Goal: Task Accomplishment & Management: Manage account settings

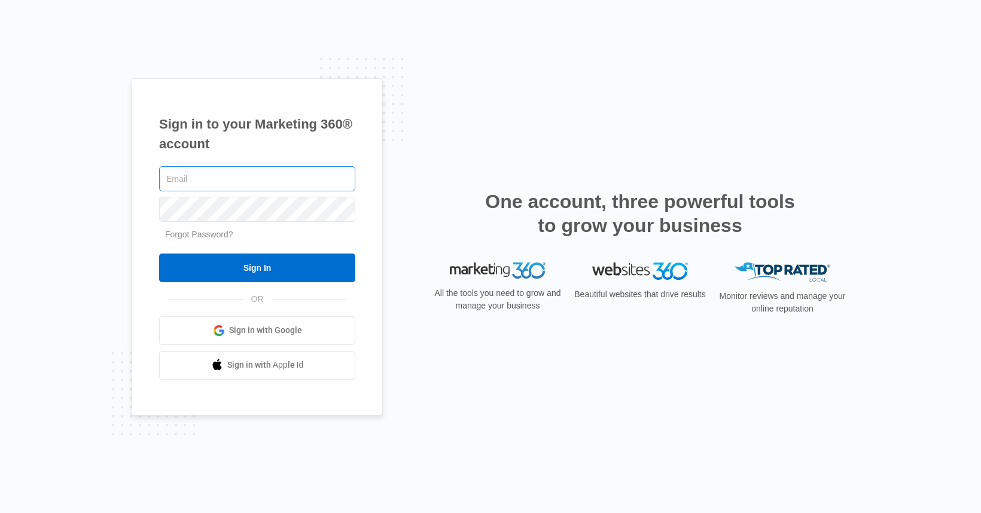
click at [289, 181] on input "text" at bounding box center [257, 178] width 196 height 25
type input "[EMAIL_ADDRESS][DOMAIN_NAME]"
click at [159, 254] on input "Sign In" at bounding box center [257, 268] width 196 height 29
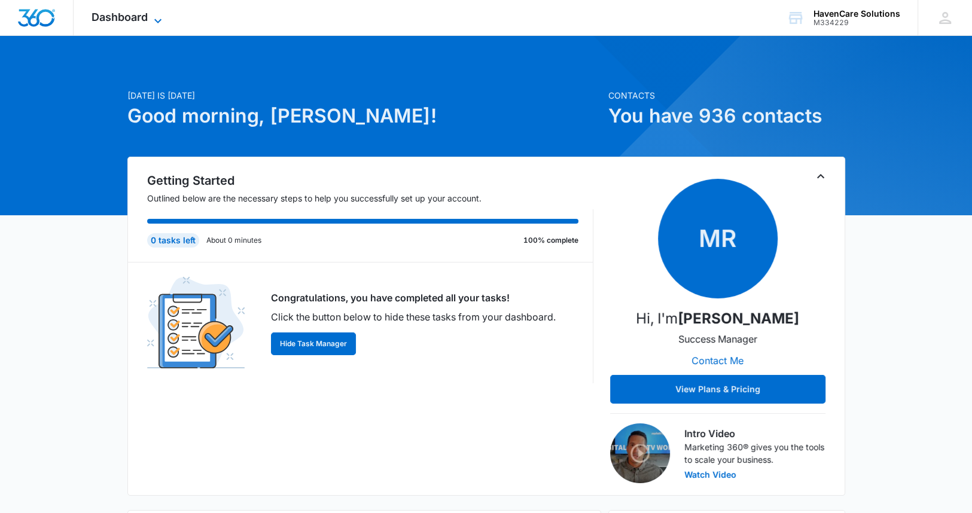
click at [148, 21] on span "Dashboard" at bounding box center [120, 17] width 56 height 13
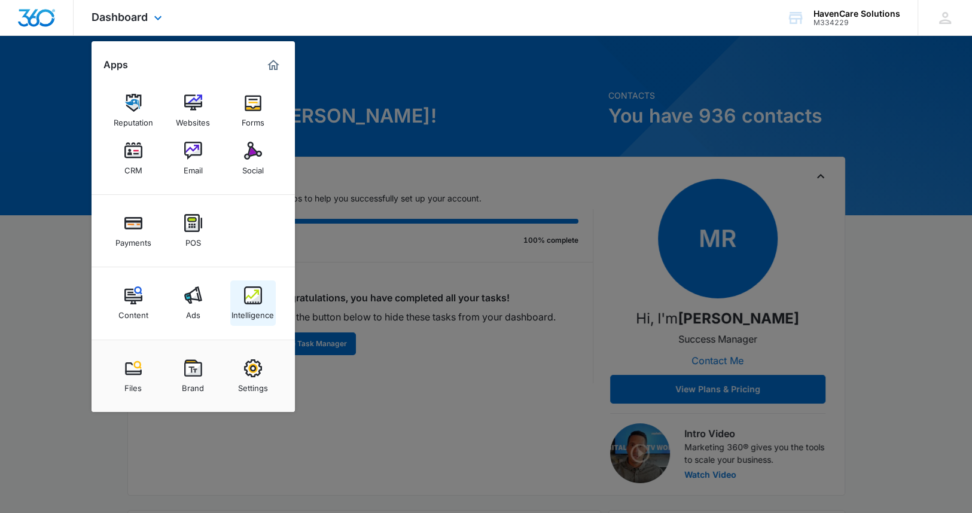
click at [245, 301] on img at bounding box center [253, 296] width 18 height 18
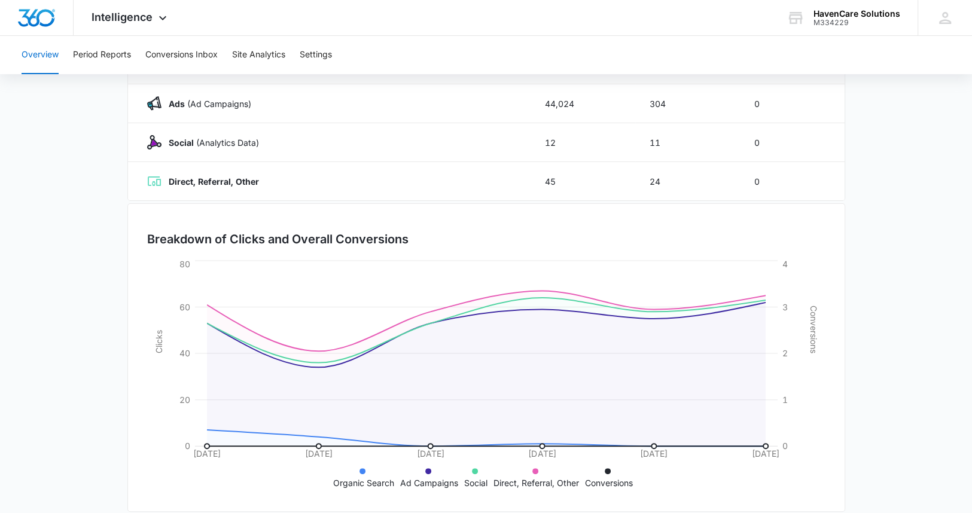
scroll to position [226, 0]
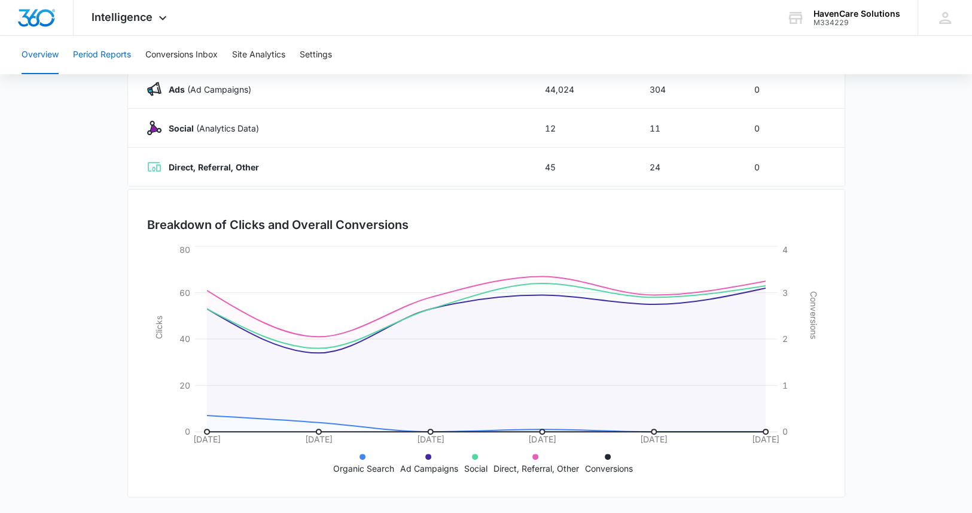
click at [102, 59] on button "Period Reports" at bounding box center [102, 55] width 58 height 38
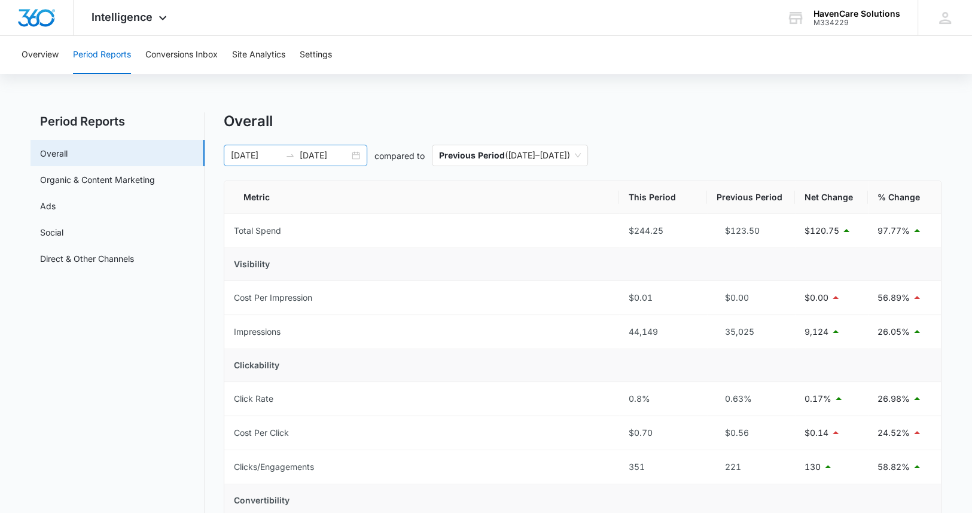
click at [357, 158] on div "10/01/2025 10/06/2025" at bounding box center [296, 156] width 144 height 22
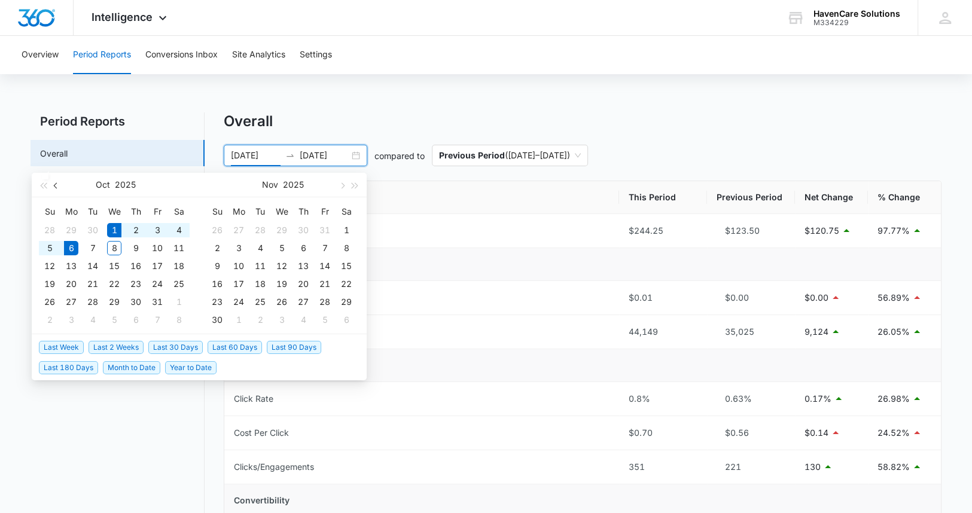
click at [57, 186] on span "button" at bounding box center [57, 186] width 6 height 6
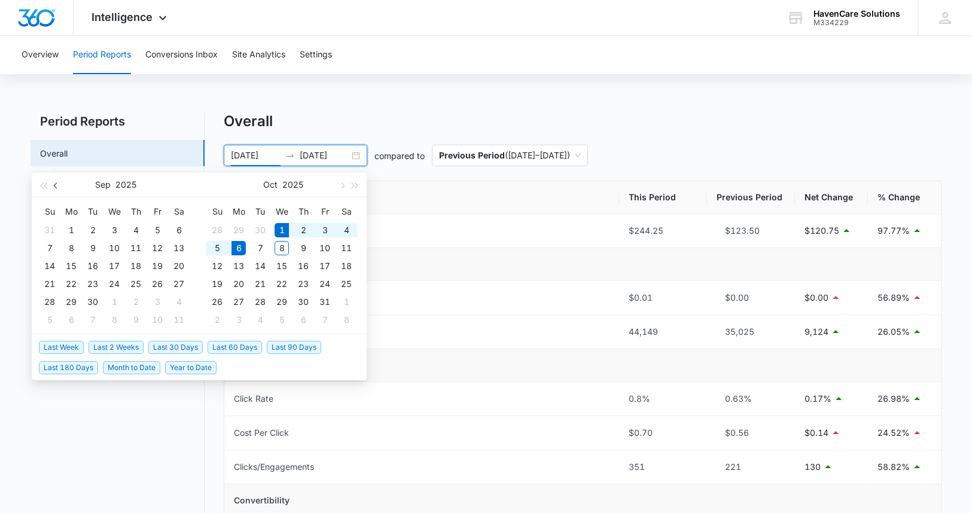
click at [57, 186] on span "button" at bounding box center [57, 186] width 6 height 6
type input "09/01/2025"
click at [237, 229] on div "1" at bounding box center [239, 230] width 14 height 14
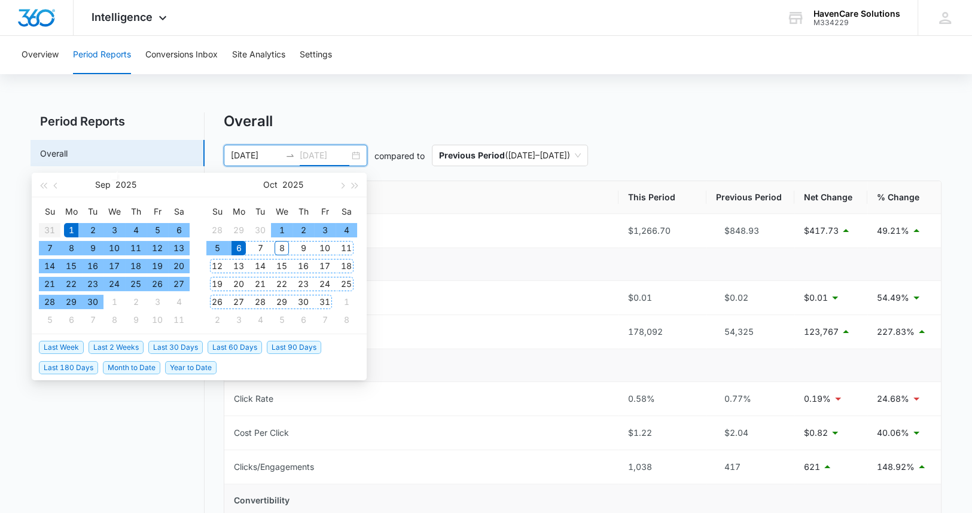
type input "10/06/2025"
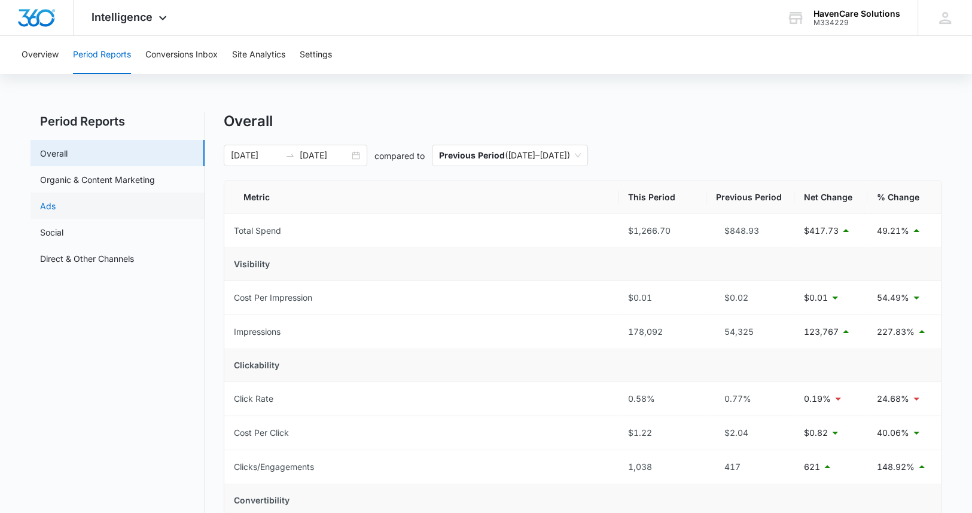
click at [56, 204] on link "Ads" at bounding box center [48, 206] width 16 height 13
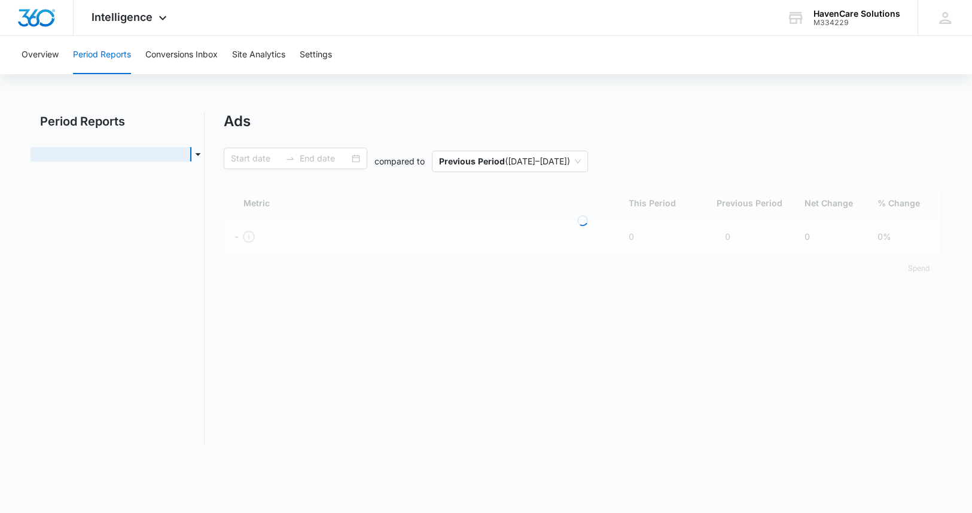
type input "09/01/2025"
type input "10/06/2025"
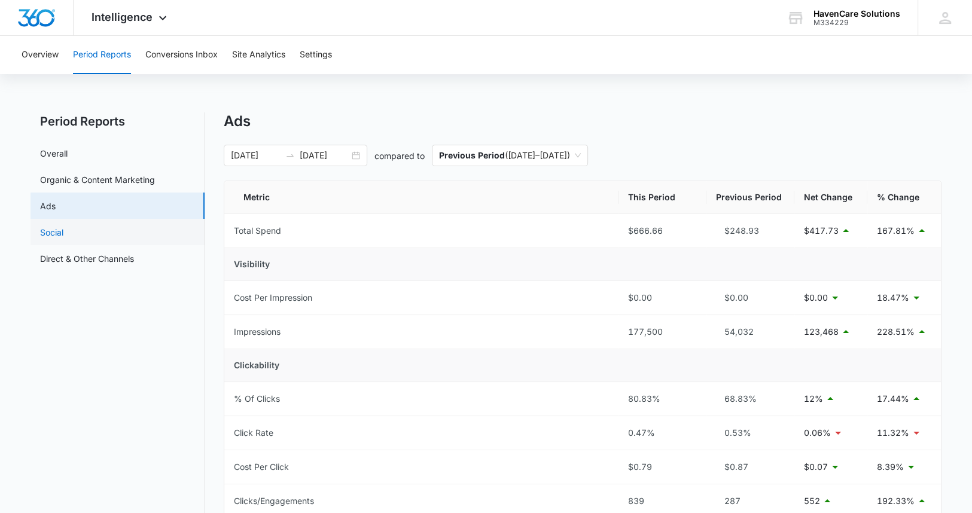
click at [45, 229] on link "Social" at bounding box center [51, 232] width 23 height 13
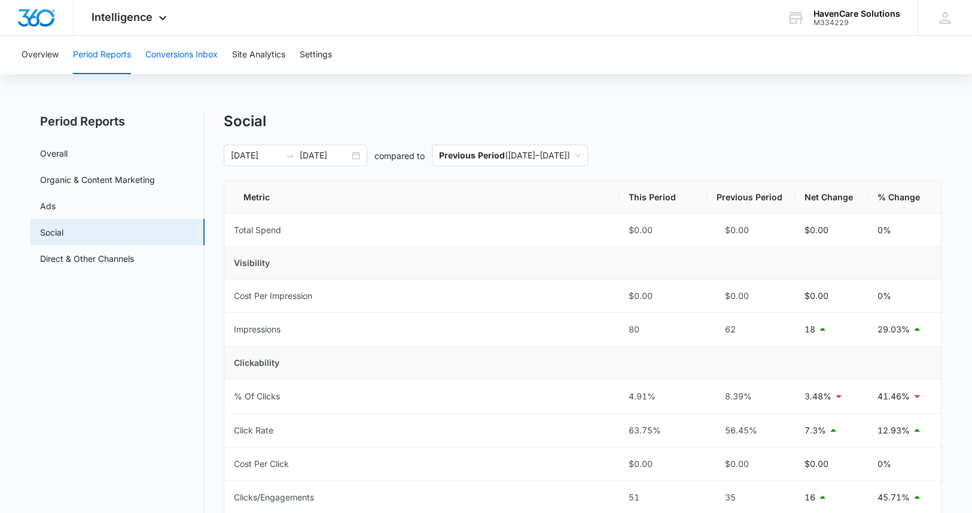
click at [193, 52] on button "Conversions Inbox" at bounding box center [181, 55] width 72 height 38
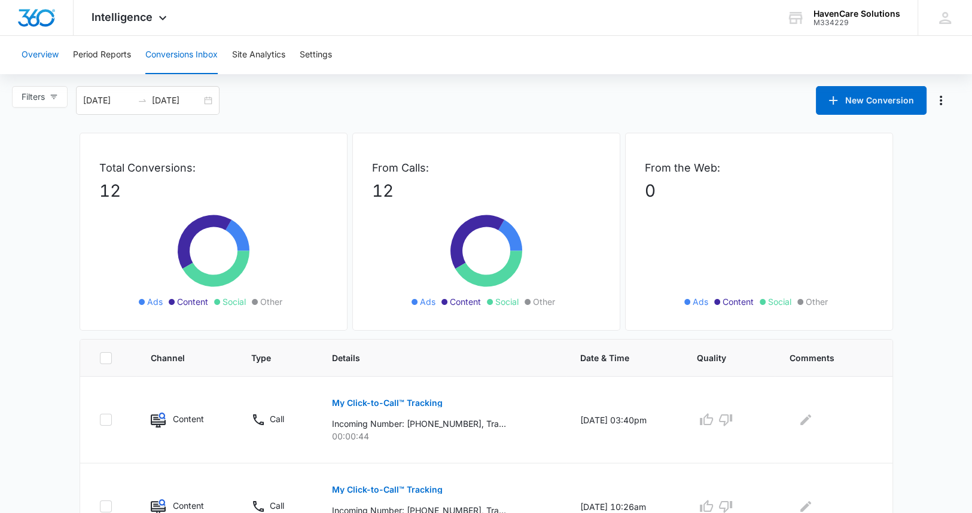
click at [42, 57] on button "Overview" at bounding box center [40, 55] width 37 height 38
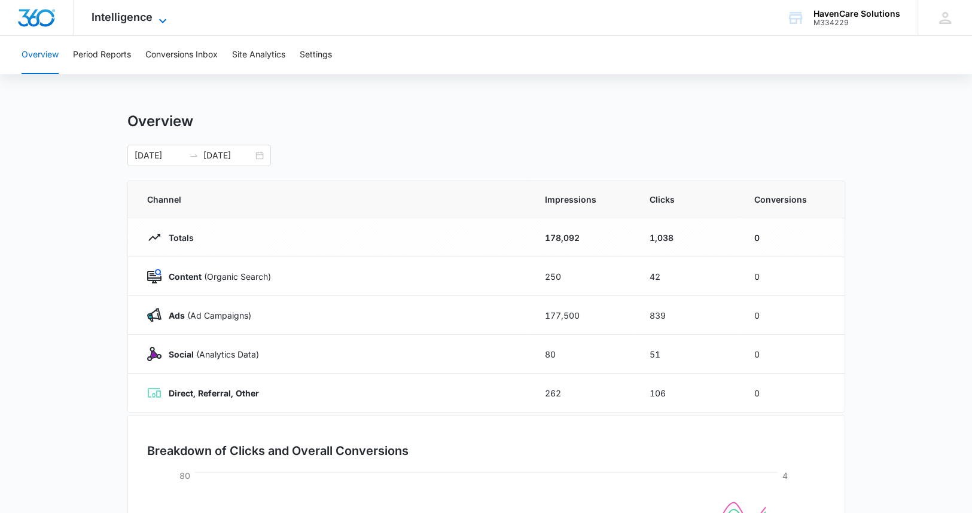
click at [162, 19] on icon at bounding box center [163, 21] width 14 height 14
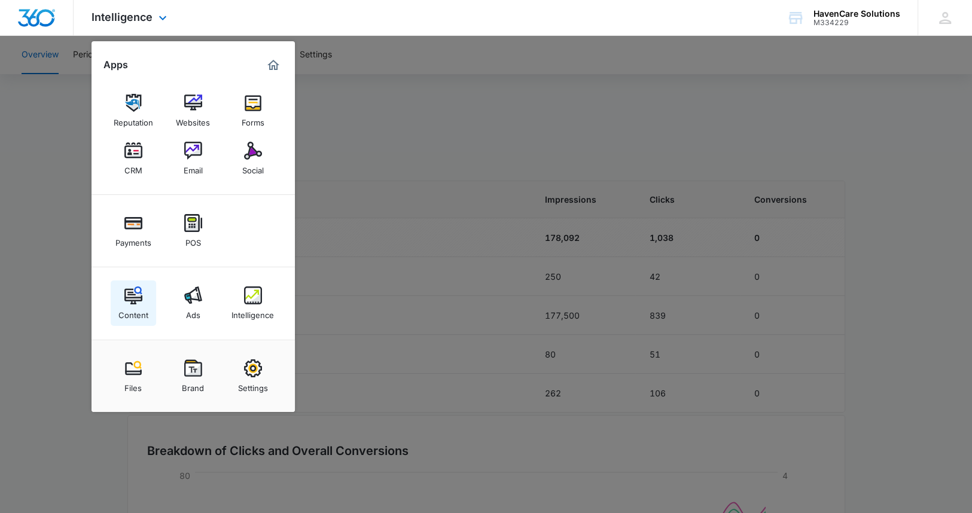
click at [129, 296] on img at bounding box center [133, 296] width 18 height 18
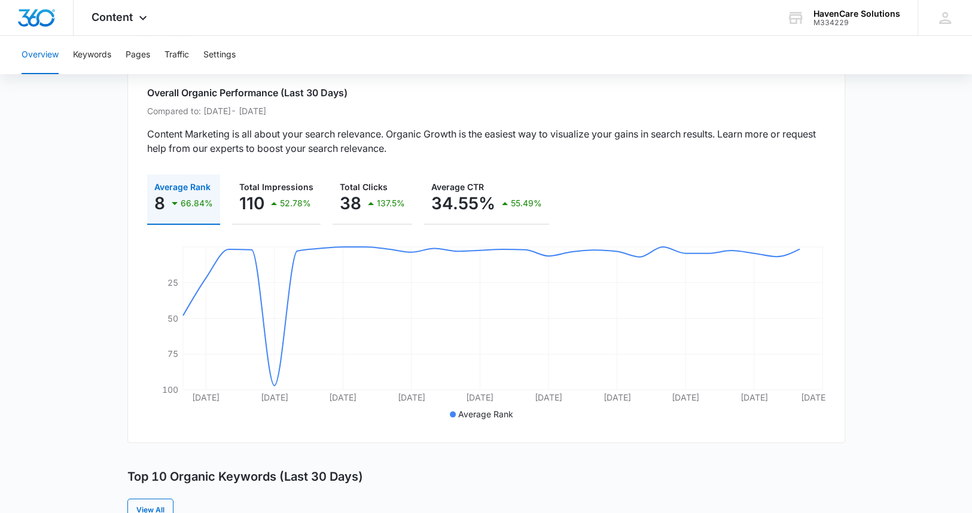
scroll to position [60, 0]
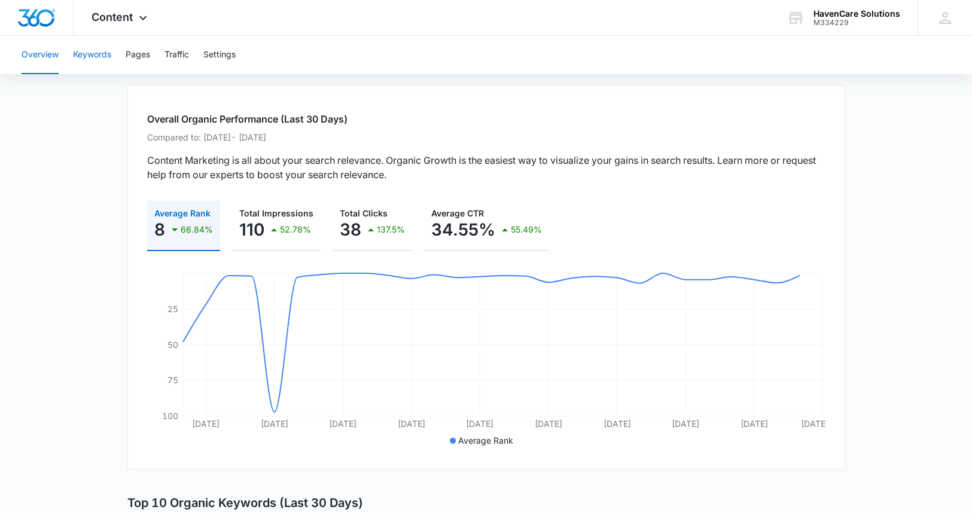
click at [96, 54] on button "Keywords" at bounding box center [92, 55] width 38 height 38
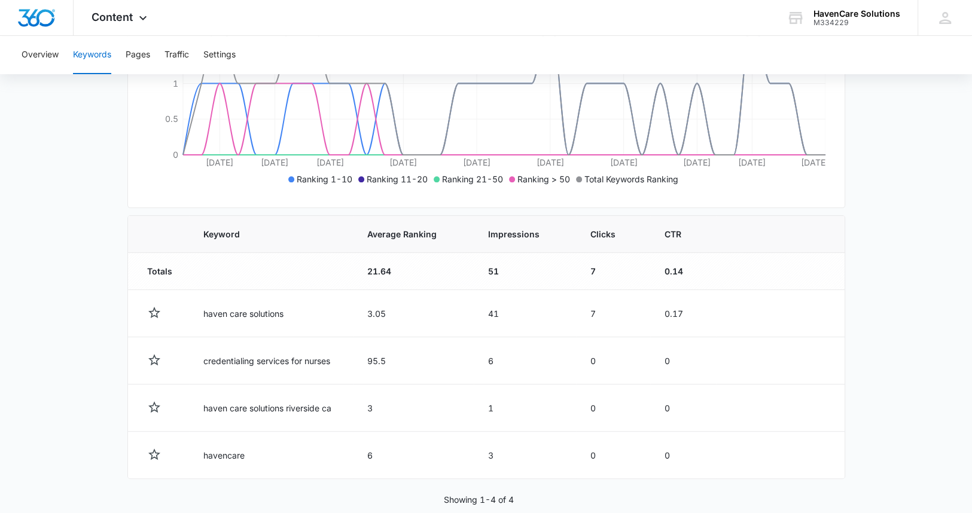
scroll to position [298, 0]
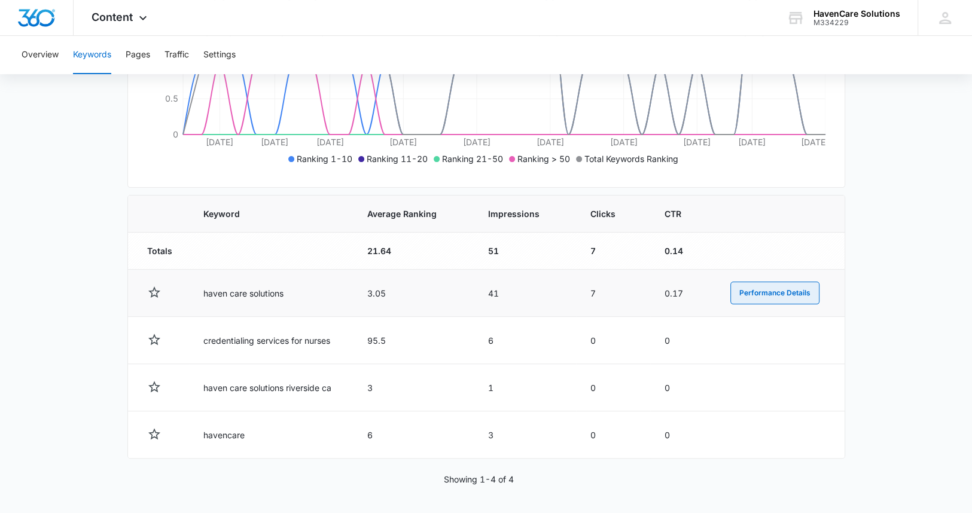
click at [768, 292] on button "Performance Details" at bounding box center [775, 293] width 89 height 23
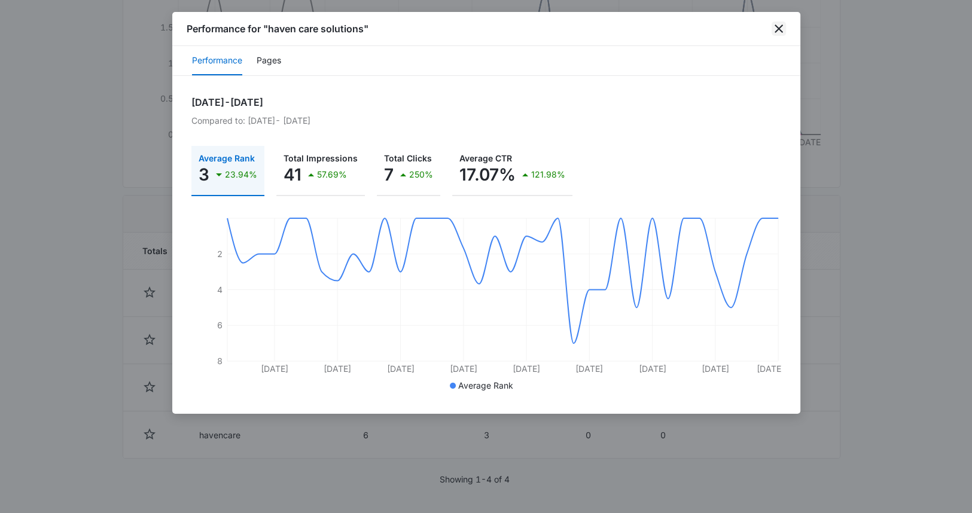
click at [776, 30] on icon "close" at bounding box center [779, 29] width 14 height 14
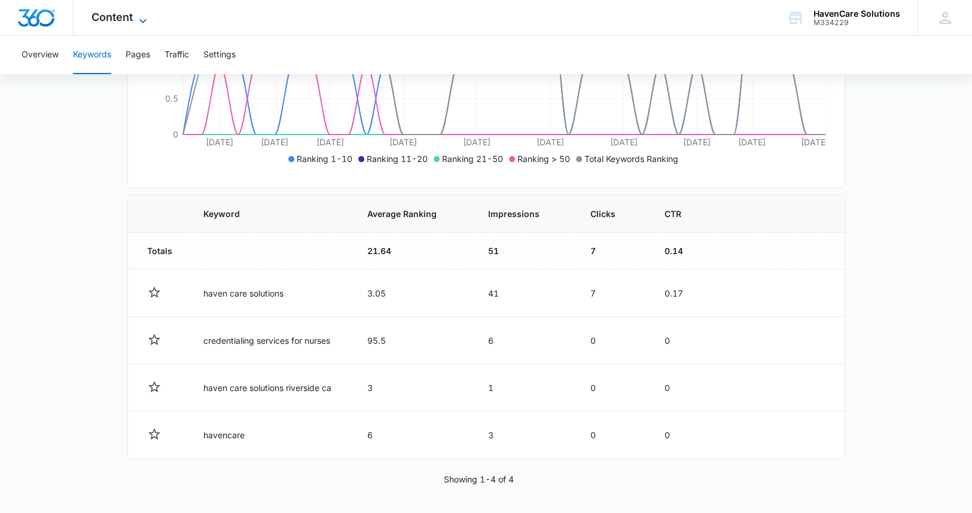
click at [145, 19] on icon at bounding box center [143, 21] width 14 height 14
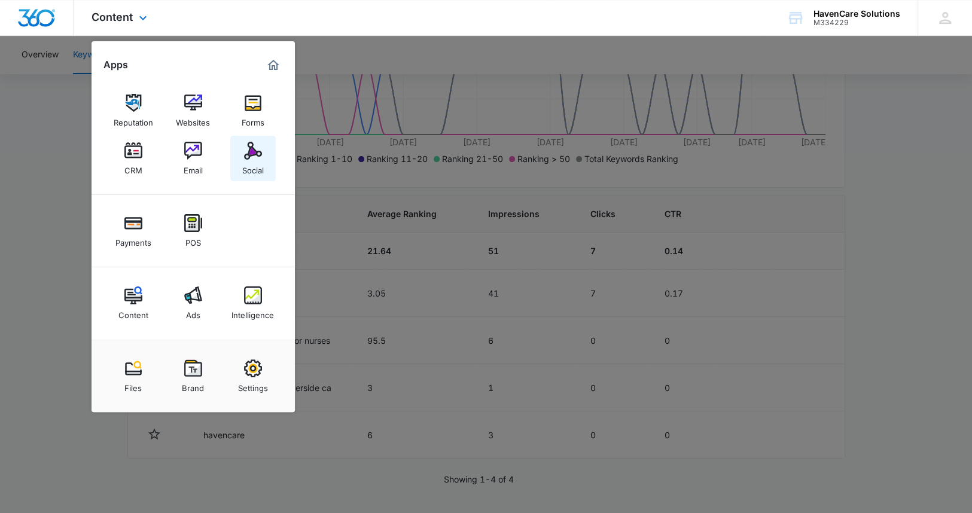
click at [252, 144] on img at bounding box center [253, 151] width 18 height 18
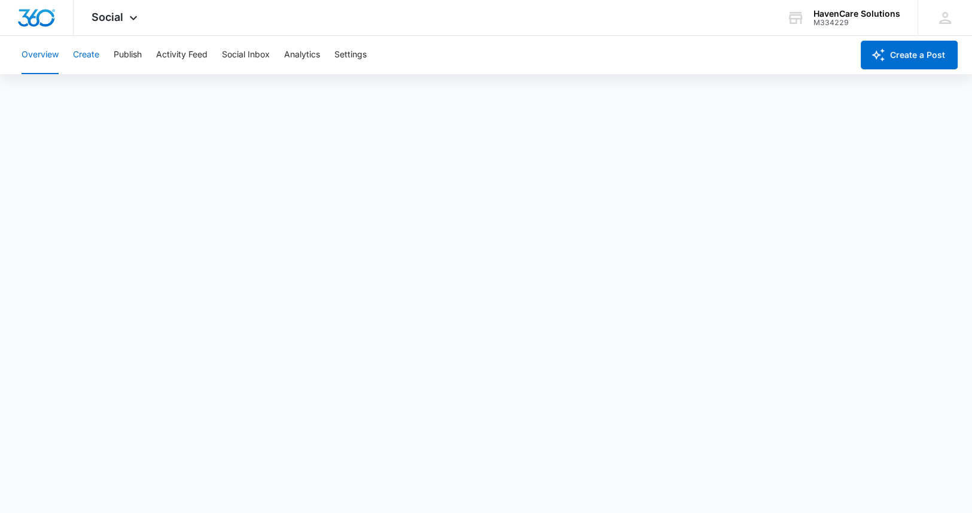
click at [89, 57] on button "Create" at bounding box center [86, 55] width 26 height 38
click at [120, 93] on button "Approvals" at bounding box center [117, 92] width 40 height 34
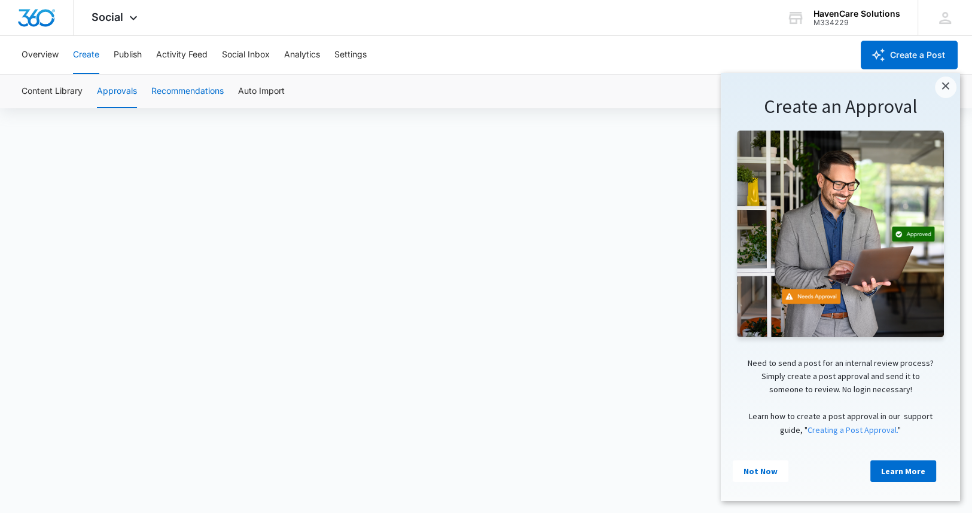
click at [189, 92] on button "Recommendations" at bounding box center [187, 92] width 72 height 34
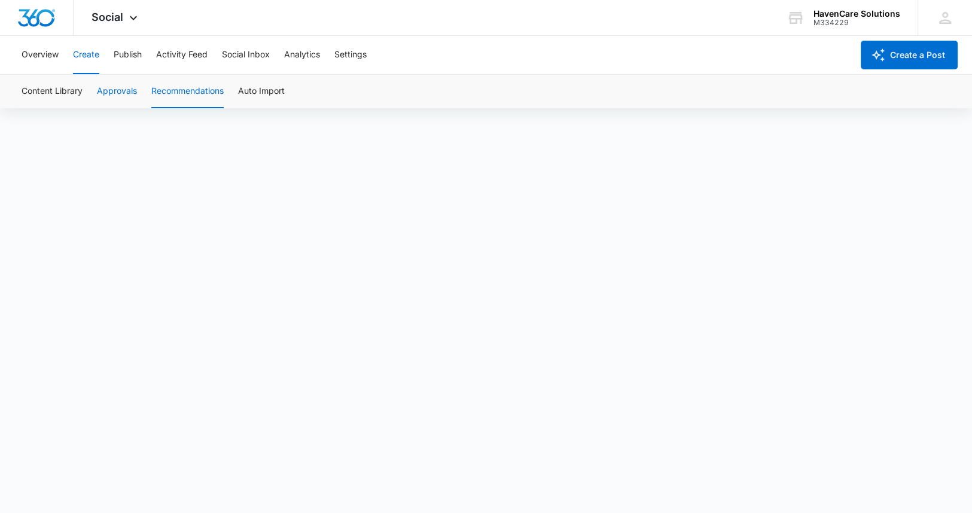
click at [110, 92] on button "Approvals" at bounding box center [117, 92] width 40 height 34
click at [172, 90] on button "Recommendations" at bounding box center [187, 92] width 72 height 34
click at [270, 93] on button "Auto Import" at bounding box center [261, 92] width 47 height 34
click at [45, 92] on button "Content Library" at bounding box center [52, 92] width 61 height 34
click at [120, 51] on button "Publish" at bounding box center [128, 55] width 28 height 38
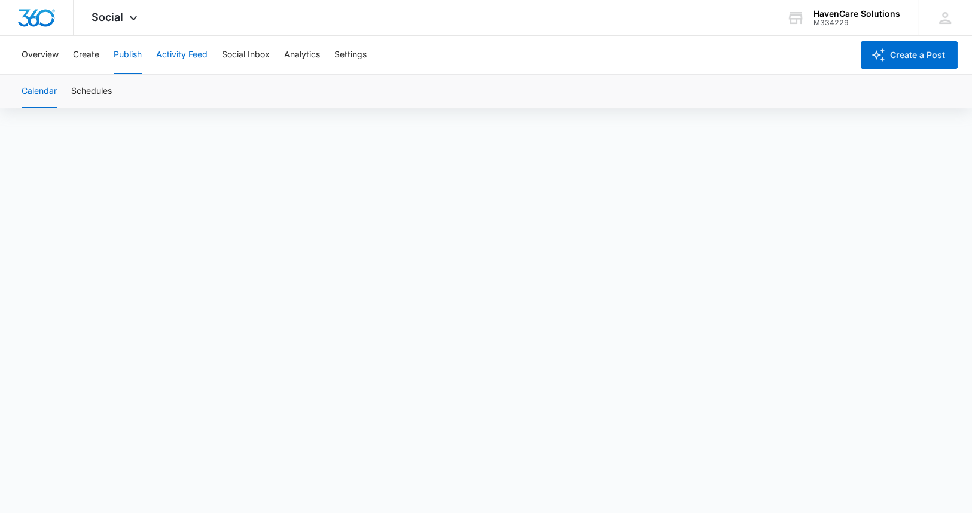
click at [193, 56] on button "Activity Feed" at bounding box center [181, 55] width 51 height 38
click at [246, 51] on button "Social Inbox" at bounding box center [246, 55] width 48 height 38
click at [309, 54] on button "Analytics" at bounding box center [302, 55] width 36 height 38
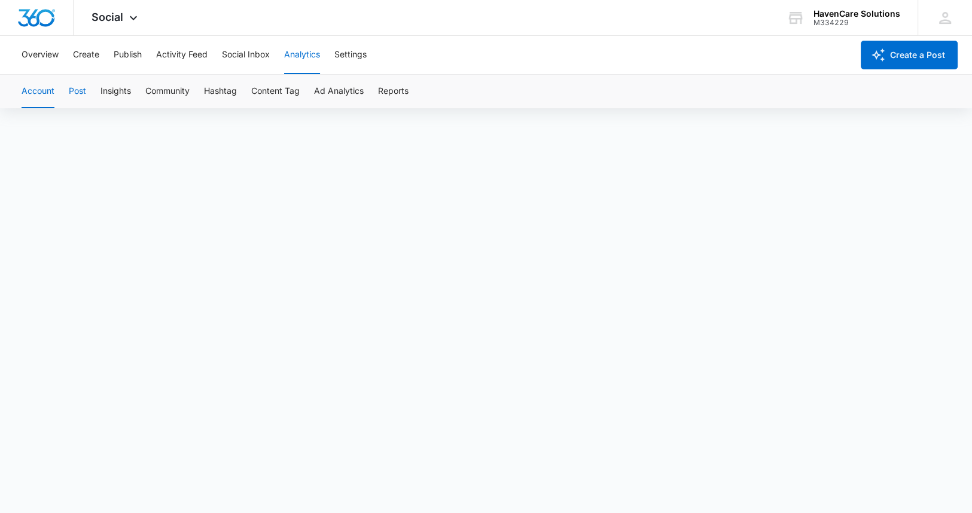
click at [77, 90] on button "Post" at bounding box center [77, 92] width 17 height 34
click at [355, 51] on button "Settings" at bounding box center [351, 55] width 32 height 38
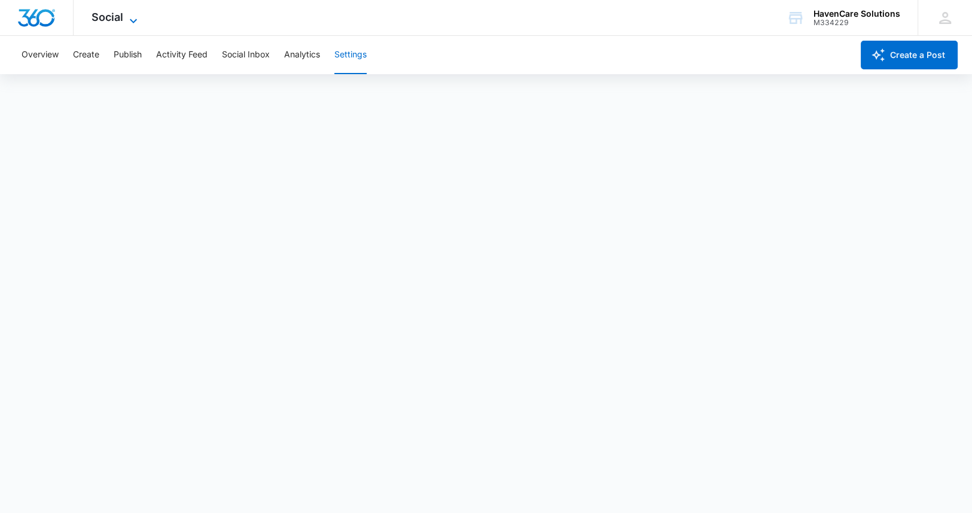
click at [128, 20] on icon at bounding box center [133, 21] width 14 height 14
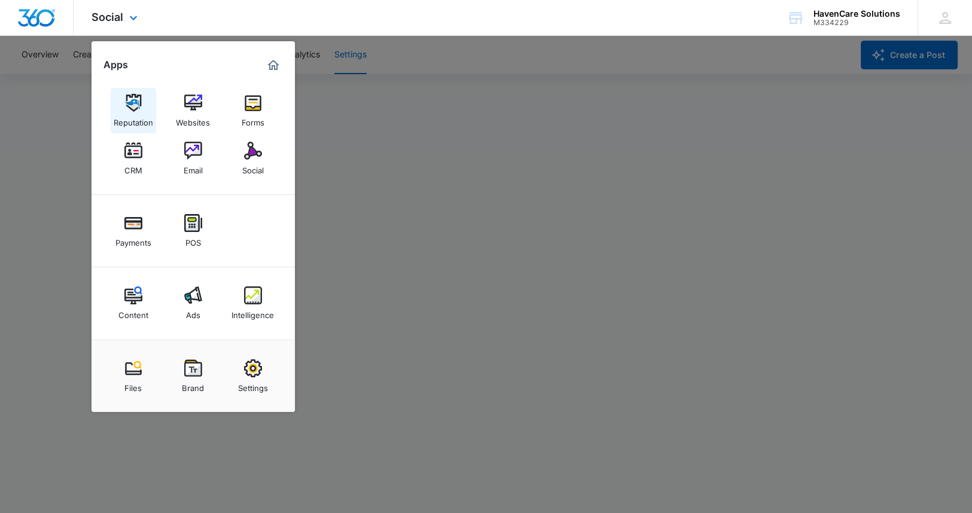
click at [130, 103] on img at bounding box center [133, 103] width 18 height 18
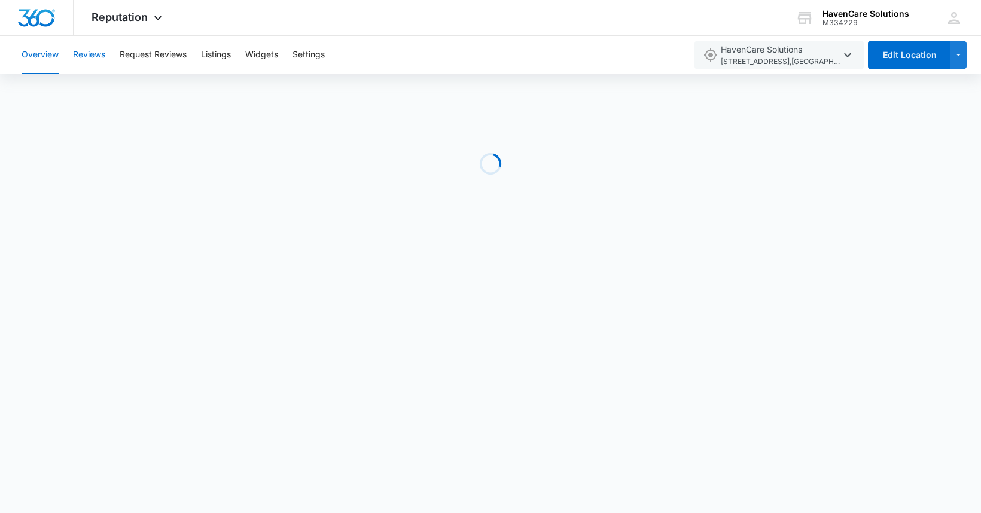
click at [88, 54] on button "Reviews" at bounding box center [89, 55] width 32 height 38
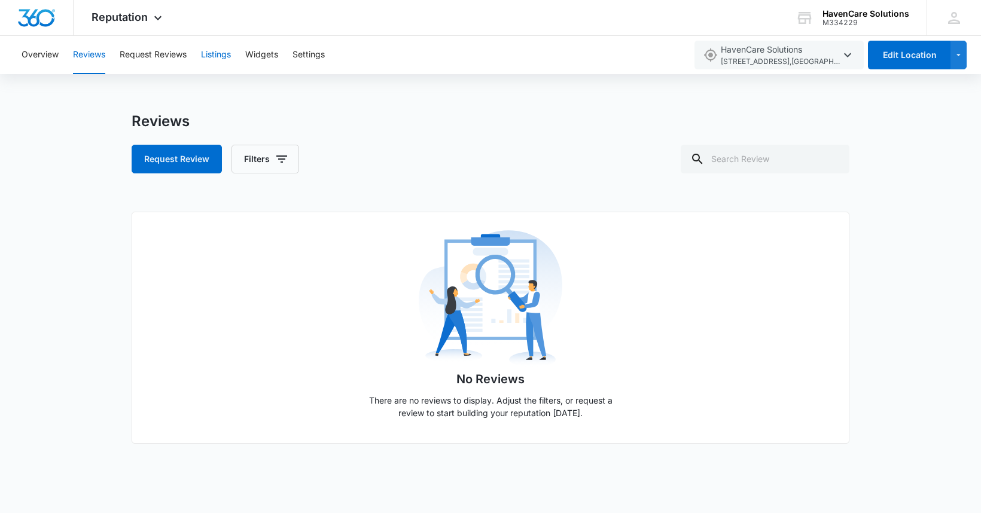
click at [213, 53] on button "Listings" at bounding box center [216, 55] width 30 height 38
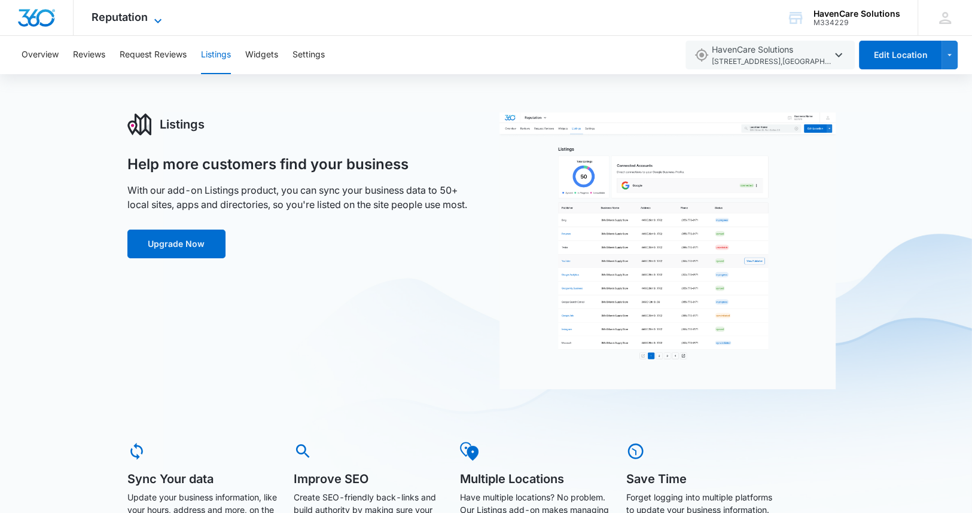
click at [151, 21] on icon at bounding box center [158, 21] width 14 height 14
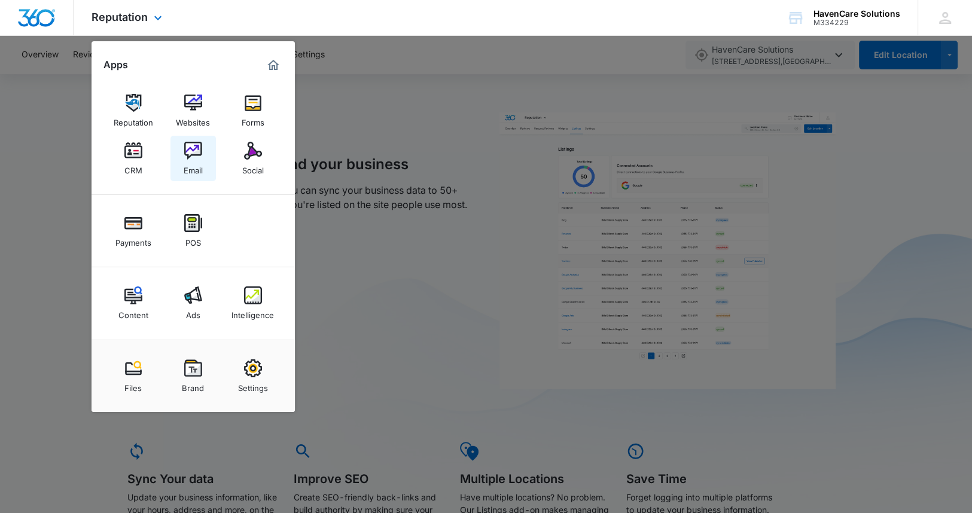
click at [190, 143] on img at bounding box center [193, 151] width 18 height 18
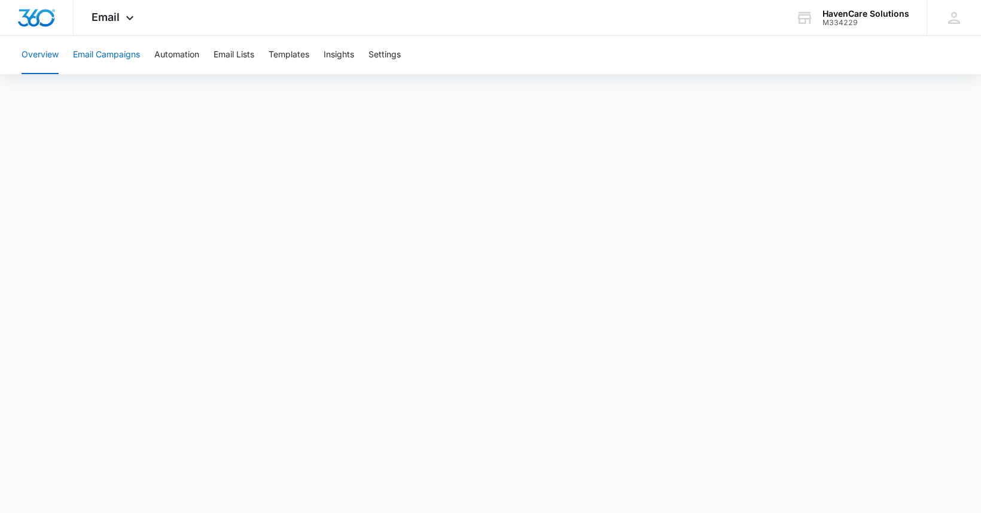
click at [120, 56] on button "Email Campaigns" at bounding box center [106, 55] width 67 height 38
click at [232, 54] on button "Email Lists" at bounding box center [234, 55] width 41 height 38
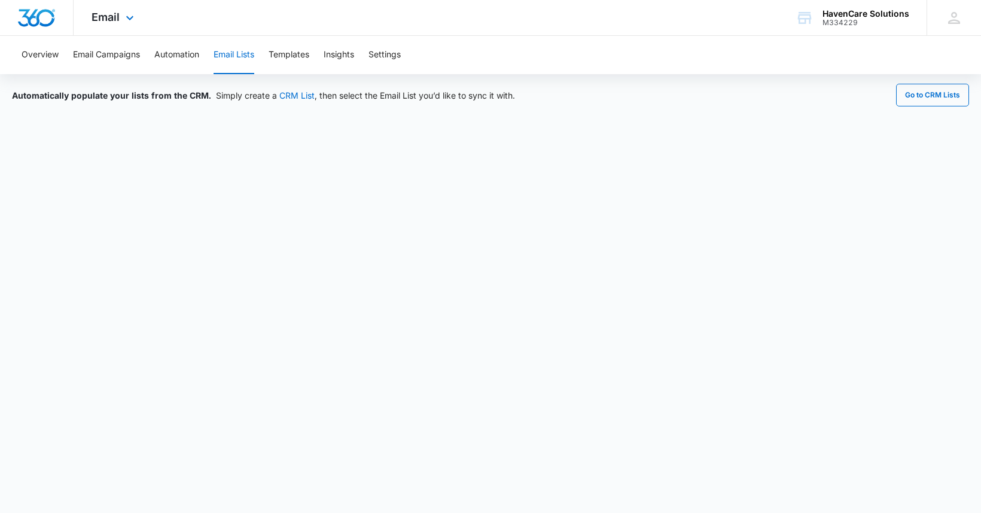
click at [120, 20] on div "Email Apps Reputation Websites Forms CRM Email Social Payments POS Content Ads …" at bounding box center [114, 17] width 81 height 35
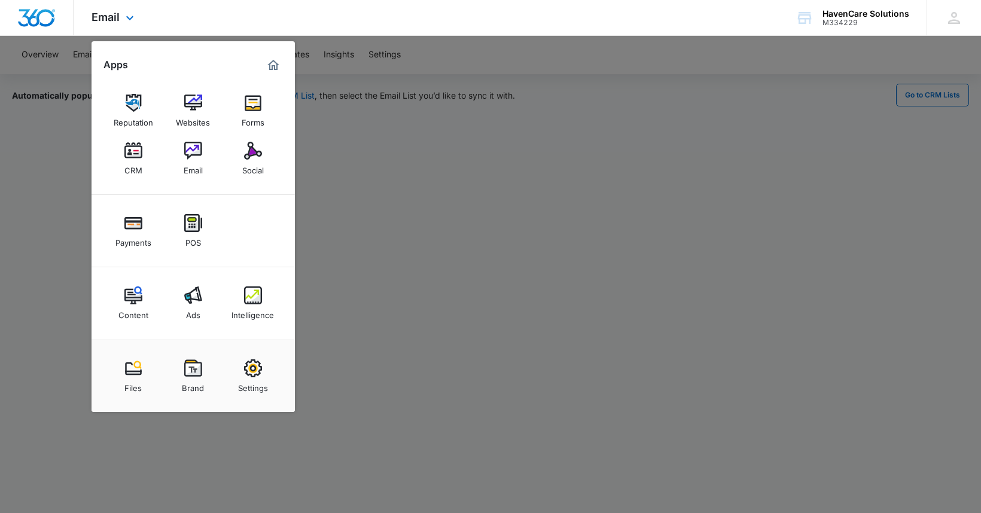
click at [278, 66] on img "Marketing 360® Dashboard" at bounding box center [273, 65] width 14 height 14
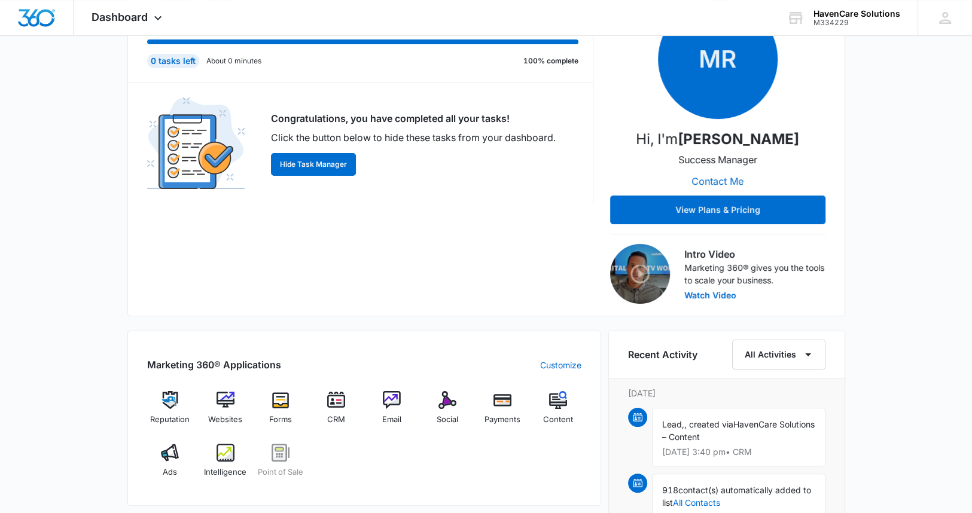
scroll to position [299, 0]
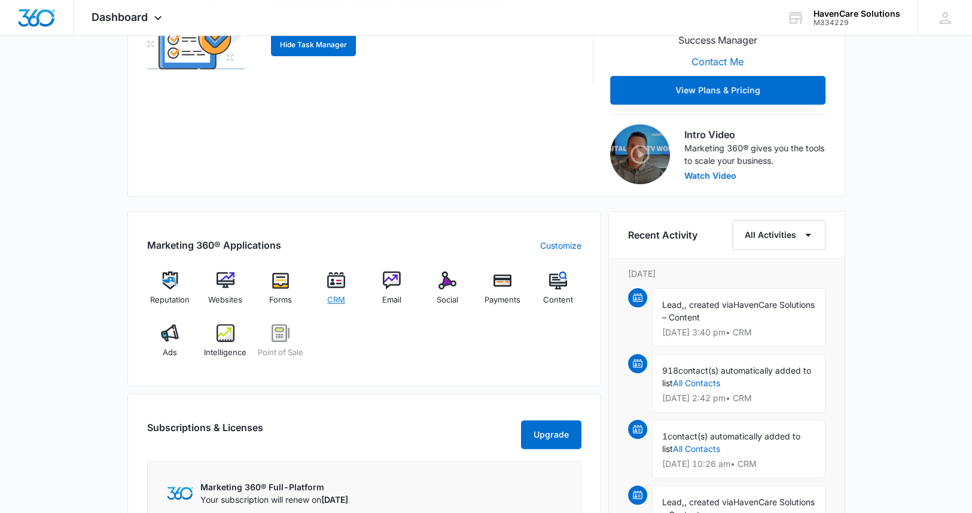
click at [333, 282] on img at bounding box center [336, 281] width 18 height 18
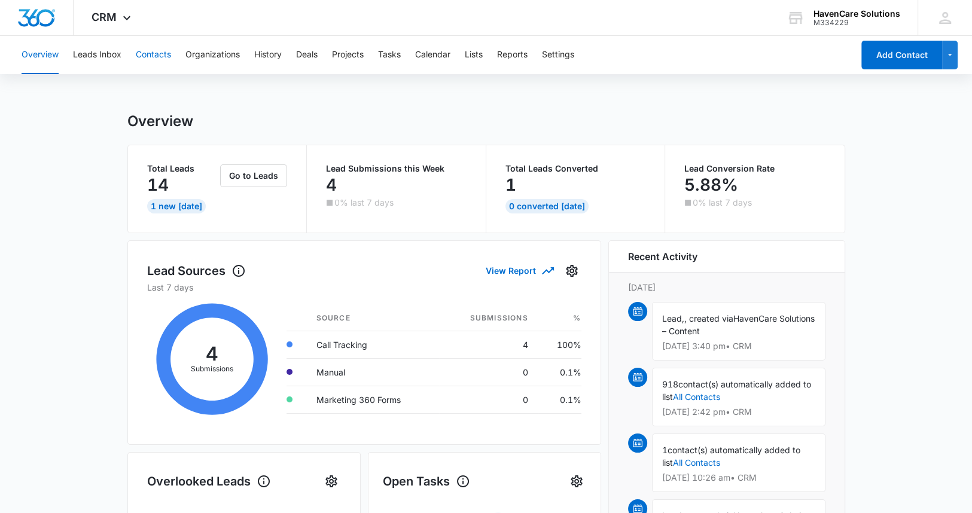
click at [151, 56] on button "Contacts" at bounding box center [153, 55] width 35 height 38
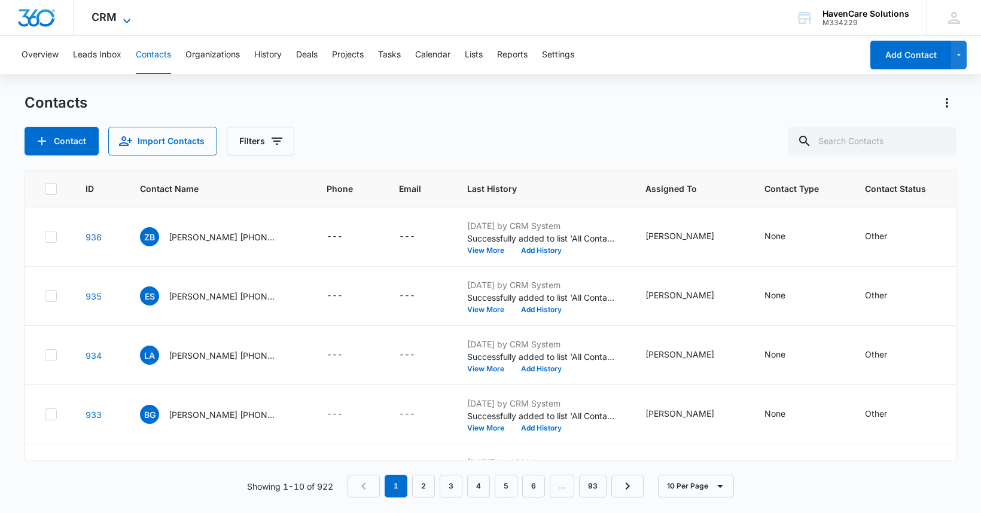
click at [126, 19] on icon at bounding box center [127, 21] width 14 height 14
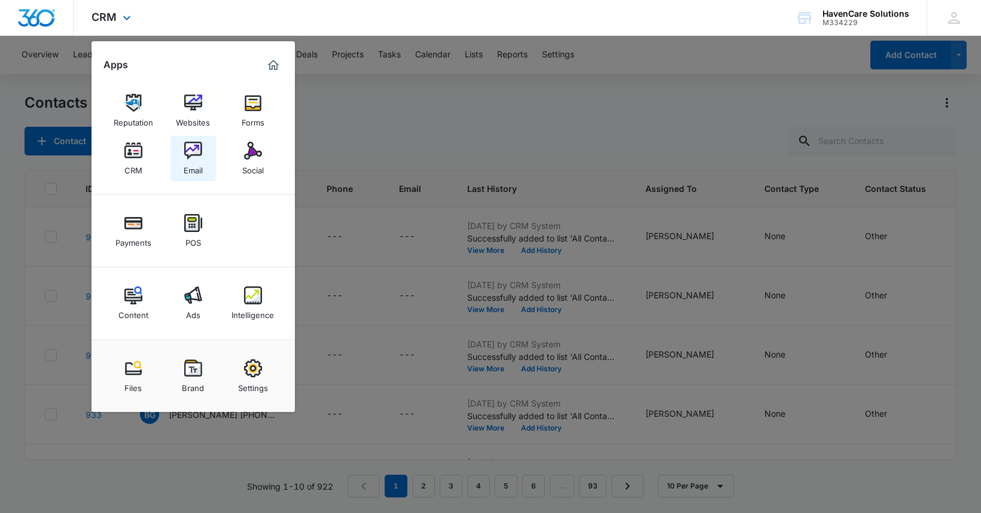
click at [196, 156] on img at bounding box center [193, 151] width 18 height 18
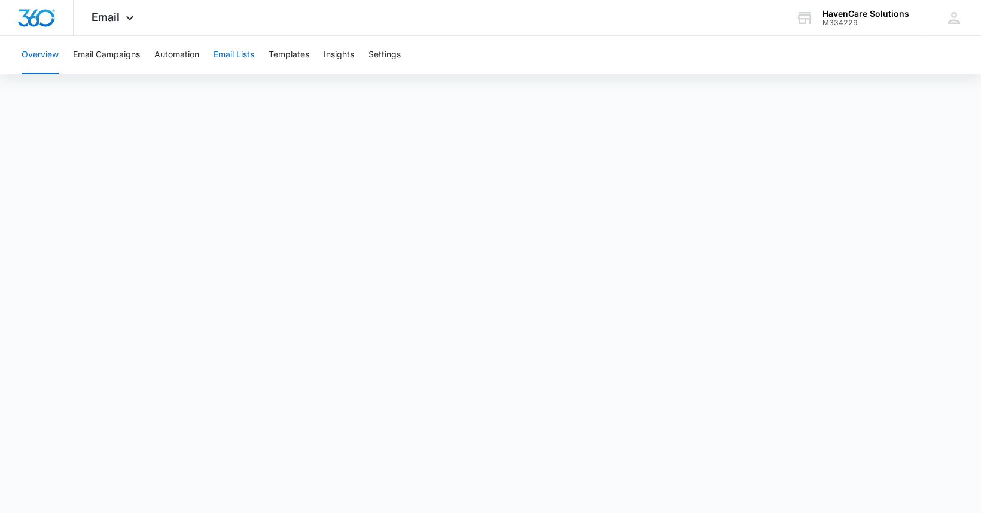
click at [232, 52] on button "Email Lists" at bounding box center [234, 55] width 41 height 38
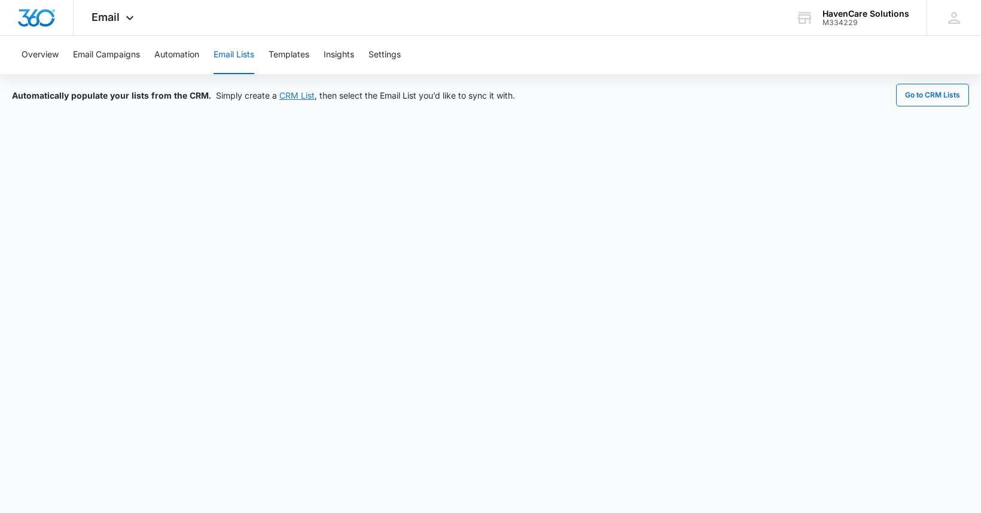
click at [299, 96] on link "CRM List" at bounding box center [296, 95] width 35 height 10
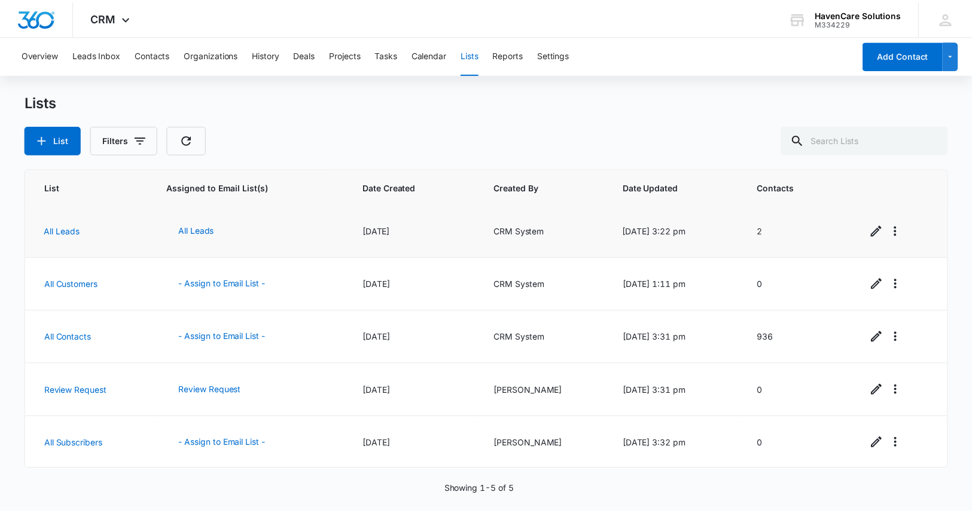
scroll to position [2, 0]
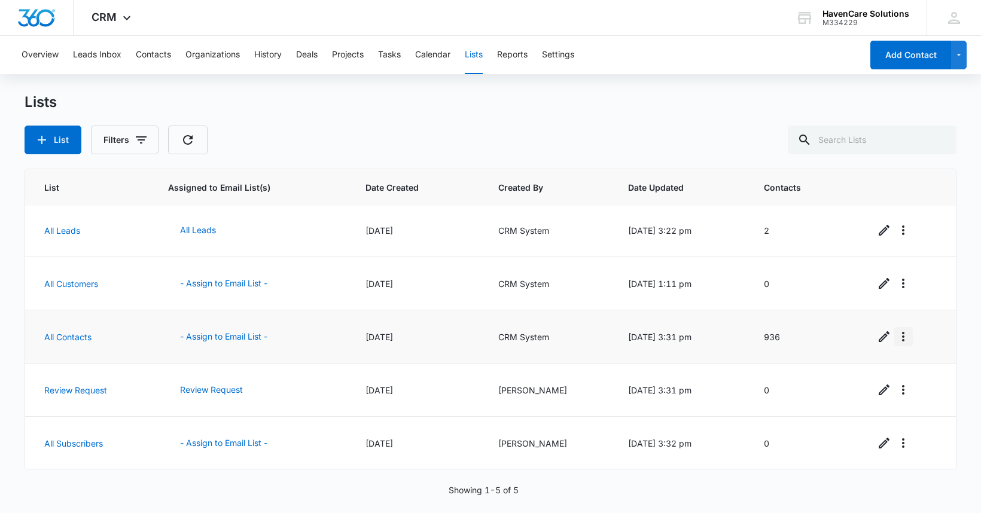
click at [896, 339] on icon "Overflow Menu" at bounding box center [903, 337] width 14 height 14
click at [879, 337] on icon "Edit" at bounding box center [884, 337] width 11 height 11
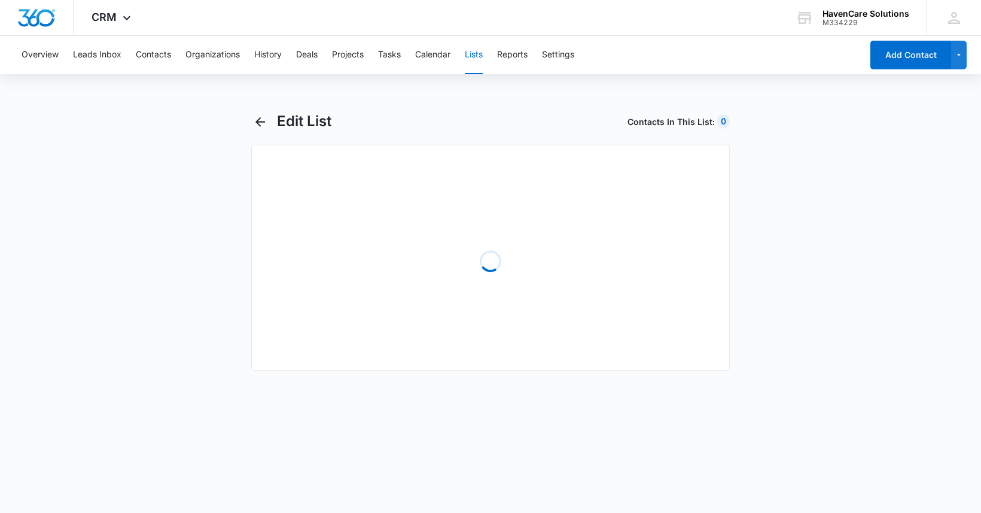
select select "31"
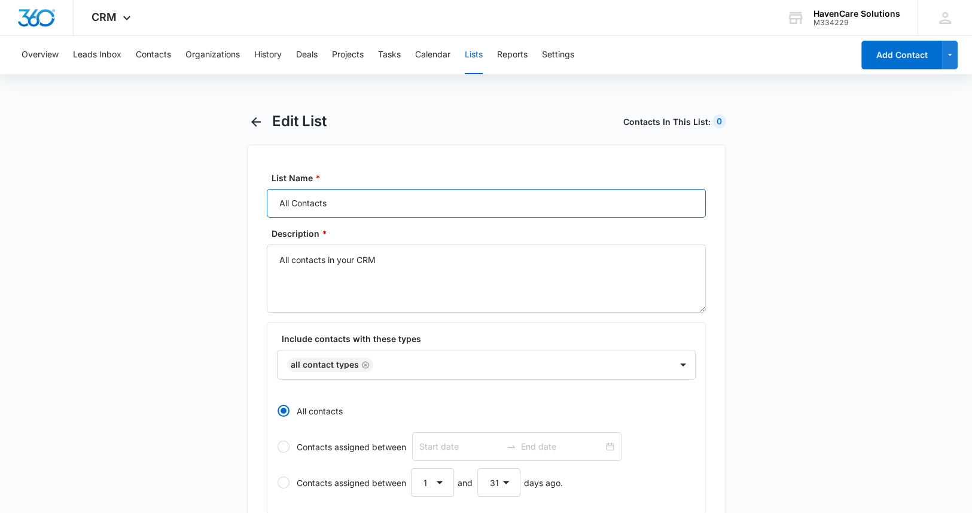
drag, startPoint x: 338, startPoint y: 207, endPoint x: 270, endPoint y: 206, distance: 68.2
click at [270, 206] on input "All Contacts" at bounding box center [486, 203] width 439 height 29
type input "J"
type input "January"
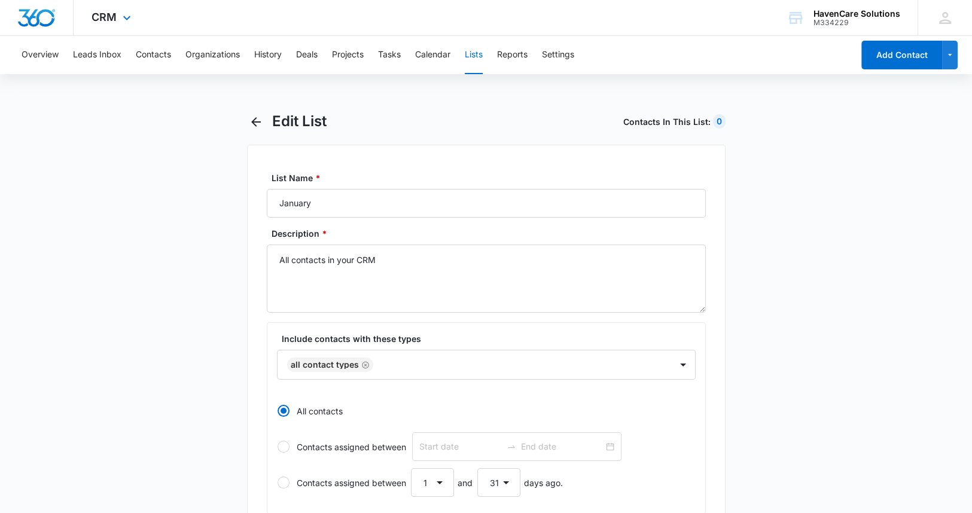
click at [117, 17] on div "CRM Apps Reputation Websites Forms CRM Email Social Payments POS Content Ads In…" at bounding box center [113, 17] width 78 height 35
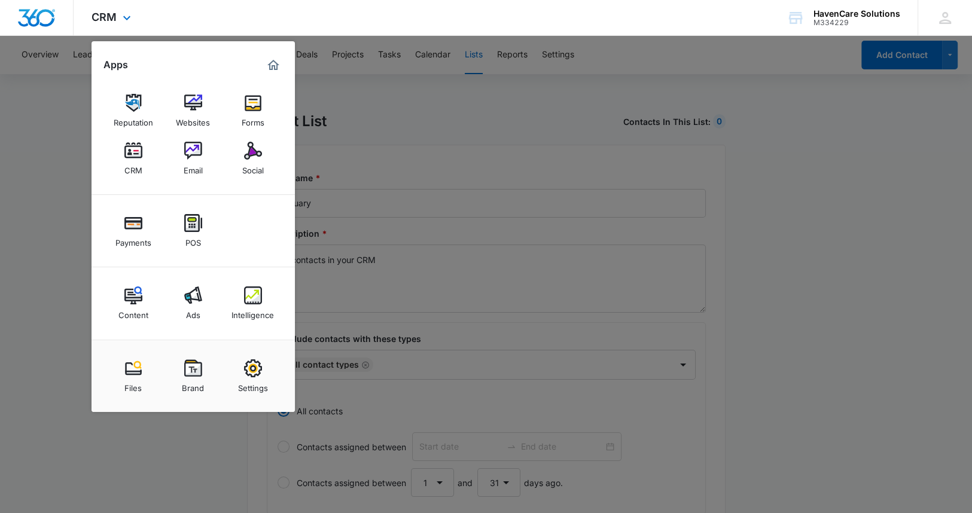
click at [275, 65] on img "Marketing 360® Dashboard" at bounding box center [273, 65] width 14 height 14
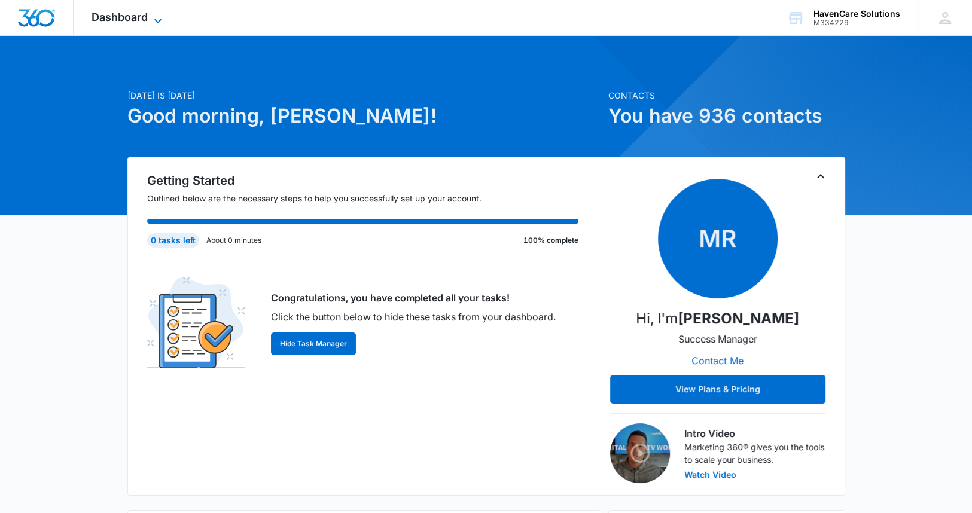
click at [151, 16] on icon at bounding box center [158, 21] width 14 height 14
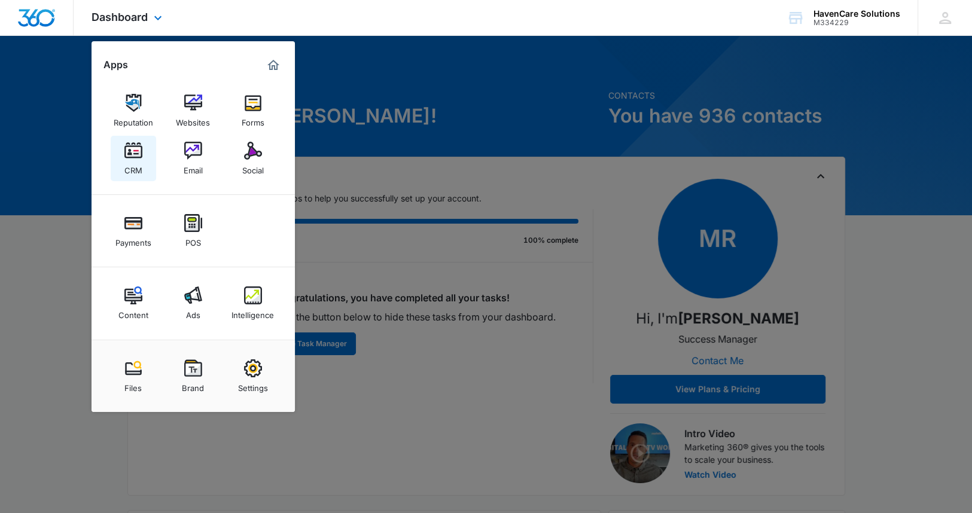
click at [135, 155] on img at bounding box center [133, 151] width 18 height 18
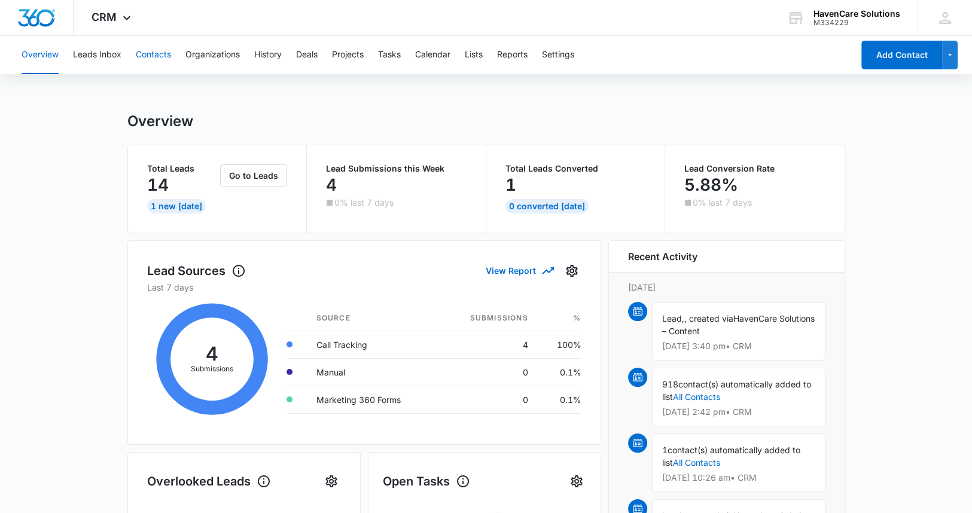
click at [151, 53] on button "Contacts" at bounding box center [153, 55] width 35 height 38
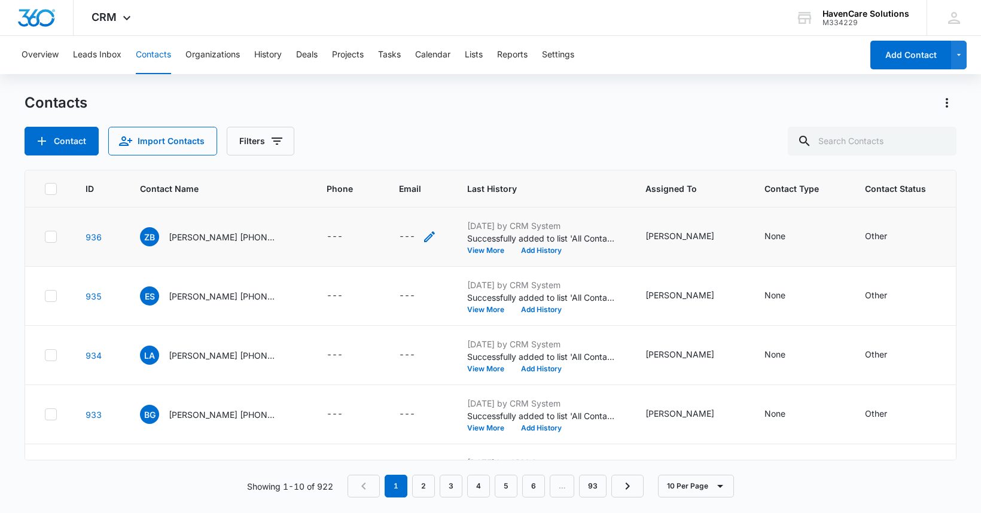
click at [428, 238] on icon "Email - - Select to Edit Field" at bounding box center [429, 237] width 11 height 11
click at [589, 105] on div "Contacts" at bounding box center [491, 102] width 932 height 19
click at [482, 251] on button "View More" at bounding box center [489, 250] width 45 height 7
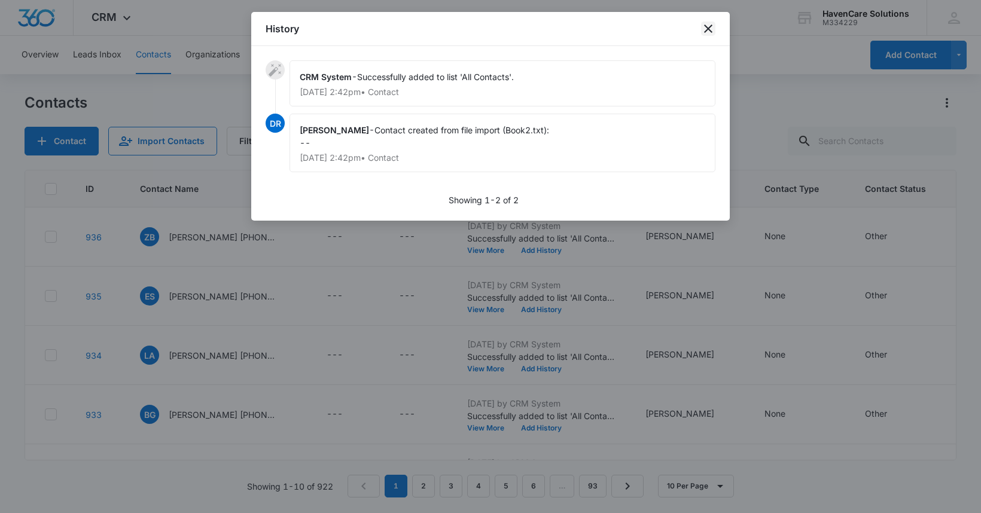
click at [710, 29] on icon "close" at bounding box center [708, 29] width 14 height 14
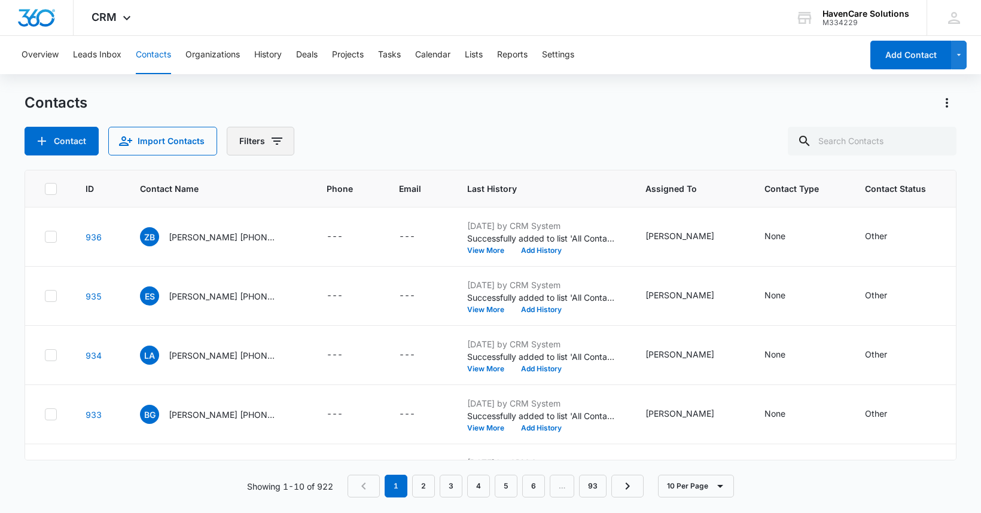
click at [285, 143] on button "Filters" at bounding box center [261, 141] width 68 height 29
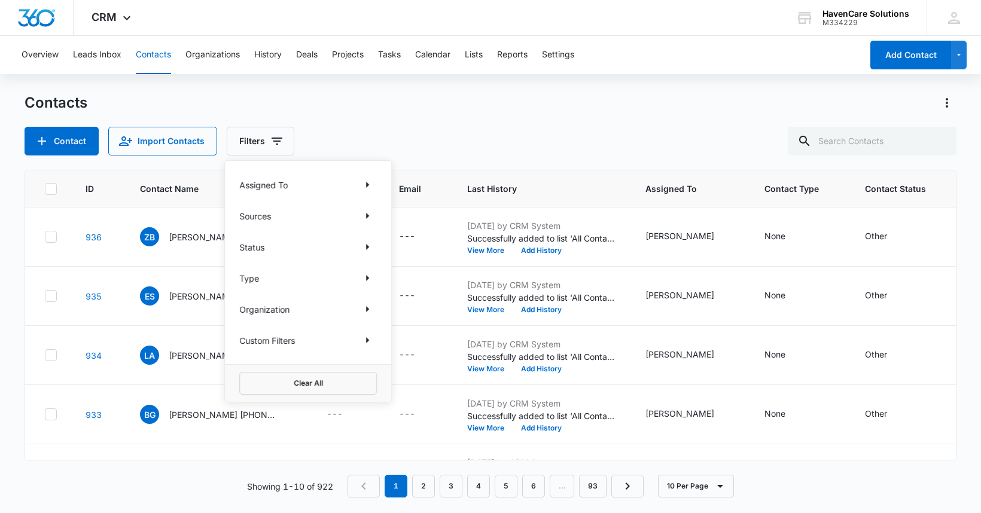
click at [356, 128] on div "Contact Import Contacts Filters Assigned To Sources Status Type Organization Cu…" at bounding box center [491, 141] width 932 height 29
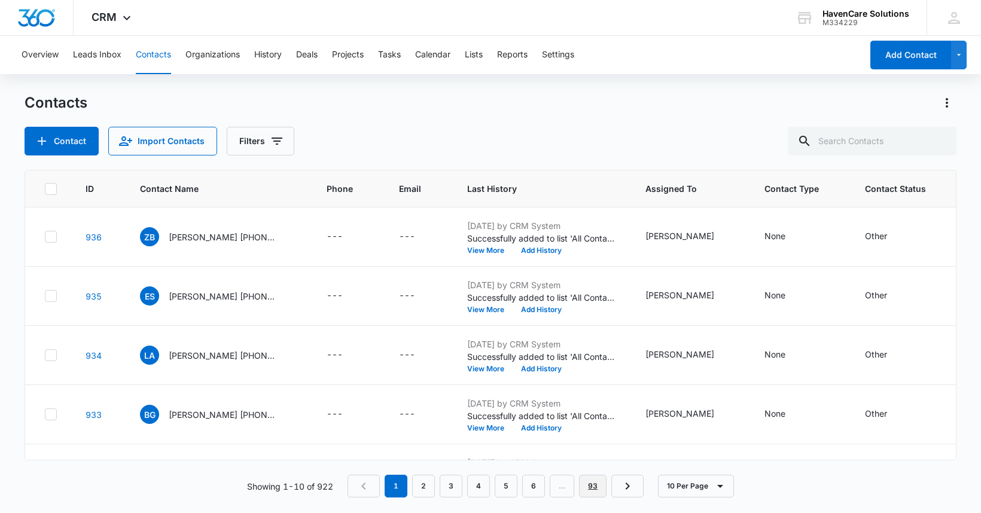
click at [596, 487] on link "93" at bounding box center [593, 486] width 28 height 23
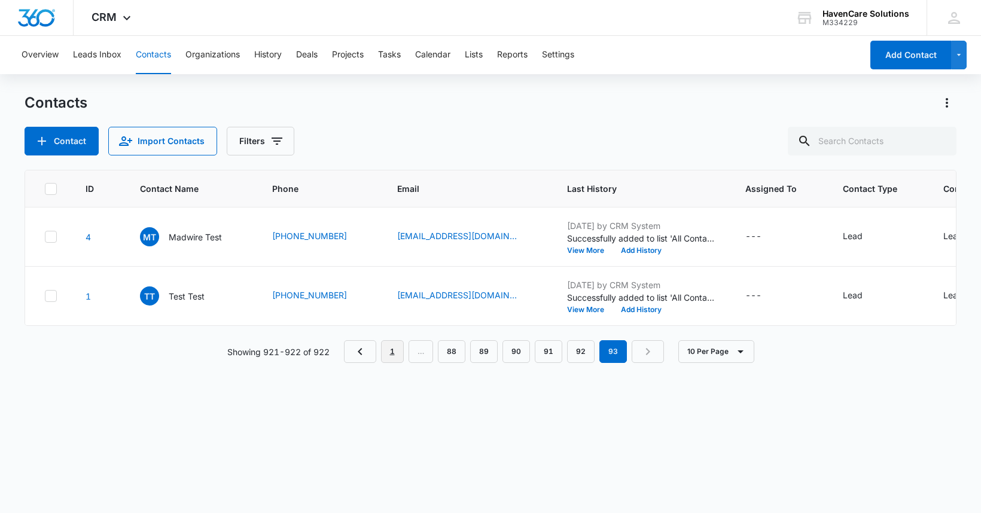
click at [393, 362] on link "1" at bounding box center [392, 352] width 23 height 23
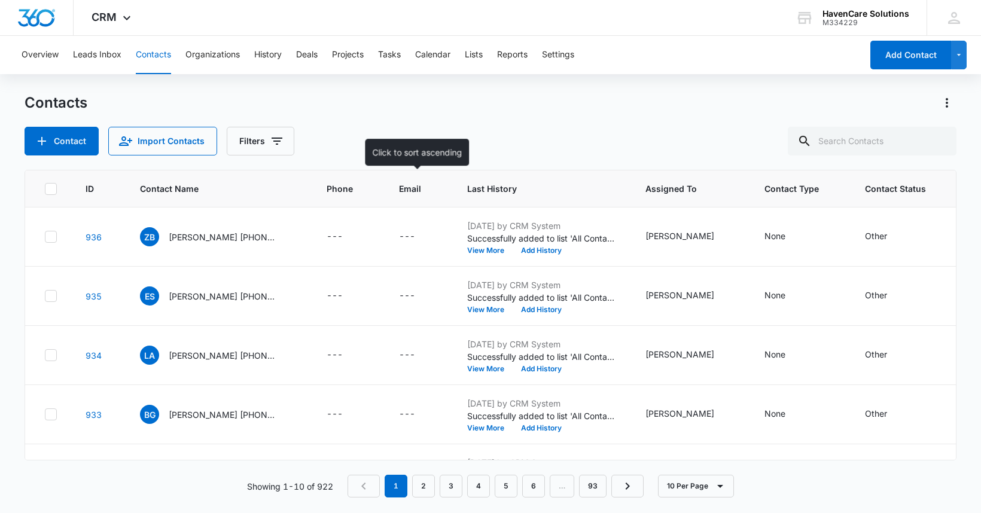
click at [408, 187] on span "Email" at bounding box center [410, 189] width 22 height 13
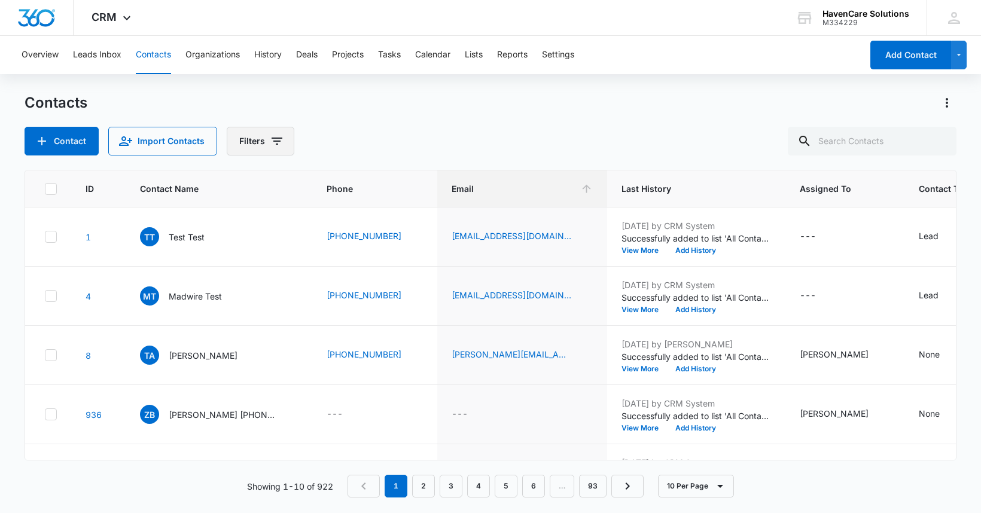
click at [270, 144] on icon "Filters" at bounding box center [277, 141] width 14 height 14
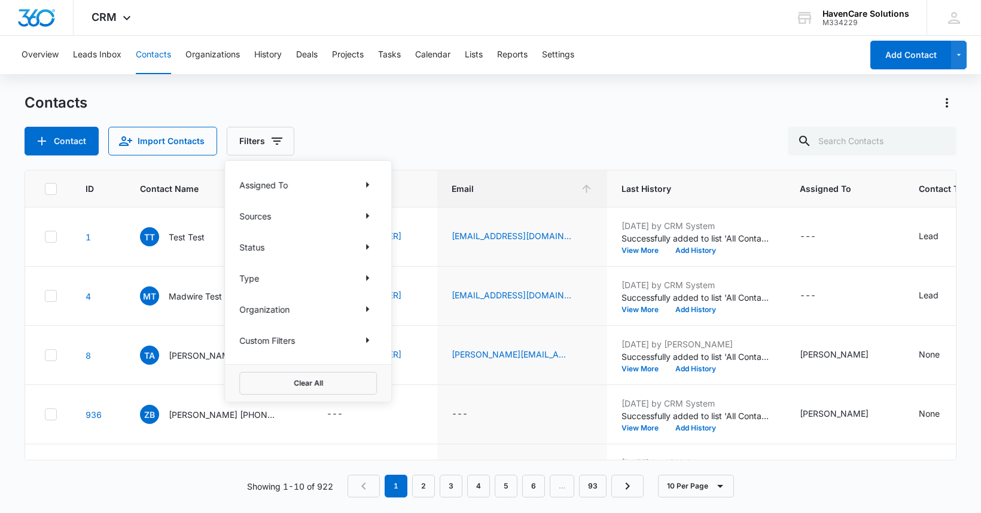
click at [281, 217] on div "Sources" at bounding box center [308, 215] width 138 height 19
click at [415, 144] on div "Contact Import Contacts Filters Assigned To Sources Status Type Organization Cu…" at bounding box center [491, 141] width 932 height 29
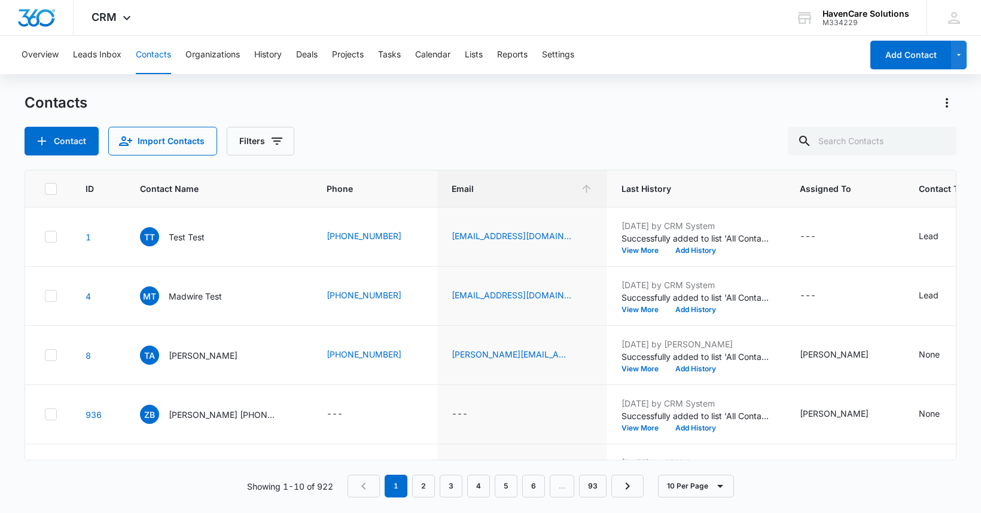
click at [50, 189] on icon at bounding box center [50, 189] width 11 height 11
click at [45, 189] on input "checkbox" at bounding box center [44, 189] width 1 height 1
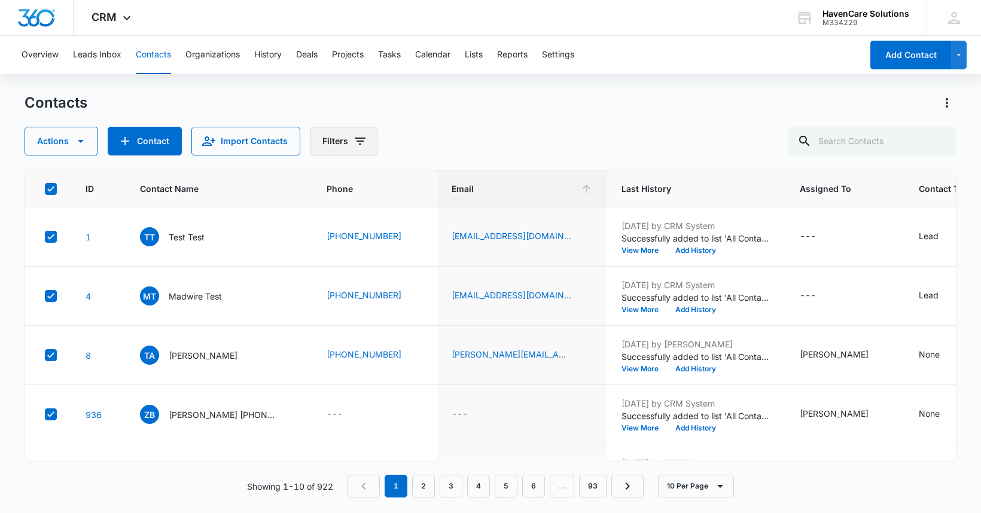
drag, startPoint x: 50, startPoint y: 189, endPoint x: 348, endPoint y: 143, distance: 302.1
click at [348, 143] on button "Filters" at bounding box center [344, 141] width 68 height 29
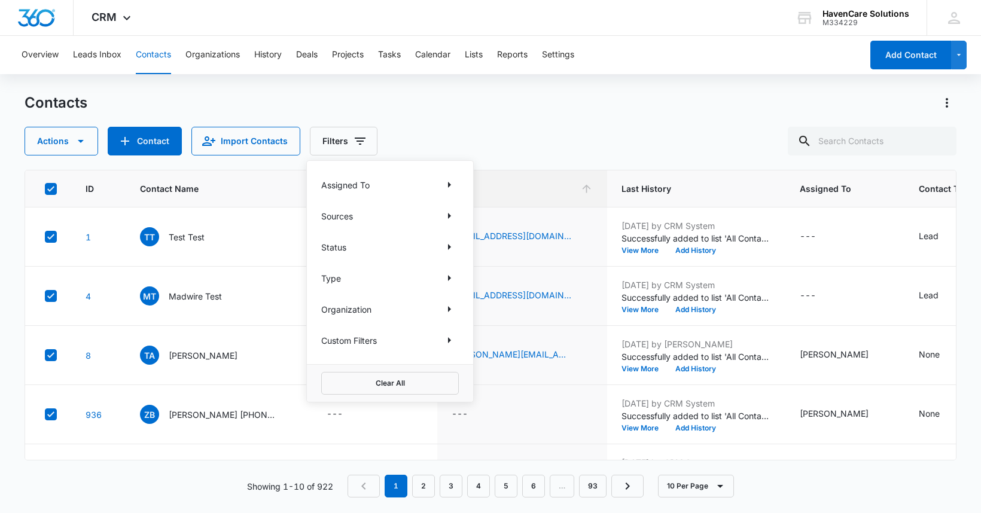
click at [455, 138] on div "Actions Contact Import Contacts Filters Assigned To Sources Status Type Organiz…" at bounding box center [491, 141] width 932 height 29
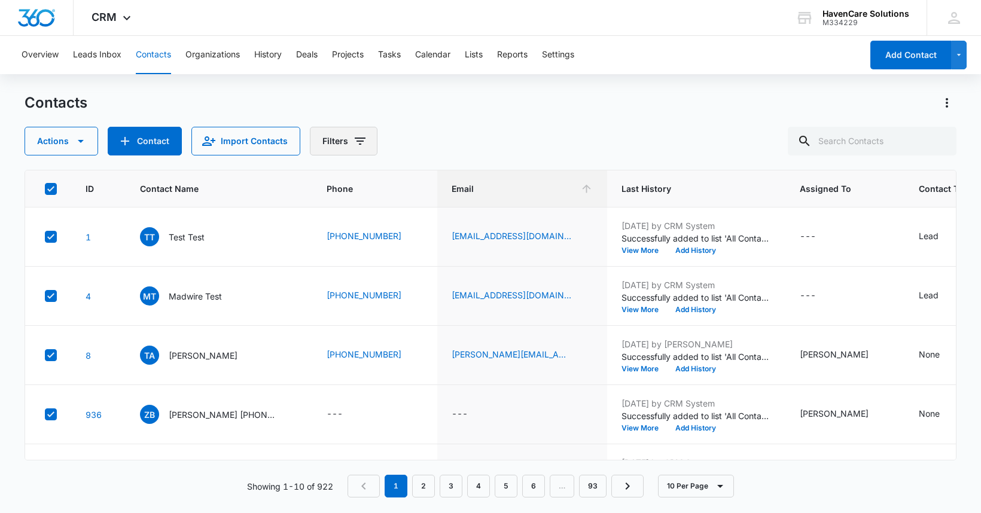
click at [363, 144] on icon "Filters" at bounding box center [360, 141] width 14 height 14
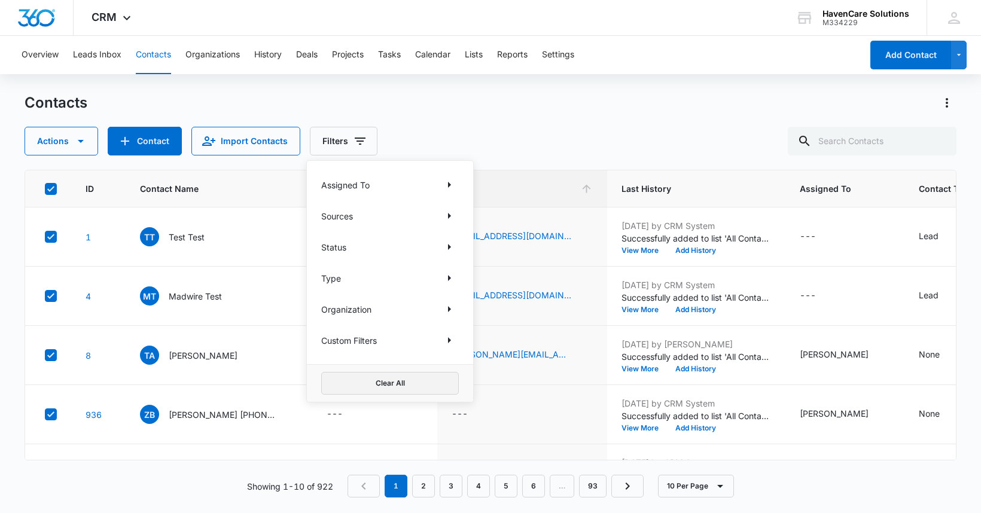
click at [393, 383] on button "Clear All" at bounding box center [390, 383] width 138 height 23
click at [481, 145] on div "Actions Contact Import Contacts Filters Assigned To Sources Status Type Organiz…" at bounding box center [491, 141] width 932 height 29
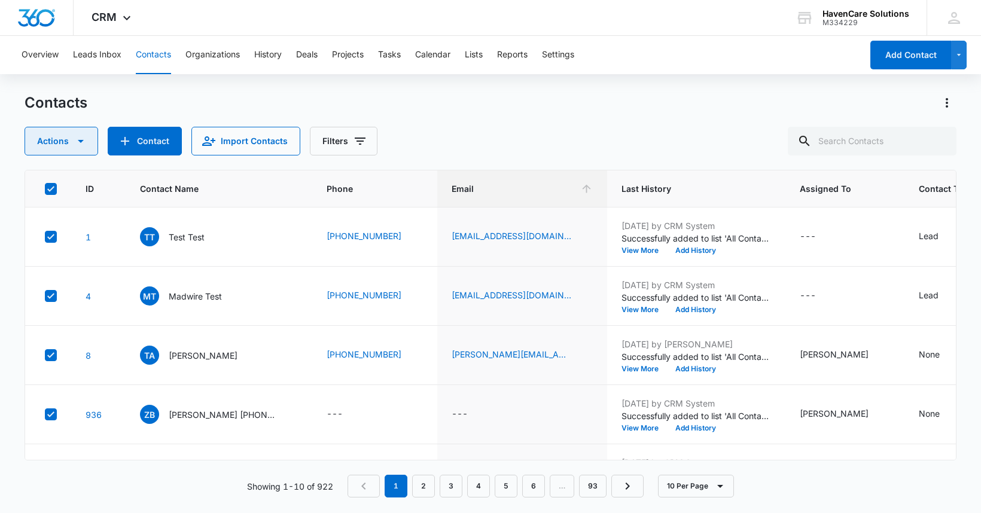
click at [77, 139] on icon "button" at bounding box center [81, 141] width 14 height 14
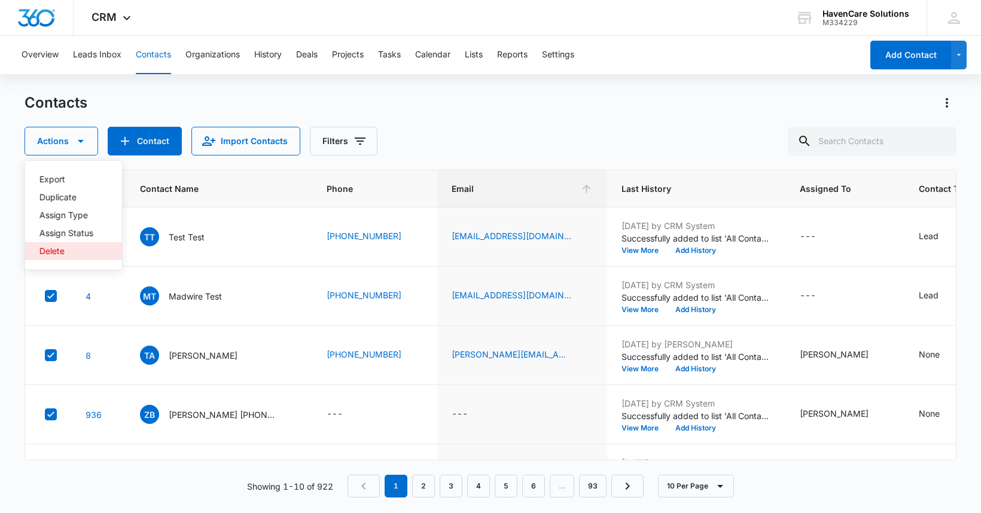
click at [54, 250] on div "Delete" at bounding box center [66, 251] width 54 height 8
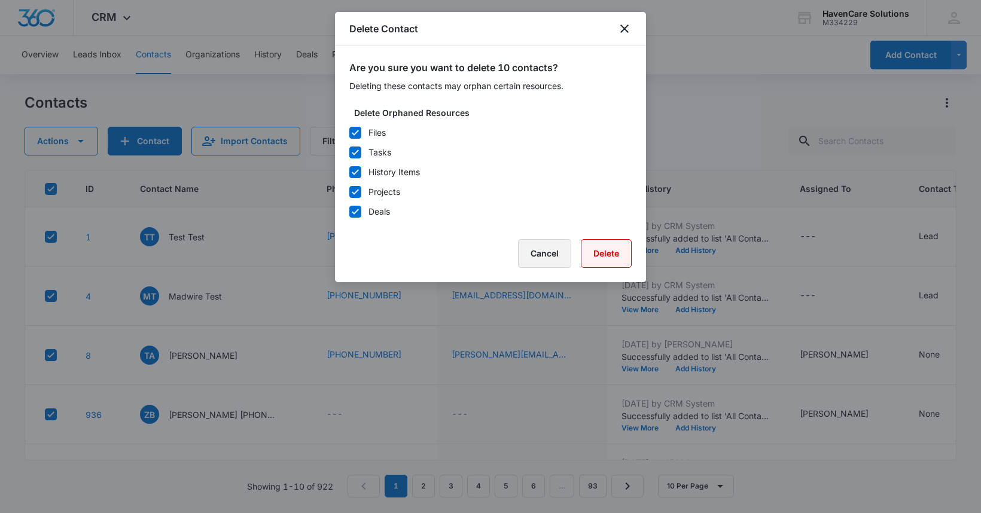
drag, startPoint x: 608, startPoint y: 256, endPoint x: 564, endPoint y: 256, distance: 44.3
click at [565, 256] on div "Cancel Delete" at bounding box center [490, 253] width 282 height 29
click at [551, 256] on button "Cancel" at bounding box center [544, 253] width 53 height 29
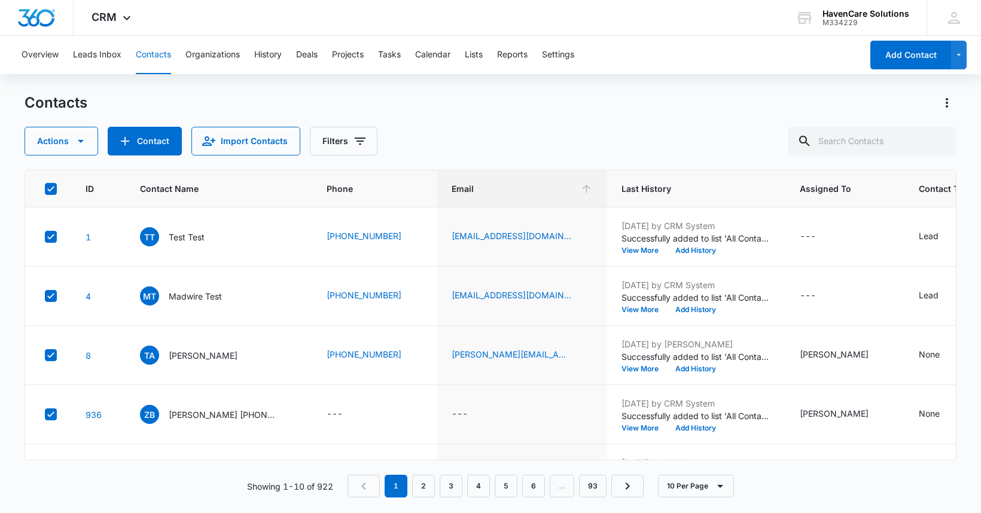
click at [51, 186] on icon at bounding box center [50, 189] width 11 height 11
click at [45, 189] on input "checkbox" at bounding box center [44, 189] width 1 height 1
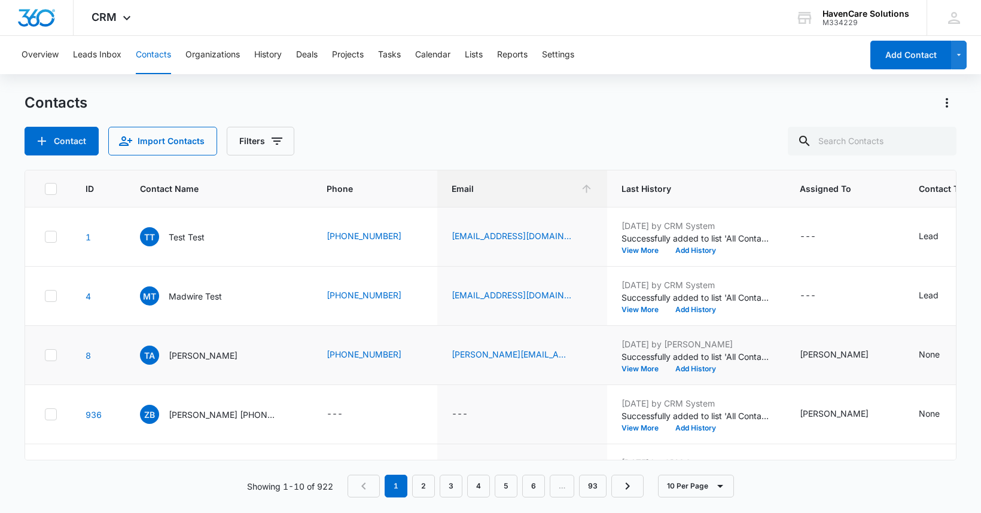
click at [53, 355] on icon at bounding box center [50, 355] width 11 height 11
click at [45, 355] on input "checkbox" at bounding box center [44, 355] width 1 height 1
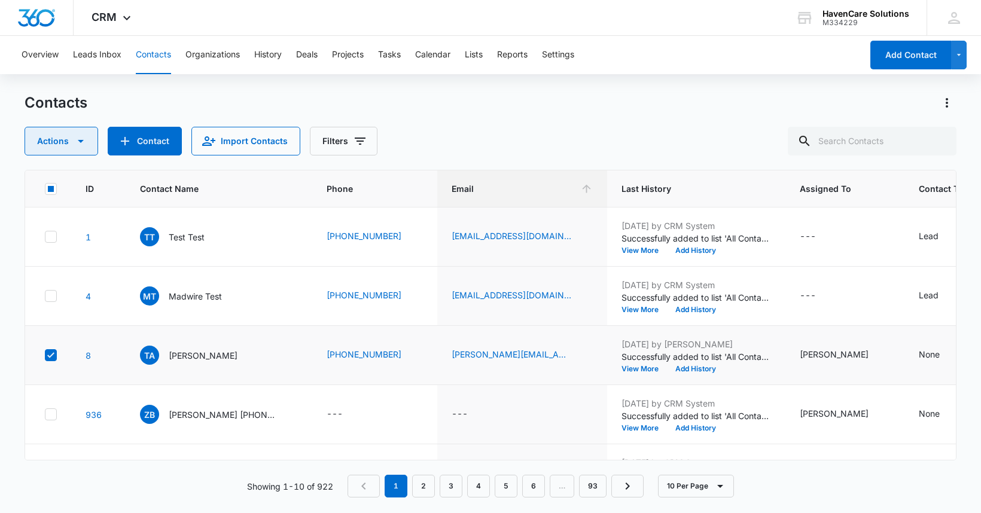
drag, startPoint x: 53, startPoint y: 355, endPoint x: 41, endPoint y: 143, distance: 212.8
click at [41, 143] on button "Actions" at bounding box center [62, 141] width 74 height 29
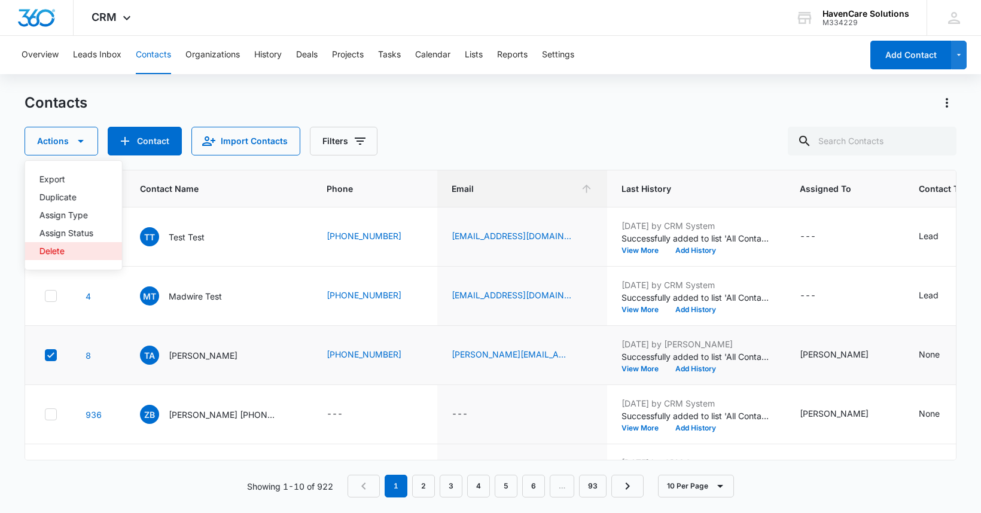
click at [56, 253] on div "Delete" at bounding box center [66, 251] width 54 height 8
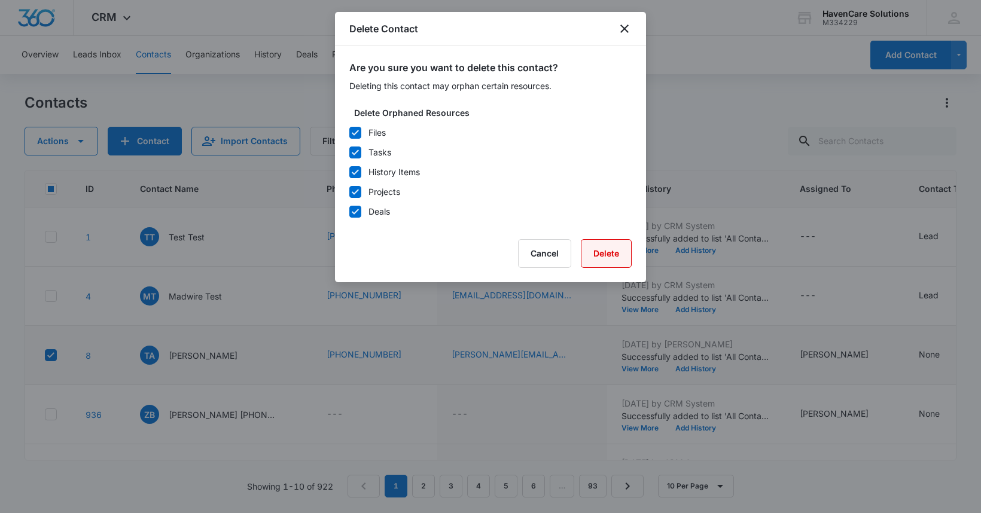
click at [607, 253] on button "Delete" at bounding box center [606, 253] width 51 height 29
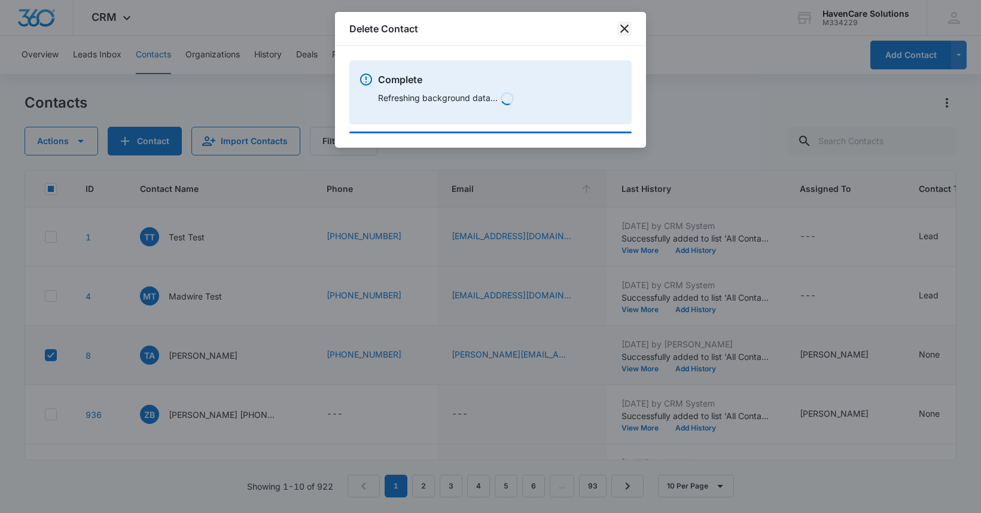
click at [625, 29] on icon "close" at bounding box center [625, 29] width 14 height 14
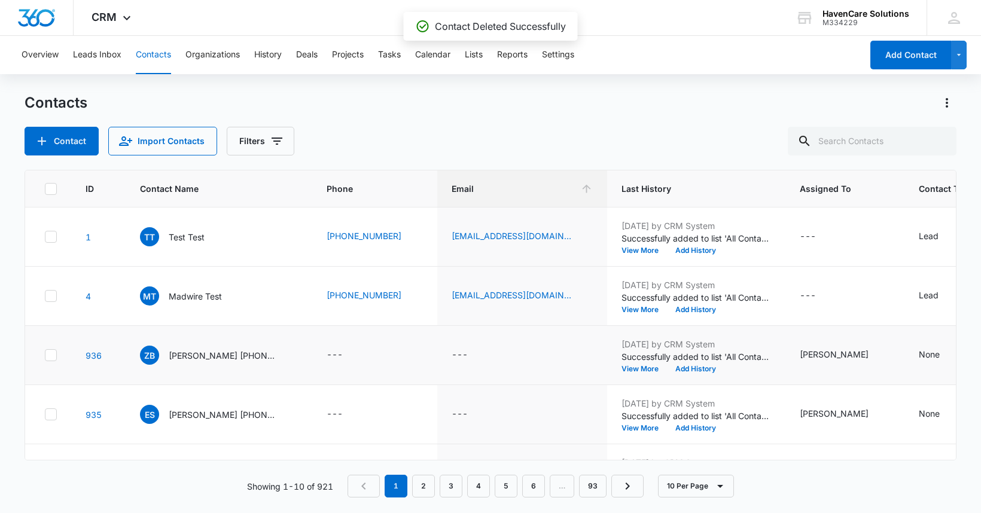
click at [49, 354] on icon at bounding box center [50, 355] width 11 height 11
click at [45, 355] on input "checkbox" at bounding box center [44, 355] width 1 height 1
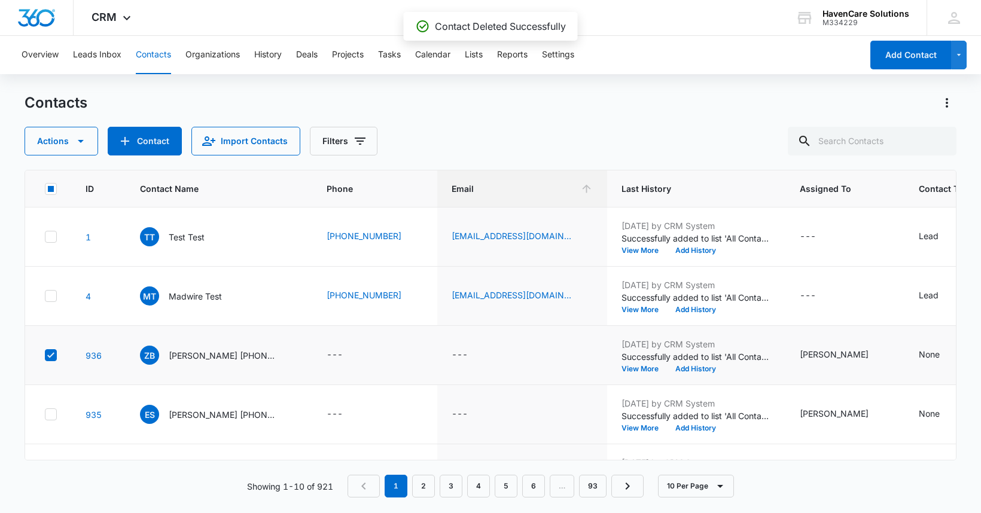
click at [51, 354] on icon at bounding box center [50, 355] width 11 height 11
click at [45, 355] on input "checkbox" at bounding box center [44, 355] width 1 height 1
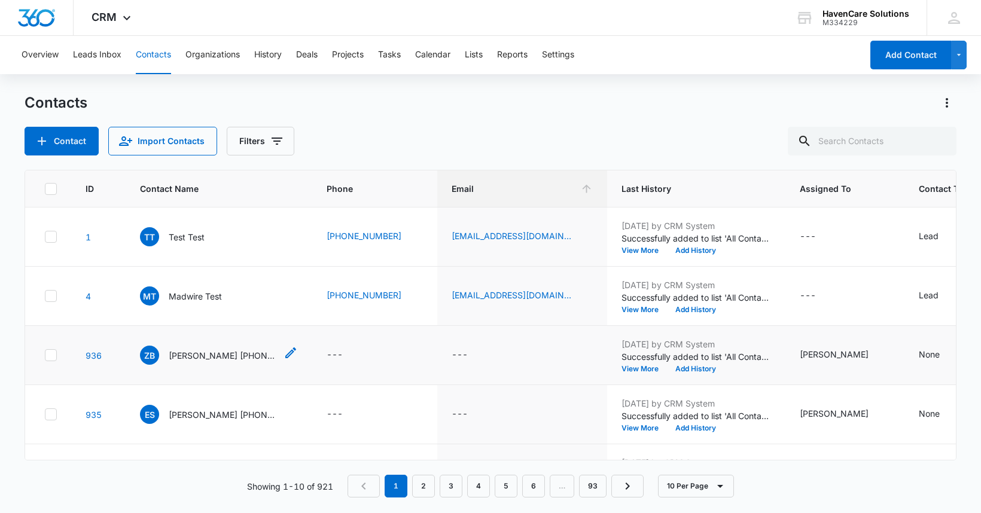
click at [288, 354] on icon "Contact Name - Zoie Burton (507) 514-3315 (507) 514-3315 zoieelaine02@gmail.com…" at bounding box center [291, 353] width 14 height 14
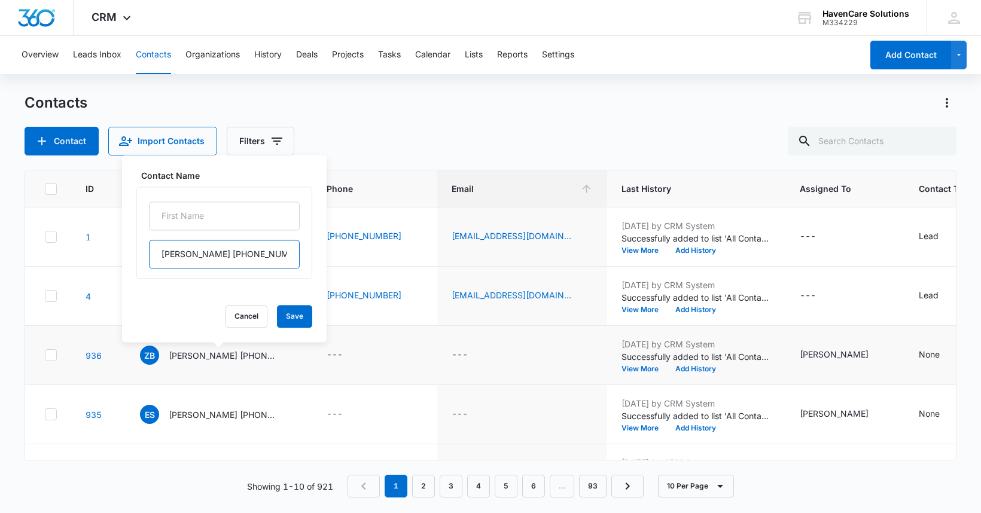
drag, startPoint x: 209, startPoint y: 256, endPoint x: 163, endPoint y: 257, distance: 46.1
click at [163, 257] on input "Zoie Burton (507) 514-3315 (507) 514-3315 zoieelaine02@gmail.com" at bounding box center [224, 254] width 151 height 29
click at [168, 218] on input "text" at bounding box center [224, 216] width 151 height 29
paste input "Zoie Burton"
type input "Zoie Burton"
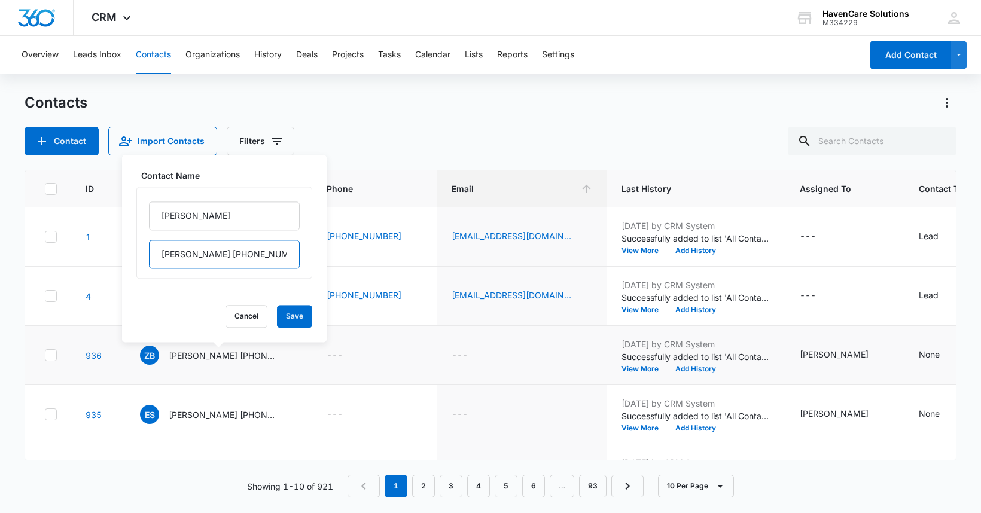
drag, startPoint x: 210, startPoint y: 255, endPoint x: 150, endPoint y: 251, distance: 59.9
click at [150, 251] on input "Zoie Burton (507) 514-3315 (507) 514-3315 zoieelaine02@gmail.com" at bounding box center [224, 254] width 151 height 29
type input "(507) 514-3315 (507) 514-3315 zoieelaine02@gmail.com"
click at [287, 317] on button "Save" at bounding box center [294, 316] width 35 height 23
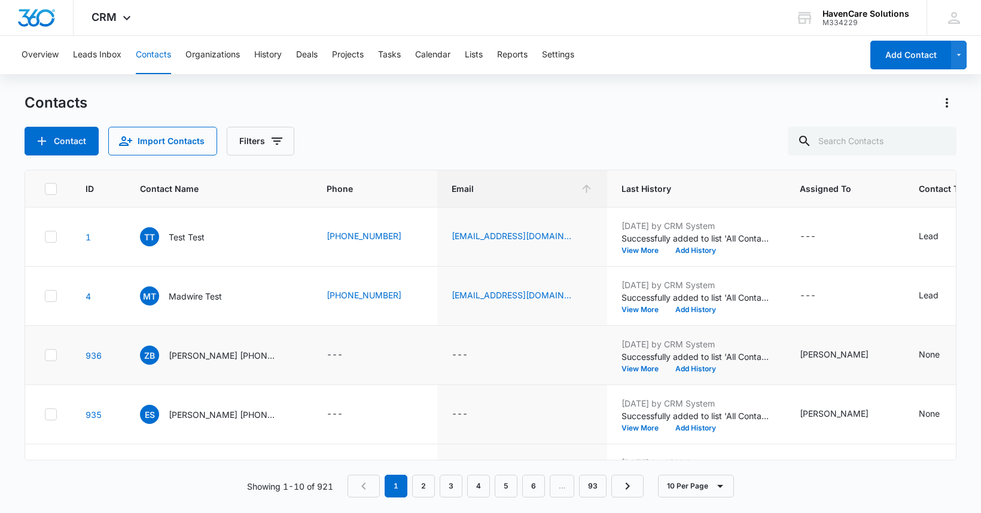
click at [48, 357] on icon at bounding box center [50, 355] width 11 height 11
click at [45, 356] on input "checkbox" at bounding box center [44, 355] width 1 height 1
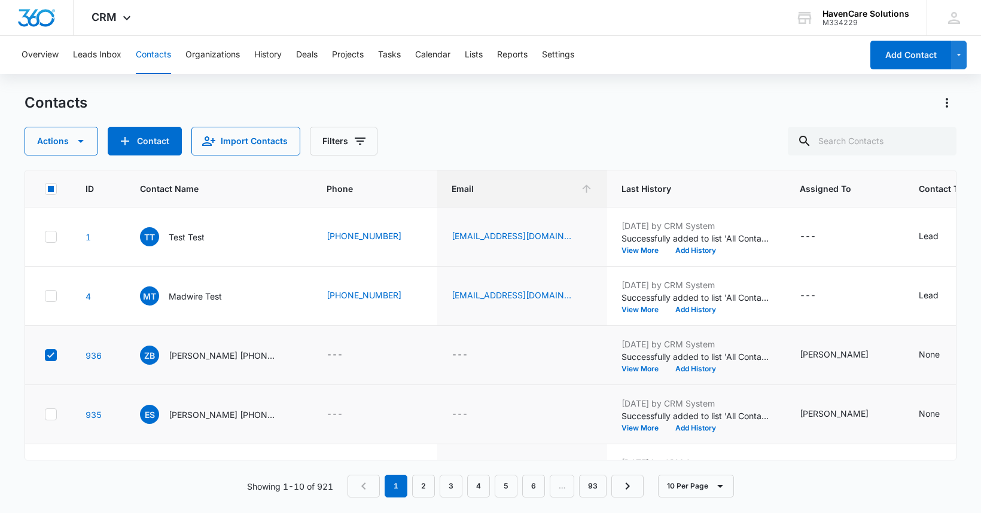
click at [51, 418] on icon at bounding box center [50, 414] width 11 height 11
click at [45, 415] on input "checkbox" at bounding box center [44, 415] width 1 height 1
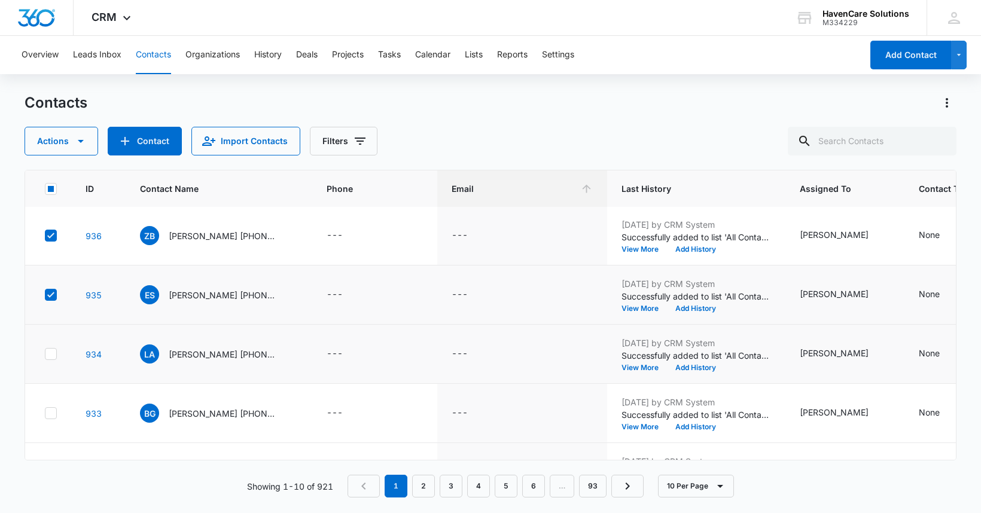
click at [48, 355] on icon at bounding box center [50, 354] width 11 height 11
click at [45, 355] on input "checkbox" at bounding box center [44, 354] width 1 height 1
click at [50, 415] on icon at bounding box center [50, 413] width 11 height 11
click at [45, 414] on input "checkbox" at bounding box center [44, 414] width 1 height 1
click at [75, 148] on icon "button" at bounding box center [81, 141] width 14 height 14
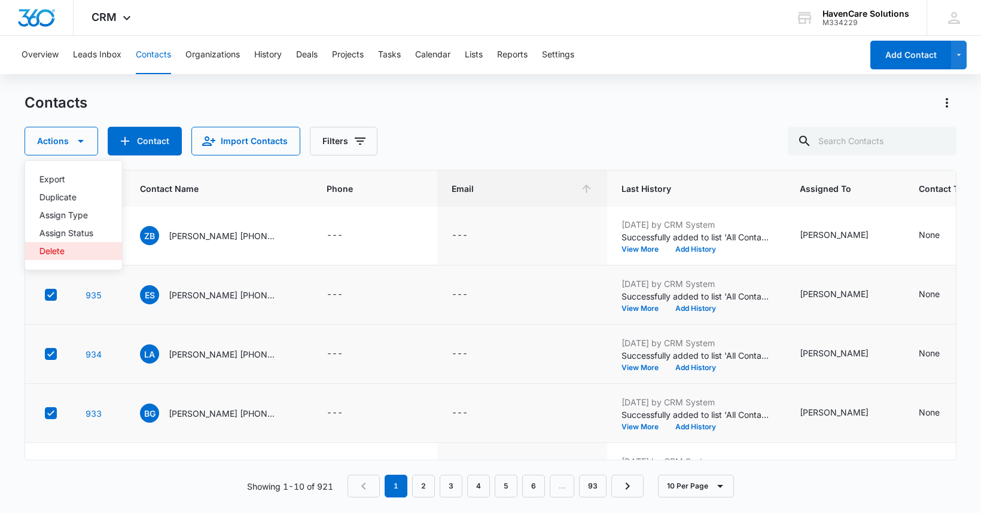
click at [56, 253] on div "Delete" at bounding box center [66, 251] width 54 height 8
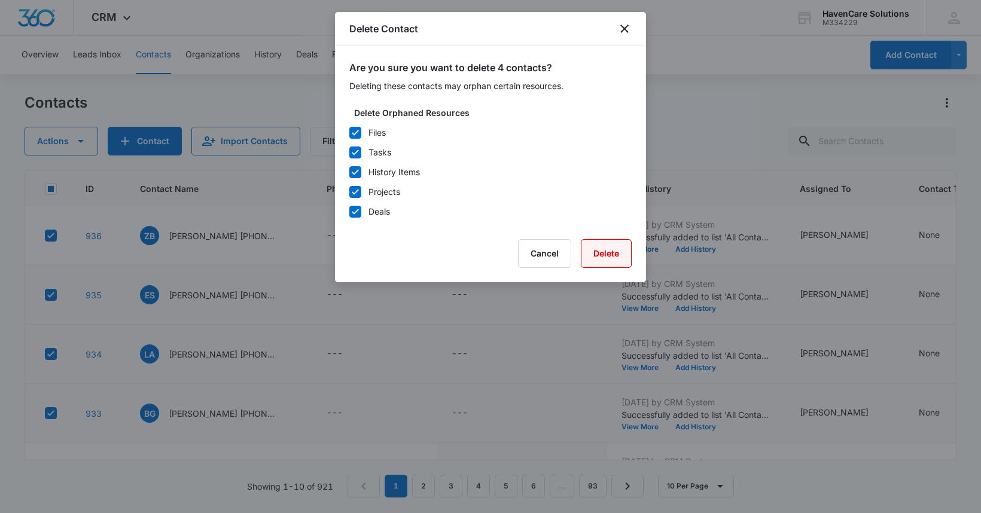
click at [612, 259] on button "Delete" at bounding box center [606, 253] width 51 height 29
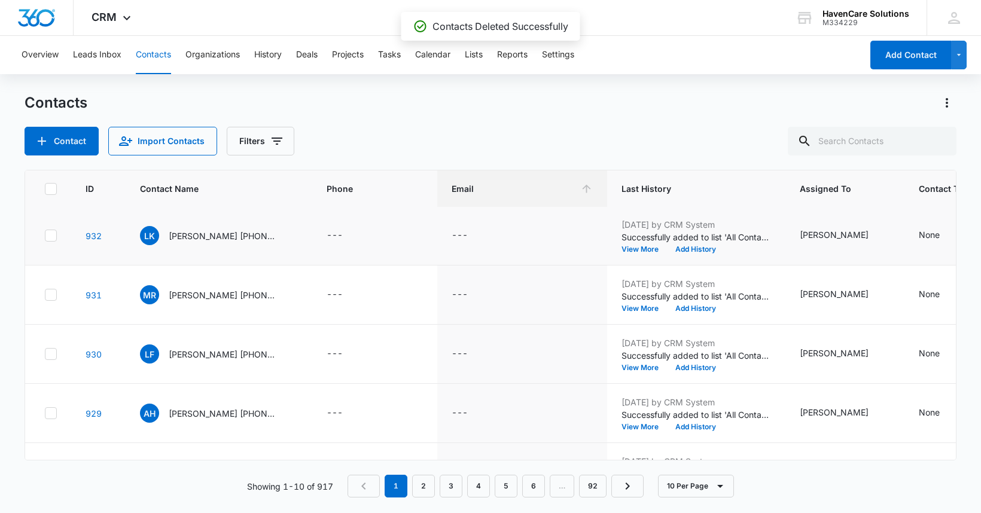
click at [50, 238] on icon at bounding box center [50, 235] width 11 height 11
click at [45, 236] on input "checkbox" at bounding box center [44, 236] width 1 height 1
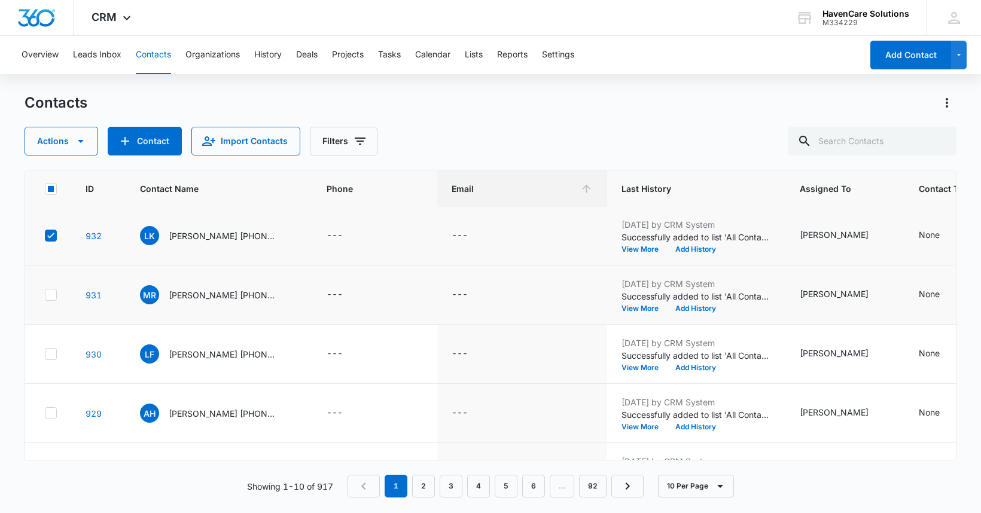
click at [51, 297] on icon at bounding box center [50, 295] width 11 height 11
click at [45, 296] on input "checkbox" at bounding box center [44, 295] width 1 height 1
click at [50, 350] on icon at bounding box center [50, 354] width 11 height 11
click at [45, 354] on input "checkbox" at bounding box center [44, 354] width 1 height 1
click at [48, 411] on icon at bounding box center [50, 413] width 11 height 11
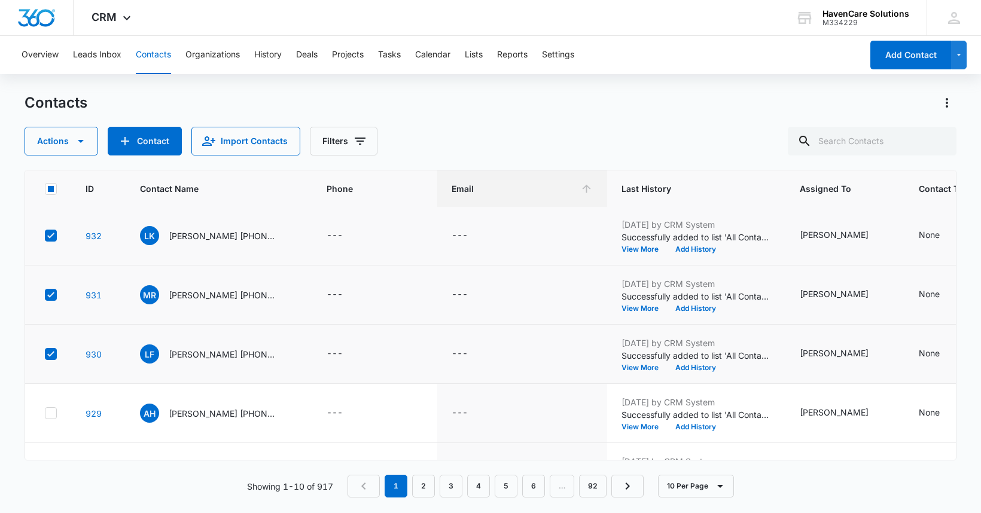
click at [45, 414] on input "checkbox" at bounding box center [44, 414] width 1 height 1
click at [84, 138] on icon "button" at bounding box center [81, 141] width 14 height 14
click at [57, 252] on div "Delete" at bounding box center [66, 251] width 54 height 8
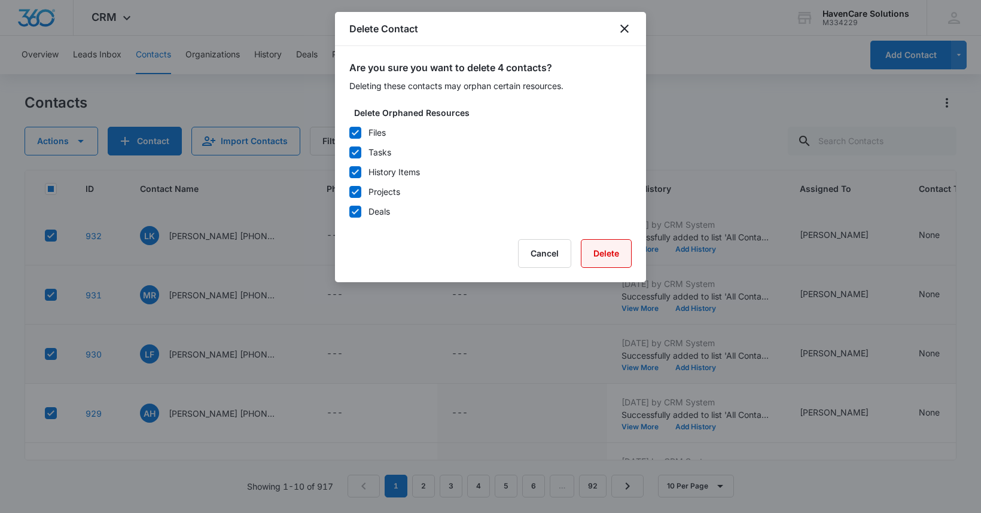
click at [605, 252] on button "Delete" at bounding box center [606, 253] width 51 height 29
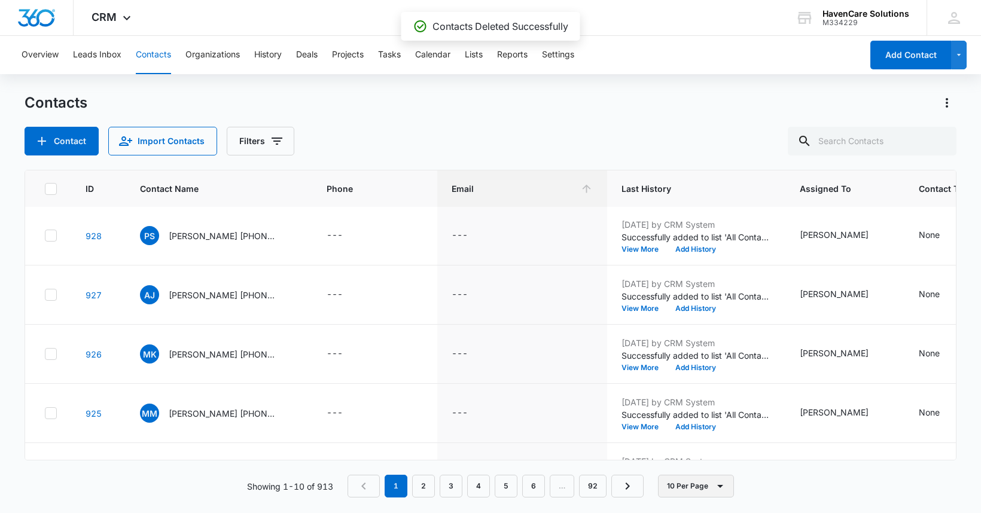
click at [716, 487] on icon "button" at bounding box center [720, 486] width 14 height 14
click at [710, 452] on div "50 Per Page" at bounding box center [698, 451] width 49 height 8
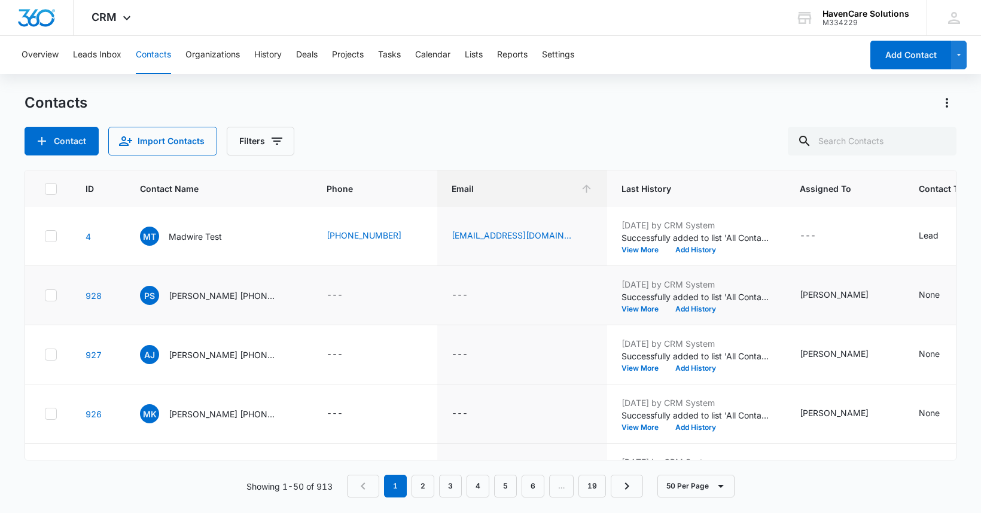
click at [45, 301] on td at bounding box center [48, 295] width 46 height 59
click at [50, 352] on icon at bounding box center [50, 354] width 11 height 11
click at [45, 355] on input "checkbox" at bounding box center [44, 355] width 1 height 1
click at [48, 299] on icon at bounding box center [50, 295] width 11 height 11
click at [45, 296] on input "checkbox" at bounding box center [44, 296] width 1 height 1
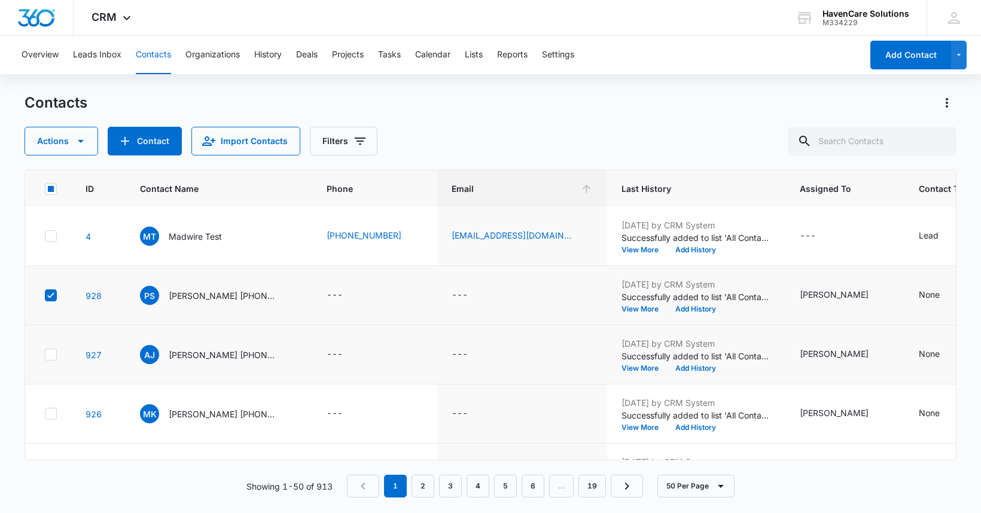
click at [48, 351] on icon at bounding box center [50, 354] width 11 height 11
click at [45, 355] on input "checkbox" at bounding box center [44, 355] width 1 height 1
click at [48, 419] on td at bounding box center [48, 414] width 46 height 59
click at [53, 414] on icon at bounding box center [50, 414] width 11 height 11
click at [45, 414] on input "checkbox" at bounding box center [44, 414] width 1 height 1
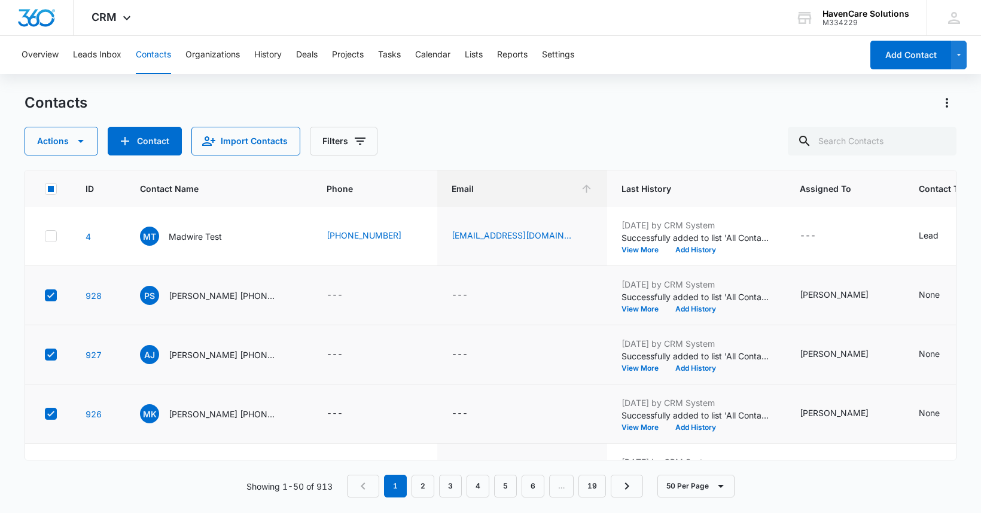
scroll to position [120, 0]
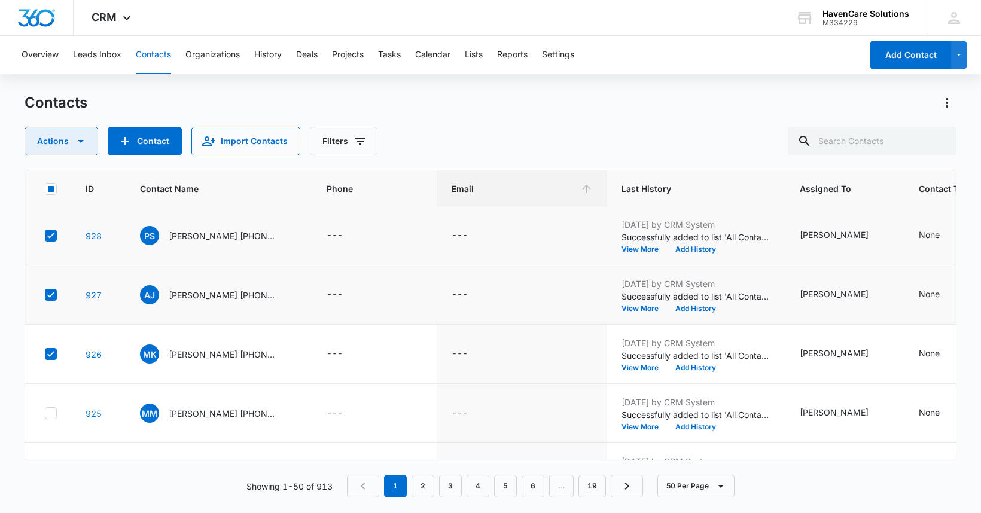
click at [82, 141] on icon "button" at bounding box center [81, 141] width 14 height 14
click at [45, 253] on div "Delete" at bounding box center [66, 251] width 54 height 8
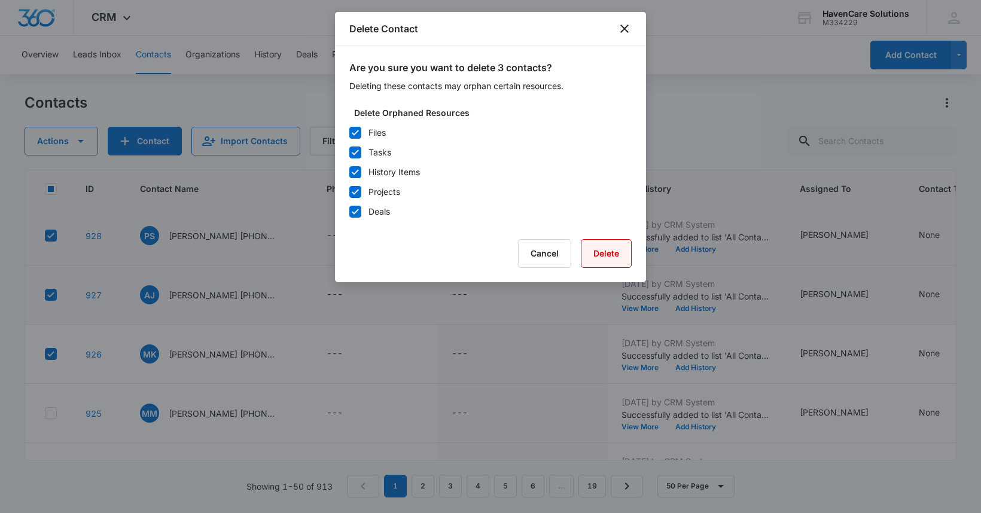
click at [618, 254] on button "Delete" at bounding box center [606, 253] width 51 height 29
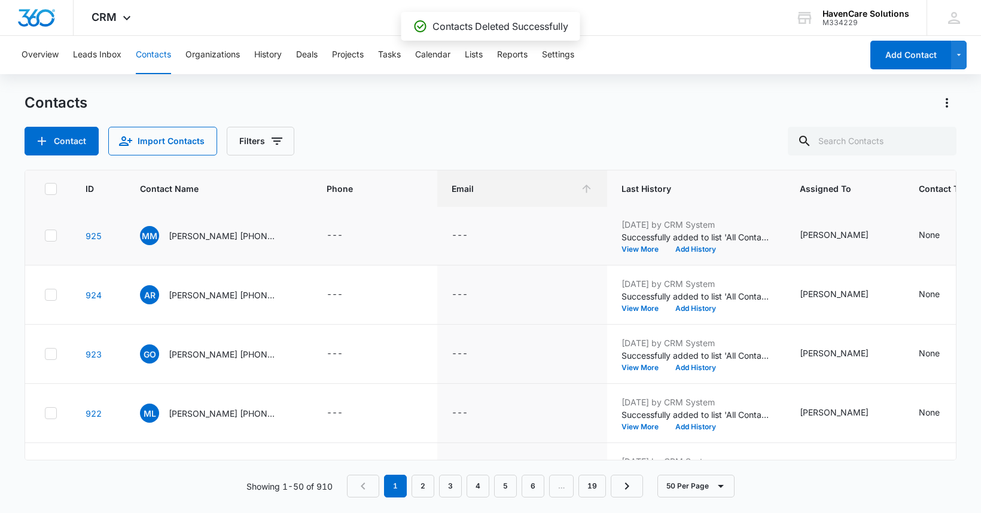
click at [47, 236] on icon at bounding box center [50, 235] width 7 height 5
click at [45, 236] on input "checkbox" at bounding box center [44, 236] width 1 height 1
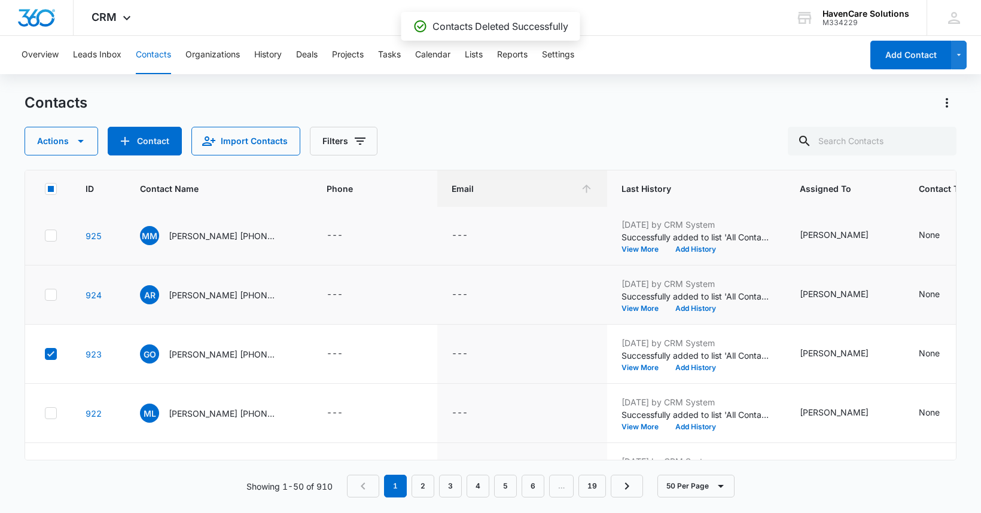
click at [57, 296] on td at bounding box center [48, 295] width 46 height 59
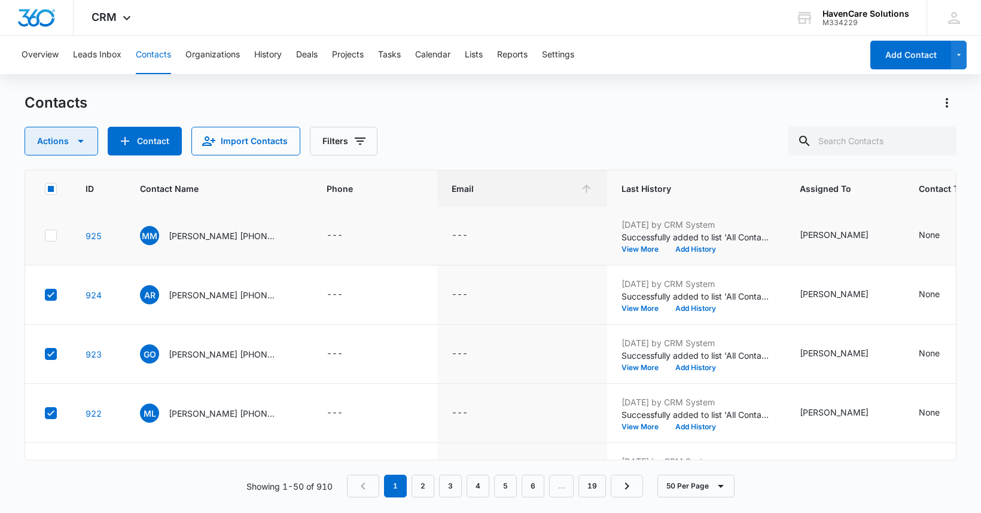
click at [84, 143] on icon "button" at bounding box center [81, 141] width 14 height 14
click at [83, 145] on icon "button" at bounding box center [81, 141] width 14 height 14
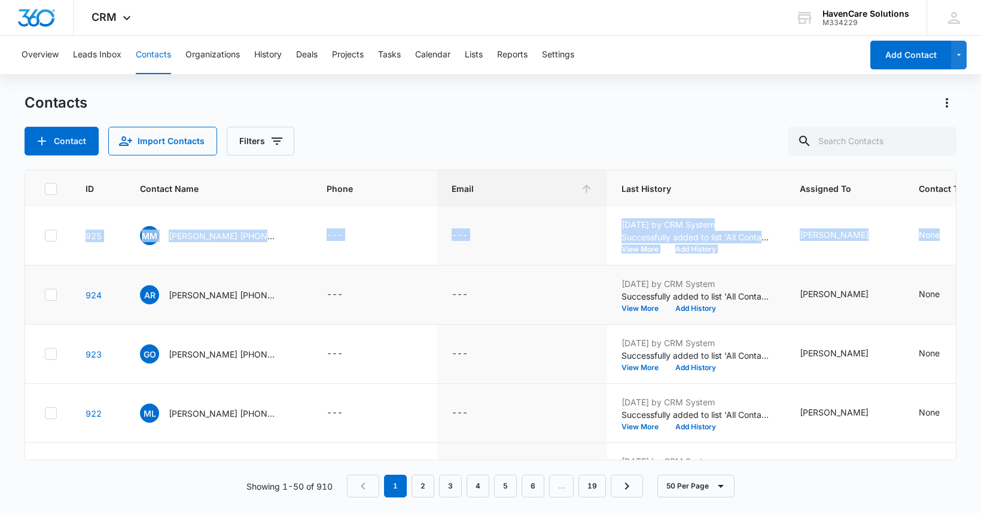
click at [34, 270] on td at bounding box center [48, 295] width 46 height 59
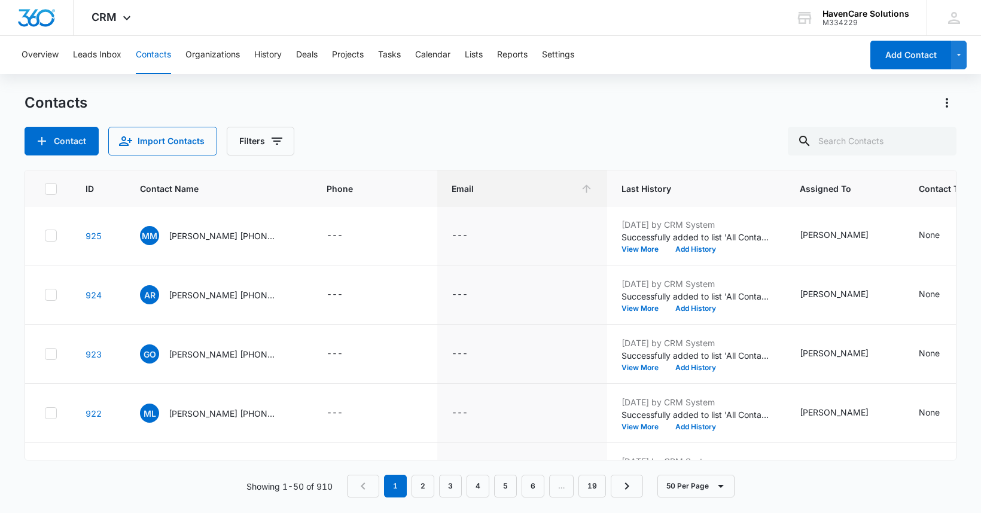
click at [48, 188] on icon at bounding box center [50, 189] width 11 height 11
click at [45, 189] on input "checkbox" at bounding box center [44, 189] width 1 height 1
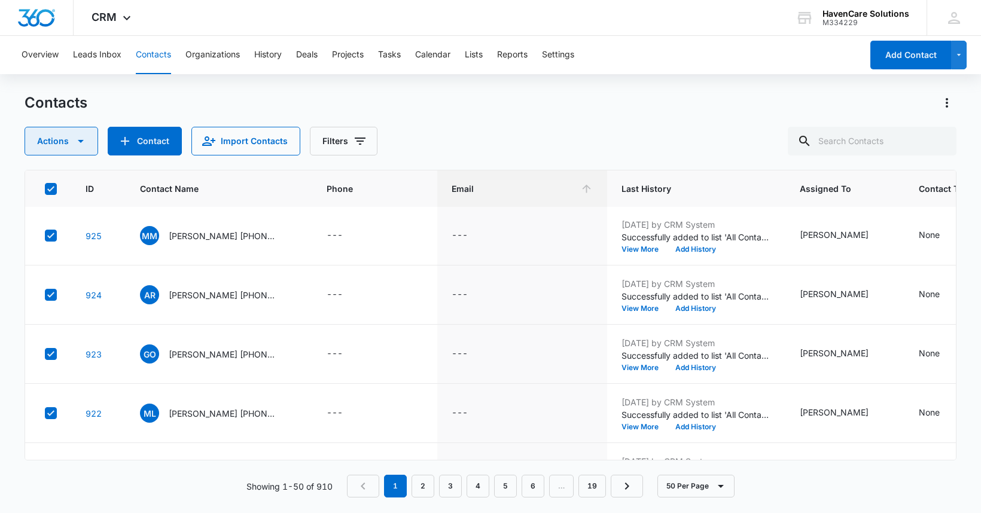
click at [88, 143] on button "Actions" at bounding box center [62, 141] width 74 height 29
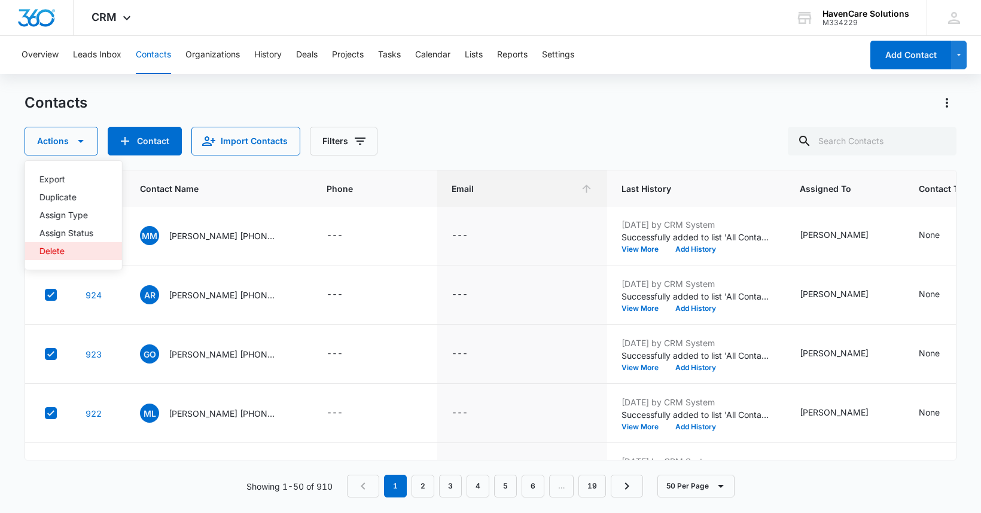
click at [55, 253] on div "Delete" at bounding box center [66, 251] width 54 height 8
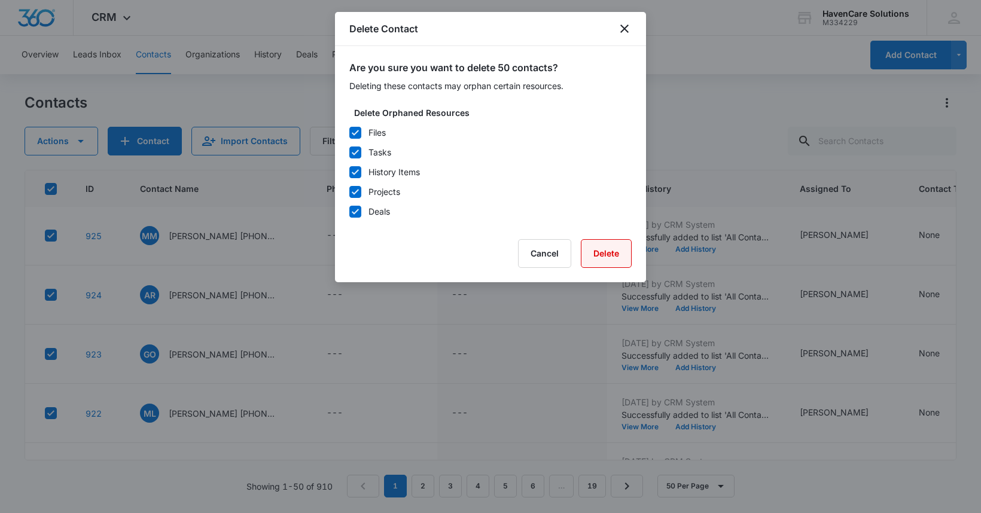
click at [608, 256] on button "Delete" at bounding box center [606, 253] width 51 height 29
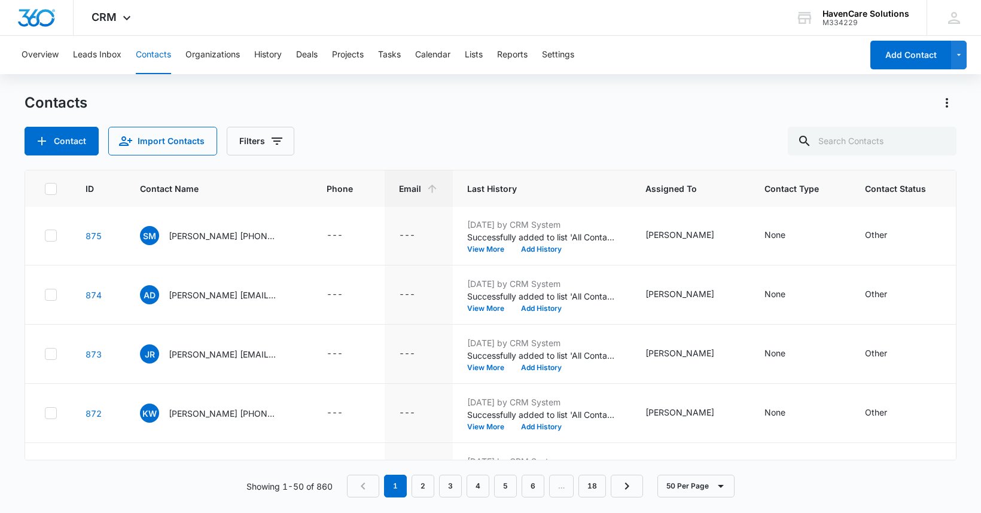
click at [52, 190] on icon at bounding box center [50, 189] width 11 height 11
click at [45, 189] on input "checkbox" at bounding box center [44, 189] width 1 height 1
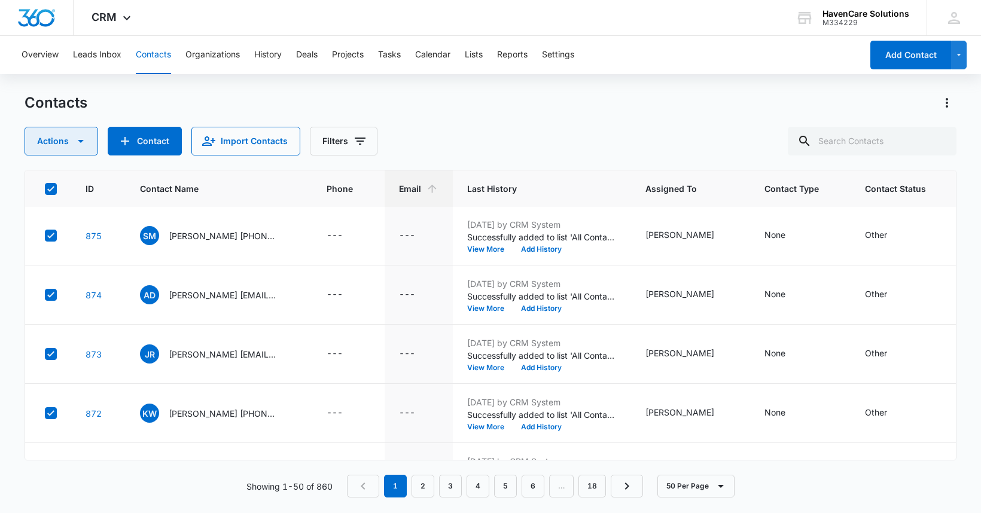
click at [84, 139] on icon "button" at bounding box center [81, 141] width 14 height 14
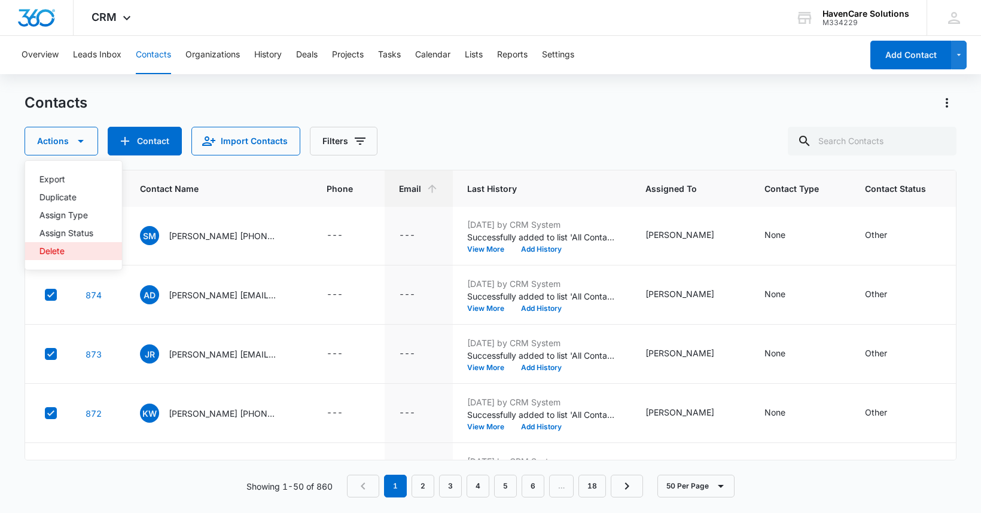
click at [54, 254] on div "Delete" at bounding box center [66, 251] width 54 height 8
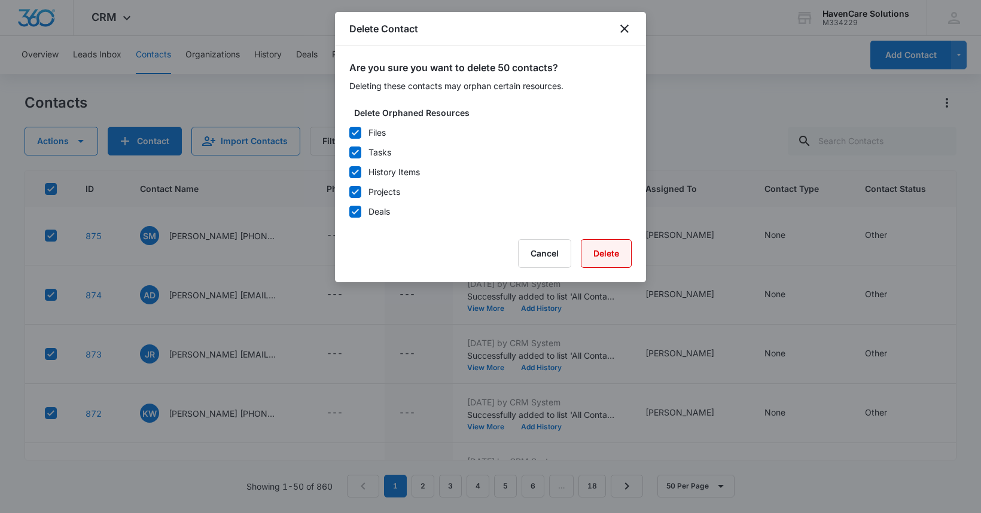
click at [618, 251] on button "Delete" at bounding box center [606, 253] width 51 height 29
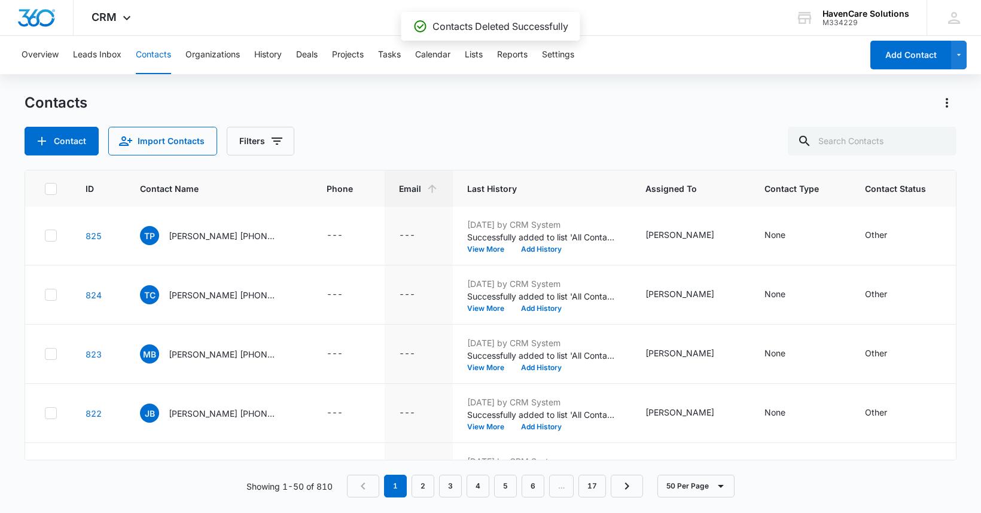
click at [50, 188] on icon at bounding box center [50, 189] width 11 height 11
click at [45, 189] on input "checkbox" at bounding box center [44, 189] width 1 height 1
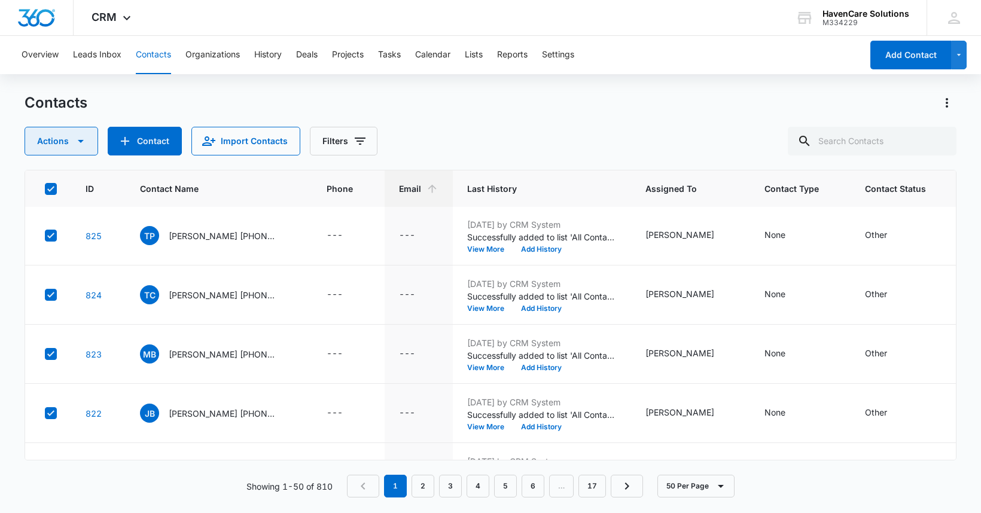
click at [85, 141] on icon "button" at bounding box center [81, 141] width 14 height 14
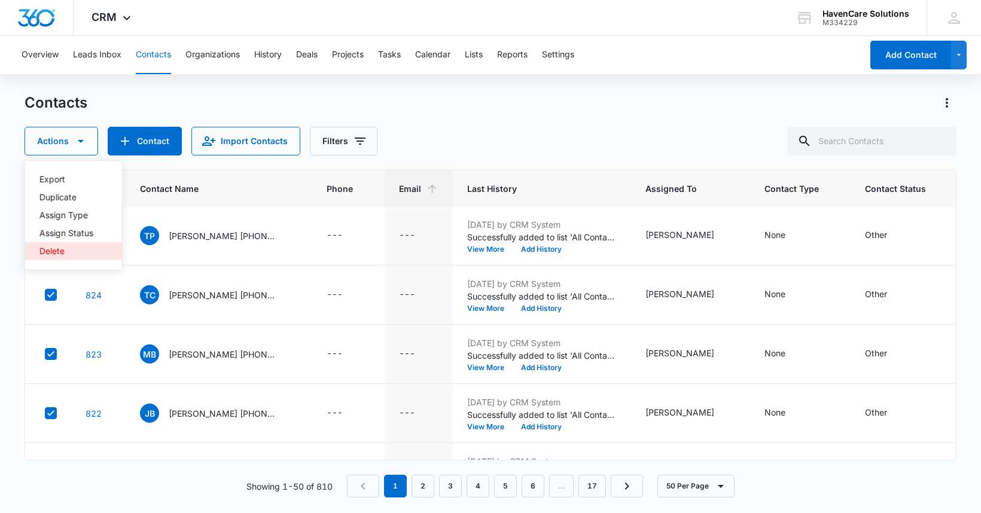
click at [52, 251] on div "Delete" at bounding box center [66, 251] width 54 height 8
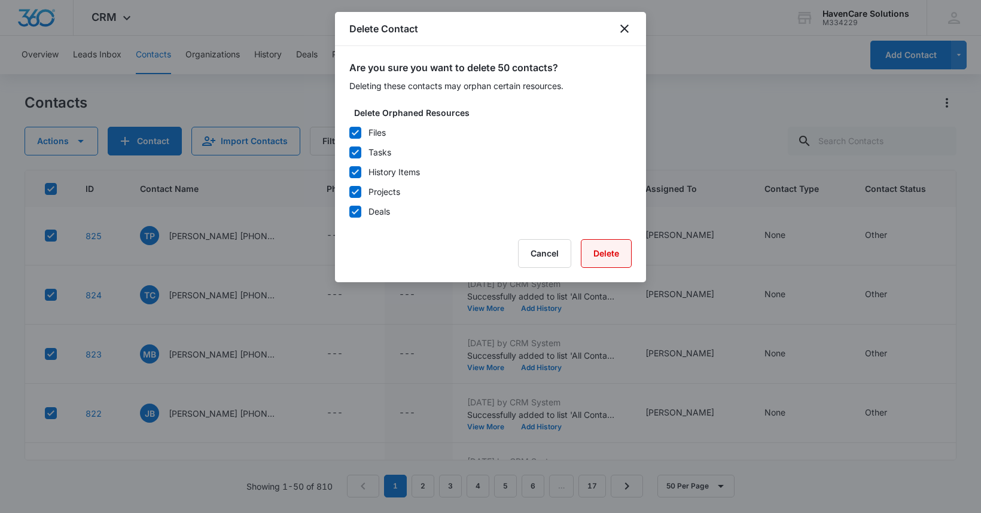
click at [618, 257] on button "Delete" at bounding box center [606, 253] width 51 height 29
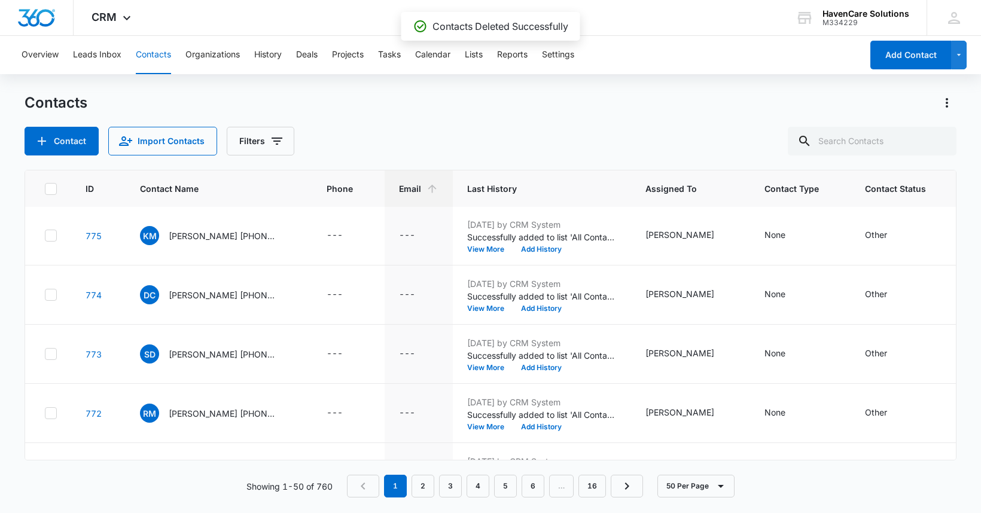
click at [50, 187] on icon at bounding box center [50, 189] width 11 height 11
click at [45, 189] on input "checkbox" at bounding box center [44, 189] width 1 height 1
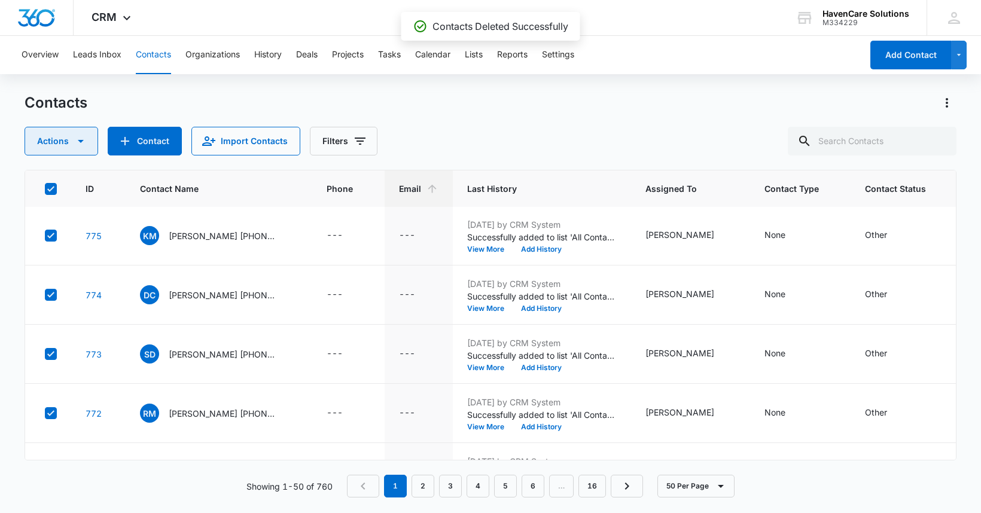
click at [85, 143] on icon "button" at bounding box center [81, 141] width 14 height 14
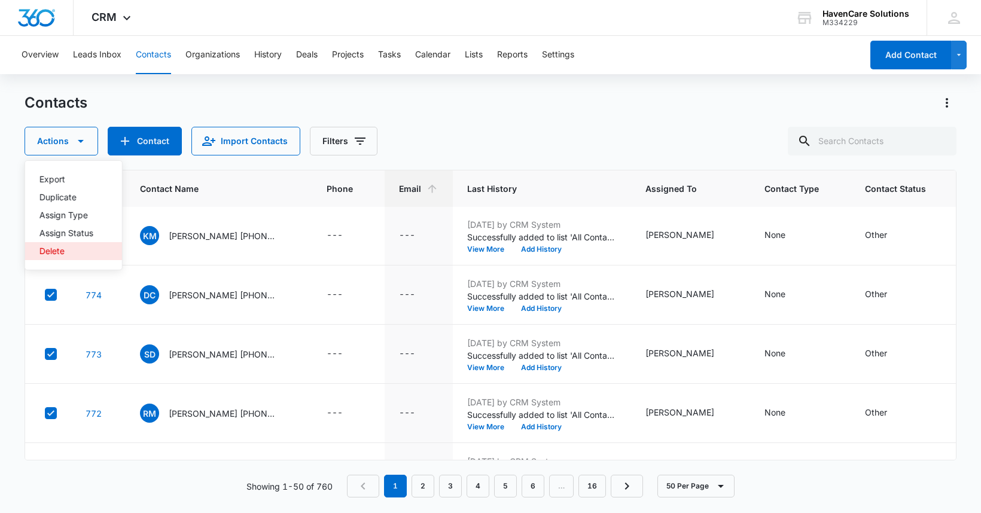
click at [53, 253] on div "Delete" at bounding box center [66, 251] width 54 height 8
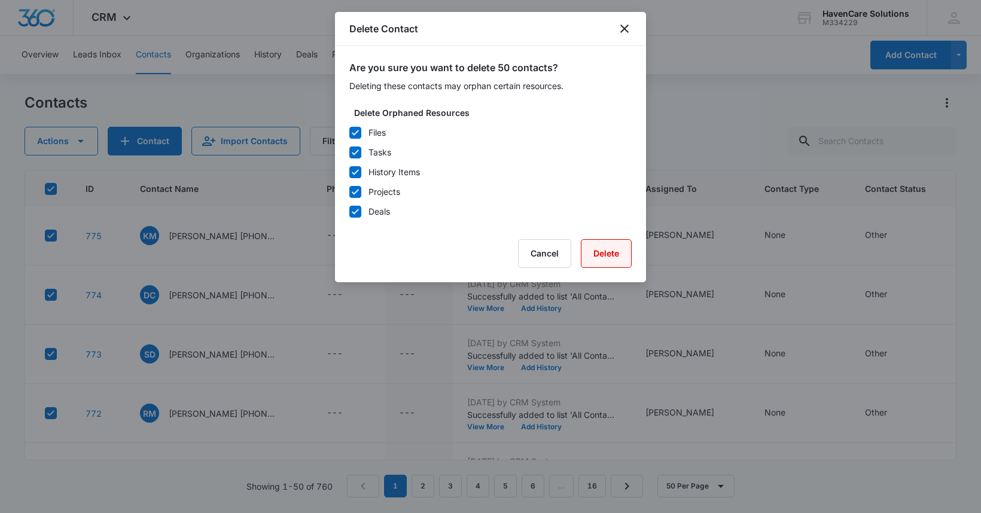
click at [608, 253] on button "Delete" at bounding box center [606, 253] width 51 height 29
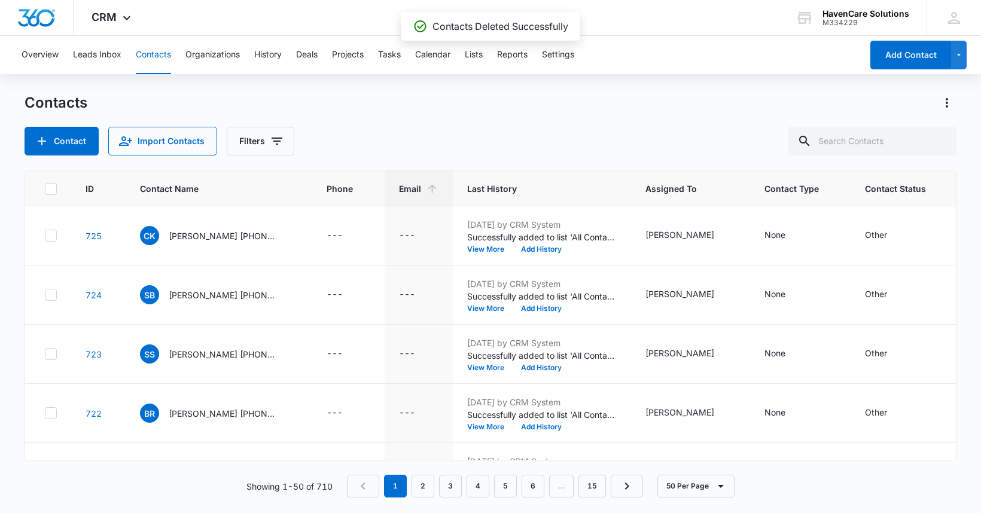
click at [51, 190] on icon at bounding box center [50, 189] width 11 height 11
click at [45, 189] on input "checkbox" at bounding box center [44, 189] width 1 height 1
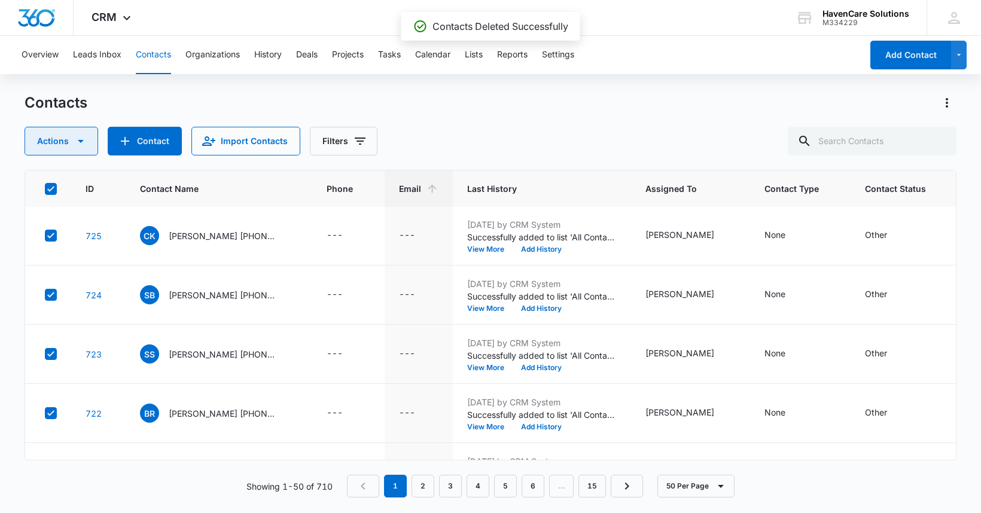
click at [86, 144] on icon "button" at bounding box center [81, 141] width 14 height 14
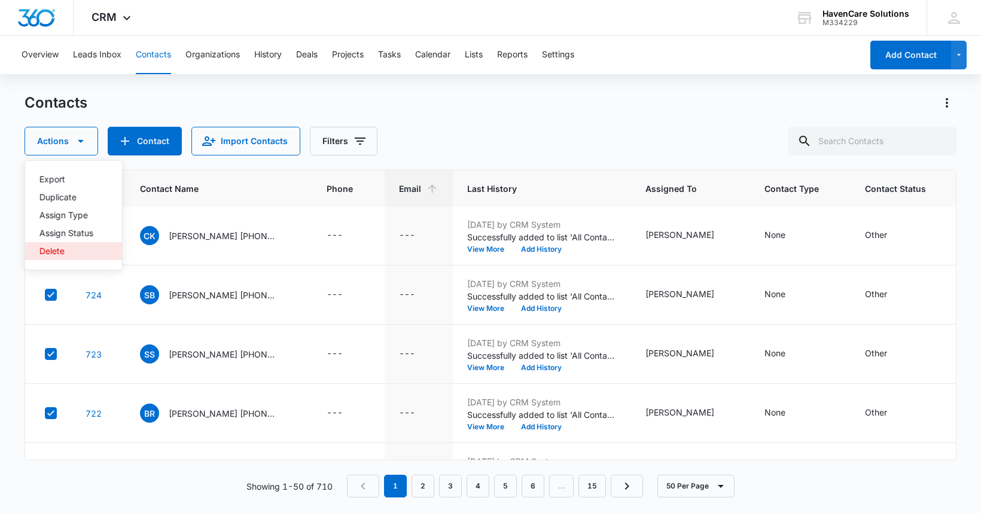
click at [57, 253] on div "Delete" at bounding box center [66, 251] width 54 height 8
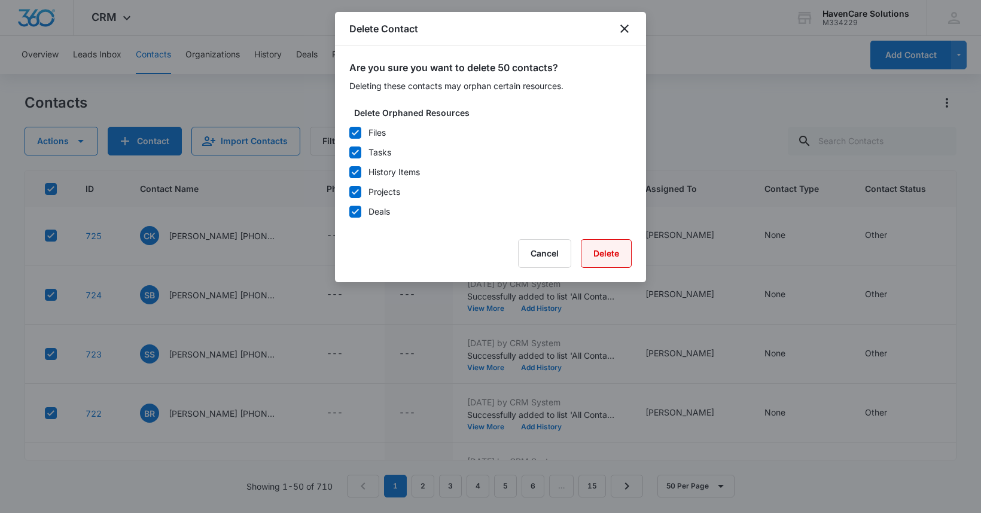
click at [608, 258] on button "Delete" at bounding box center [606, 253] width 51 height 29
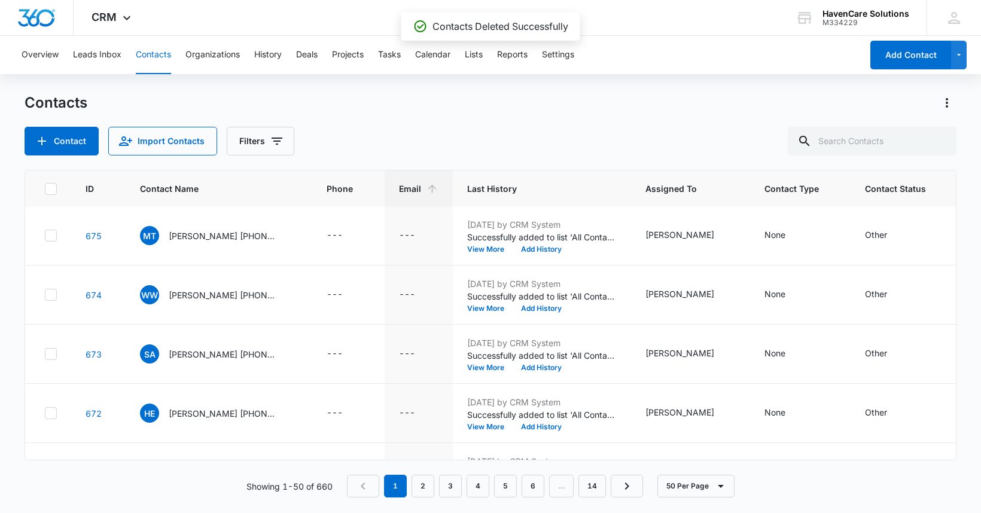
click at [50, 190] on icon at bounding box center [50, 188] width 7 height 5
click at [45, 189] on input "checkbox" at bounding box center [44, 189] width 1 height 1
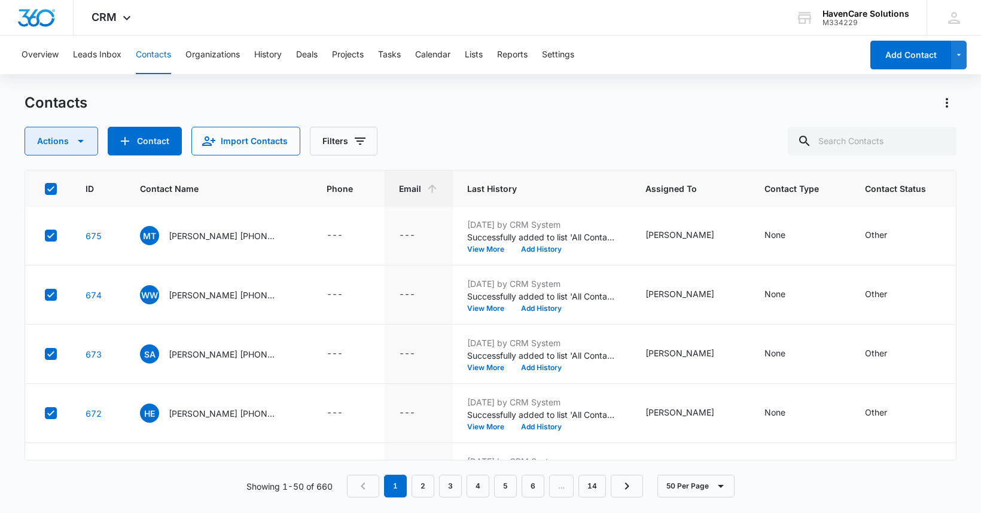
click at [84, 144] on icon "button" at bounding box center [81, 141] width 14 height 14
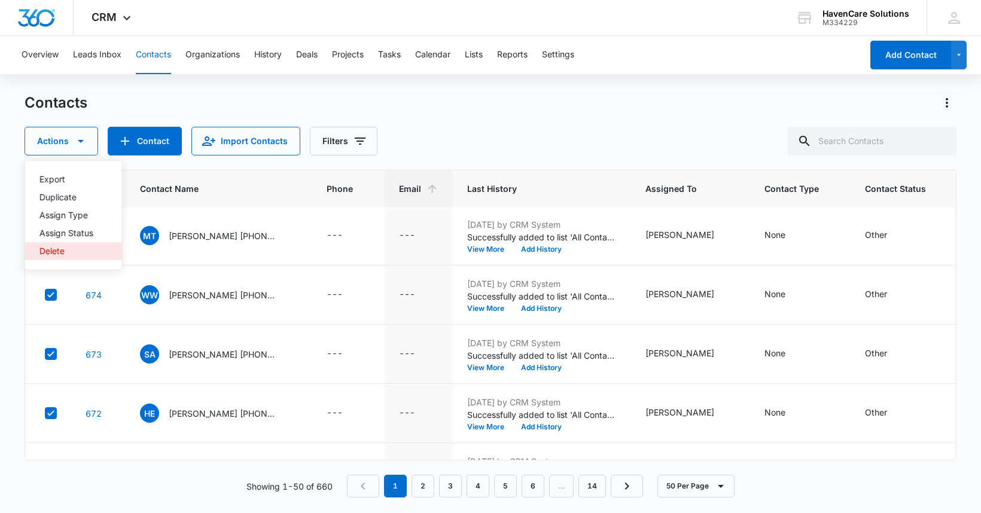
click at [55, 252] on div "Delete" at bounding box center [66, 251] width 54 height 8
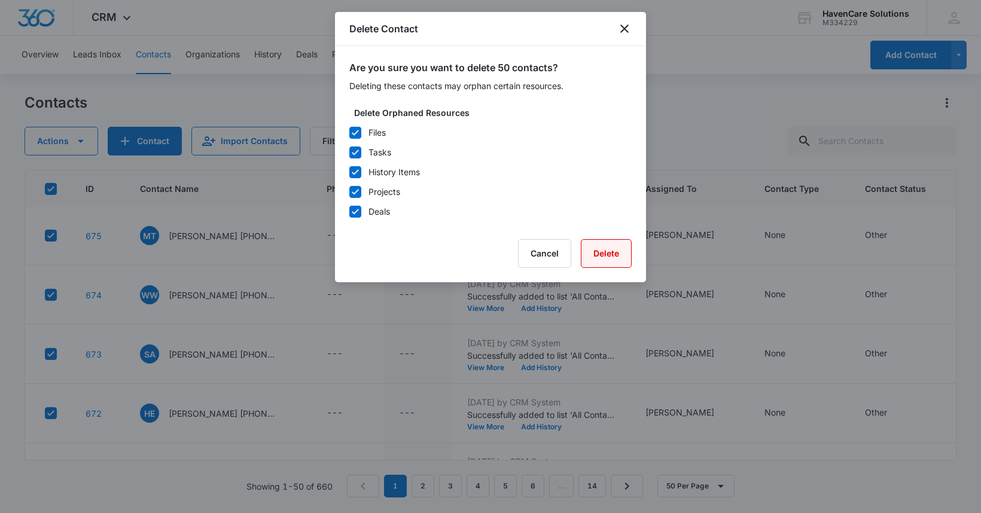
click at [610, 257] on button "Delete" at bounding box center [606, 253] width 51 height 29
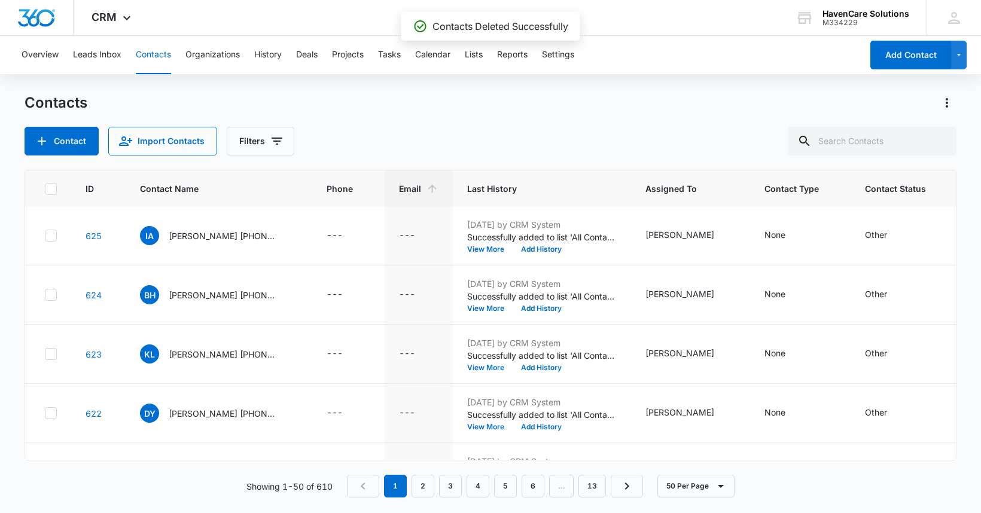
click at [50, 189] on icon at bounding box center [50, 188] width 7 height 5
click at [45, 189] on input "checkbox" at bounding box center [44, 189] width 1 height 1
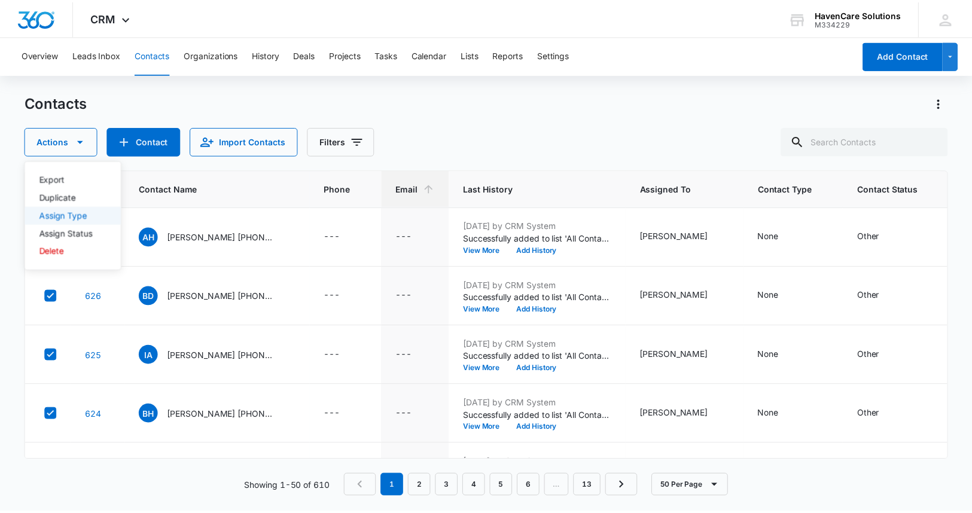
scroll to position [120, 0]
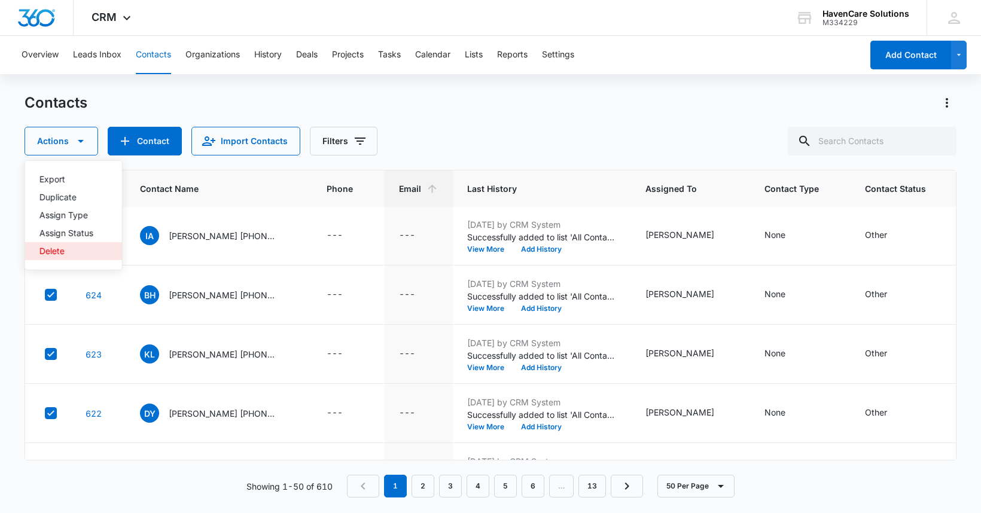
click at [51, 251] on div "Delete" at bounding box center [66, 251] width 54 height 8
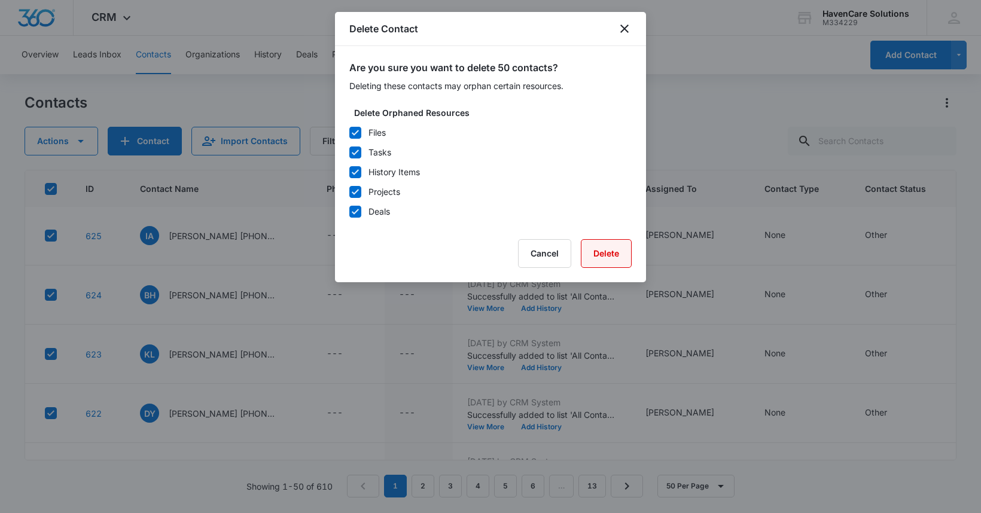
click at [609, 253] on button "Delete" at bounding box center [606, 253] width 51 height 29
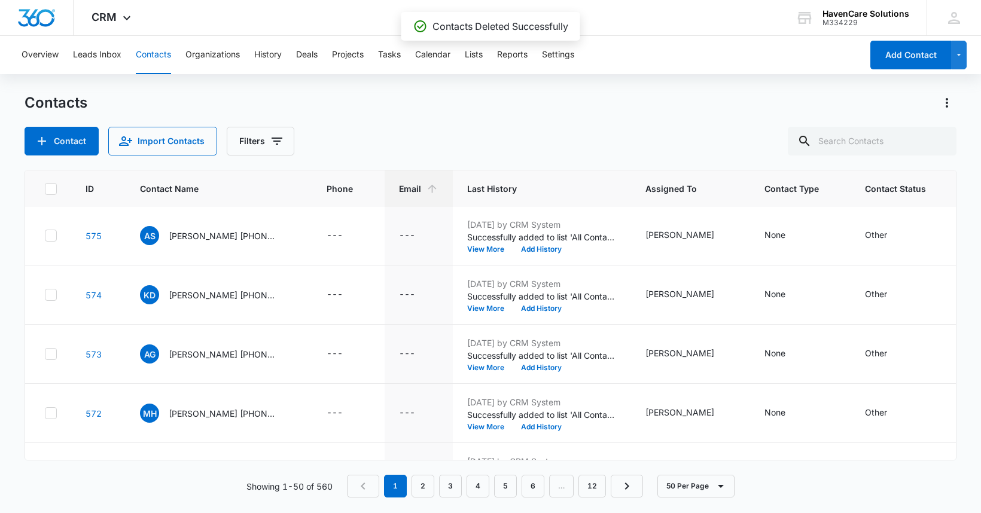
click at [47, 188] on icon at bounding box center [50, 189] width 11 height 11
click at [45, 189] on input "checkbox" at bounding box center [44, 189] width 1 height 1
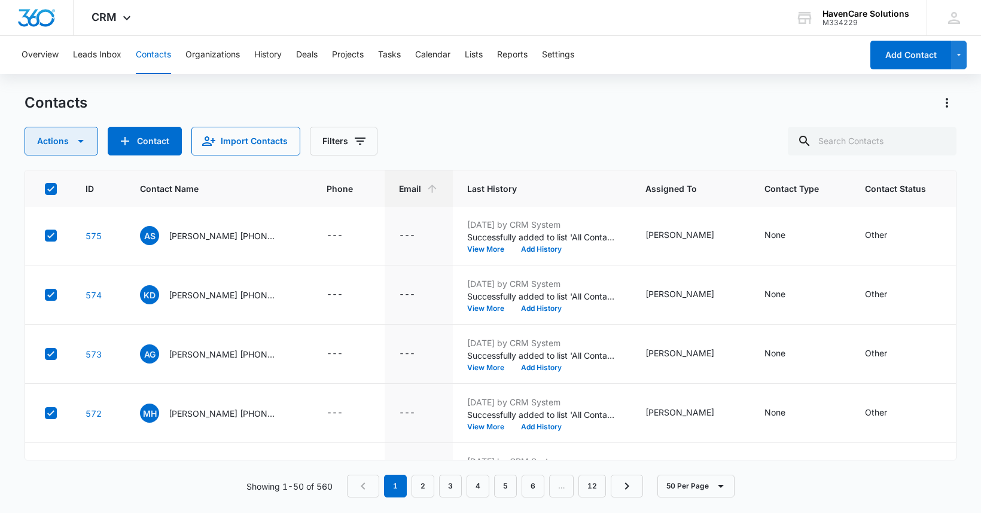
click at [86, 142] on icon "button" at bounding box center [81, 141] width 14 height 14
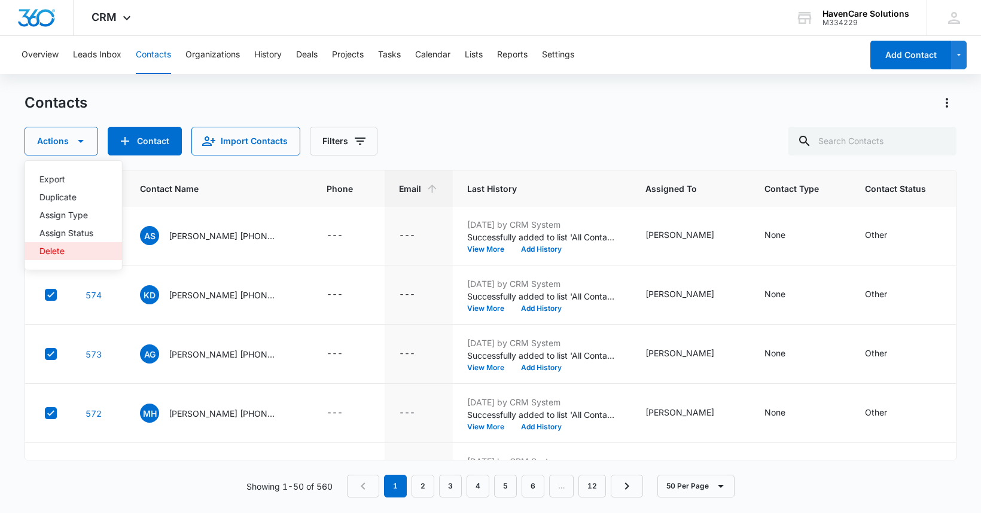
click at [56, 254] on div "Delete" at bounding box center [66, 251] width 54 height 8
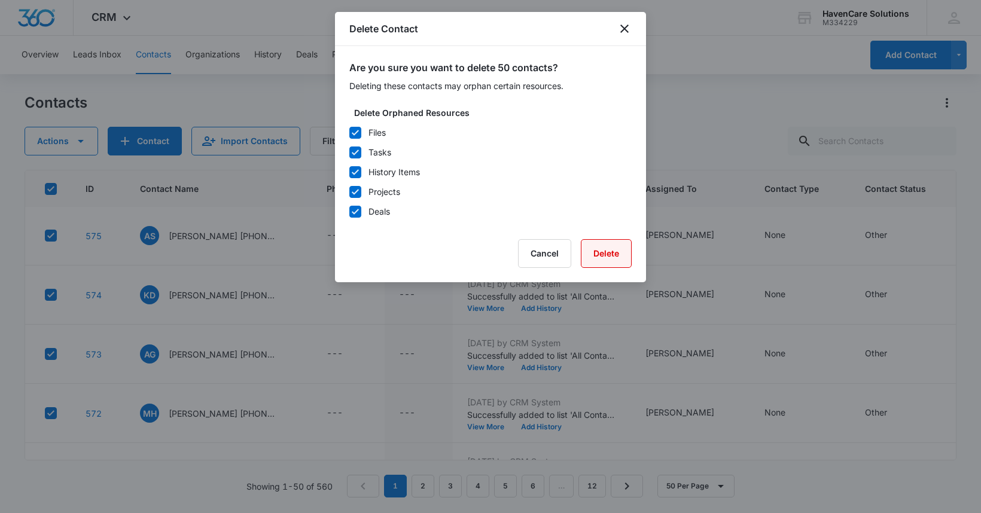
click at [615, 256] on button "Delete" at bounding box center [606, 253] width 51 height 29
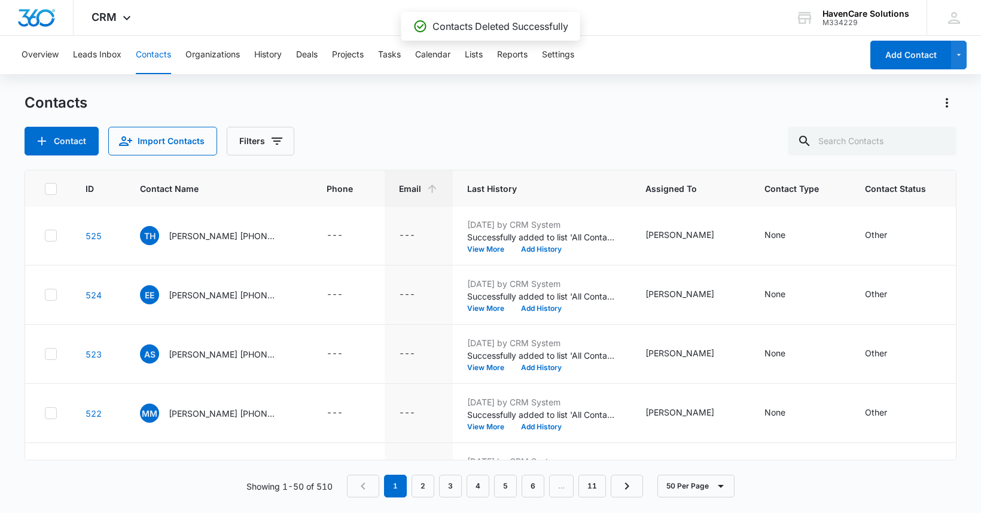
click at [52, 193] on icon at bounding box center [50, 189] width 11 height 11
click at [45, 189] on input "checkbox" at bounding box center [44, 189] width 1 height 1
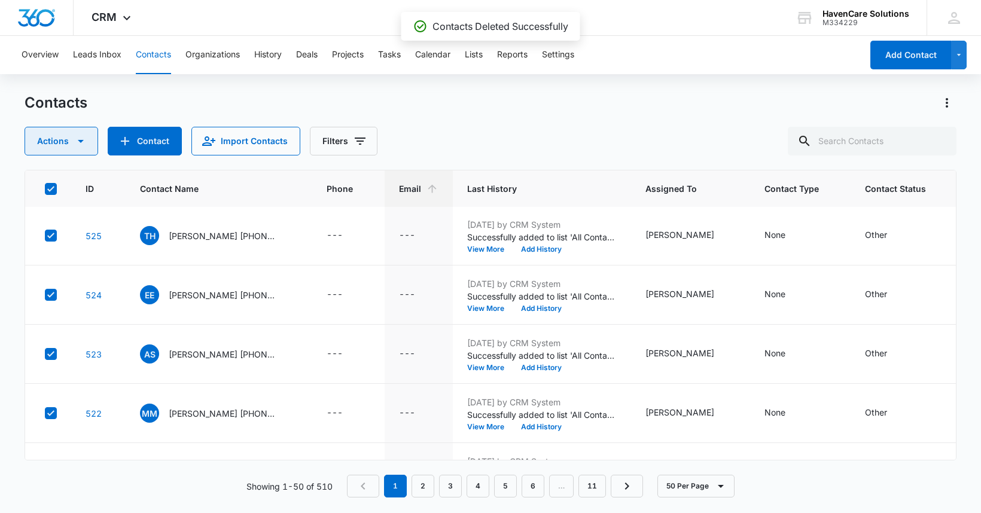
click at [84, 141] on icon "button" at bounding box center [81, 141] width 14 height 14
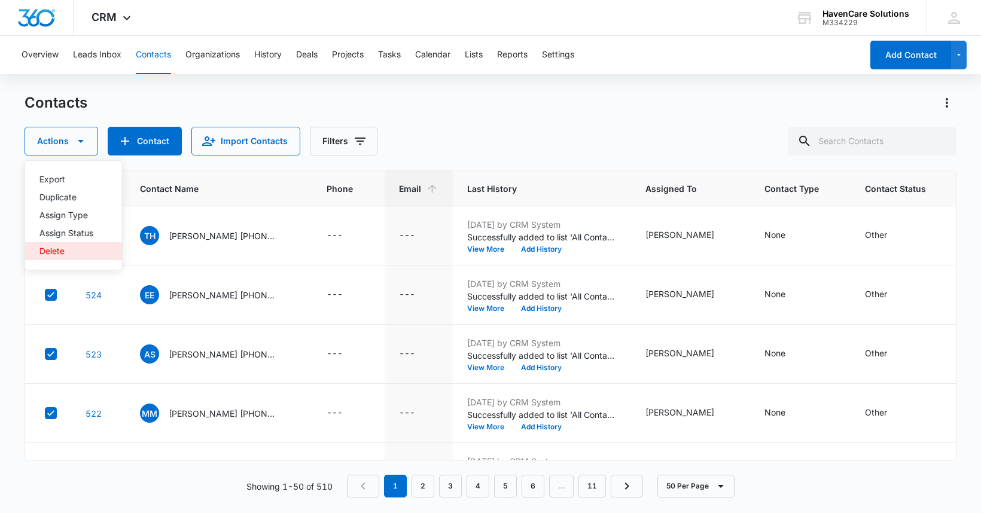
click at [51, 253] on div "Delete" at bounding box center [66, 251] width 54 height 8
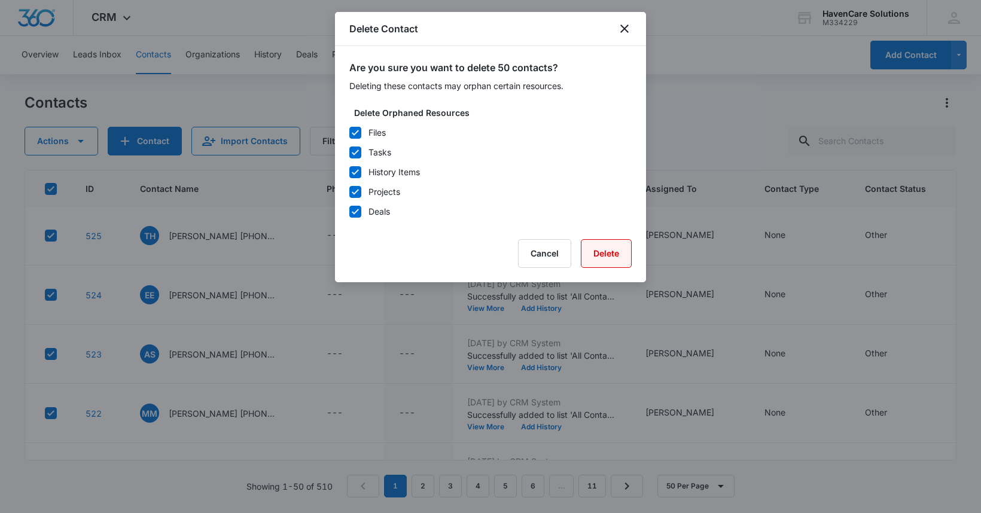
click at [607, 254] on button "Delete" at bounding box center [606, 253] width 51 height 29
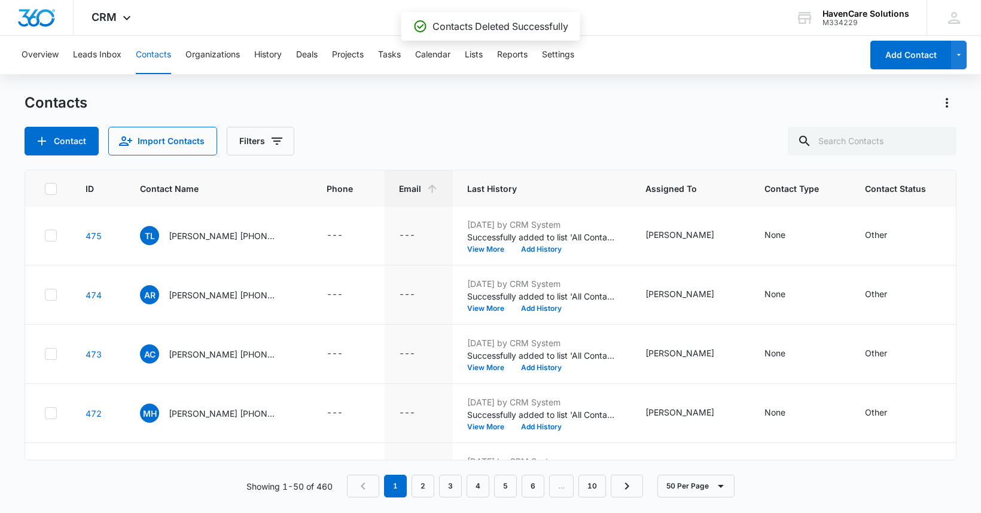
click at [50, 190] on icon at bounding box center [50, 188] width 7 height 5
click at [45, 189] on input "checkbox" at bounding box center [44, 189] width 1 height 1
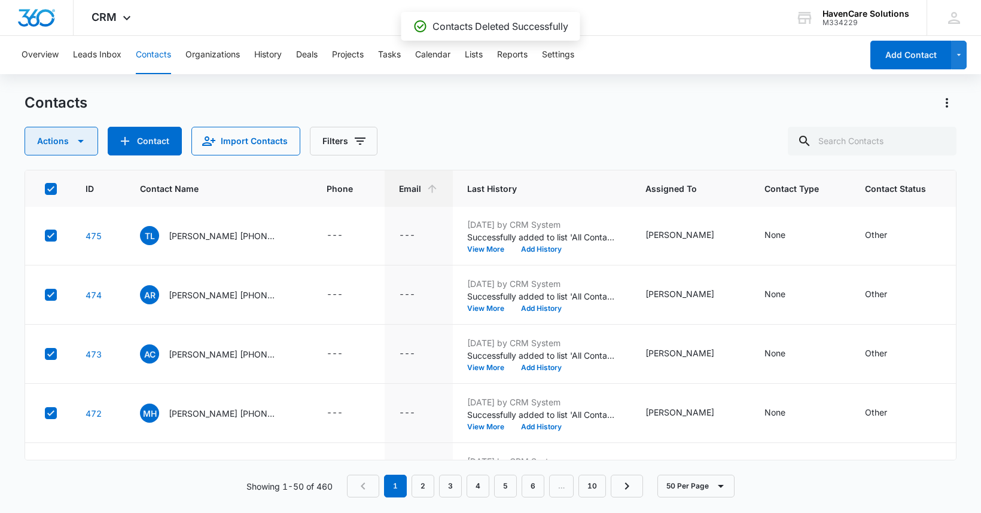
click at [83, 139] on icon "button" at bounding box center [81, 141] width 14 height 14
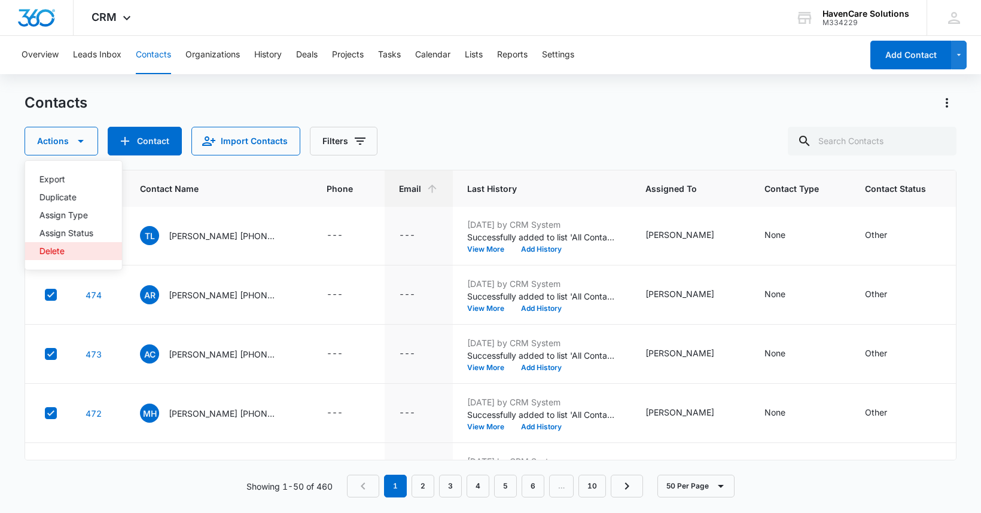
click at [57, 252] on div "Delete" at bounding box center [66, 251] width 54 height 8
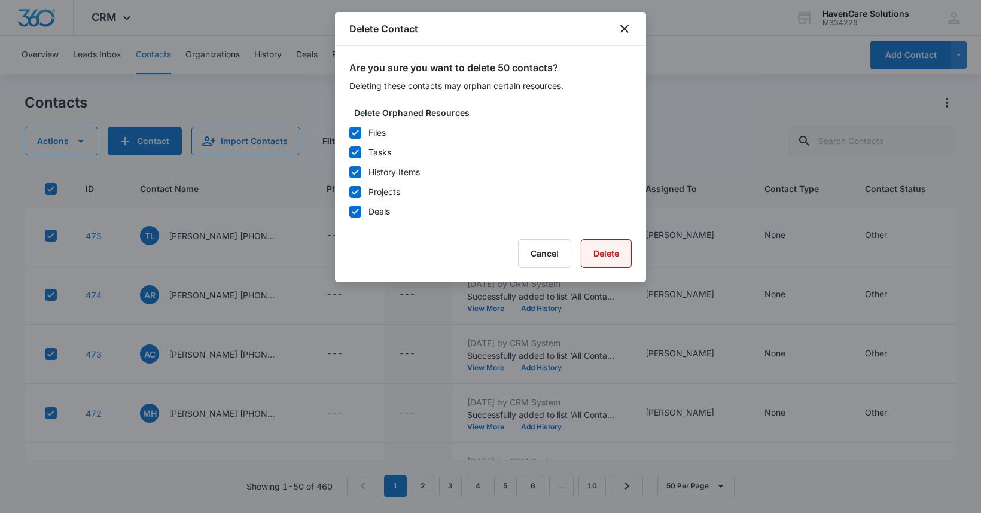
click at [602, 256] on button "Delete" at bounding box center [606, 253] width 51 height 29
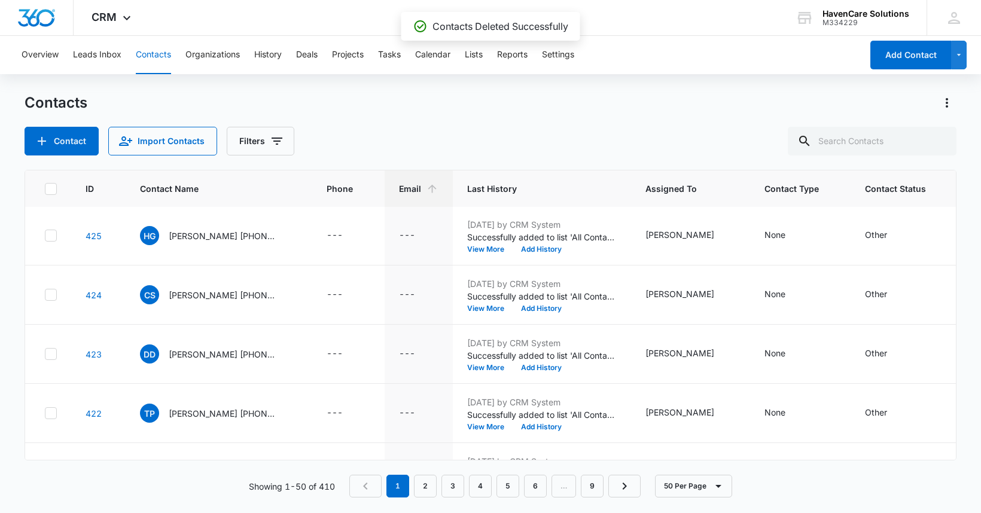
click at [52, 188] on icon at bounding box center [50, 188] width 7 height 5
click at [45, 189] on input "checkbox" at bounding box center [44, 189] width 1 height 1
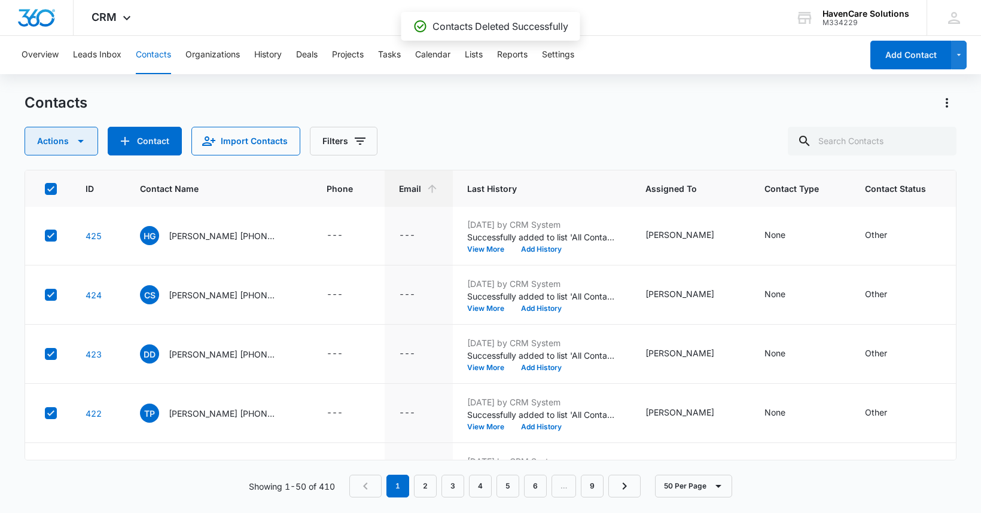
click at [83, 139] on icon "button" at bounding box center [81, 141] width 14 height 14
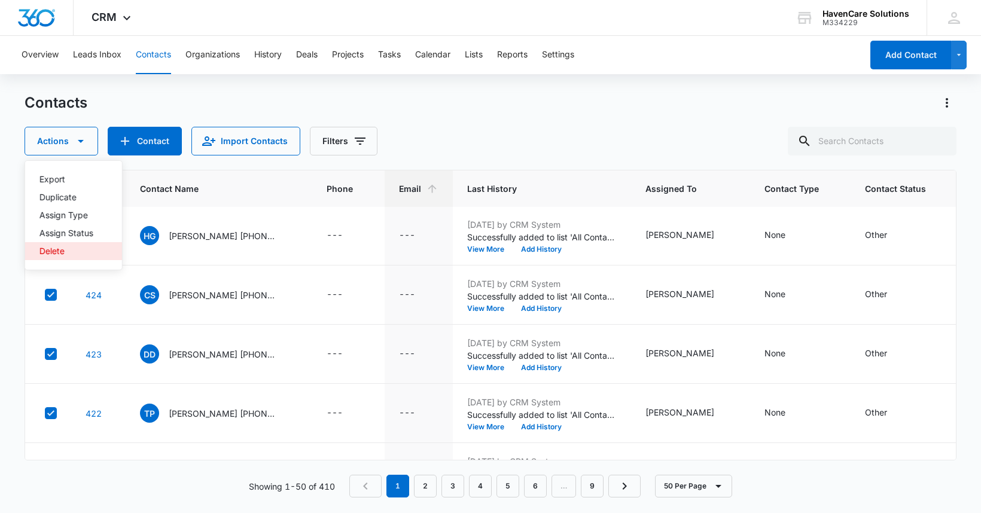
click at [62, 252] on div "Delete" at bounding box center [66, 251] width 54 height 8
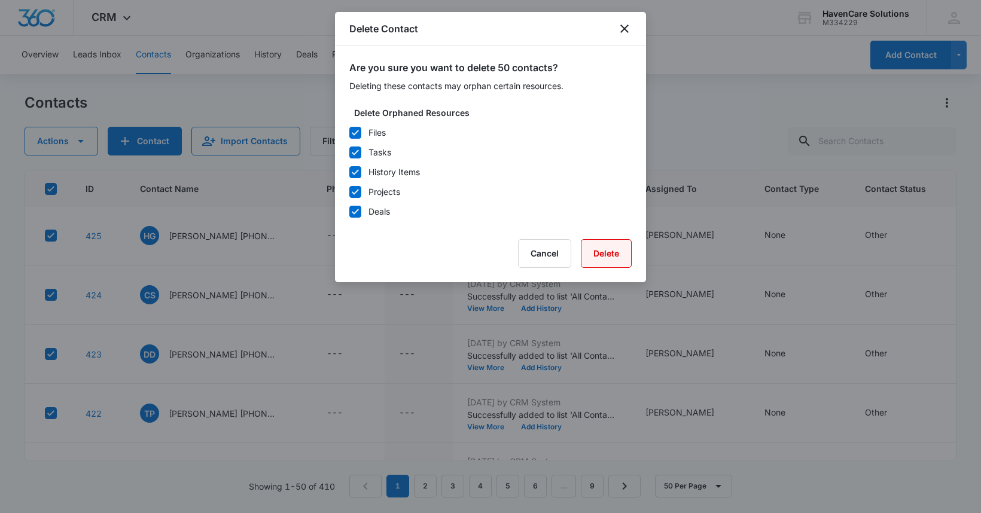
click at [602, 253] on button "Delete" at bounding box center [606, 253] width 51 height 29
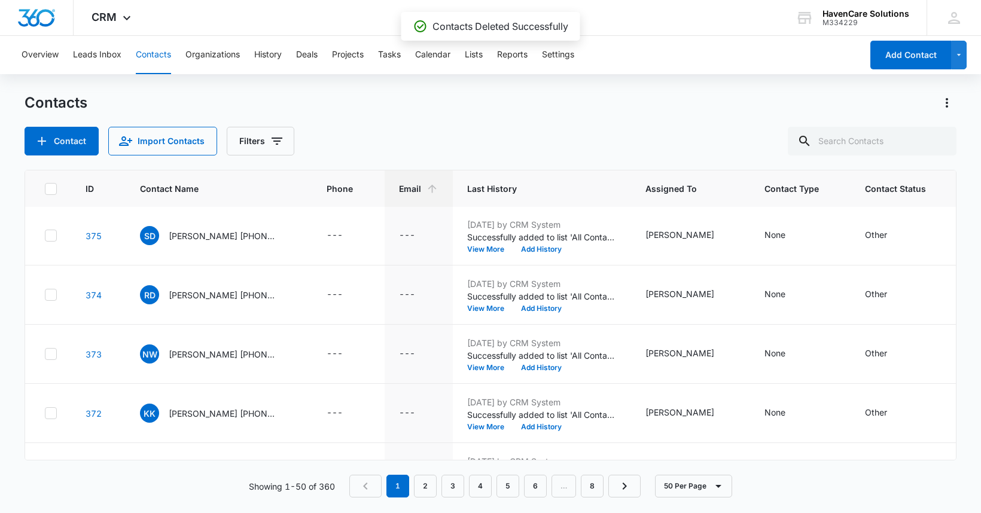
click at [47, 189] on icon at bounding box center [50, 189] width 11 height 11
click at [45, 189] on input "checkbox" at bounding box center [44, 189] width 1 height 1
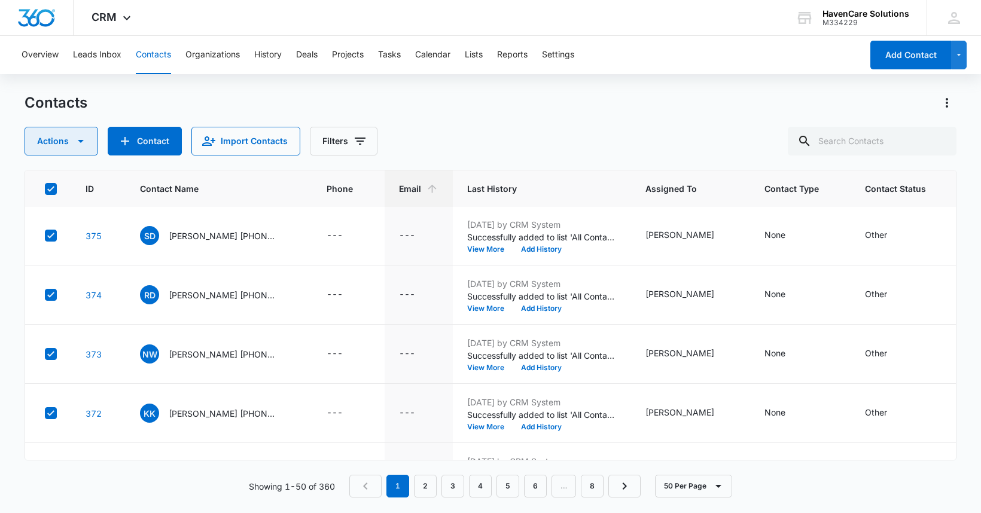
click at [84, 141] on icon "button" at bounding box center [81, 141] width 14 height 14
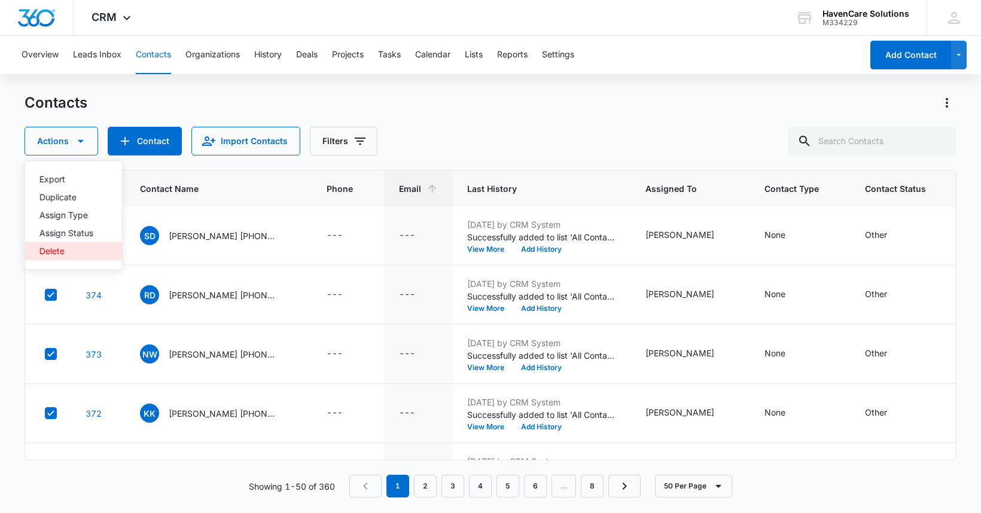
click at [56, 253] on div "Delete" at bounding box center [66, 251] width 54 height 8
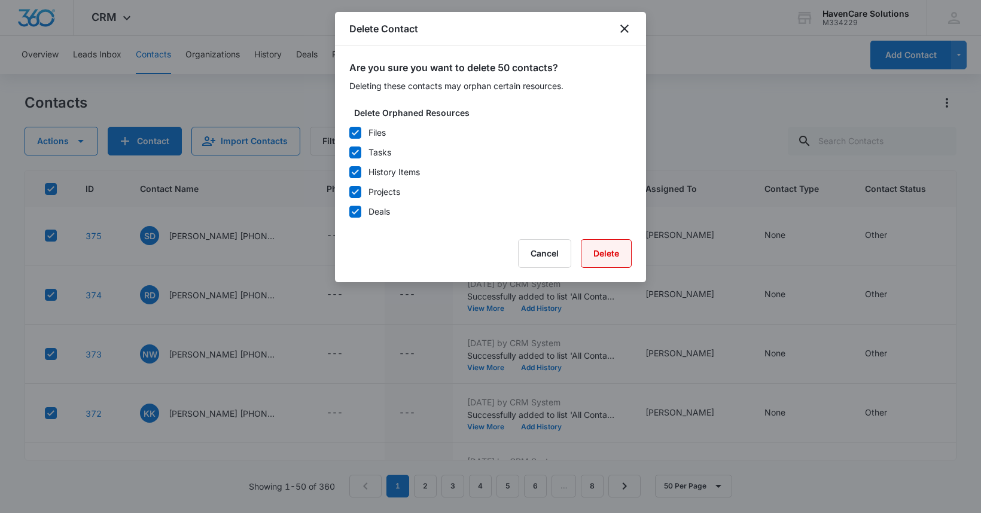
click at [612, 254] on button "Delete" at bounding box center [606, 253] width 51 height 29
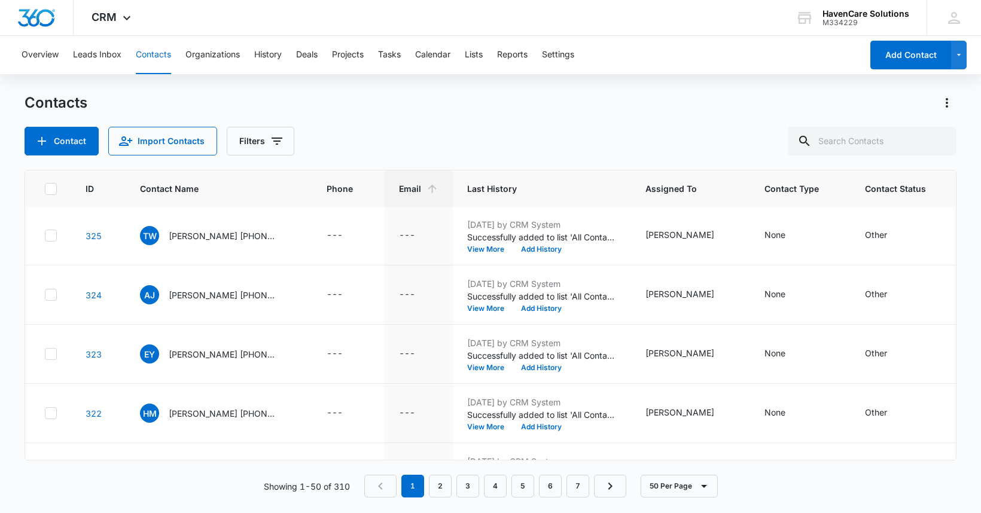
click at [49, 189] on icon at bounding box center [50, 189] width 11 height 11
click at [45, 189] on input "checkbox" at bounding box center [44, 189] width 1 height 1
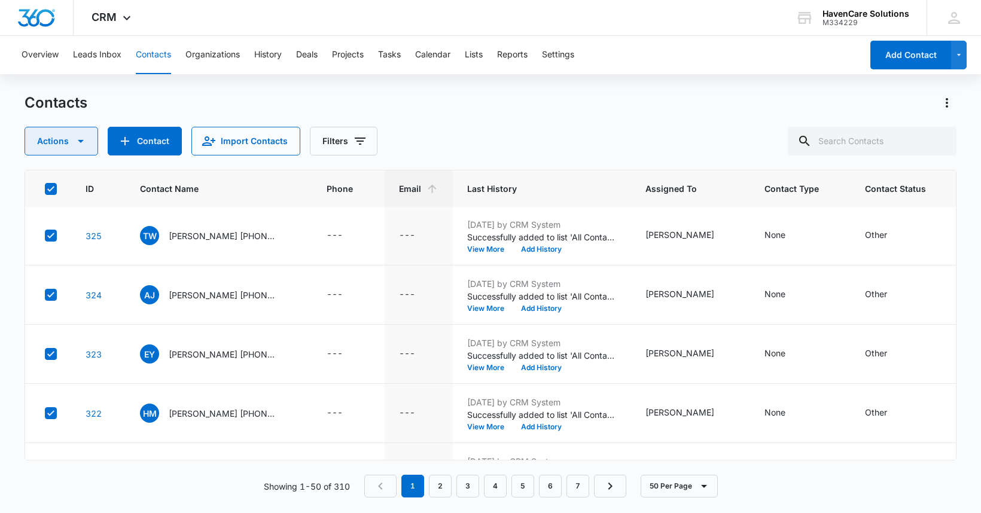
click at [83, 145] on icon "button" at bounding box center [81, 141] width 14 height 14
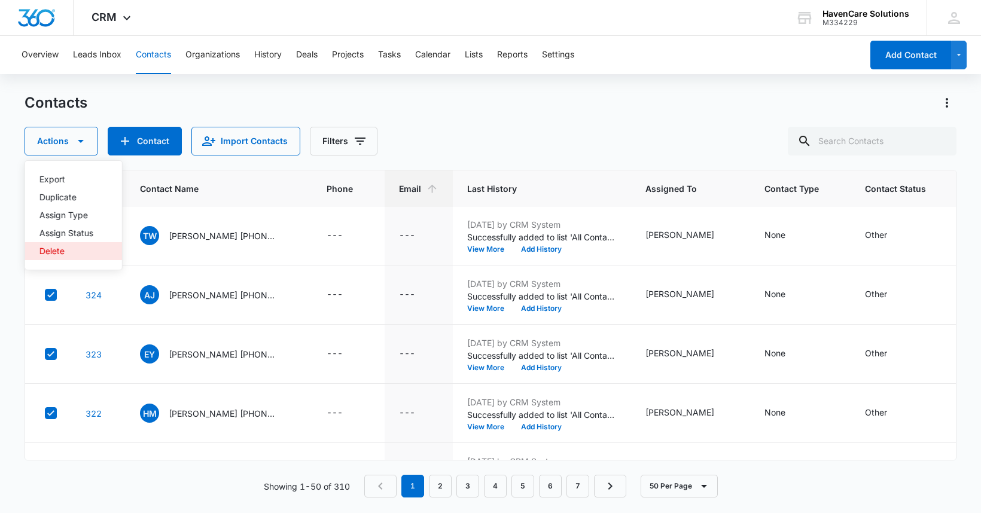
click at [57, 251] on div "Delete" at bounding box center [66, 251] width 54 height 8
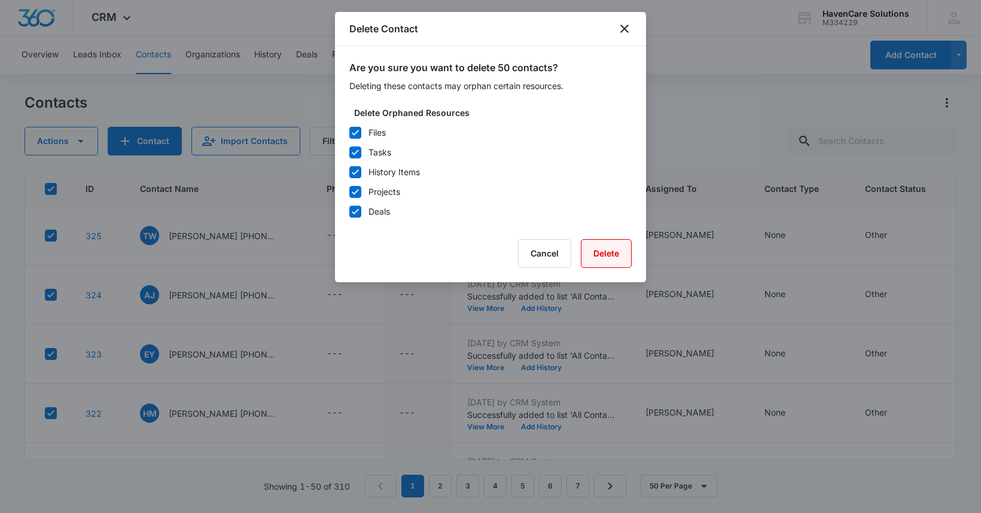
click at [601, 251] on button "Delete" at bounding box center [606, 253] width 51 height 29
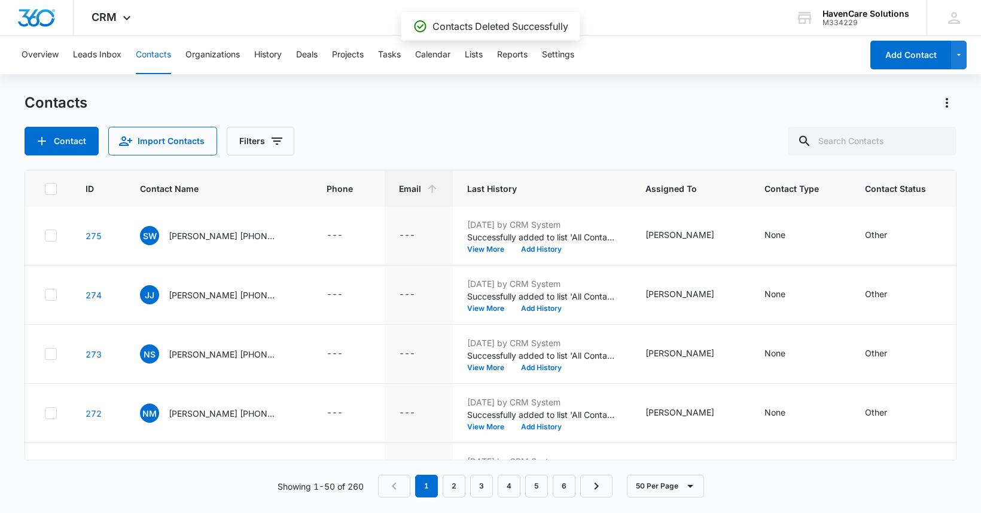
click at [50, 191] on icon at bounding box center [50, 189] width 11 height 11
click at [45, 189] on input "checkbox" at bounding box center [44, 189] width 1 height 1
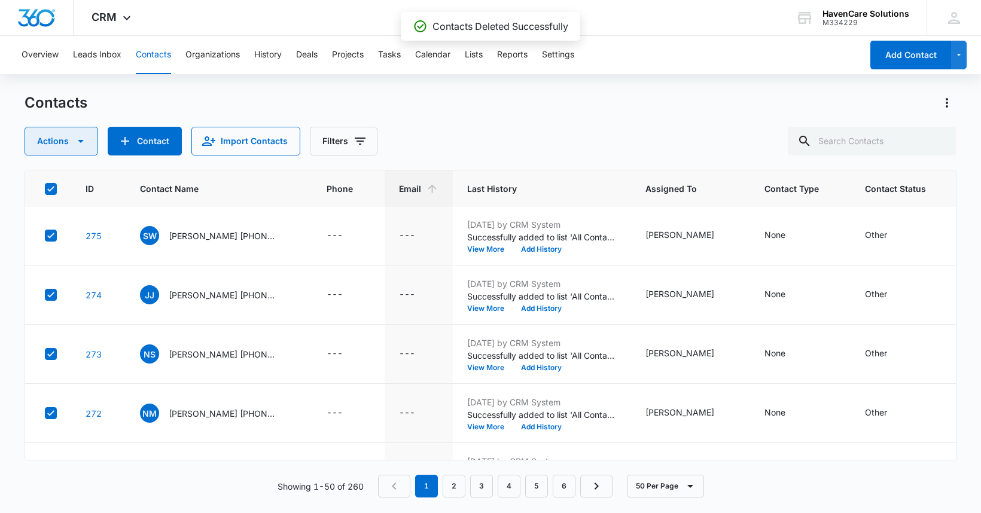
click at [88, 144] on button "Actions" at bounding box center [62, 141] width 74 height 29
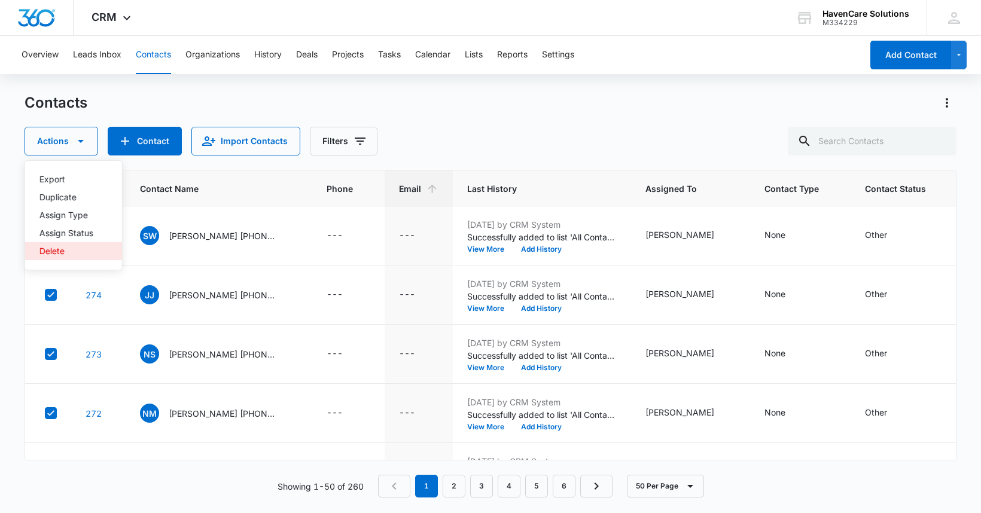
click at [53, 253] on div "Delete" at bounding box center [66, 251] width 54 height 8
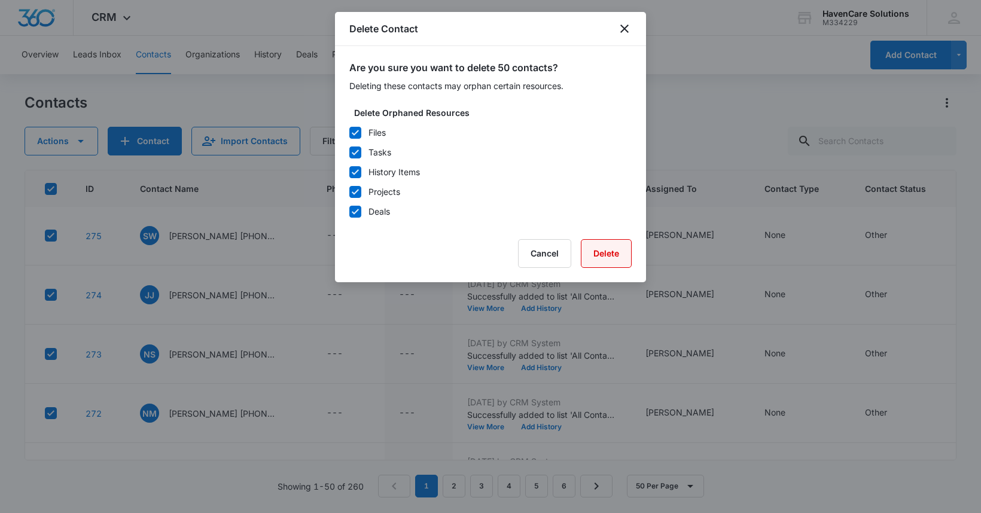
click at [603, 256] on button "Delete" at bounding box center [606, 253] width 51 height 29
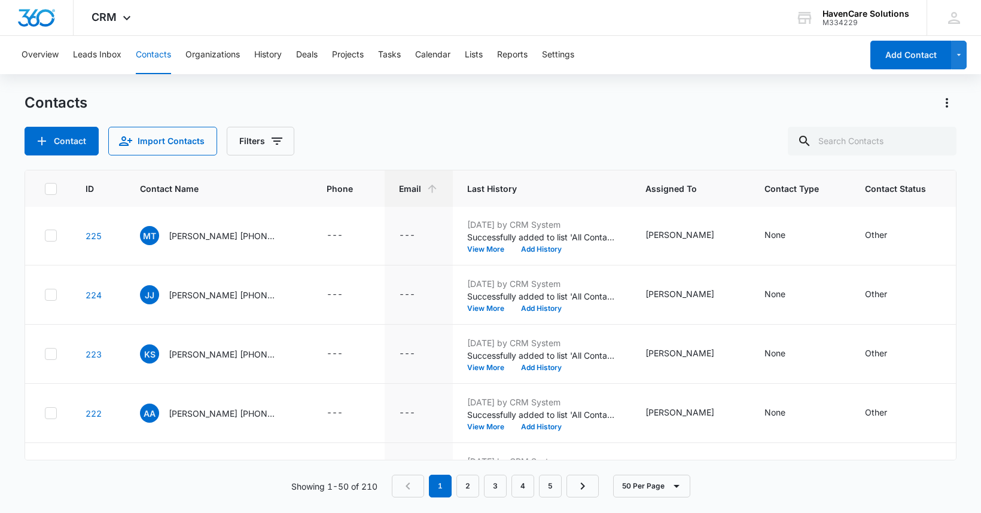
click at [47, 188] on icon at bounding box center [50, 189] width 11 height 11
click at [45, 189] on input "checkbox" at bounding box center [44, 189] width 1 height 1
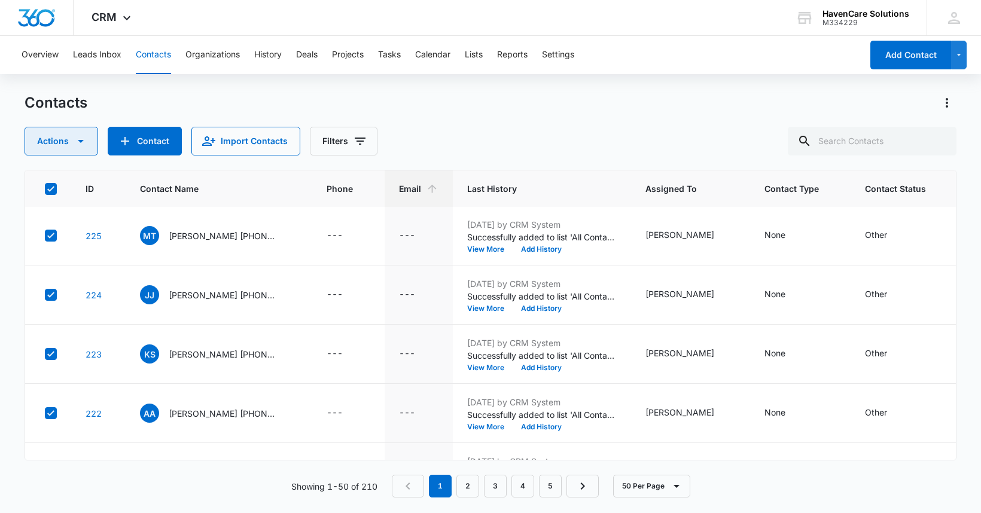
click at [86, 142] on icon "button" at bounding box center [81, 141] width 14 height 14
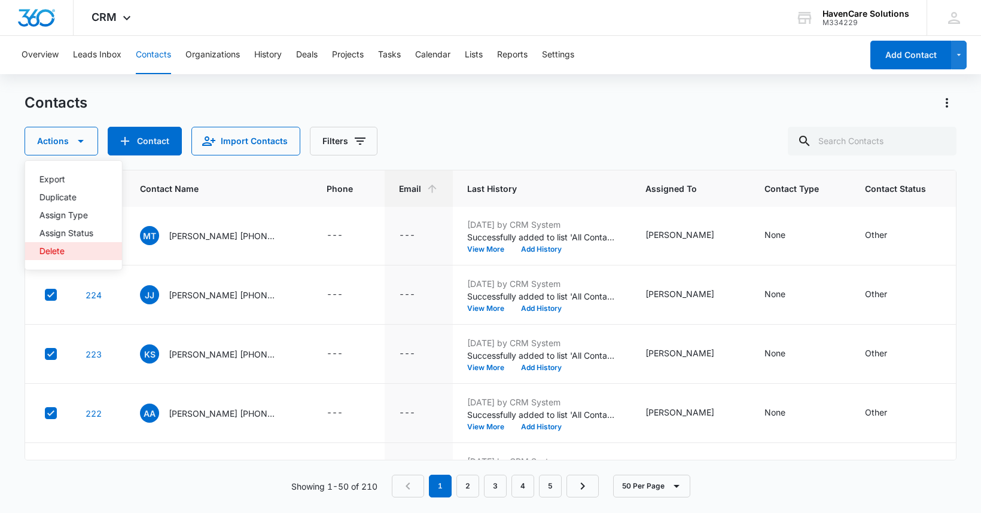
click at [61, 253] on div "Delete" at bounding box center [66, 251] width 54 height 8
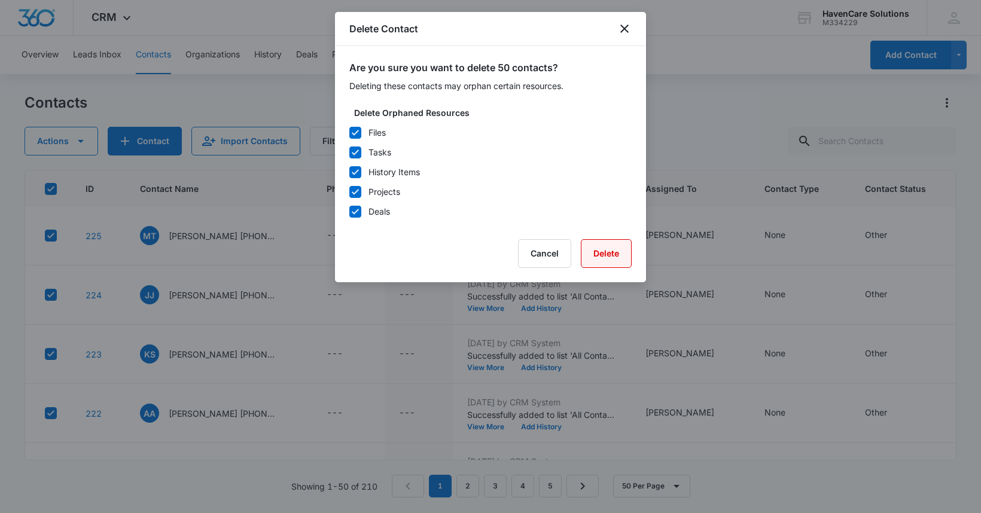
click at [609, 255] on button "Delete" at bounding box center [606, 253] width 51 height 29
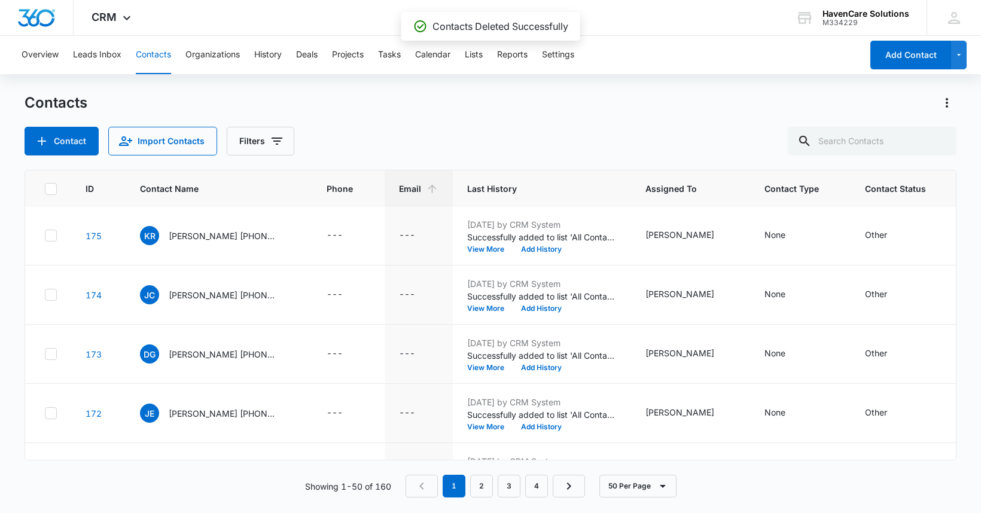
click at [48, 190] on icon at bounding box center [50, 188] width 7 height 5
click at [45, 189] on input "checkbox" at bounding box center [44, 189] width 1 height 1
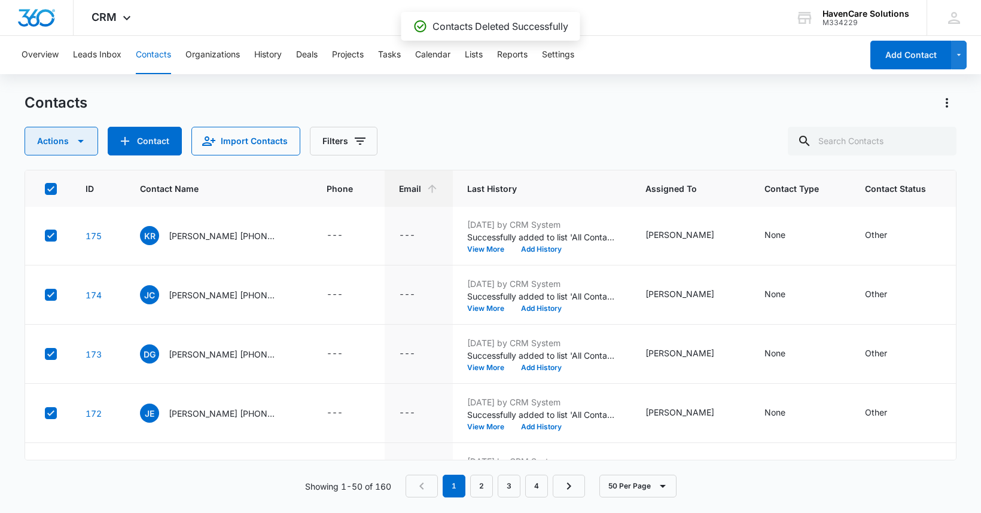
click at [84, 136] on icon "button" at bounding box center [81, 141] width 14 height 14
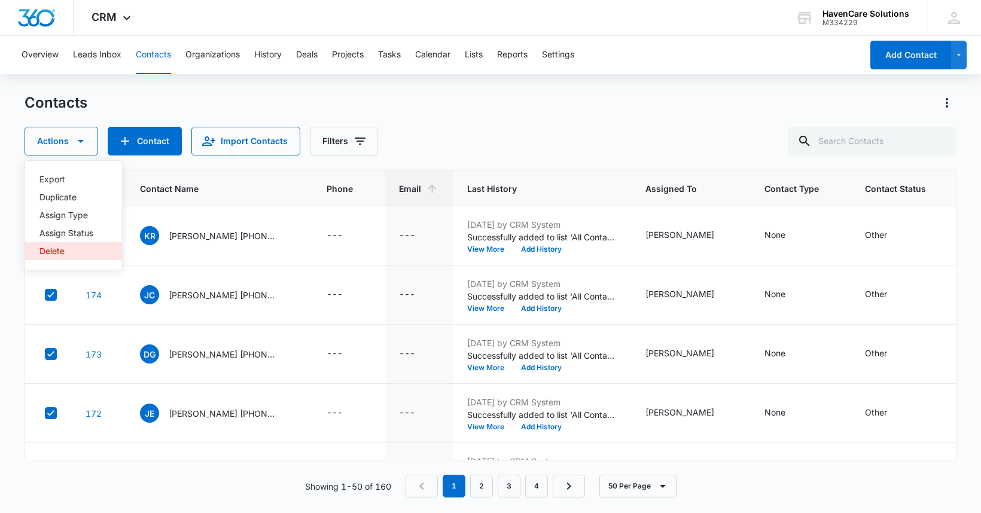
click at [53, 252] on div "Delete" at bounding box center [66, 251] width 54 height 8
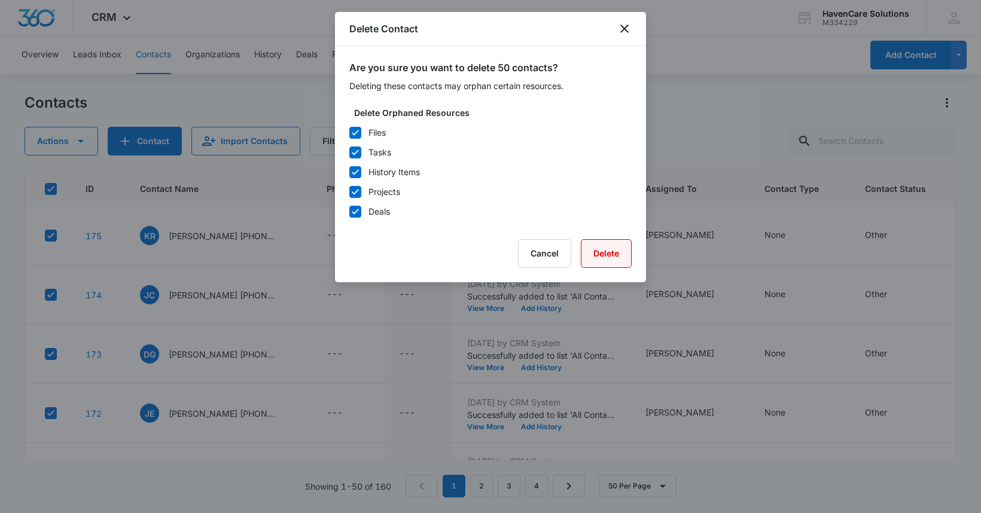
click at [597, 254] on button "Delete" at bounding box center [606, 253] width 51 height 29
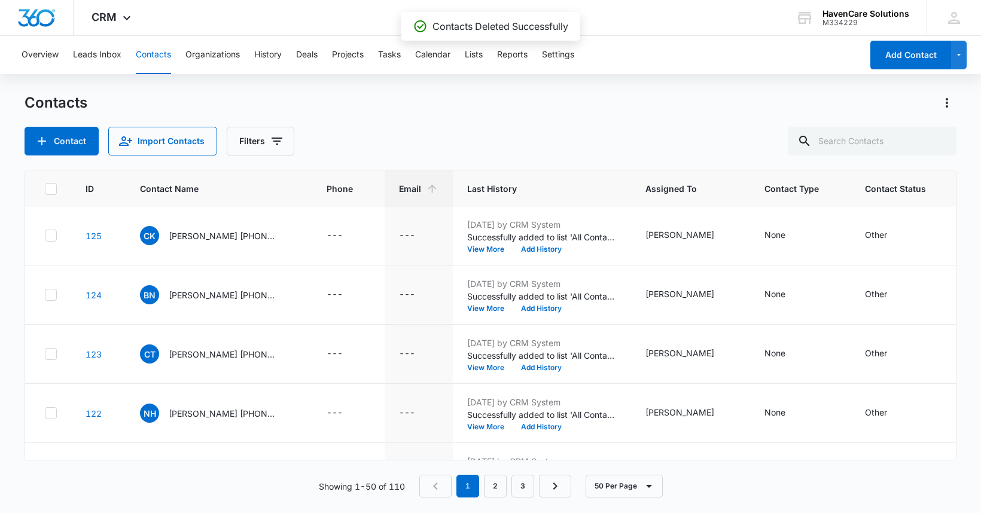
click at [50, 184] on icon at bounding box center [50, 189] width 11 height 11
click at [45, 189] on input "checkbox" at bounding box center [44, 189] width 1 height 1
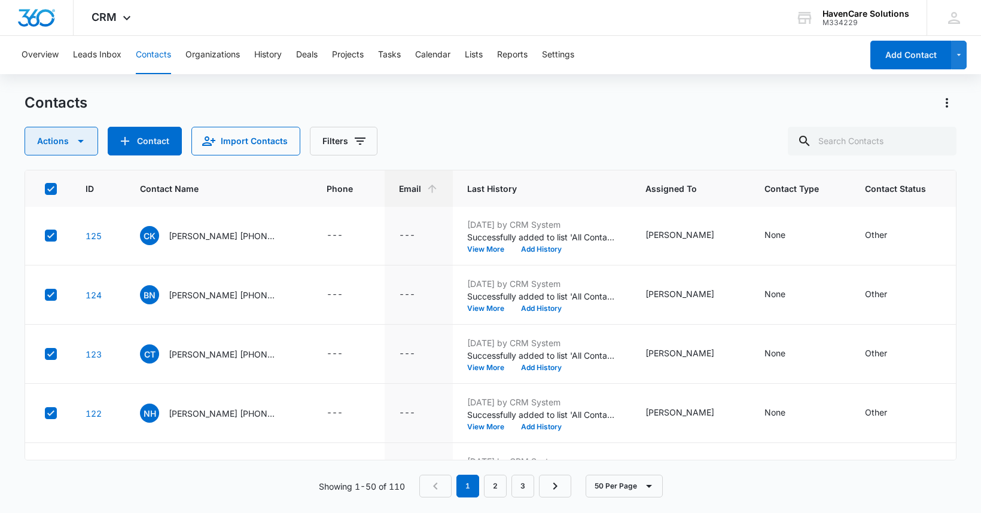
click at [86, 143] on icon "button" at bounding box center [81, 141] width 14 height 14
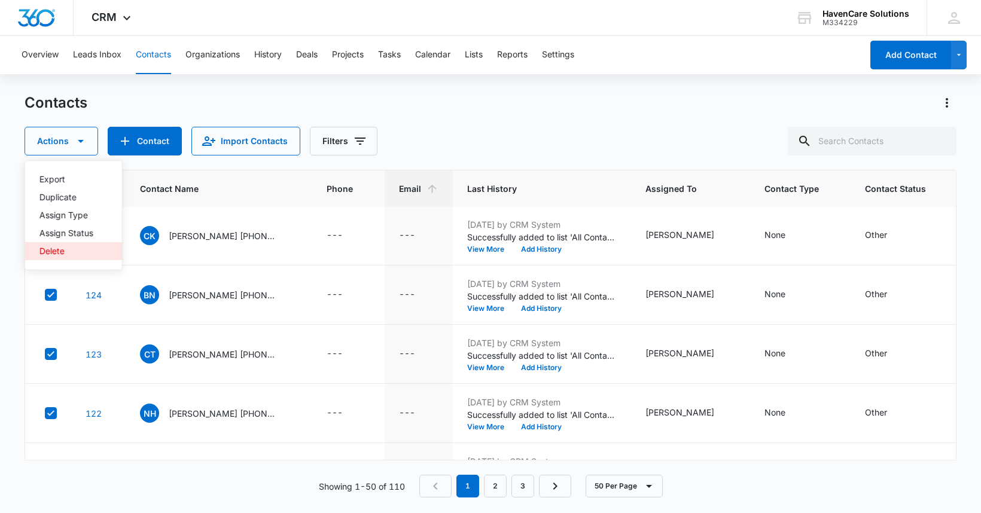
click at [54, 251] on div "Delete" at bounding box center [66, 251] width 54 height 8
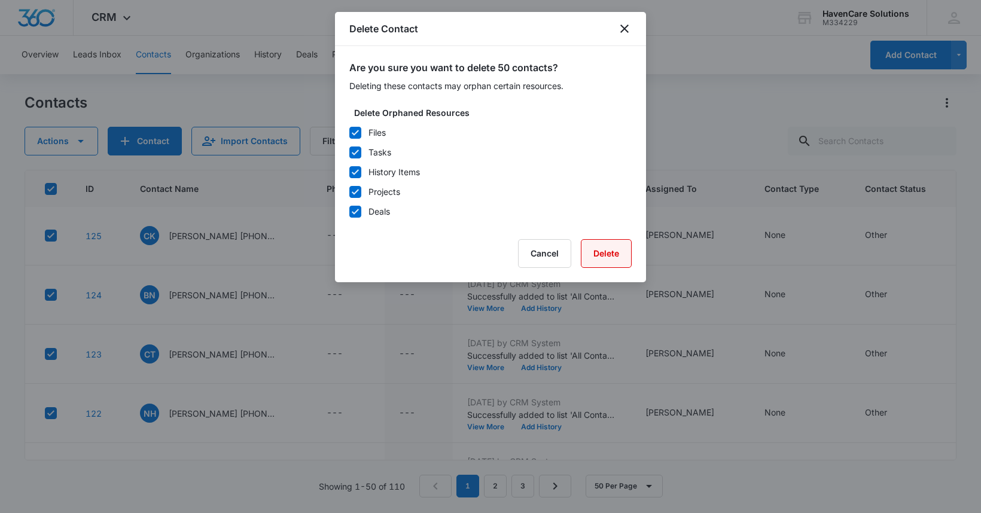
click at [611, 260] on button "Delete" at bounding box center [606, 253] width 51 height 29
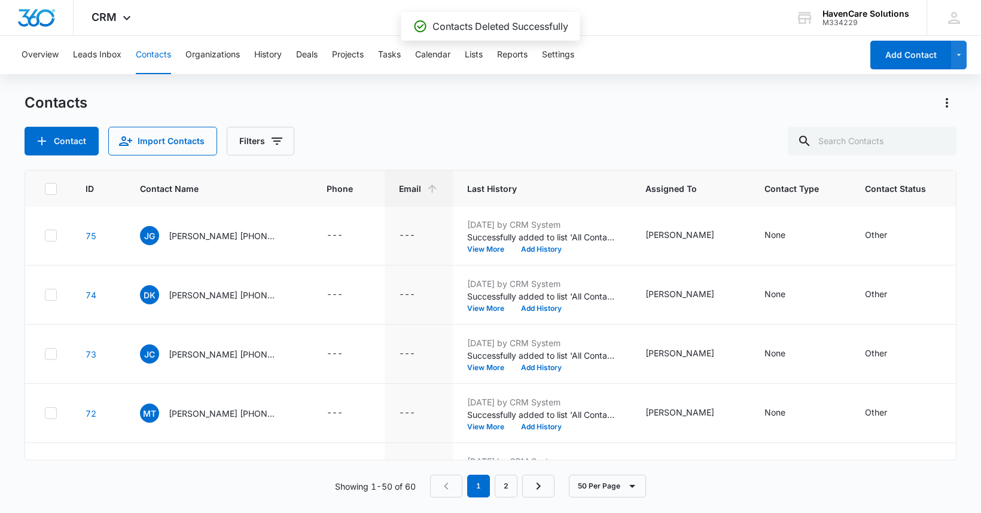
click at [50, 187] on icon at bounding box center [50, 189] width 11 height 11
click at [45, 189] on input "checkbox" at bounding box center [44, 189] width 1 height 1
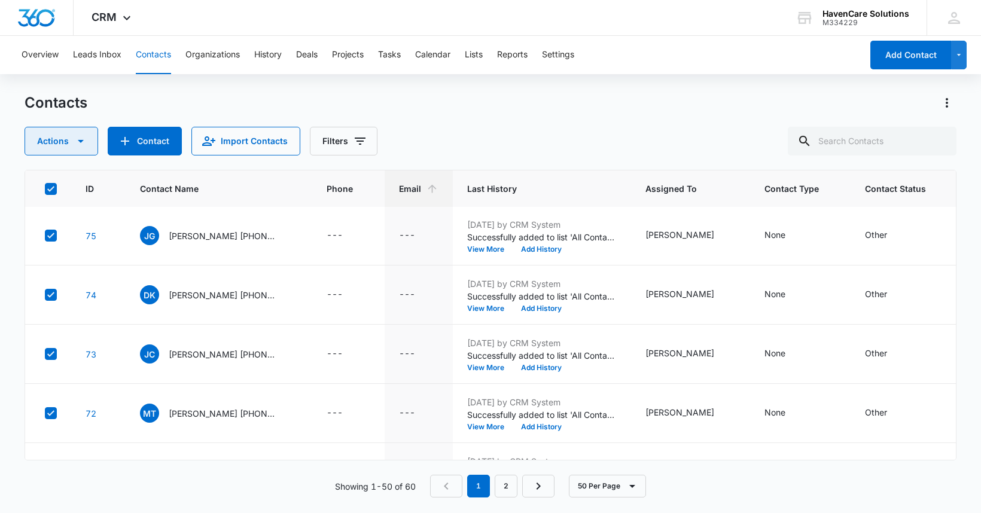
click at [77, 143] on icon "button" at bounding box center [81, 141] width 14 height 14
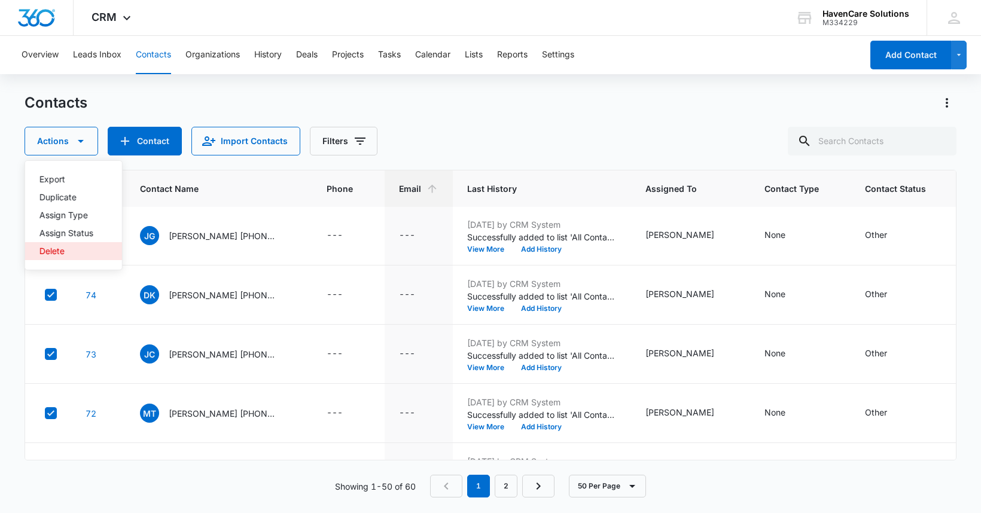
click at [57, 253] on div "Delete" at bounding box center [66, 251] width 54 height 8
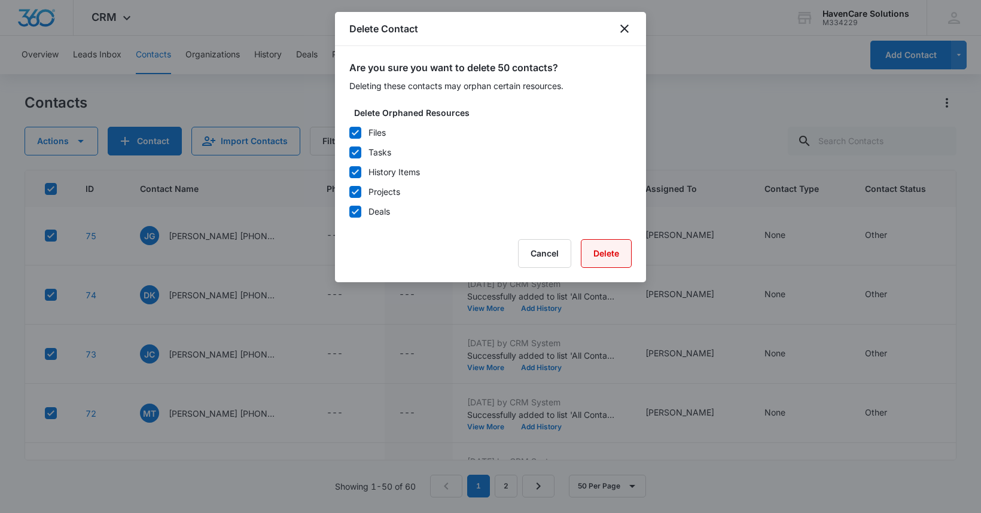
click at [620, 255] on button "Delete" at bounding box center [606, 253] width 51 height 29
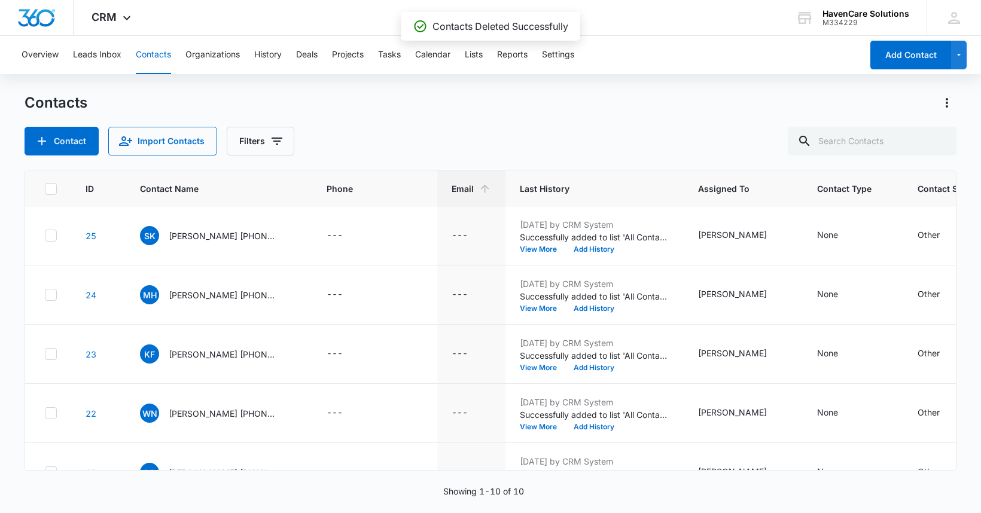
click at [47, 188] on icon at bounding box center [50, 189] width 11 height 11
click at [45, 189] on input "checkbox" at bounding box center [44, 189] width 1 height 1
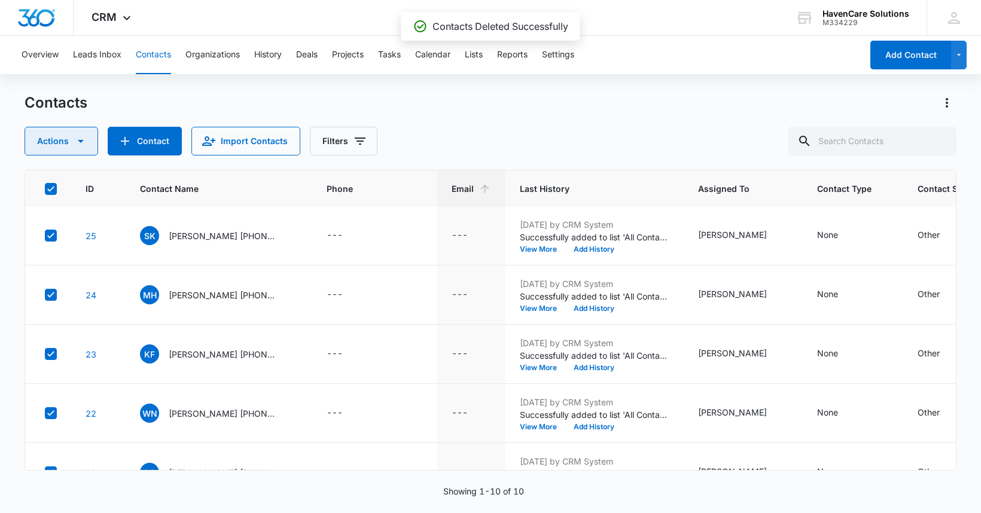
click at [85, 144] on icon "button" at bounding box center [81, 141] width 14 height 14
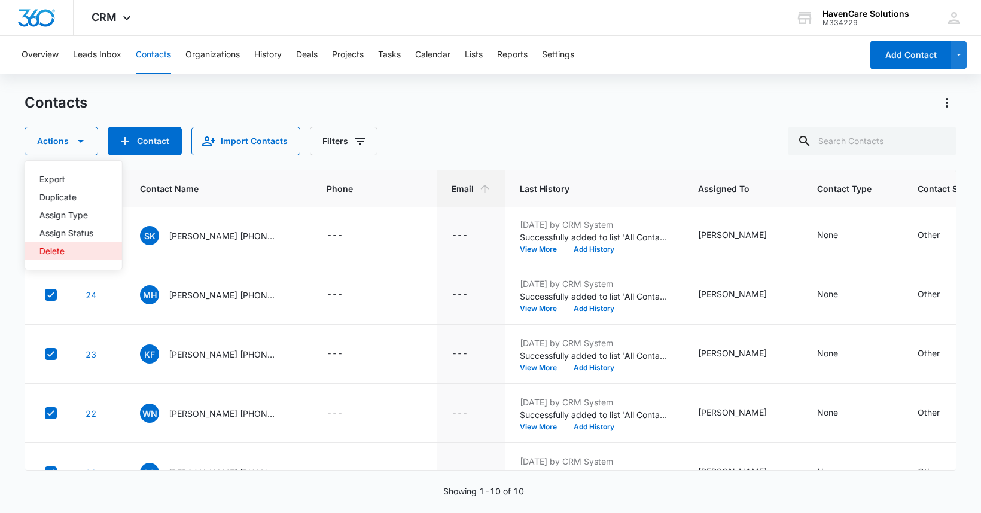
click at [51, 254] on div "Delete" at bounding box center [66, 251] width 54 height 8
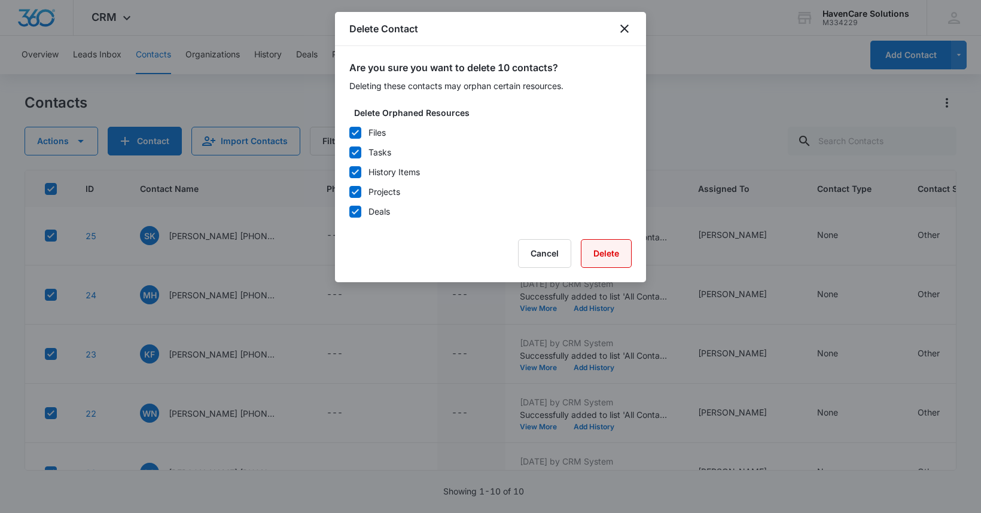
click at [613, 251] on button "Delete" at bounding box center [606, 253] width 51 height 29
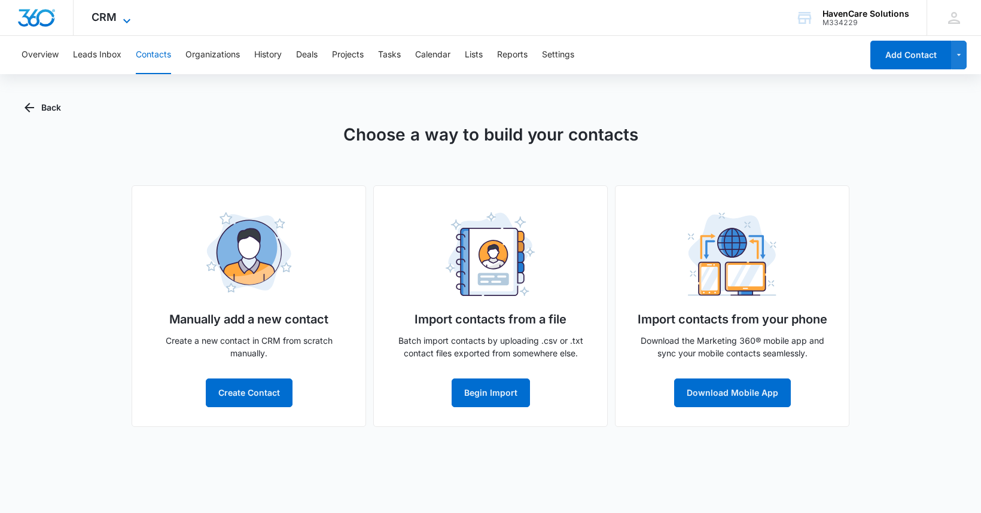
click at [124, 23] on icon at bounding box center [127, 21] width 14 height 14
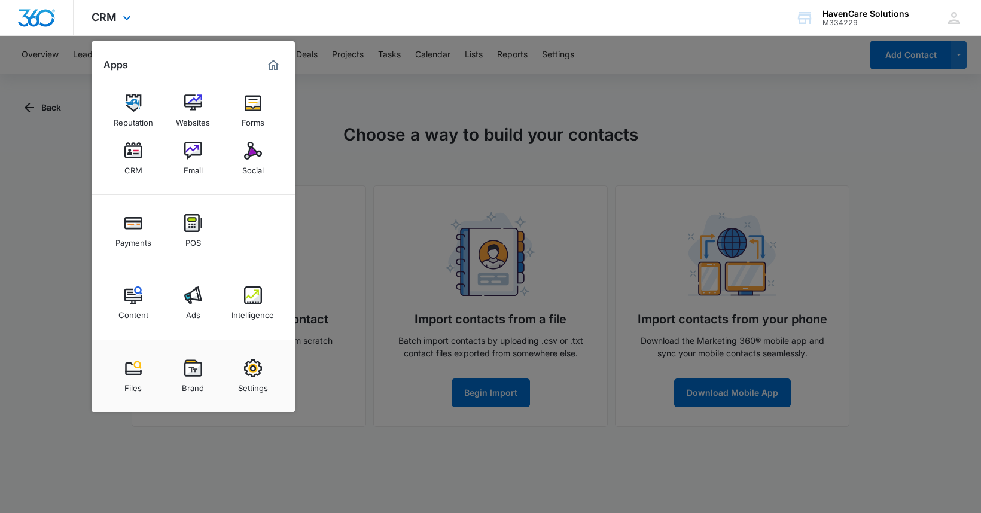
click at [271, 69] on img "Marketing 360® Dashboard" at bounding box center [273, 65] width 14 height 14
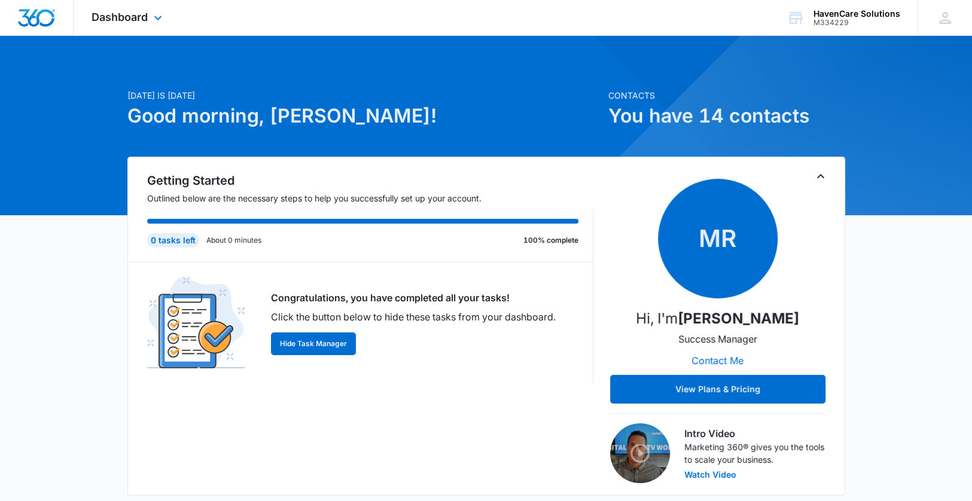
click at [160, 27] on div "Dashboard Apps Reputation Websites Forms CRM Email Social Payments POS Content …" at bounding box center [129, 17] width 110 height 35
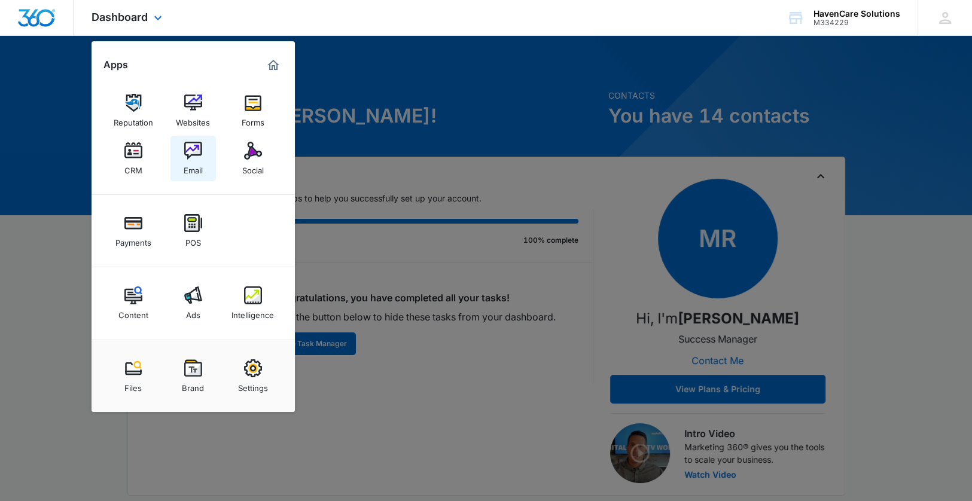
click at [192, 150] on img at bounding box center [193, 151] width 18 height 18
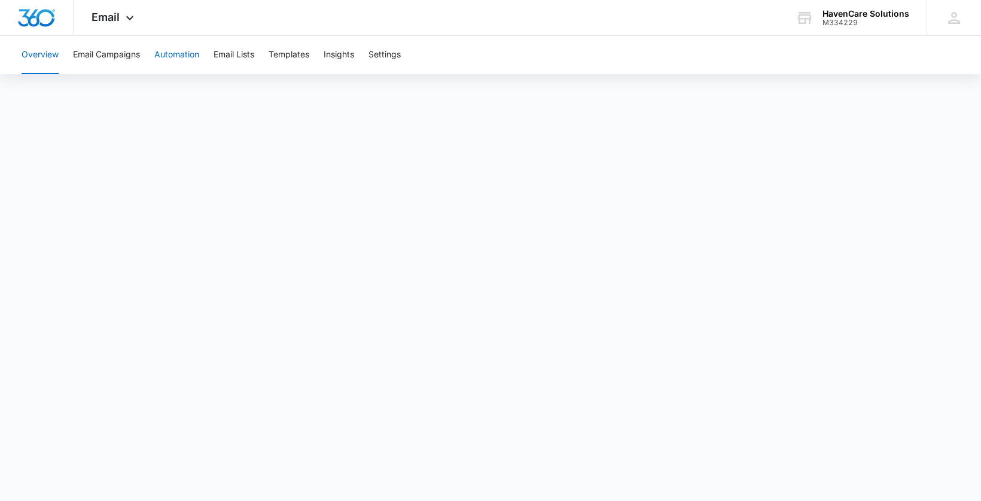
click at [171, 54] on button "Automation" at bounding box center [176, 55] width 45 height 38
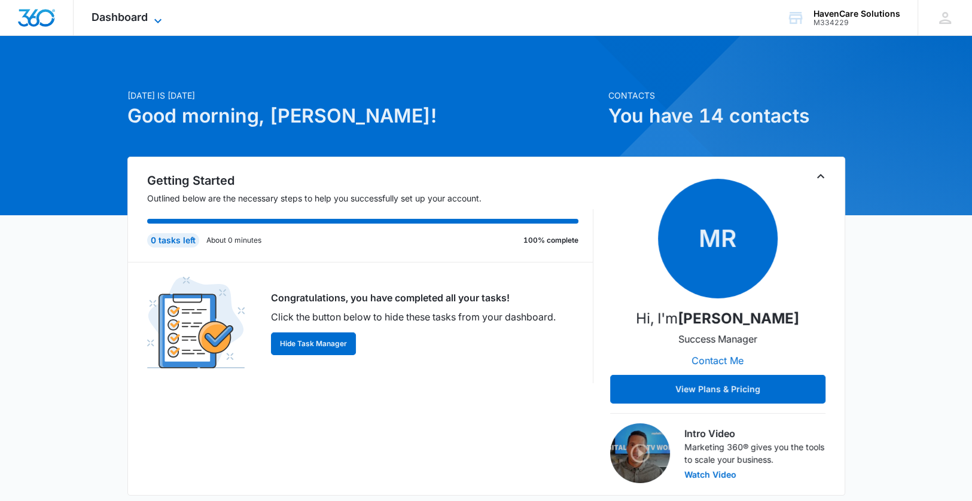
click at [160, 18] on icon at bounding box center [158, 21] width 14 height 14
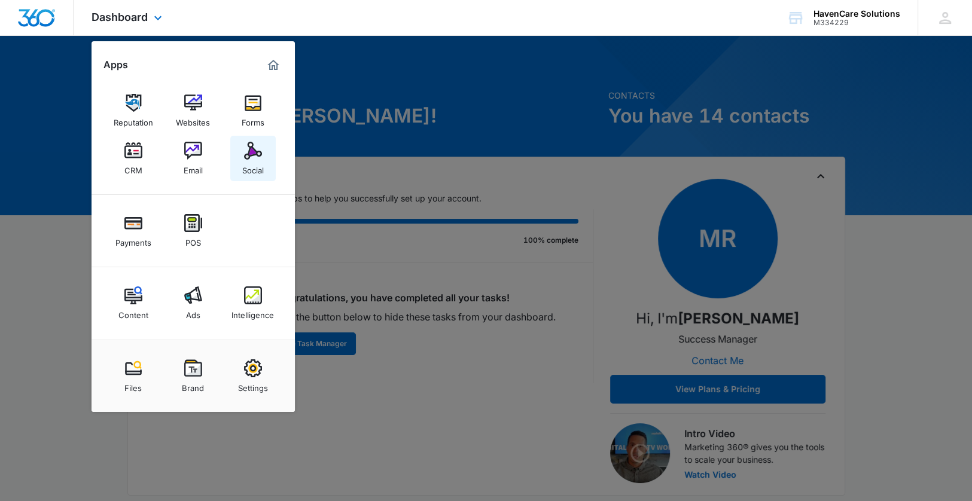
click at [257, 156] on img at bounding box center [253, 151] width 18 height 18
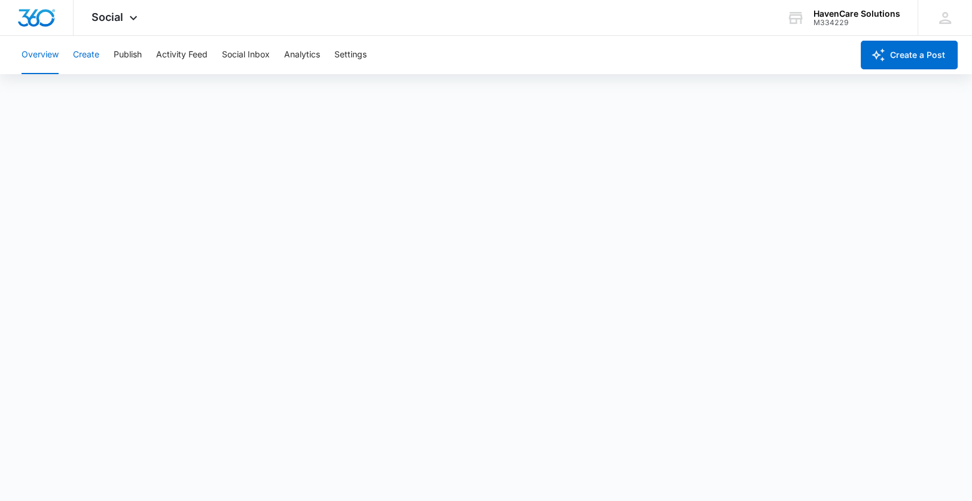
click at [84, 53] on button "Create" at bounding box center [86, 55] width 26 height 38
click at [338, 54] on button "Settings" at bounding box center [351, 55] width 32 height 38
click at [135, 17] on icon at bounding box center [133, 21] width 14 height 14
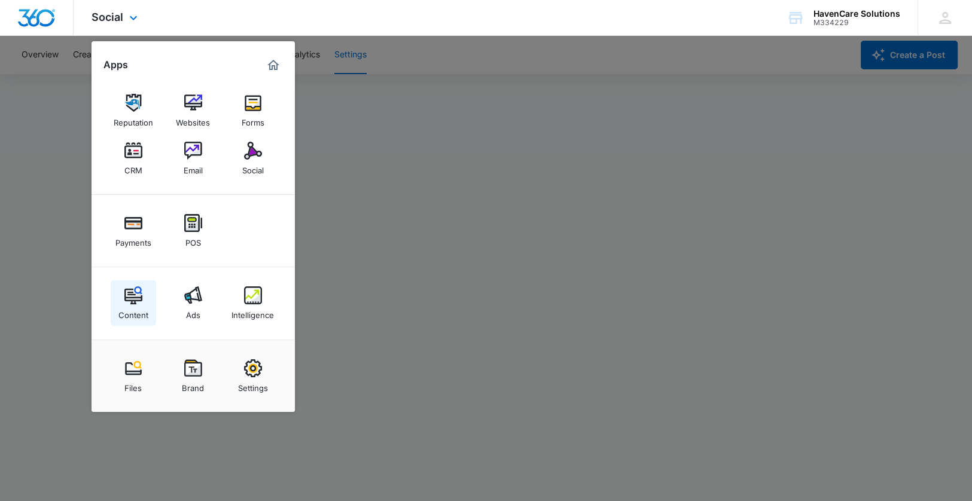
click at [133, 296] on img at bounding box center [133, 296] width 18 height 18
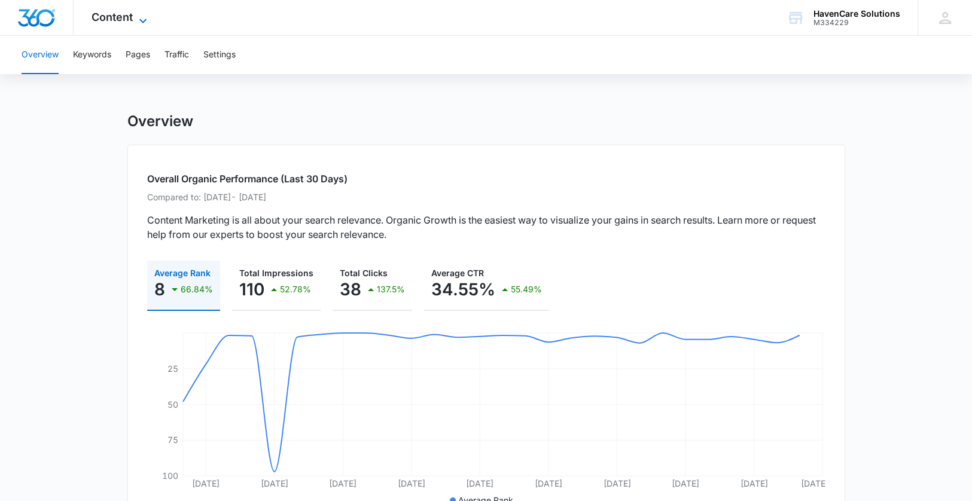
click at [136, 20] on icon at bounding box center [143, 21] width 14 height 14
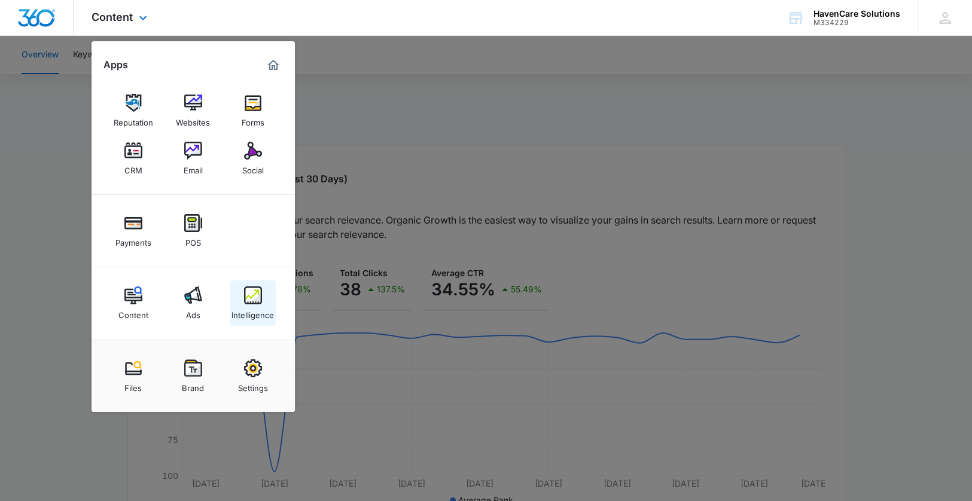
click at [256, 296] on img at bounding box center [253, 296] width 18 height 18
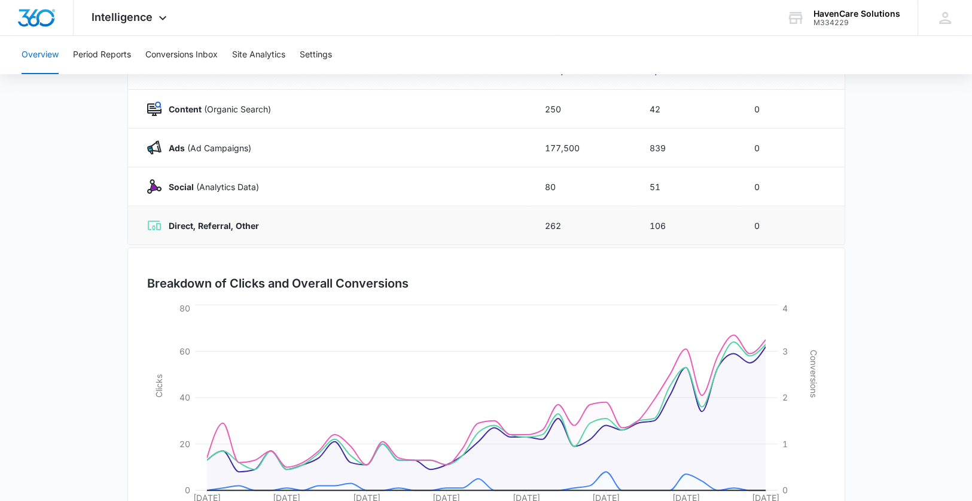
scroll to position [238, 0]
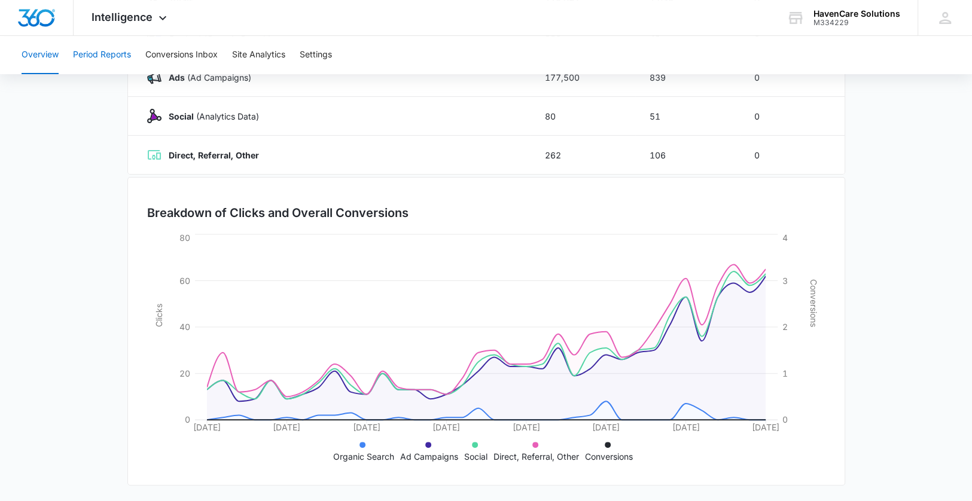
click at [95, 53] on button "Period Reports" at bounding box center [102, 55] width 58 height 38
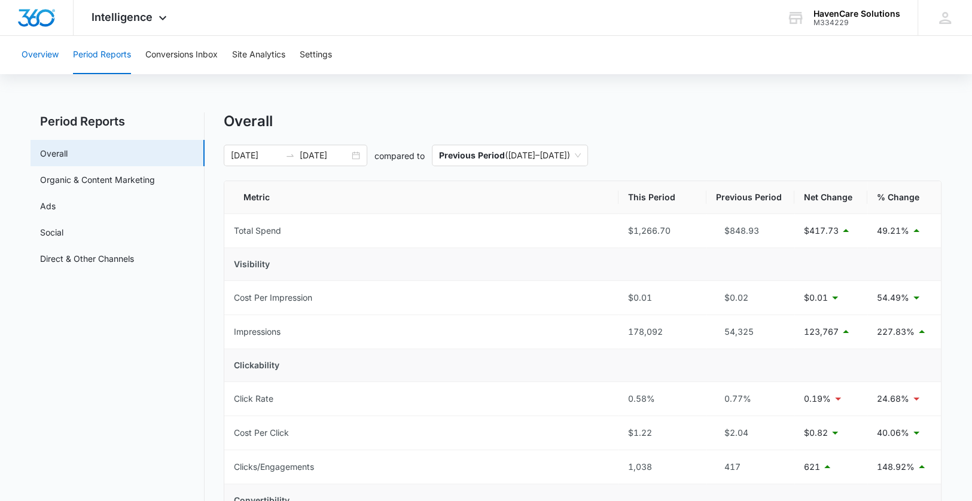
click at [33, 54] on button "Overview" at bounding box center [40, 55] width 37 height 38
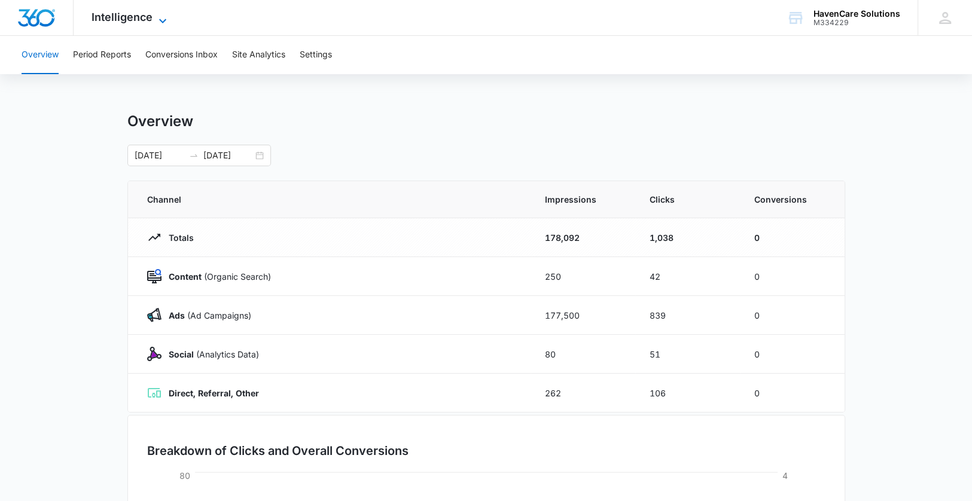
click at [158, 16] on icon at bounding box center [163, 21] width 14 height 14
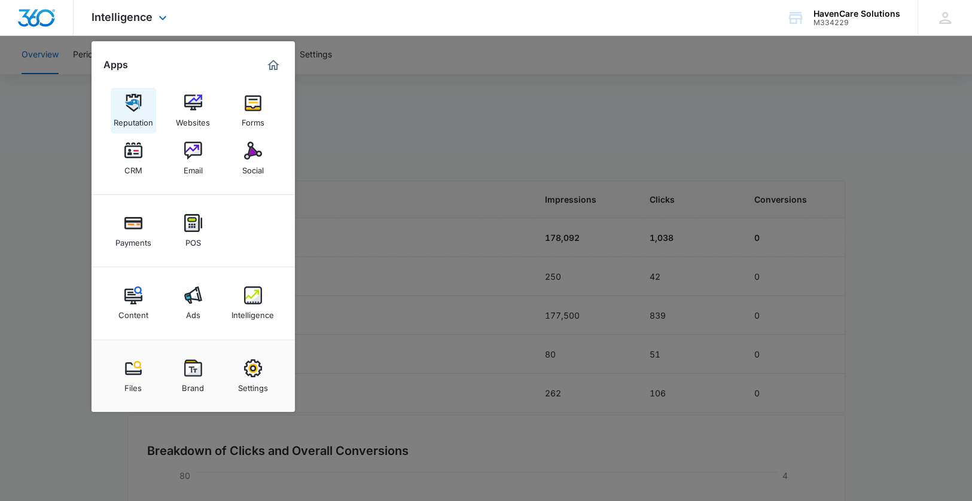
click at [129, 107] on img at bounding box center [133, 103] width 18 height 18
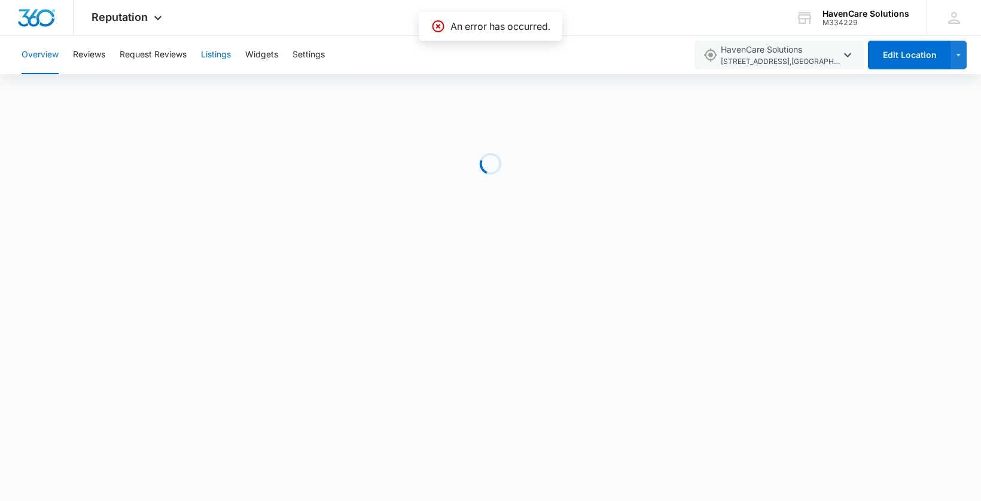
click at [215, 54] on button "Listings" at bounding box center [216, 55] width 30 height 38
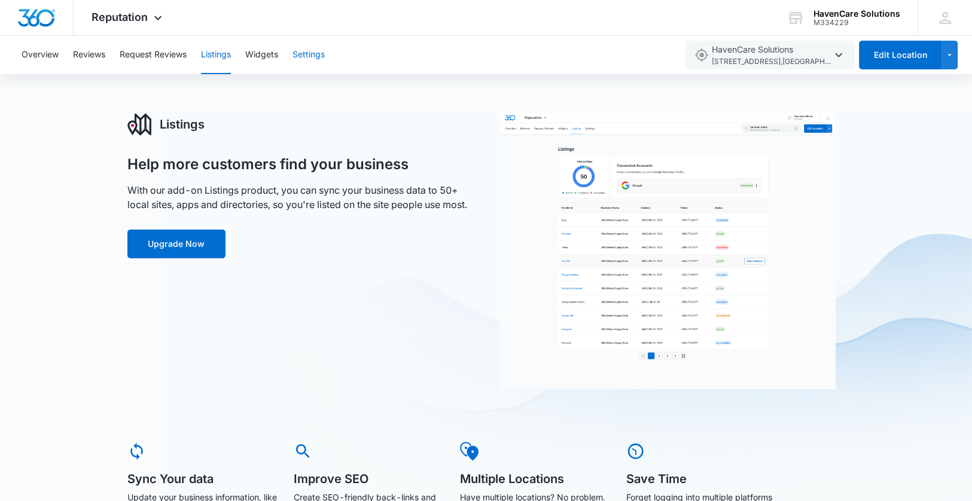
click at [309, 56] on button "Settings" at bounding box center [309, 55] width 32 height 38
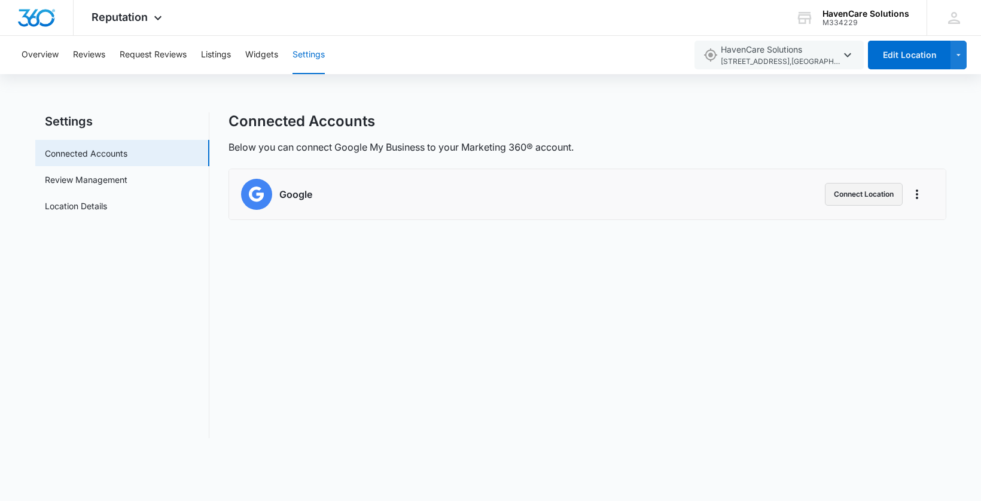
click at [851, 196] on button "Connect Location" at bounding box center [864, 194] width 78 height 23
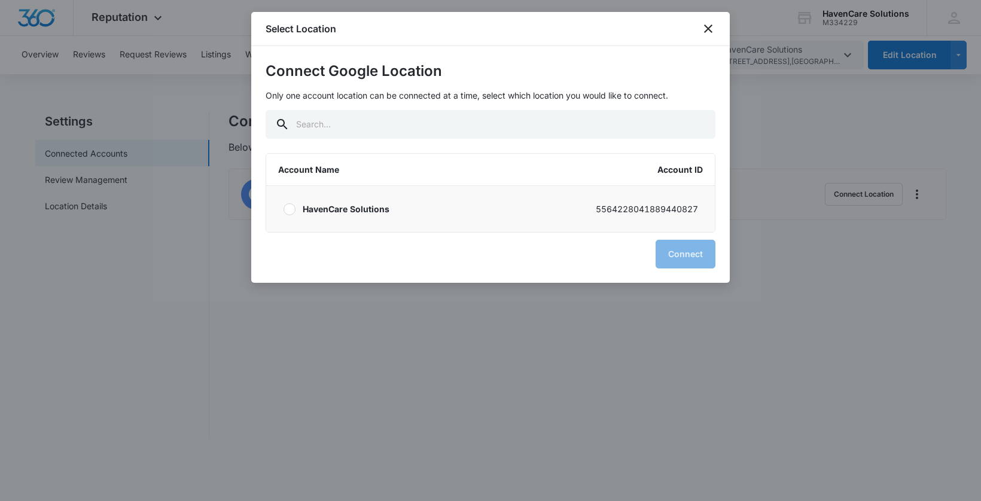
click at [284, 210] on div at bounding box center [290, 209] width 12 height 12
click at [283, 209] on input "HavenCare Solutions 5564228041889440827" at bounding box center [283, 209] width 1 height 1
radio input "true"
click at [682, 257] on button "Connect" at bounding box center [686, 254] width 60 height 29
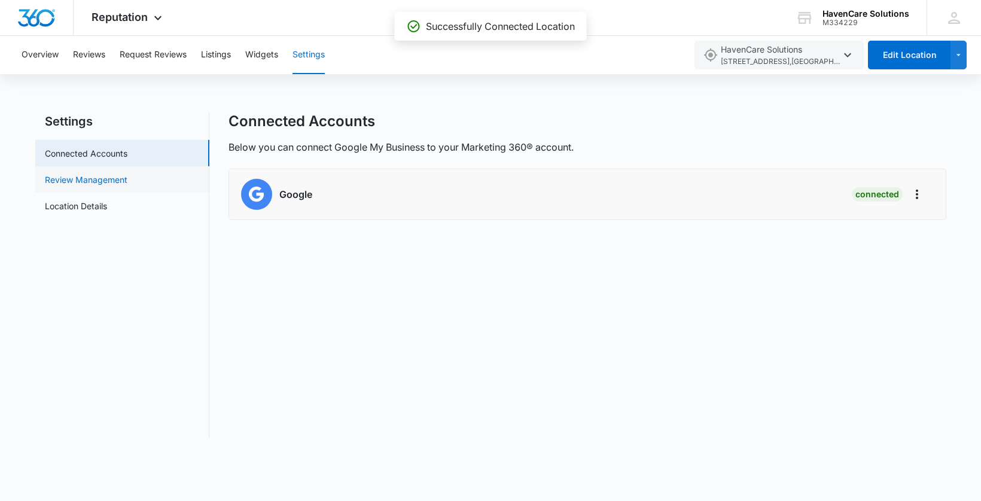
click at [104, 178] on link "Review Management" at bounding box center [86, 180] width 83 height 13
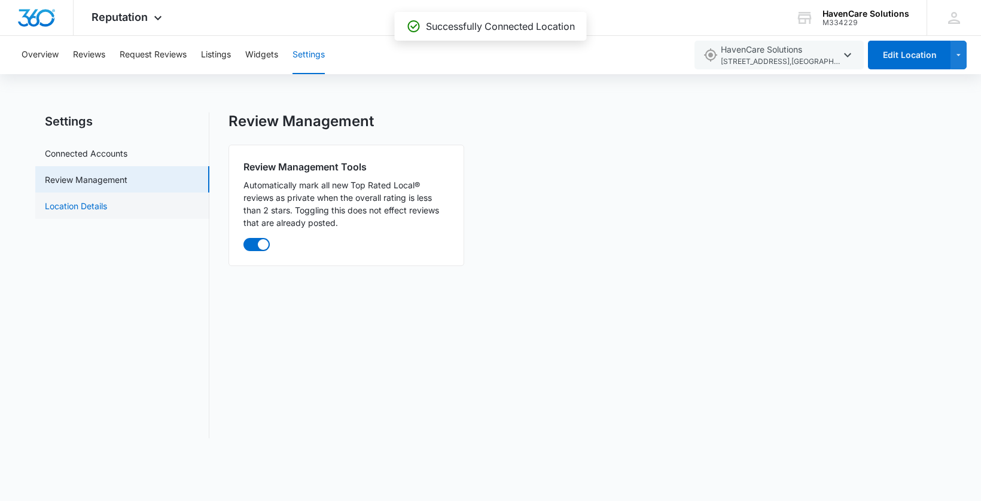
click at [101, 208] on link "Location Details" at bounding box center [76, 206] width 62 height 13
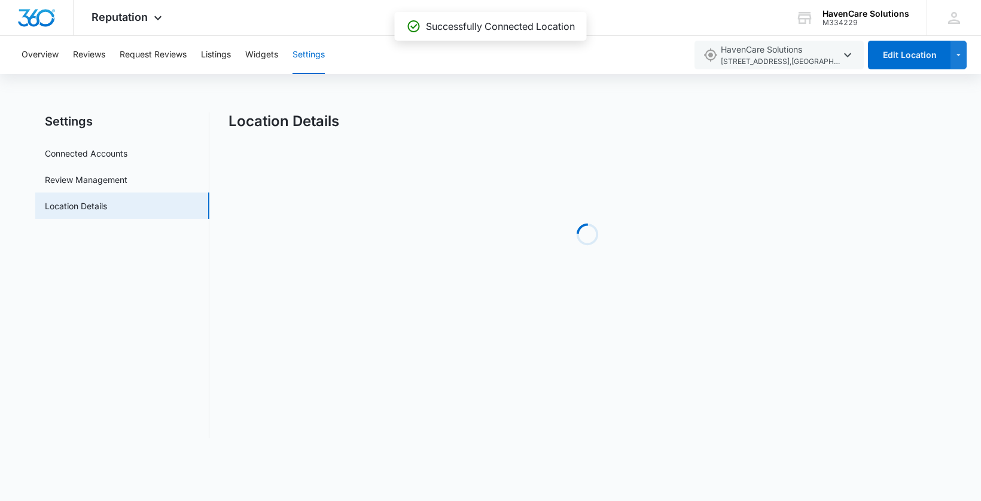
select select "South Dakota"
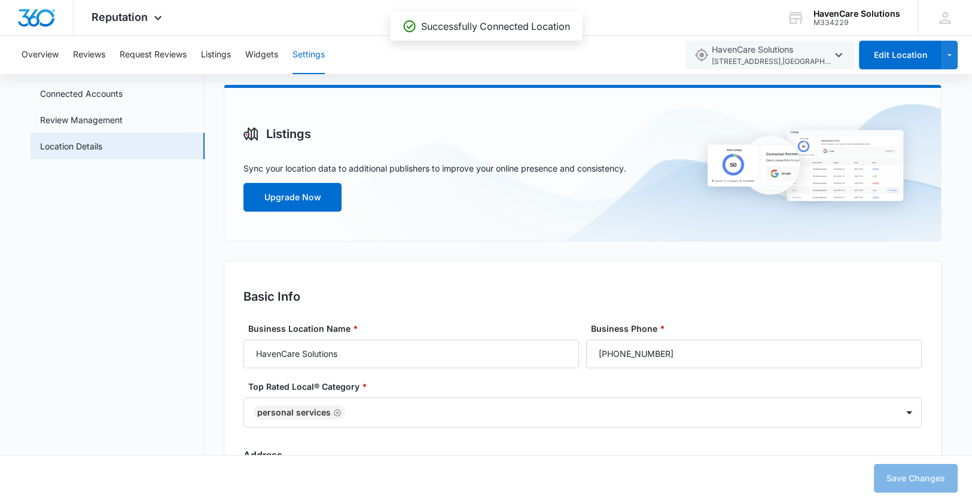
scroll to position [120, 0]
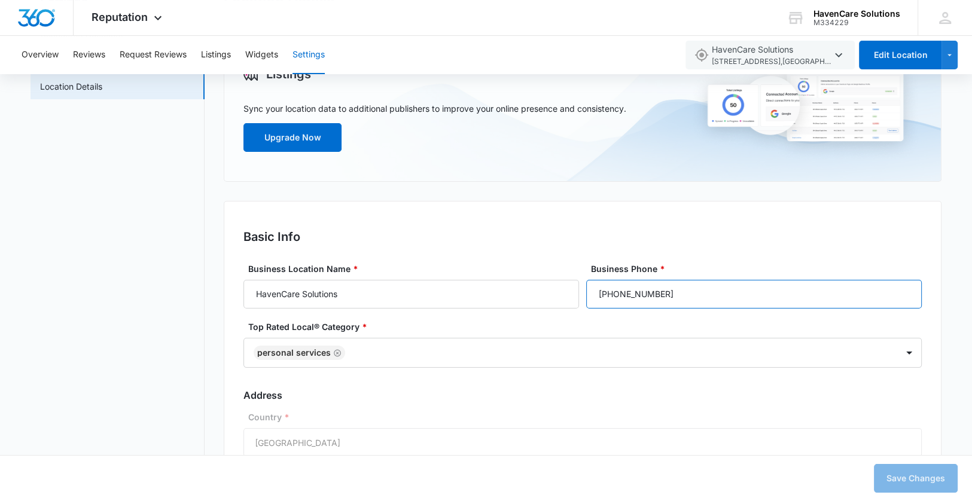
drag, startPoint x: 685, startPoint y: 296, endPoint x: 590, endPoint y: 301, distance: 94.7
click at [590, 301] on input "(605) 759-0485" at bounding box center [754, 294] width 336 height 29
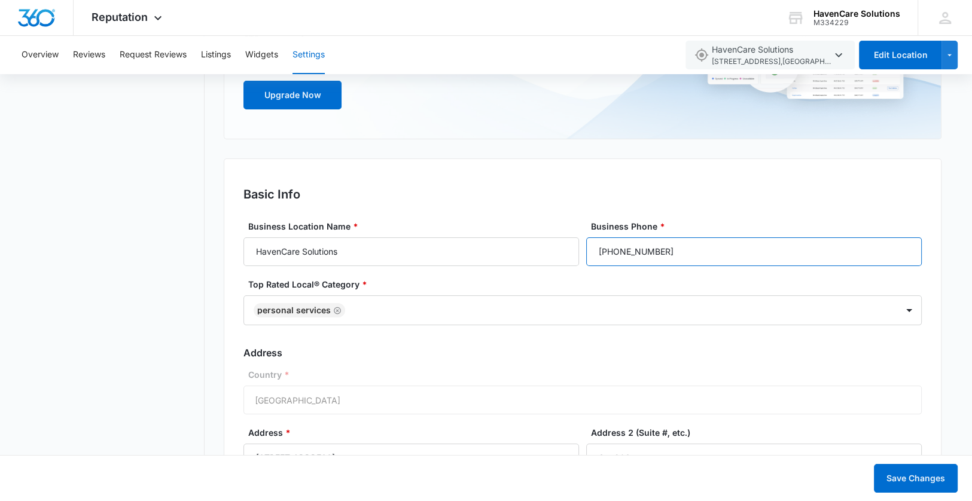
scroll to position [180, 0]
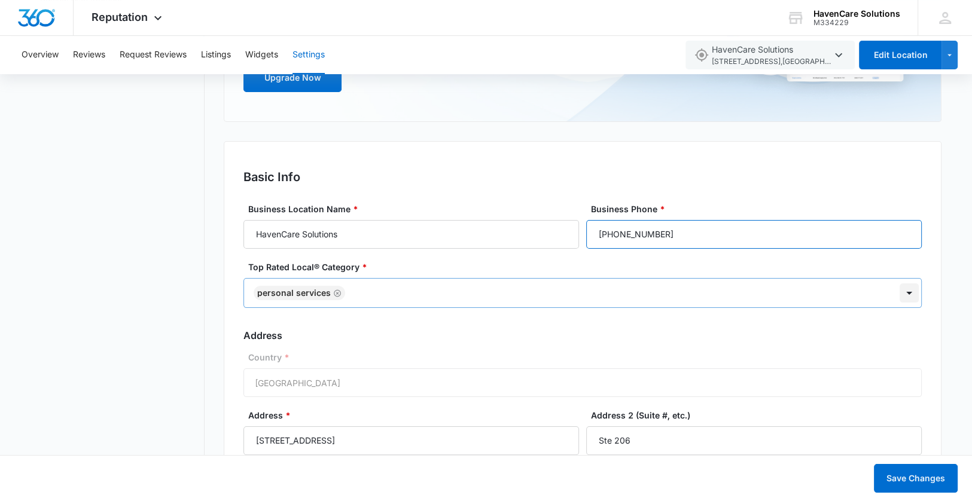
type input "(605) 223-0551"
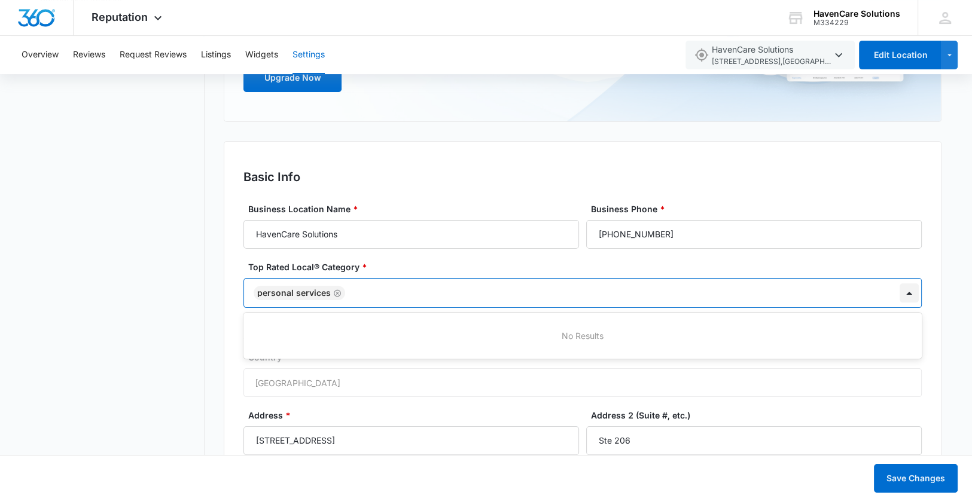
click at [907, 291] on div at bounding box center [909, 293] width 19 height 19
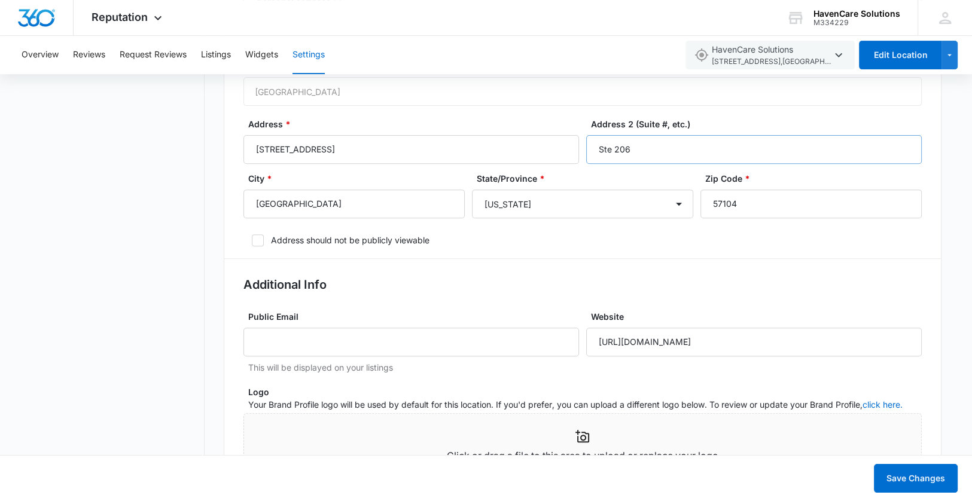
scroll to position [479, 0]
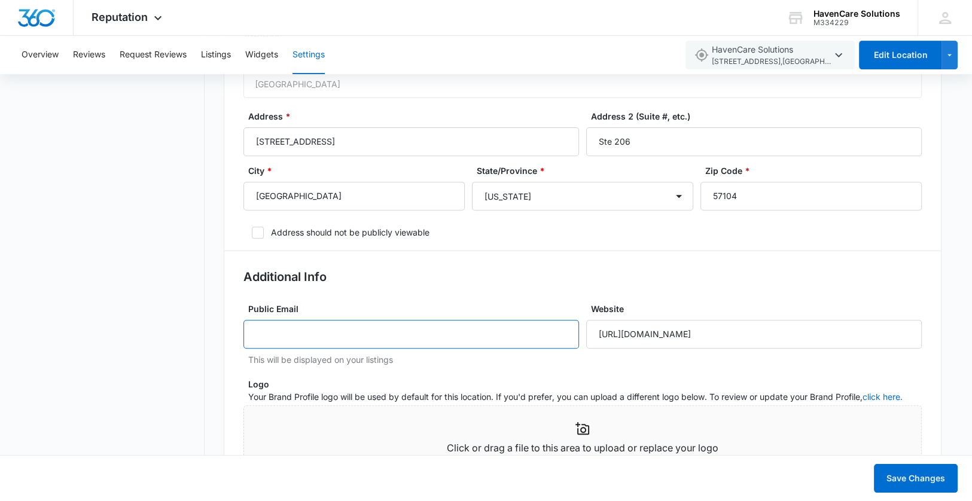
click at [357, 336] on input "Public Email" at bounding box center [412, 334] width 336 height 29
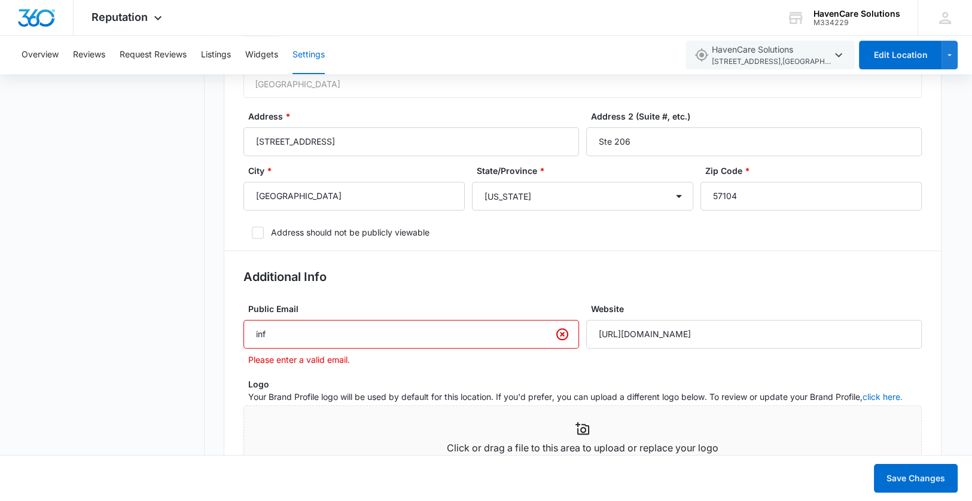
type input "info.havencaresolutions@gmail.com"
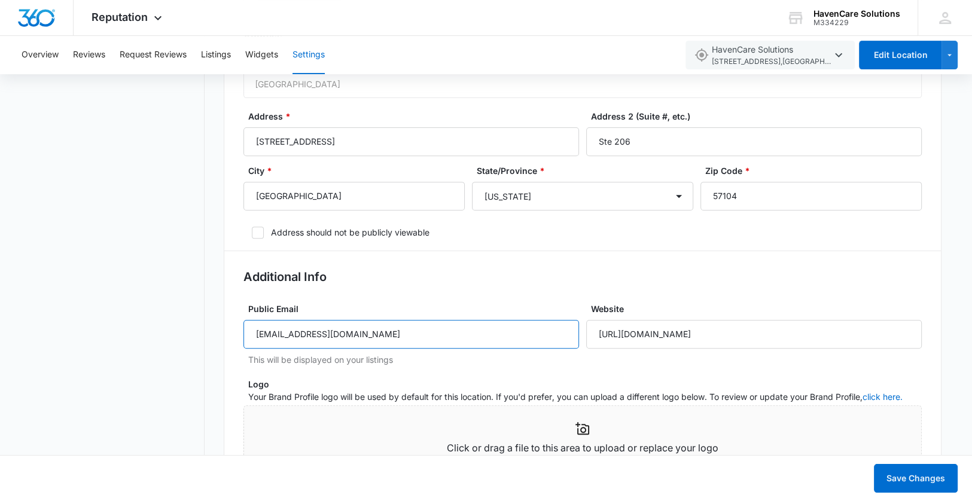
scroll to position [598, 0]
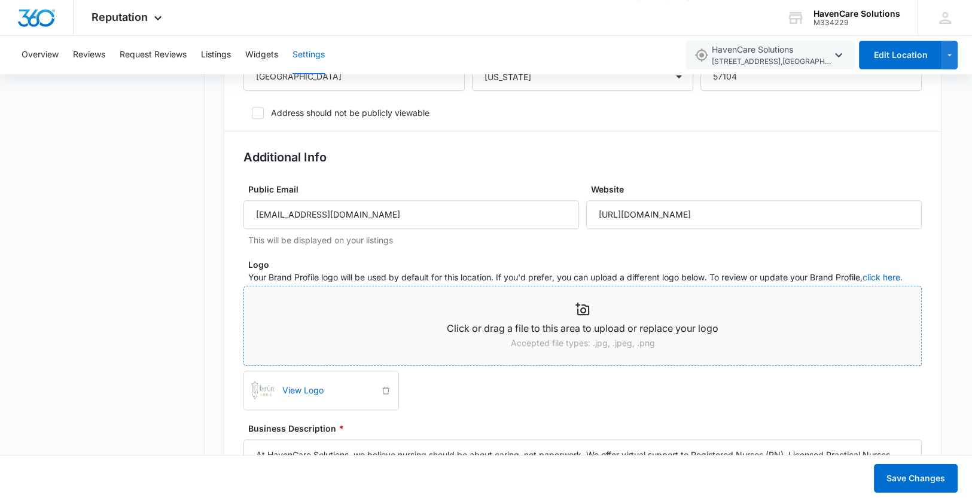
click at [580, 309] on icon at bounding box center [583, 309] width 14 height 13
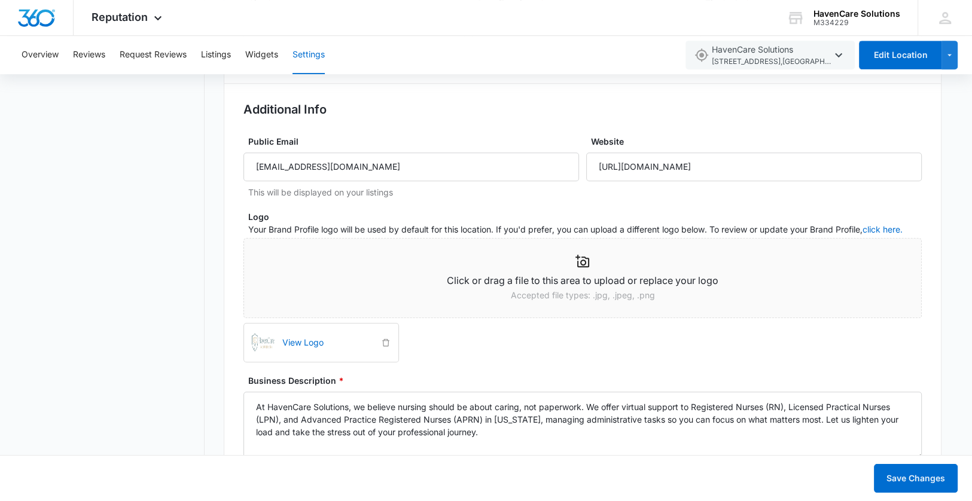
scroll to position [718, 0]
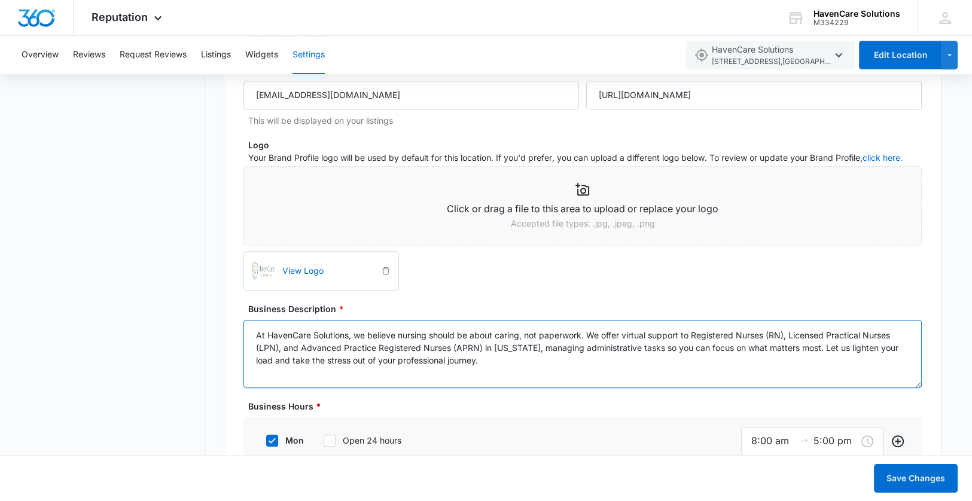
drag, startPoint x: 484, startPoint y: 362, endPoint x: 249, endPoint y: 333, distance: 236.3
click at [250, 335] on textarea "At HavenCare Solutions, we believe nursing should be about caring, not paperwor…" at bounding box center [583, 354] width 679 height 68
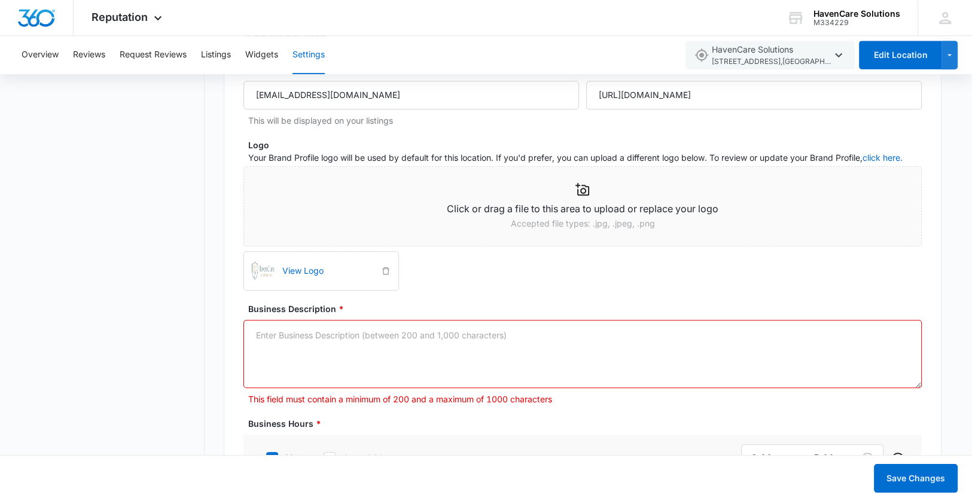
paste textarea "At HavenCare Solutions, we handle licensing and credentialing from start to fin…"
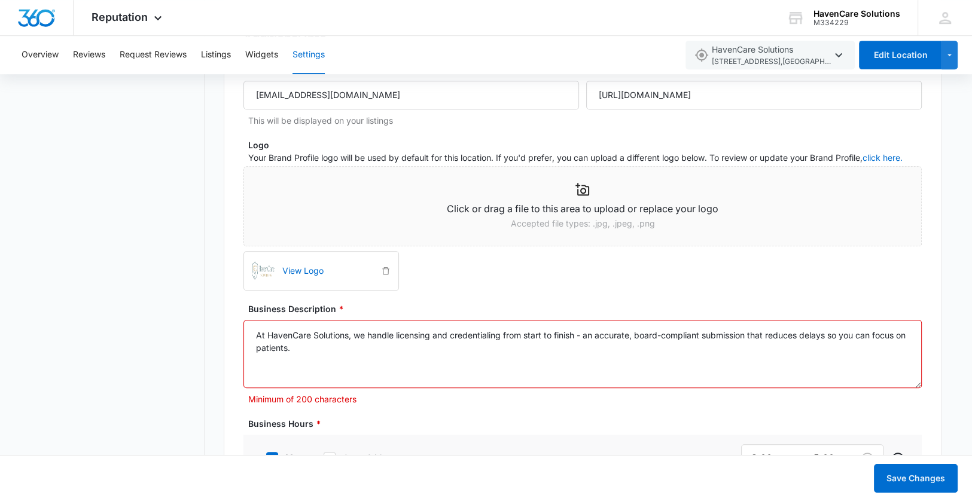
click at [362, 352] on textarea "At HavenCare Solutions, we handle licensing and credentialing from start to fin…" at bounding box center [583, 354] width 679 height 68
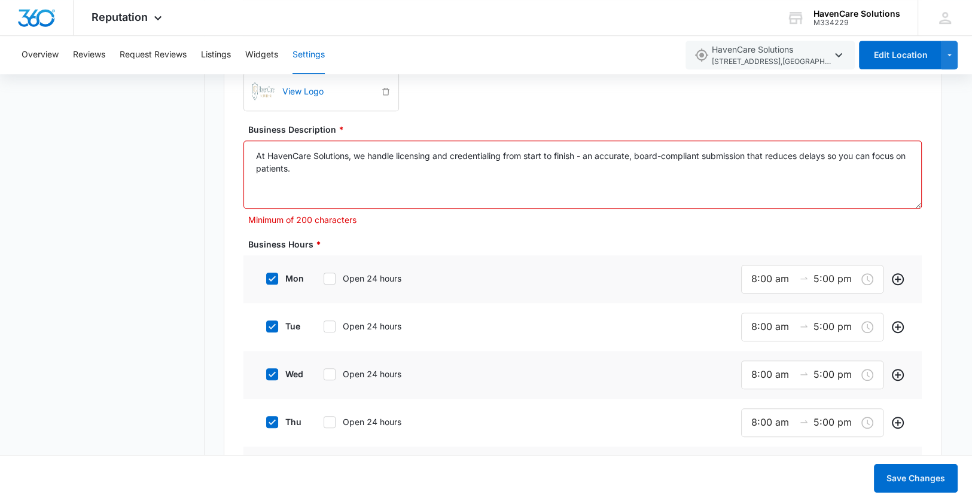
scroll to position [957, 0]
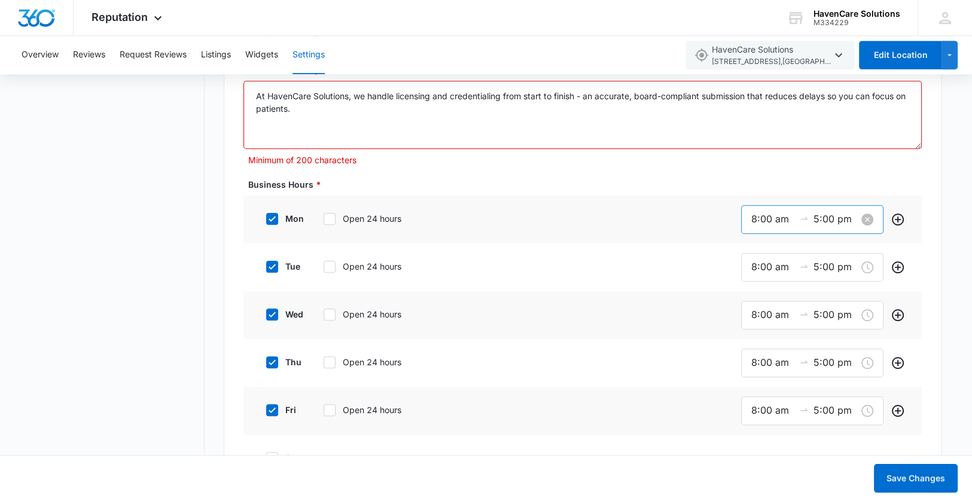
type textarea "At HavenCare Solutions, we handle licensing and credentialing from start to fin…"
click at [756, 220] on input "8:00 am" at bounding box center [773, 219] width 43 height 15
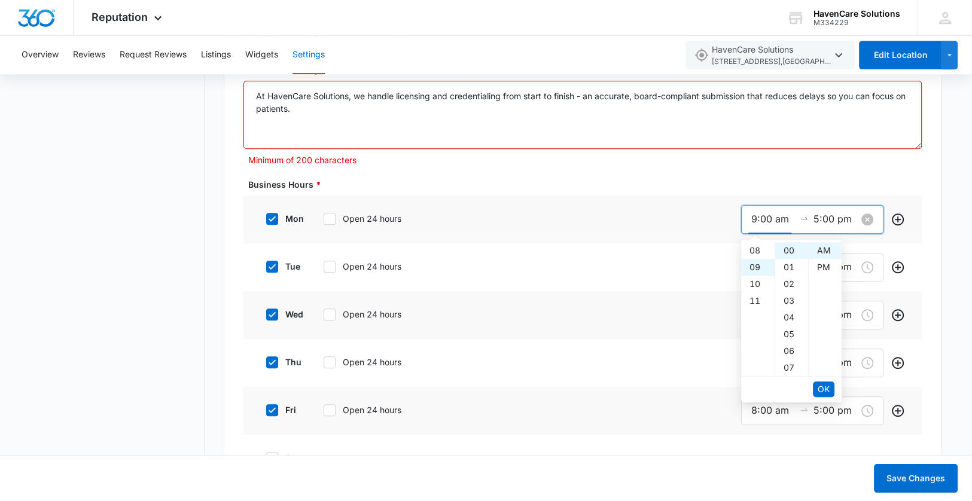
scroll to position [151, 0]
type input "8:00 am"
click at [674, 147] on textarea "At HavenCare Solutions, we handle licensing and credentialing from start to fin…" at bounding box center [583, 115] width 679 height 68
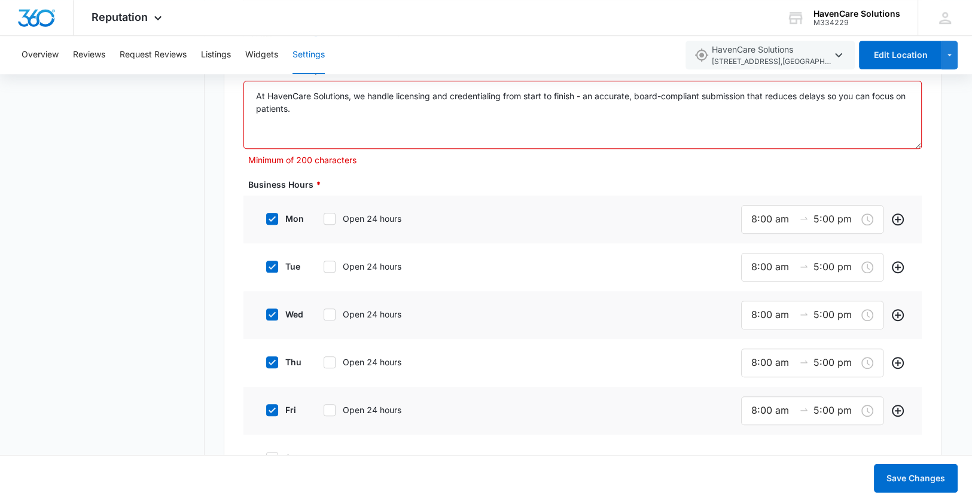
click at [271, 218] on icon at bounding box center [272, 218] width 7 height 5
click at [266, 218] on input "mon" at bounding box center [262, 219] width 8 height 8
checkbox input "false"
click at [273, 407] on icon at bounding box center [272, 408] width 11 height 11
click at [266, 407] on input "fri" at bounding box center [262, 409] width 8 height 8
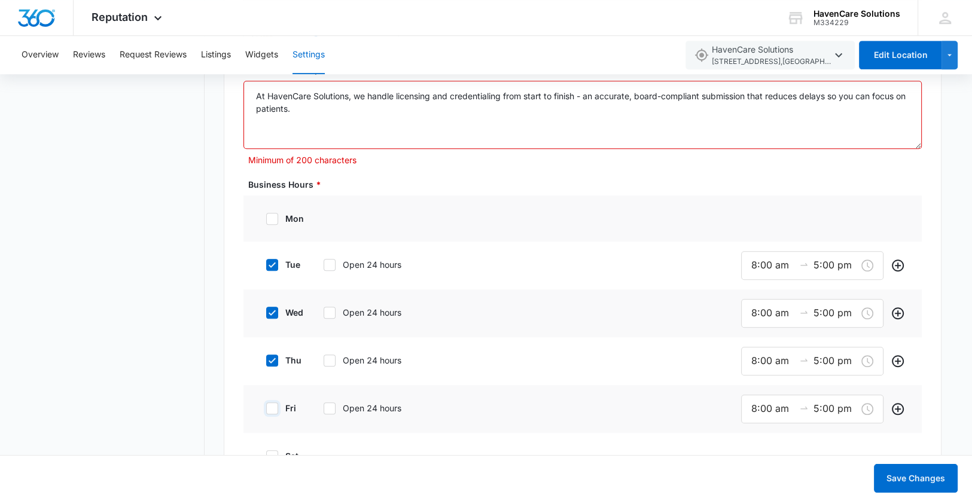
checkbox input "false"
click at [898, 266] on icon "Add" at bounding box center [898, 266] width 12 height 12
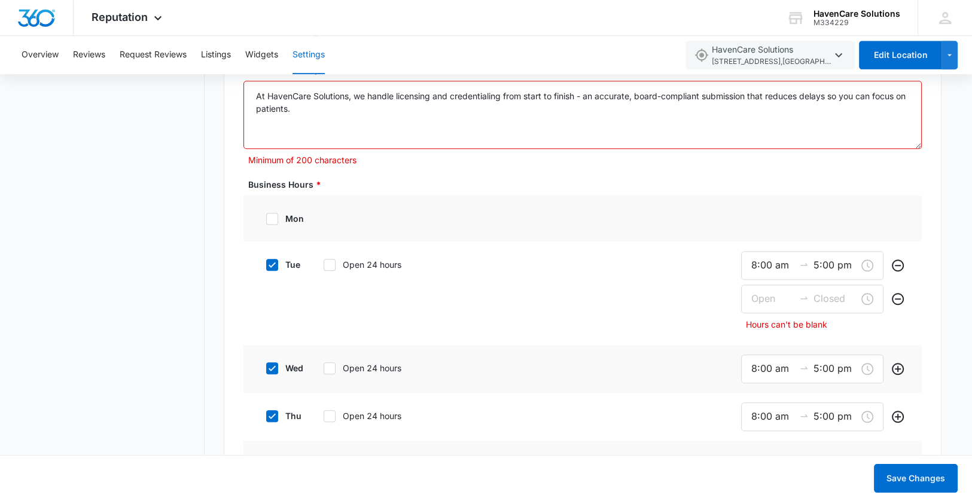
click at [876, 230] on div "mon" at bounding box center [583, 219] width 679 height 46
click at [895, 209] on div "mon" at bounding box center [583, 219] width 679 height 46
click at [560, 481] on div "Save Changes" at bounding box center [486, 478] width 944 height 53
click at [835, 265] on input "5:00 pm" at bounding box center [835, 265] width 43 height 15
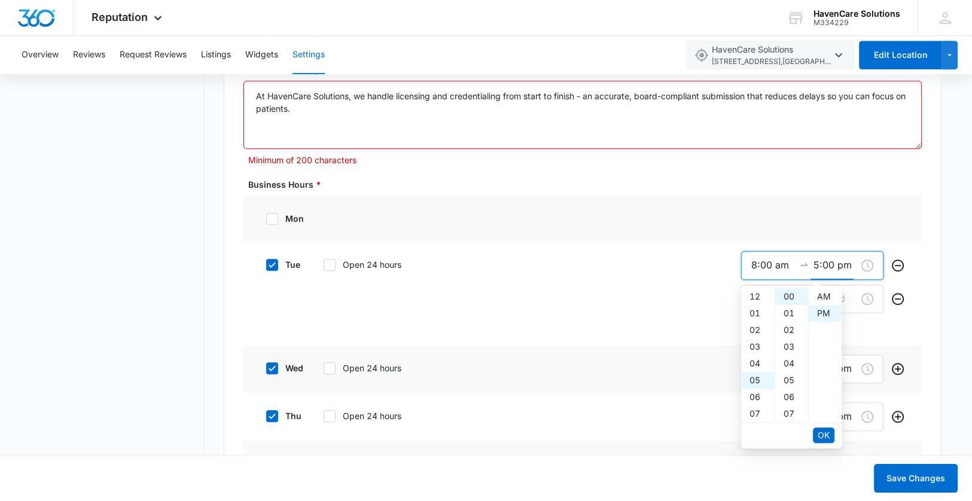
scroll to position [17, 0]
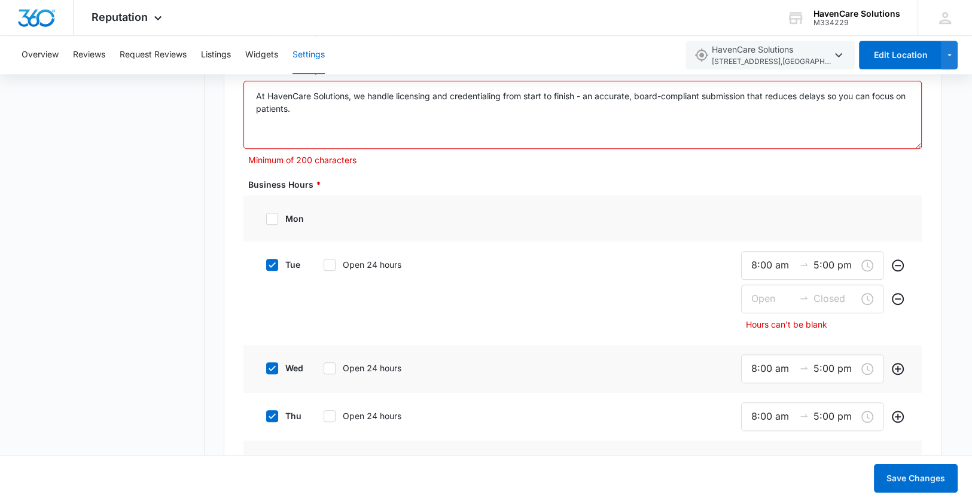
click at [896, 242] on div "tue Open 24 hours 8:00 am 5:00 pm Hours can't be blank" at bounding box center [583, 294] width 679 height 104
click at [917, 234] on div "mon" at bounding box center [583, 219] width 679 height 46
click at [900, 264] on icon "Remove" at bounding box center [898, 266] width 12 height 12
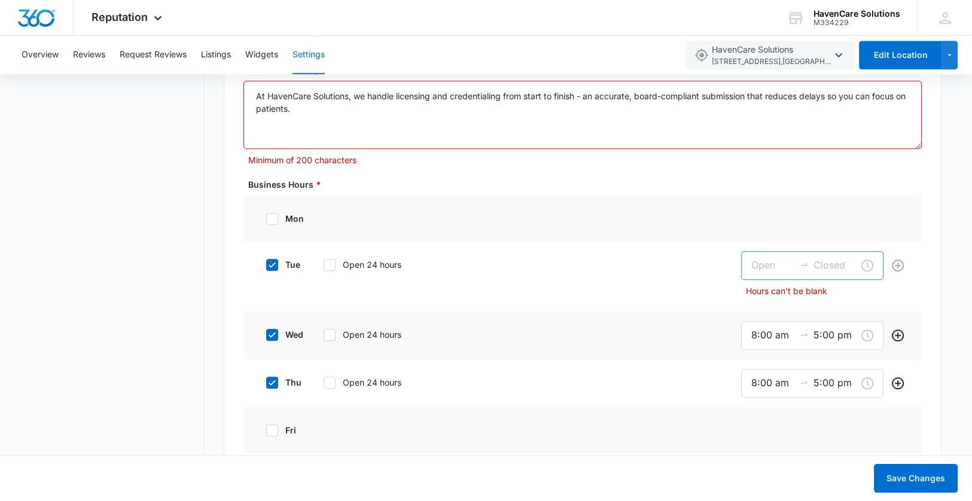
click at [761, 267] on input at bounding box center [773, 265] width 43 height 15
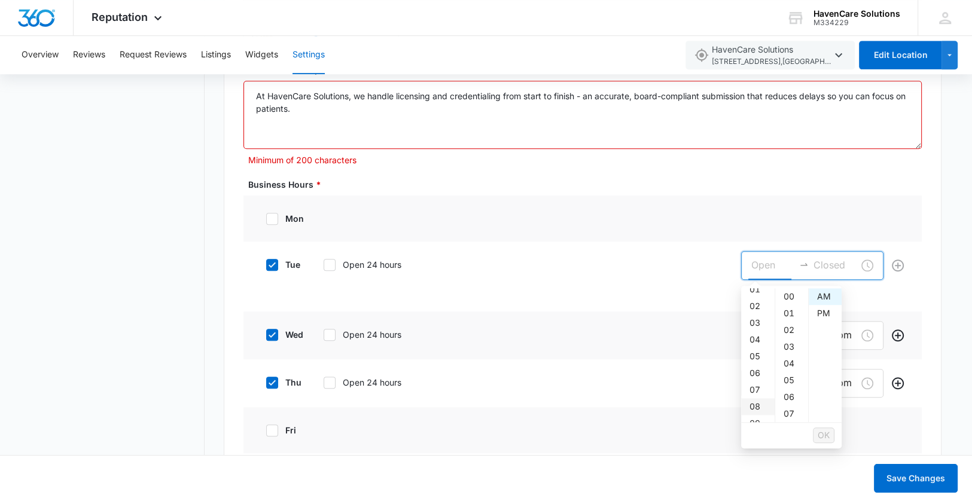
click at [758, 406] on div "08" at bounding box center [758, 407] width 34 height 17
type input "8:00 am"
click at [829, 270] on input at bounding box center [835, 265] width 43 height 15
click at [789, 380] on div "05" at bounding box center [792, 380] width 33 height 17
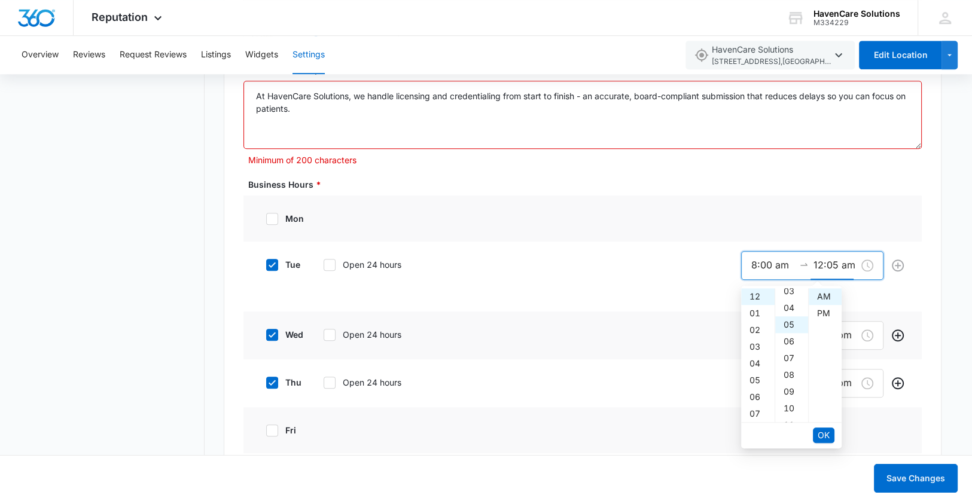
scroll to position [84, 0]
click at [828, 310] on div "PM" at bounding box center [825, 313] width 33 height 17
click at [754, 380] on div "05" at bounding box center [758, 380] width 34 height 17
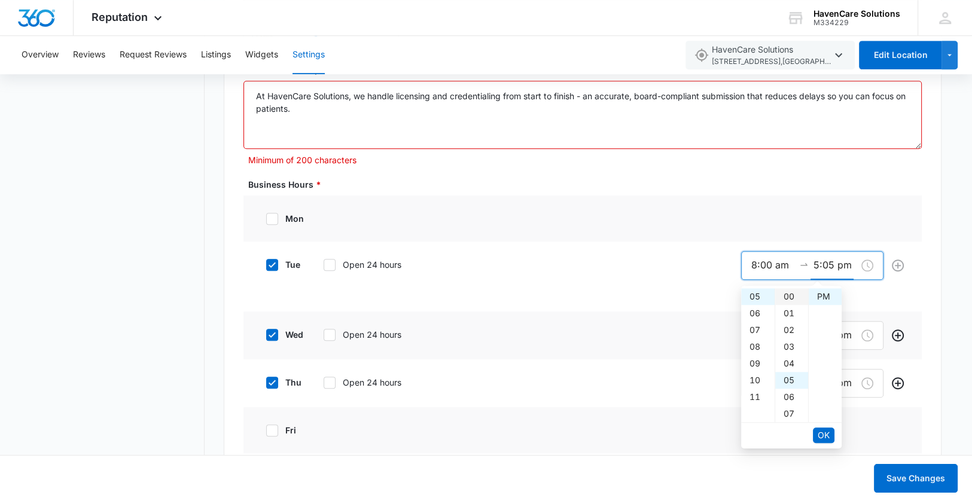
click at [794, 294] on div "00" at bounding box center [792, 296] width 33 height 17
type input "5:00 pm"
click at [824, 437] on span "OK" at bounding box center [824, 435] width 12 height 13
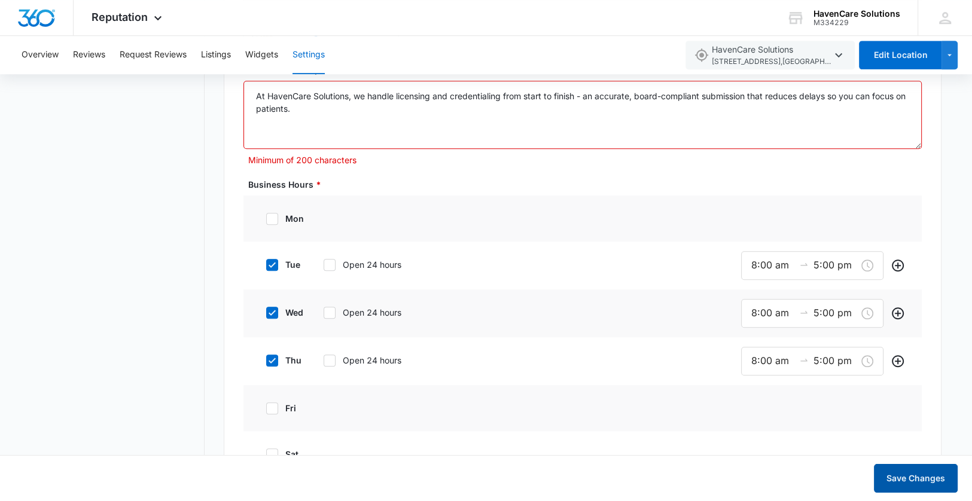
click at [914, 479] on button "Save Changes" at bounding box center [916, 478] width 84 height 29
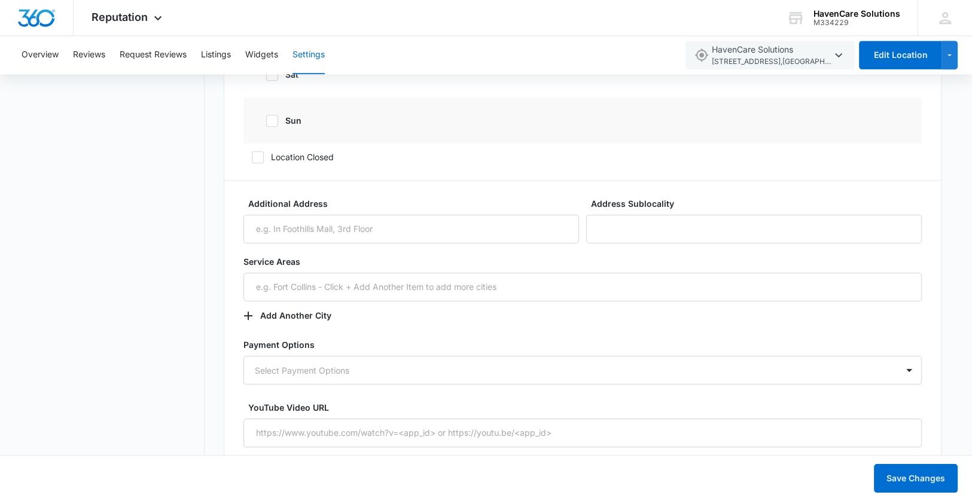
scroll to position [1410, 0]
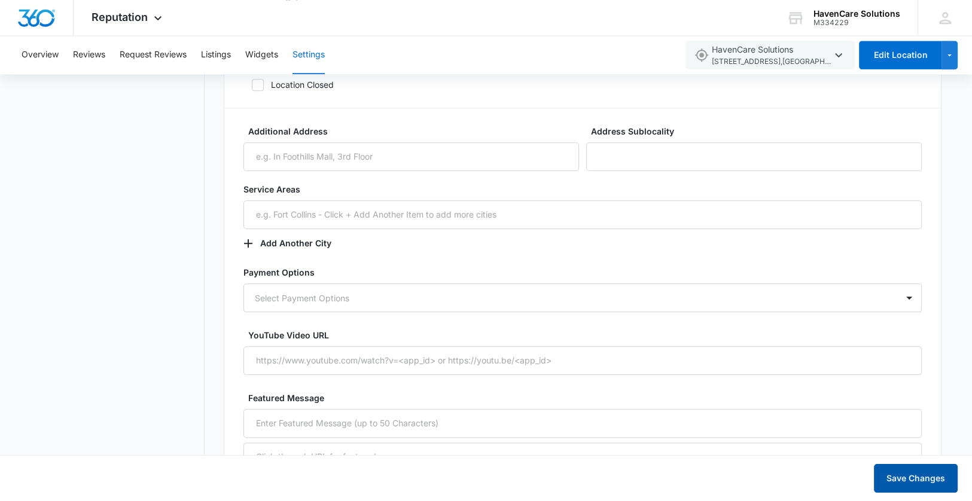
click at [929, 481] on button "Save Changes" at bounding box center [916, 478] width 84 height 29
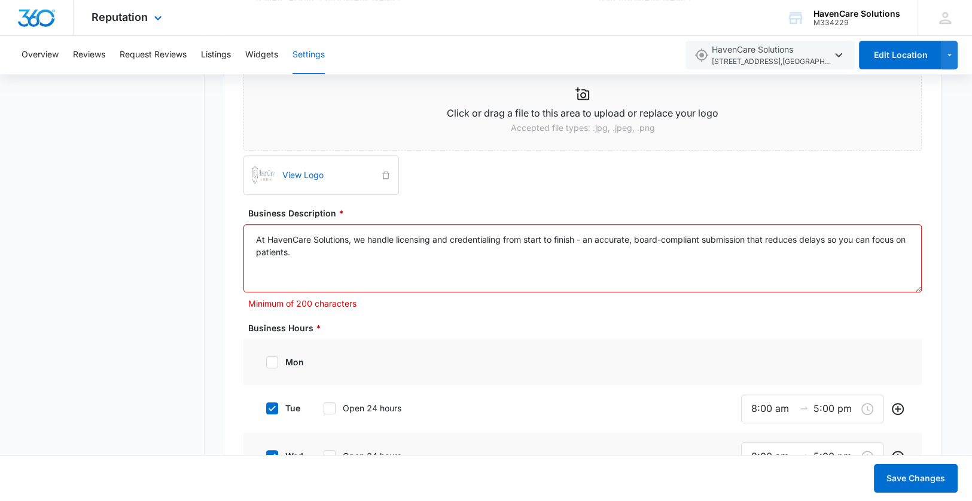
type textarea "At HavenCare Solutions, we handle licensing and credentialing from start to fin…"
drag, startPoint x: 313, startPoint y: 248, endPoint x: 269, endPoint y: 239, distance: 44.6
click at [259, 239] on textarea "At HavenCare Solutions, we handle licensing and credentialing from start to fin…" at bounding box center [583, 258] width 679 height 68
click at [384, 270] on textarea "At HavenCare Solutions, we handle licensing and credentialing from start to fin…" at bounding box center [583, 258] width 679 height 68
drag, startPoint x: 314, startPoint y: 256, endPoint x: 256, endPoint y: 239, distance: 61.0
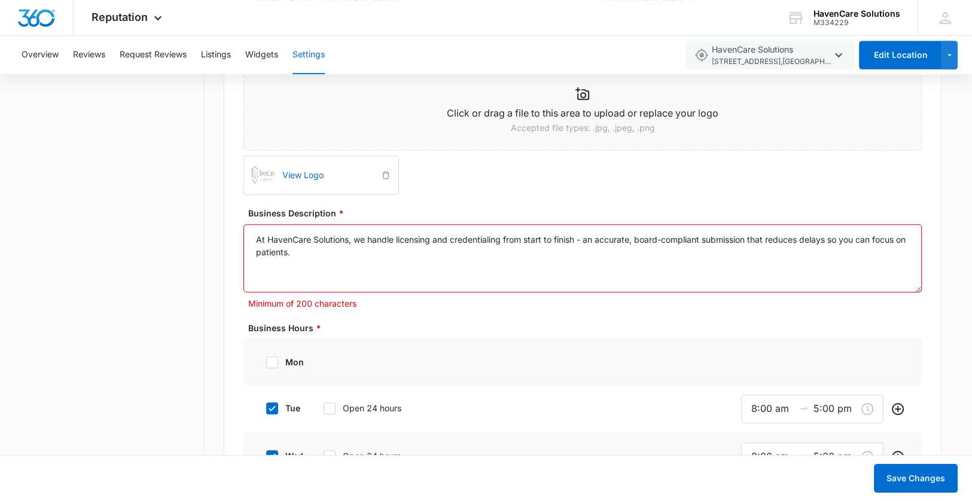
click at [256, 239] on textarea "At HavenCare Solutions, we handle licensing and credentialing from start to fin…" at bounding box center [583, 258] width 679 height 68
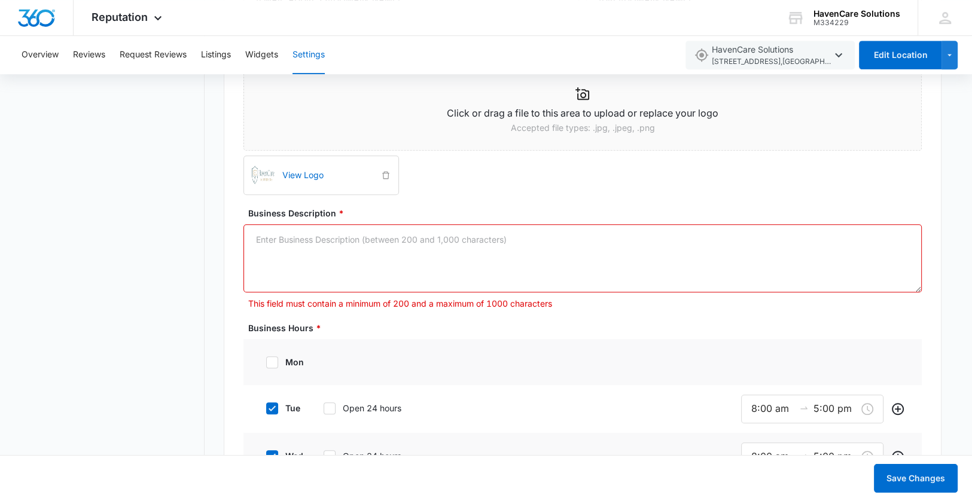
paste textarea "At HavenCare Solutions, we believe nurses and APRNs deserve to focus on what ca…"
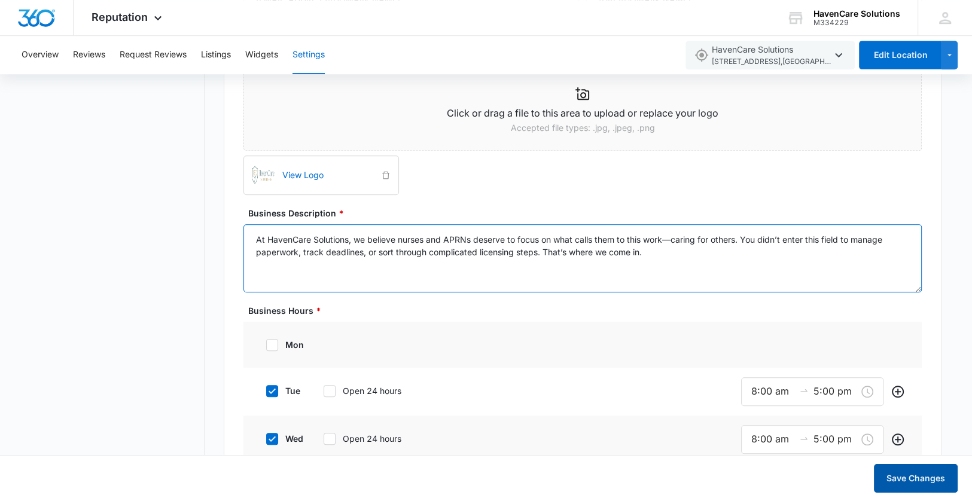
type textarea "At HavenCare Solutions, we believe nurses and APRNs deserve to focus on what ca…"
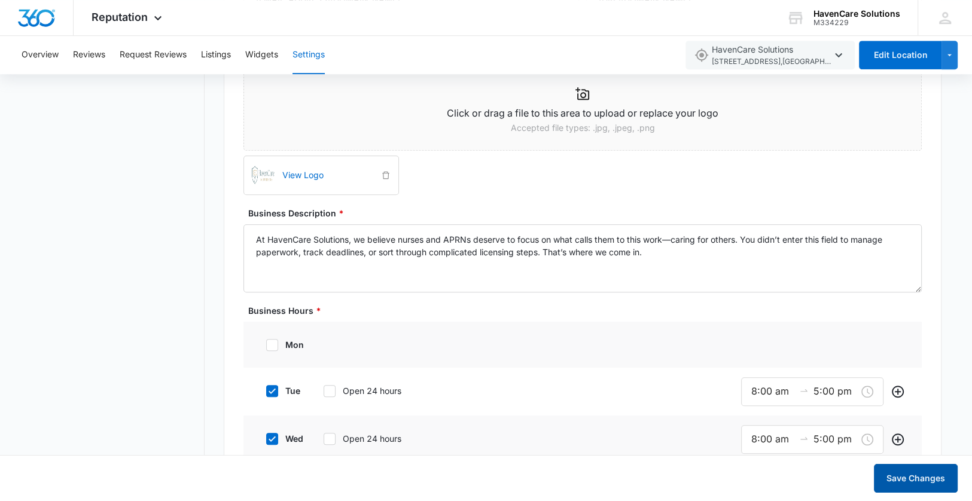
click at [907, 475] on button "Save Changes" at bounding box center [916, 478] width 84 height 29
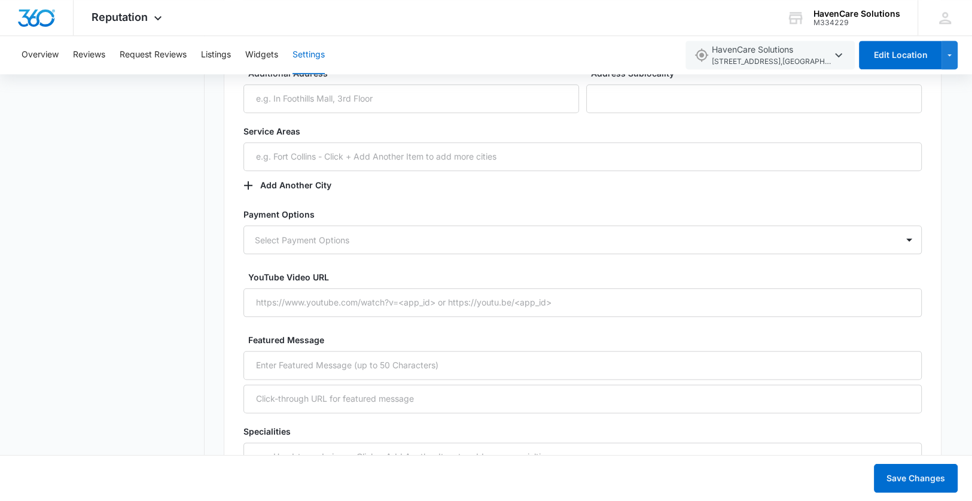
scroll to position [1532, 0]
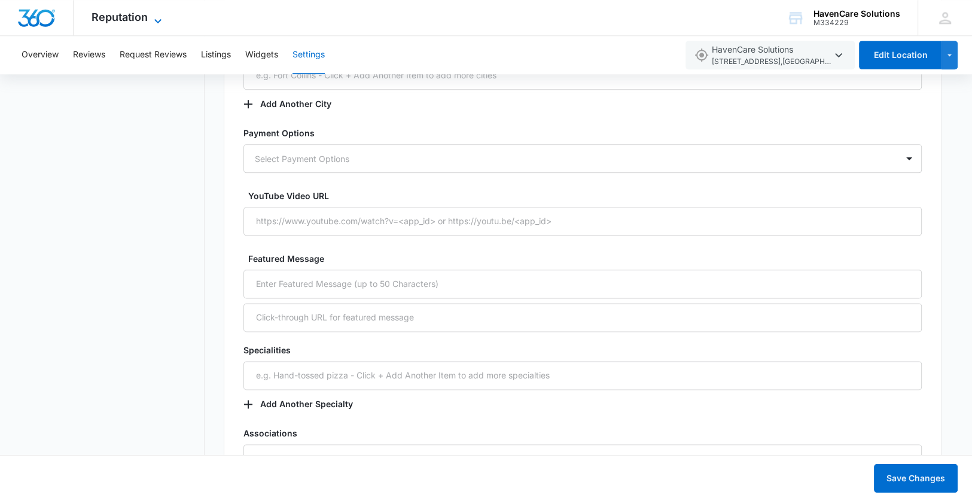
click at [135, 19] on span "Reputation" at bounding box center [120, 17] width 56 height 13
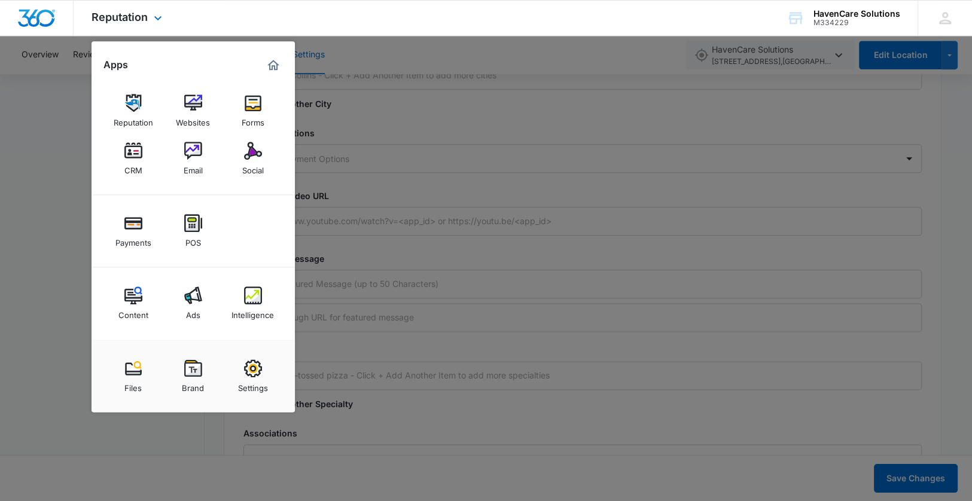
click at [270, 64] on img "Marketing 360® Dashboard" at bounding box center [273, 65] width 14 height 14
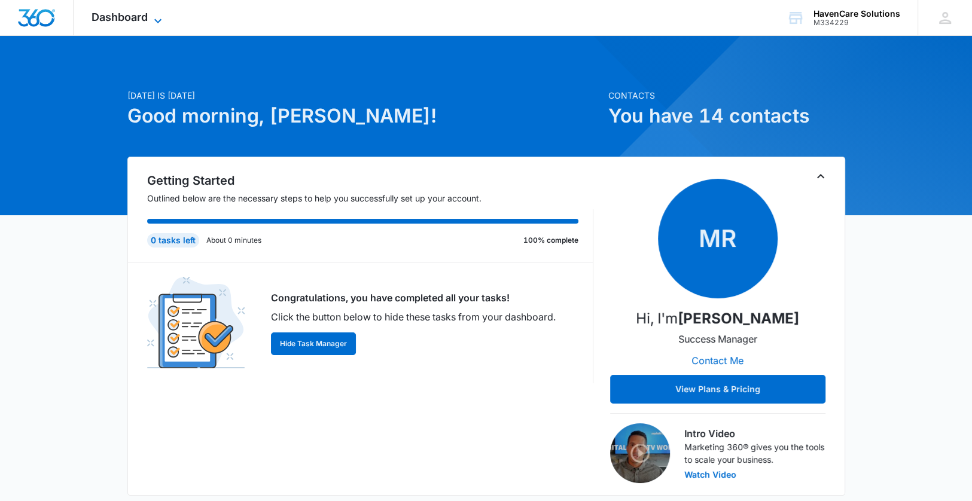
click at [158, 18] on icon at bounding box center [158, 21] width 14 height 14
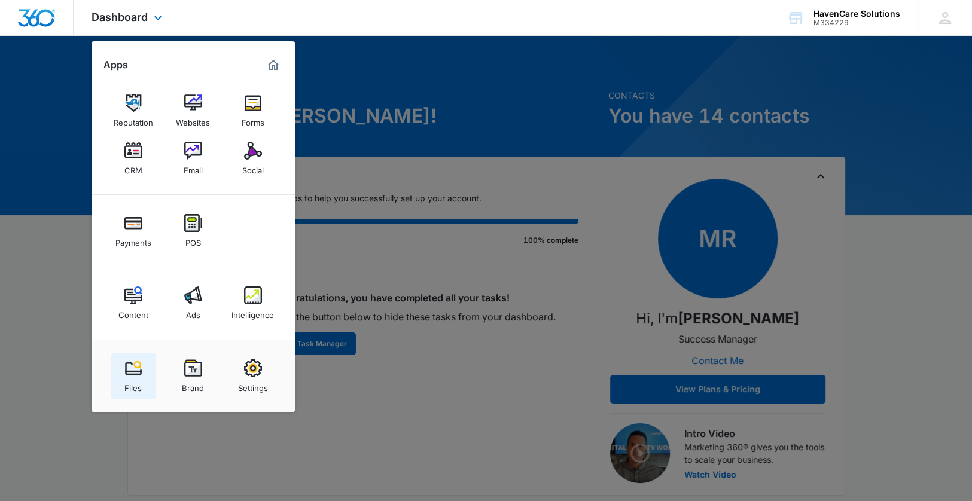
click at [133, 369] on img at bounding box center [133, 369] width 18 height 18
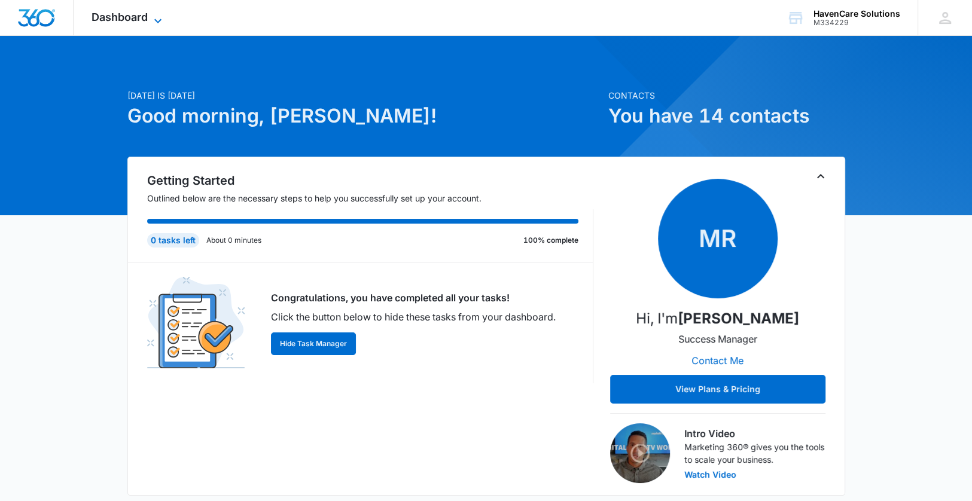
click at [140, 14] on span "Dashboard" at bounding box center [120, 17] width 56 height 13
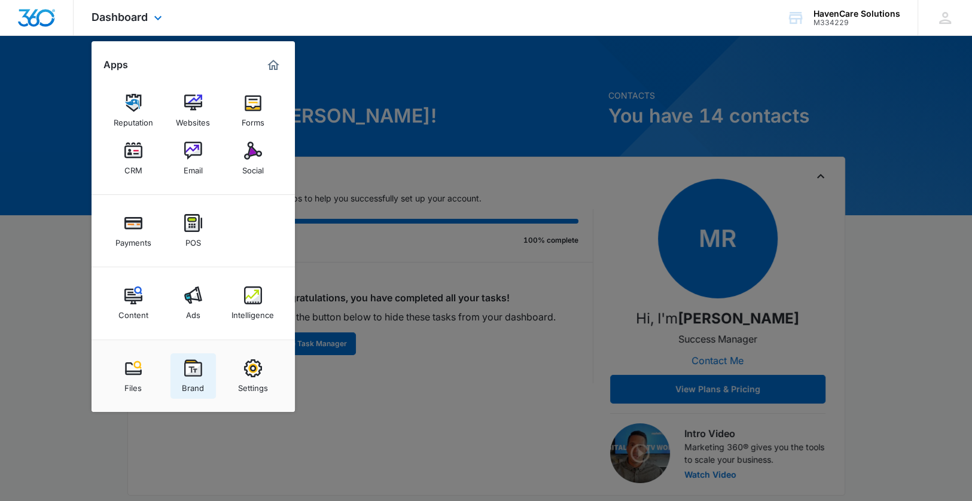
click at [191, 372] on img at bounding box center [193, 369] width 18 height 18
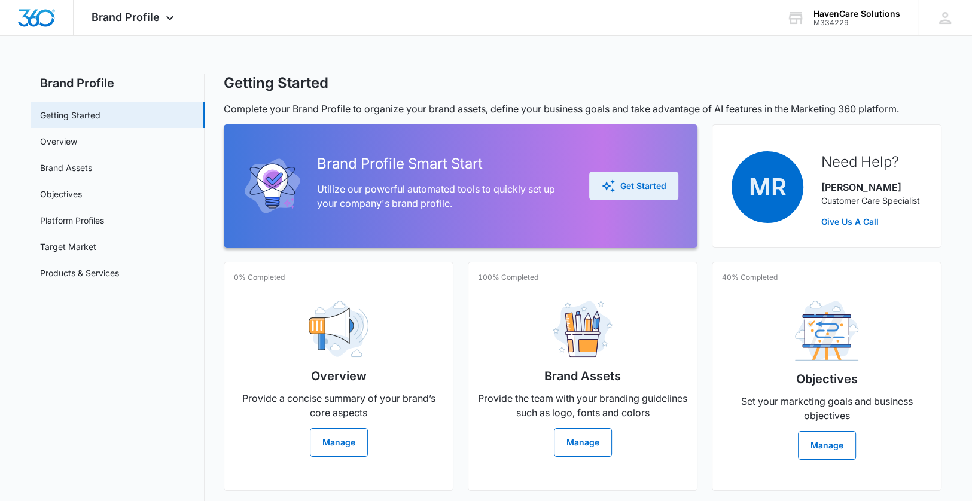
click at [637, 184] on div "Get Started" at bounding box center [633, 186] width 65 height 14
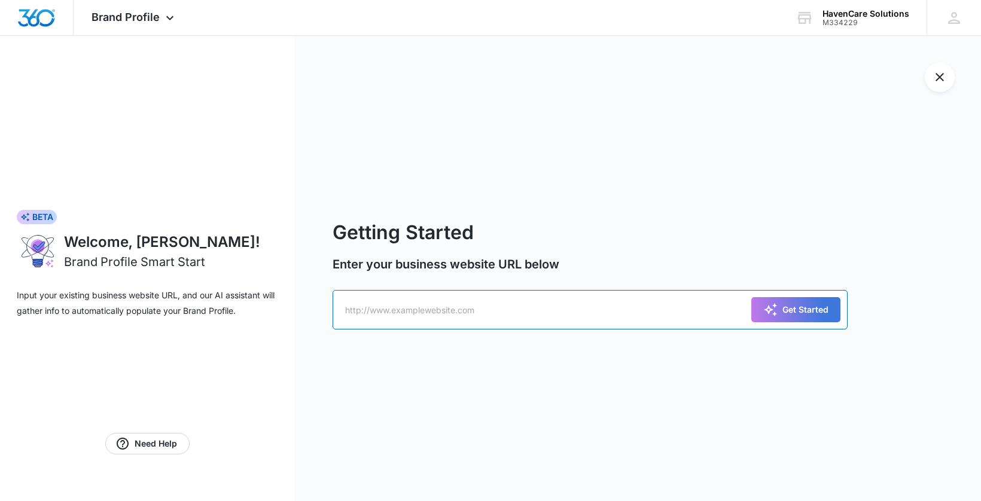
paste input "https://havencaresolutions.org/"
type input "https://havencaresolutions.org/"
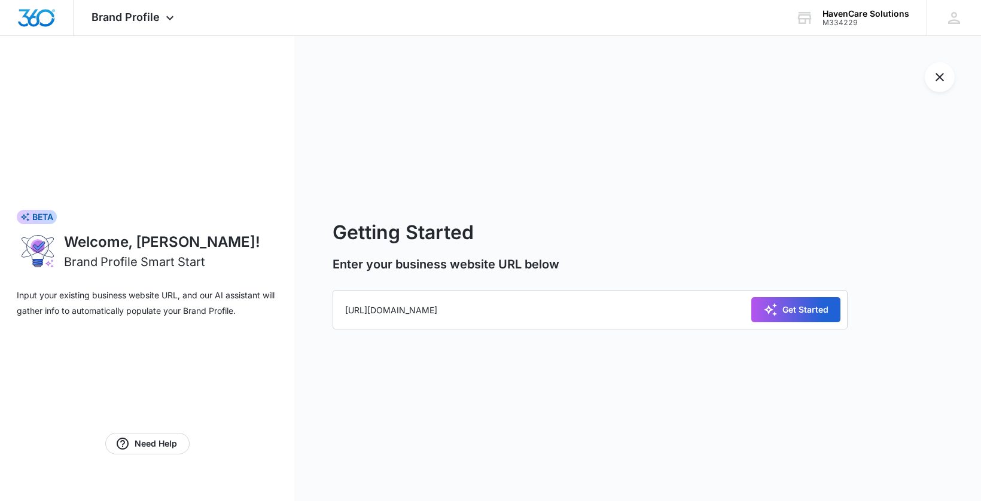
click at [799, 308] on div "Get Started" at bounding box center [796, 310] width 65 height 14
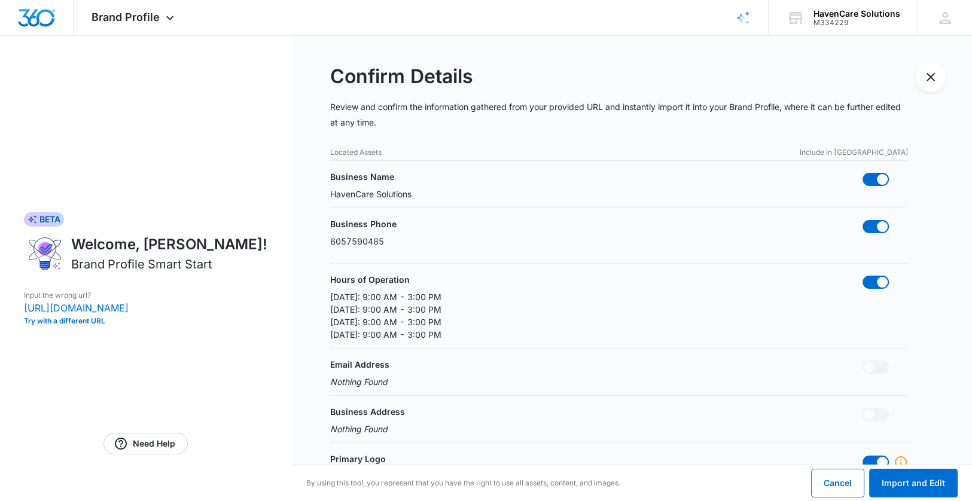
click at [381, 241] on p "6057590485" at bounding box center [357, 241] width 54 height 13
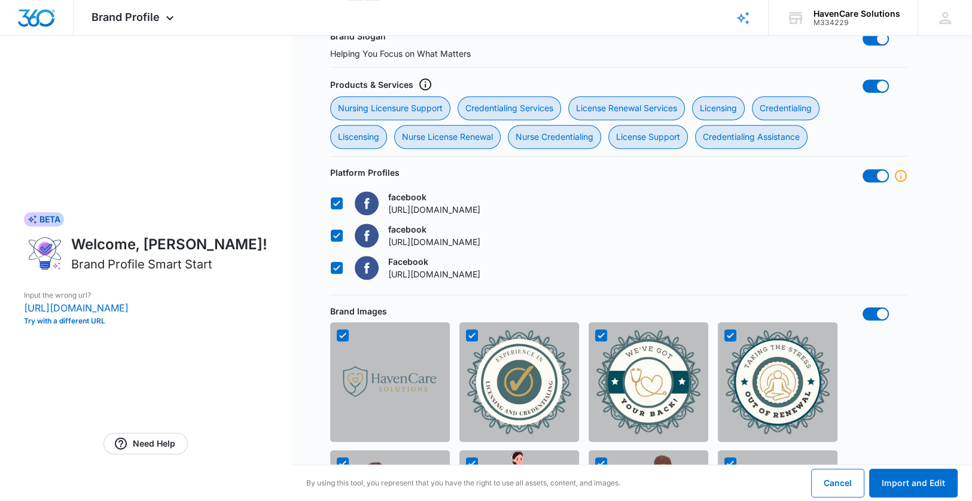
scroll to position [658, 0]
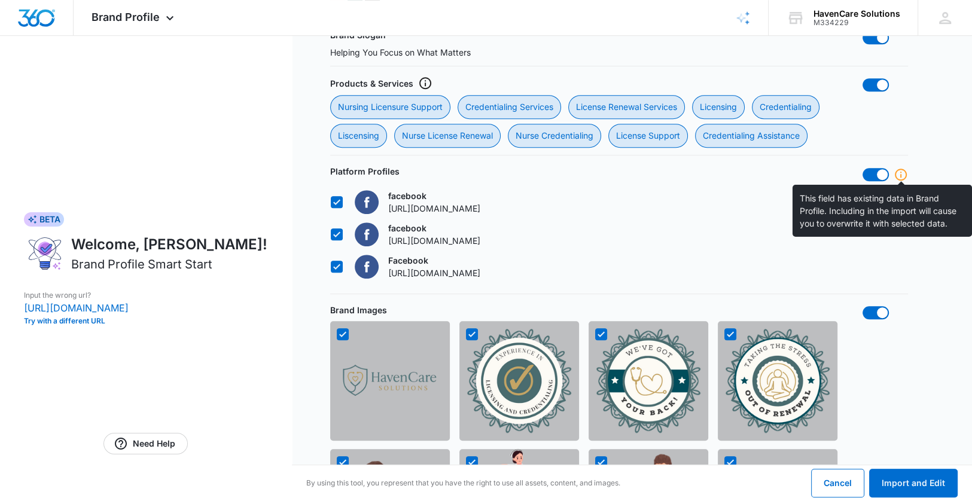
click at [904, 174] on icon at bounding box center [901, 175] width 14 height 14
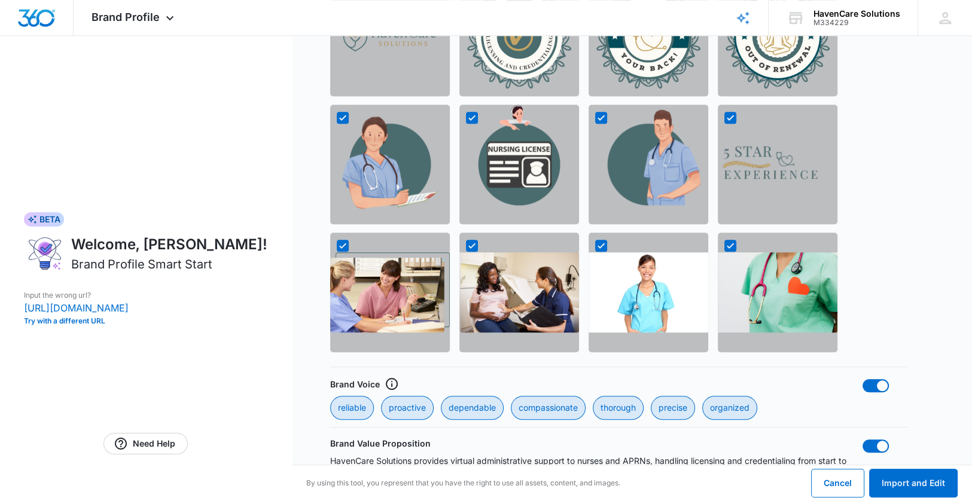
scroll to position [1068, 0]
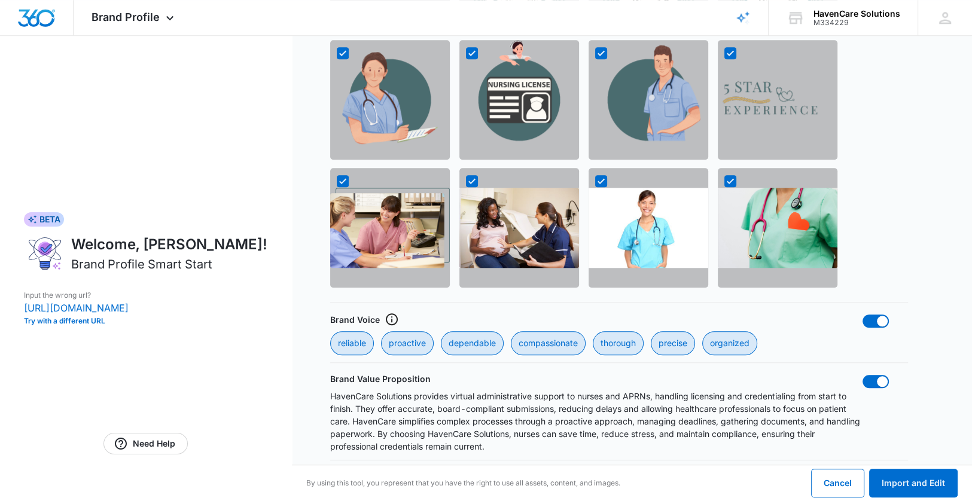
click at [477, 394] on p "HavenCare Solutions provides virtual administrative support to nurses and APRNs…" at bounding box center [596, 421] width 533 height 63
click at [479, 393] on p "HavenCare Solutions provides virtual administrative support to nurses and APRNs…" at bounding box center [596, 421] width 533 height 63
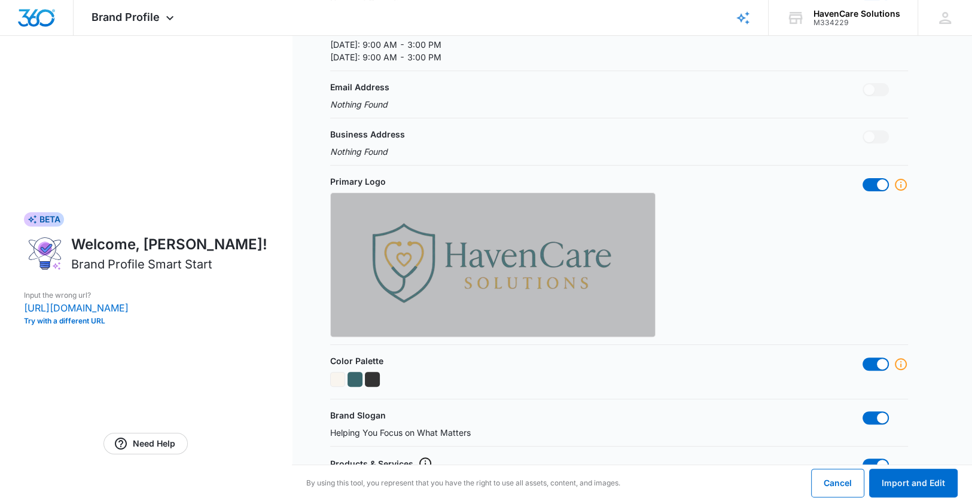
scroll to position [170, 0]
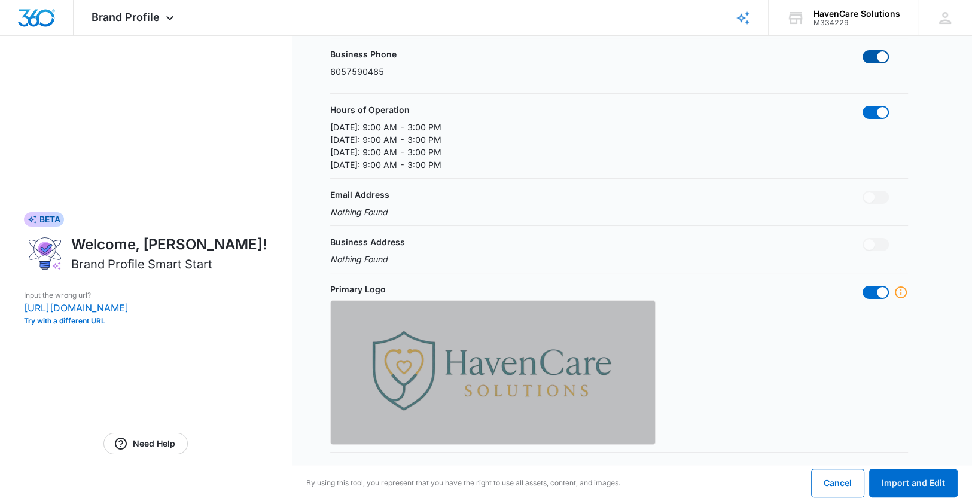
click at [878, 57] on span at bounding box center [882, 56] width 11 height 11
click at [863, 50] on input "checkbox" at bounding box center [862, 50] width 1 height 1
click at [872, 55] on span at bounding box center [869, 56] width 11 height 11
click at [863, 50] on input "checkbox" at bounding box center [862, 50] width 1 height 1
checkbox input "true"
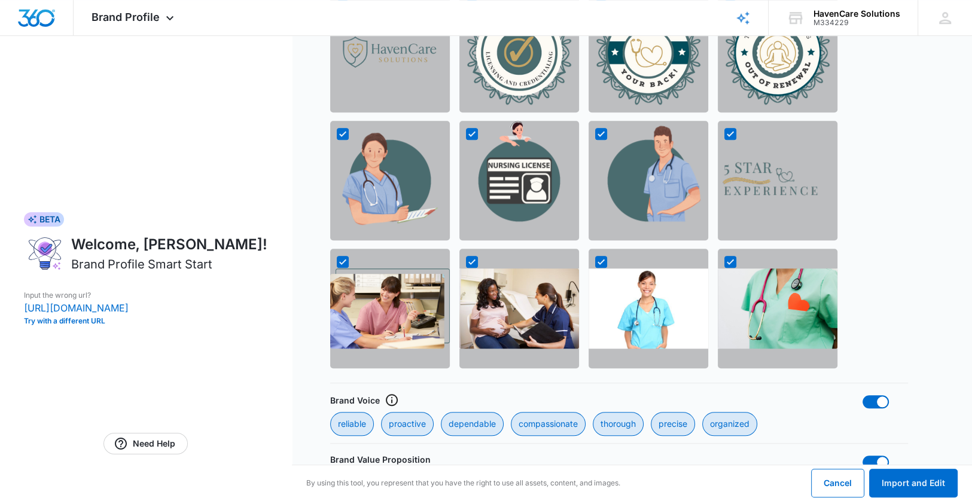
scroll to position [1068, 0]
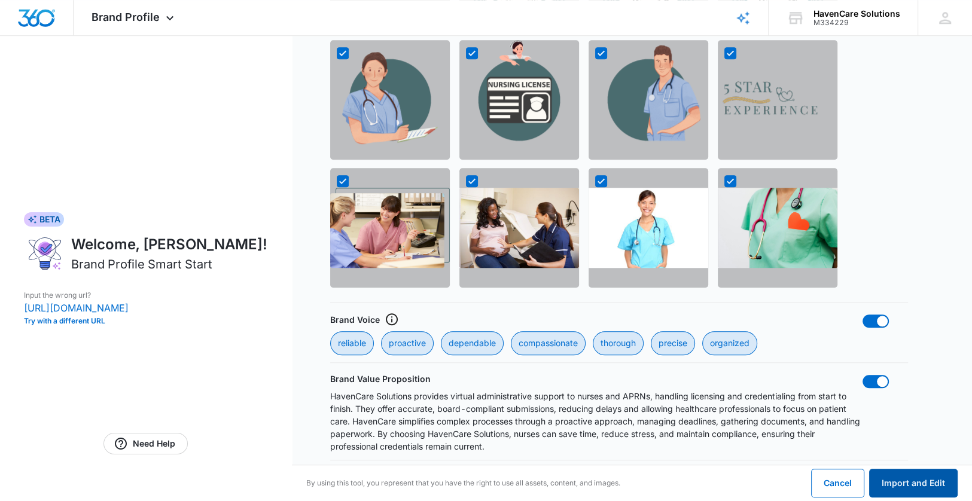
click at [915, 487] on button "Import and Edit" at bounding box center [914, 483] width 89 height 29
click at [912, 482] on button "Import and Edit" at bounding box center [914, 483] width 89 height 29
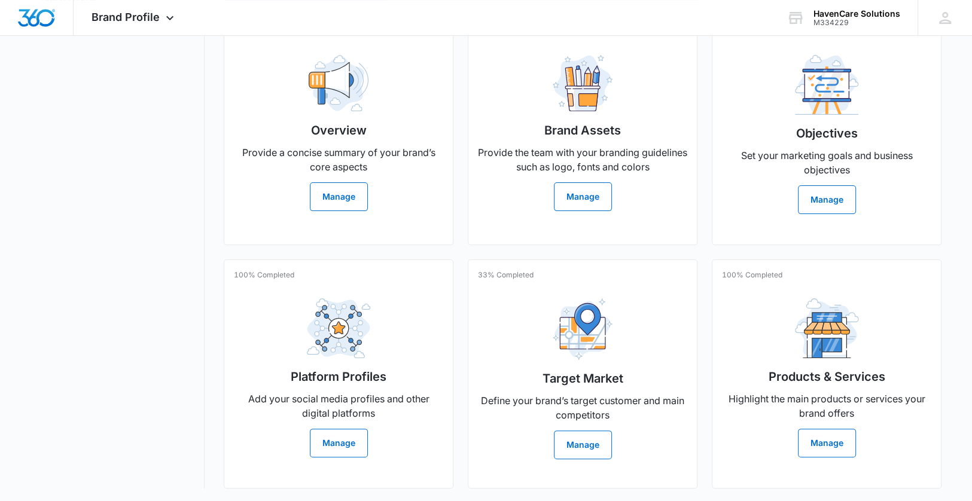
scroll to position [247, 0]
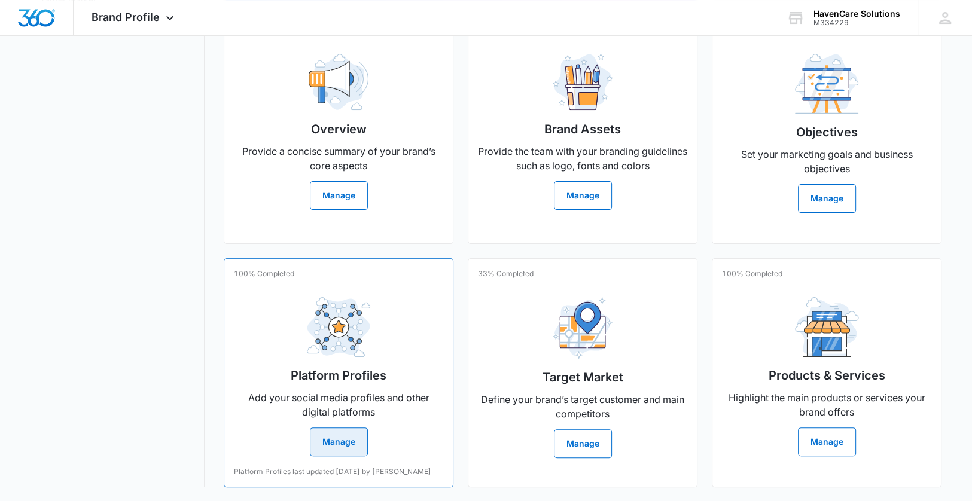
click at [349, 440] on button "Manage" at bounding box center [339, 442] width 58 height 29
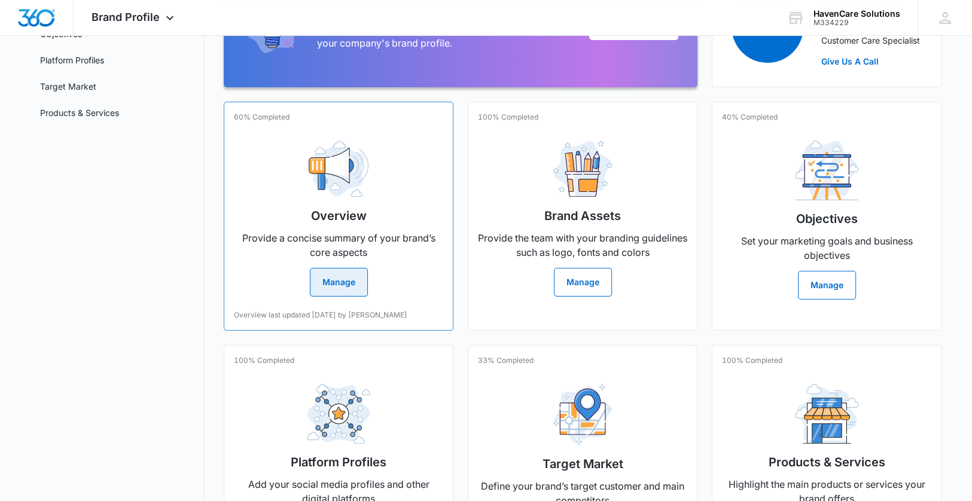
scroll to position [180, 0]
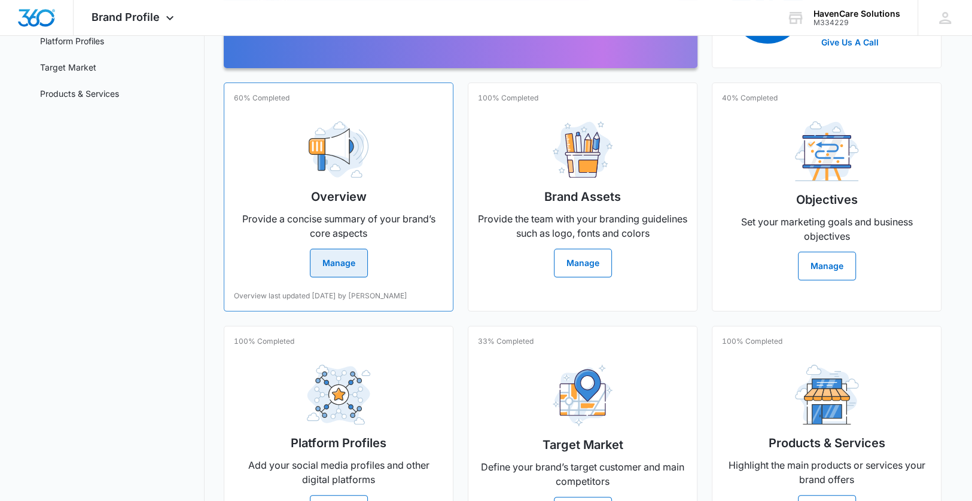
click at [338, 263] on button "Manage" at bounding box center [339, 263] width 58 height 29
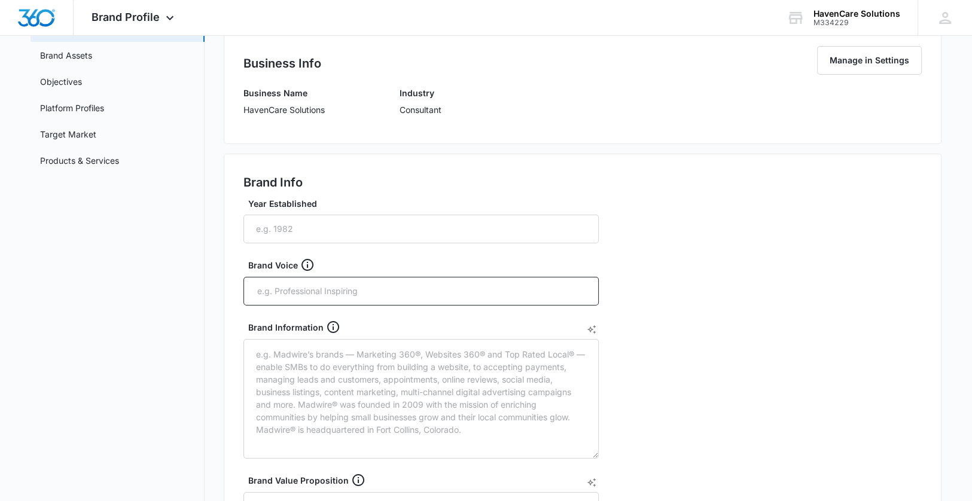
scroll to position [120, 0]
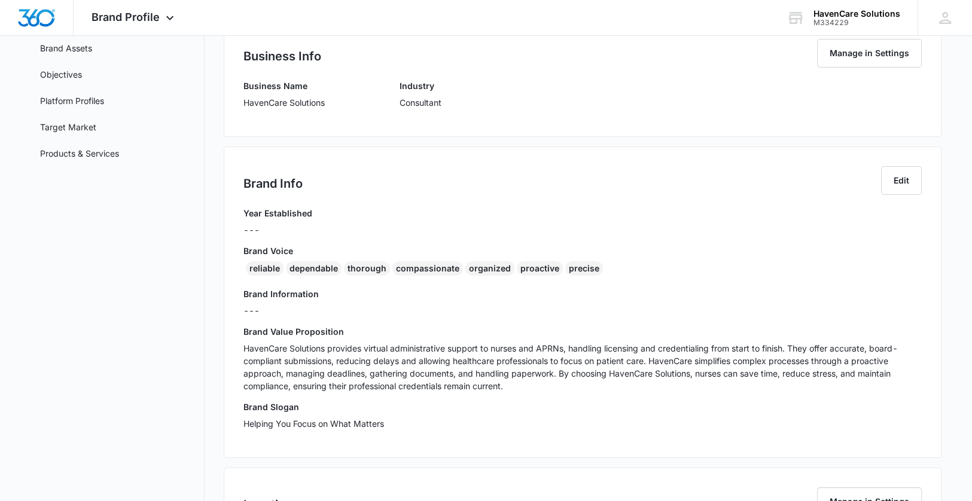
click at [393, 349] on p "HavenCare Solutions provides virtual administrative support to nurses and APRNs…" at bounding box center [583, 367] width 679 height 50
click at [902, 178] on button "Edit" at bounding box center [901, 180] width 41 height 29
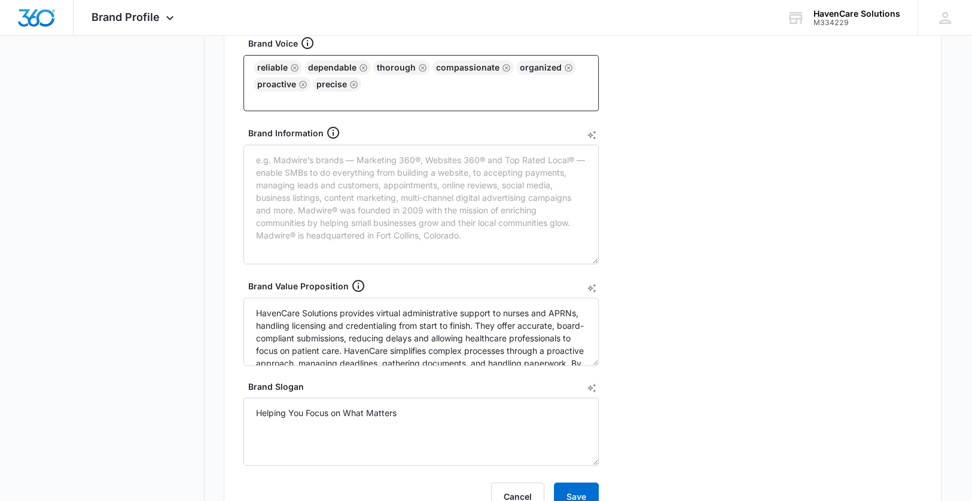
scroll to position [419, 0]
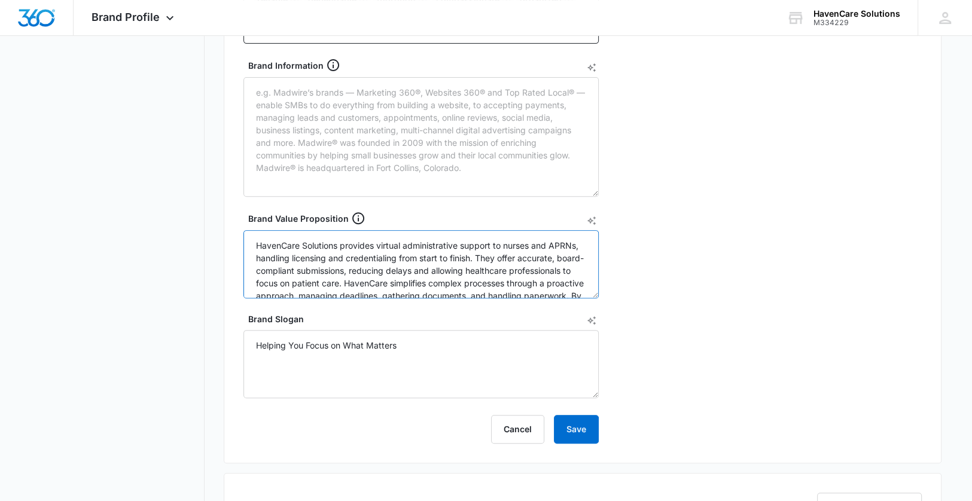
click at [404, 246] on textarea "HavenCare Solutions provides virtual administrative support to nurses and APRNs…" at bounding box center [421, 264] width 355 height 68
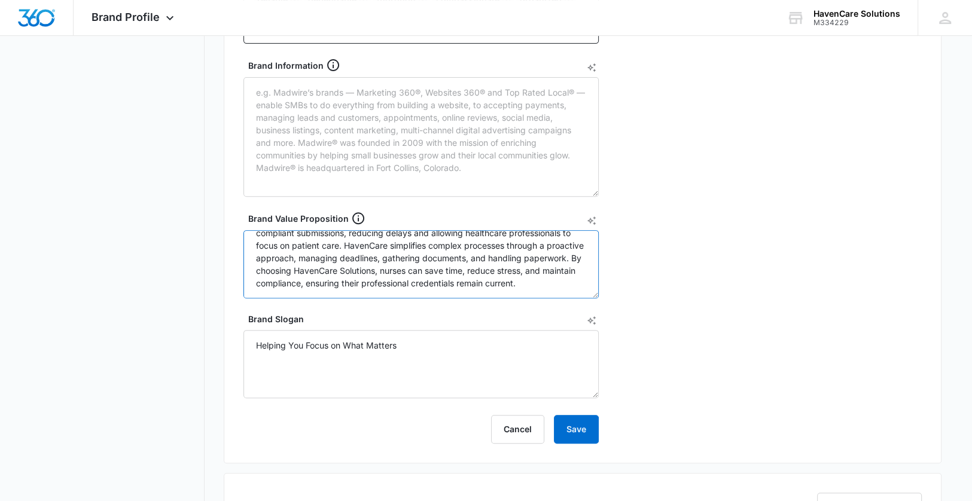
scroll to position [0, 0]
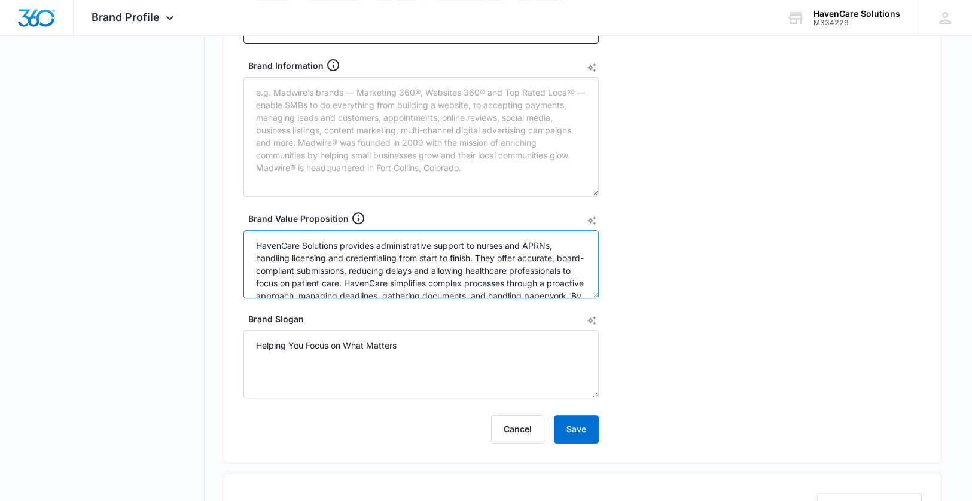
click at [510, 254] on textarea "HavenCare Solutions provides administrative support to nurses and APRNs, handli…" at bounding box center [421, 264] width 355 height 68
click at [470, 282] on textarea "HavenCare Solutions provides administrative support to nurses and APRNs, handli…" at bounding box center [421, 264] width 355 height 68
type textarea "HavenCare Solutions provides administrative support to nurses and APRNs, handli…"
click at [682, 279] on div "Brand Info Edit Year Established Brand Voice reliable dependable thorough compa…" at bounding box center [583, 155] width 718 height 616
click at [562, 255] on textarea "HavenCare Solutions provides administrative support to nurses and APRNs, handli…" at bounding box center [421, 264] width 355 height 68
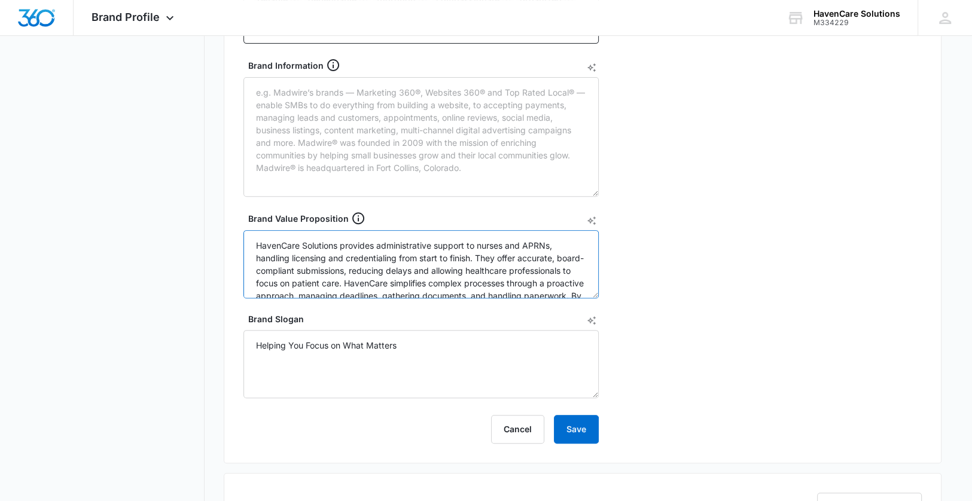
drag, startPoint x: 332, startPoint y: 286, endPoint x: 245, endPoint y: 226, distance: 105.7
click at [245, 226] on div "Brand Value Proposition HavenCare Solutions provides administrative support to …" at bounding box center [421, 254] width 355 height 87
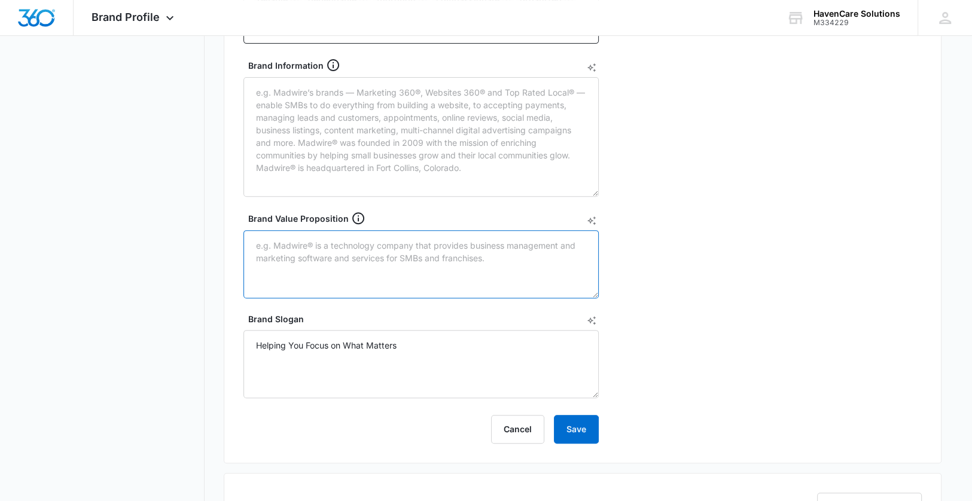
paste textarea "At HavenCare Solutions, we handle licensing and credentialing from start to fin…"
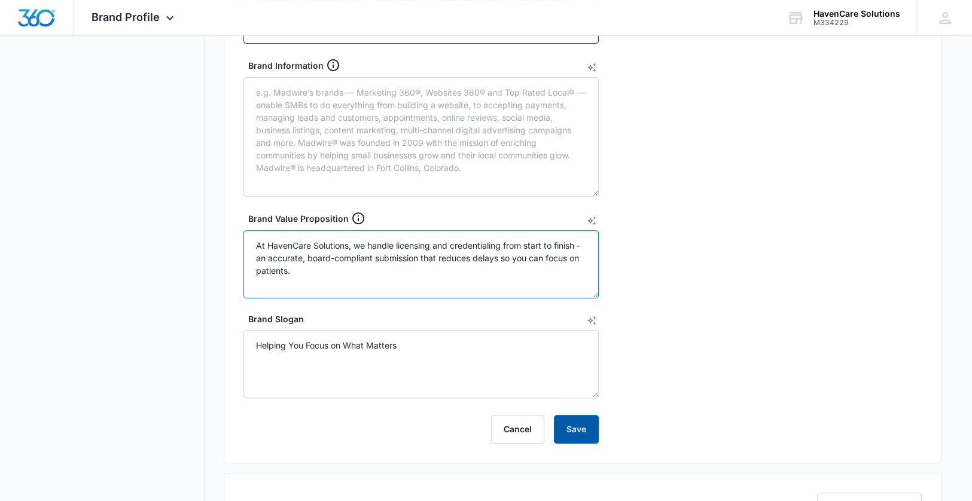
type textarea "At HavenCare Solutions, we handle licensing and credentialing from start to fin…"
click at [582, 427] on button "Save" at bounding box center [576, 429] width 45 height 29
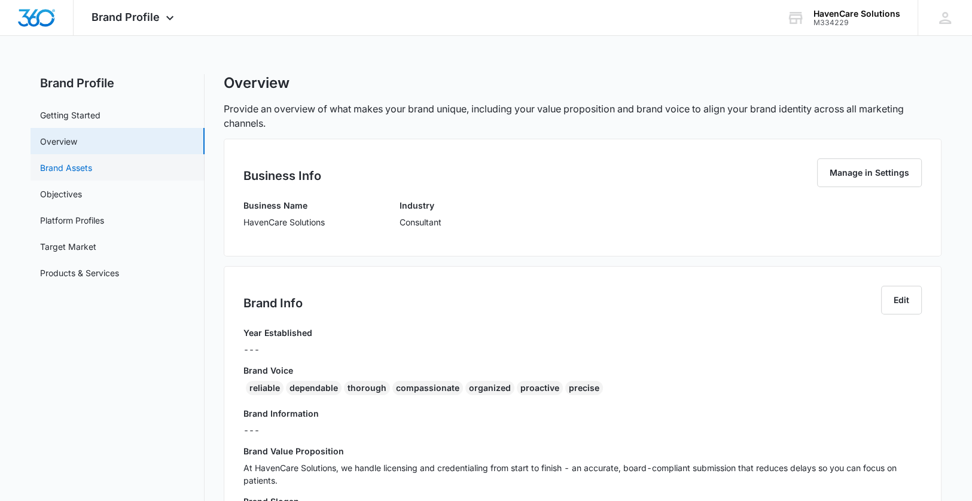
click at [81, 166] on link "Brand Assets" at bounding box center [66, 168] width 52 height 13
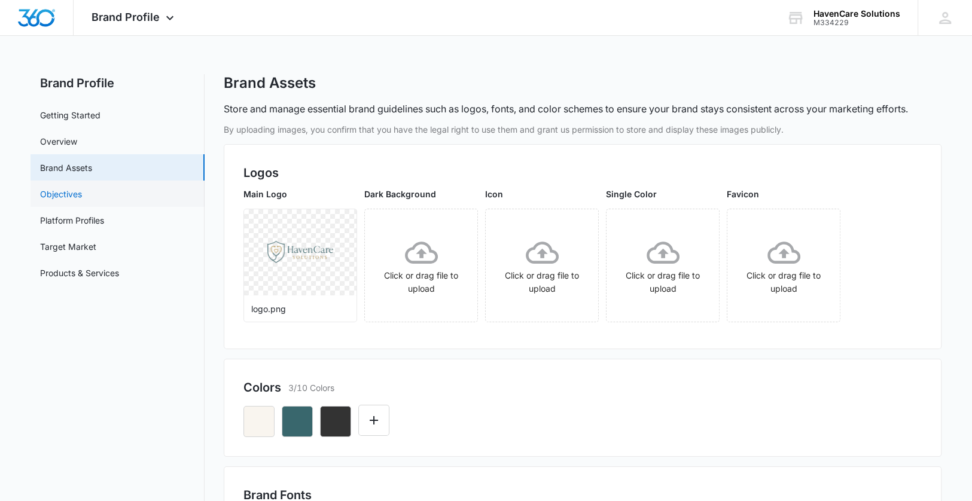
click at [67, 198] on link "Objectives" at bounding box center [61, 194] width 42 height 13
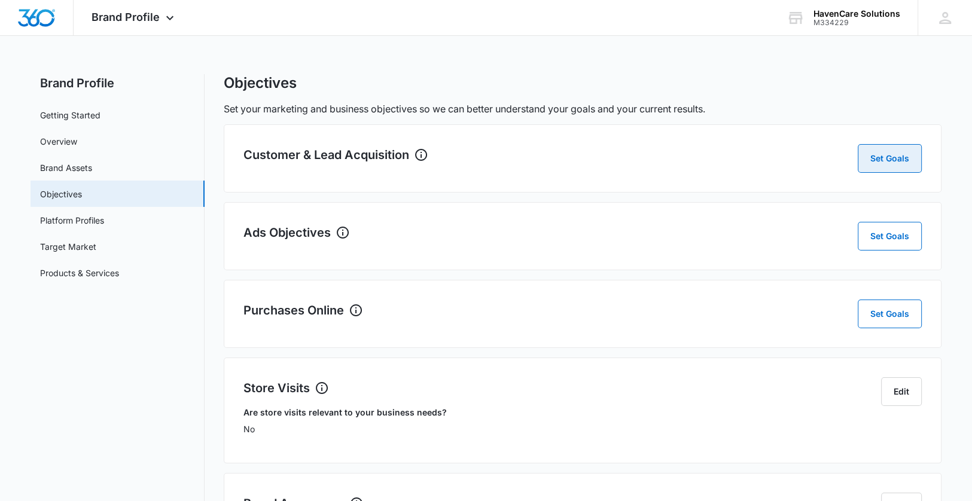
click at [878, 159] on button "Set Goals" at bounding box center [890, 158] width 64 height 29
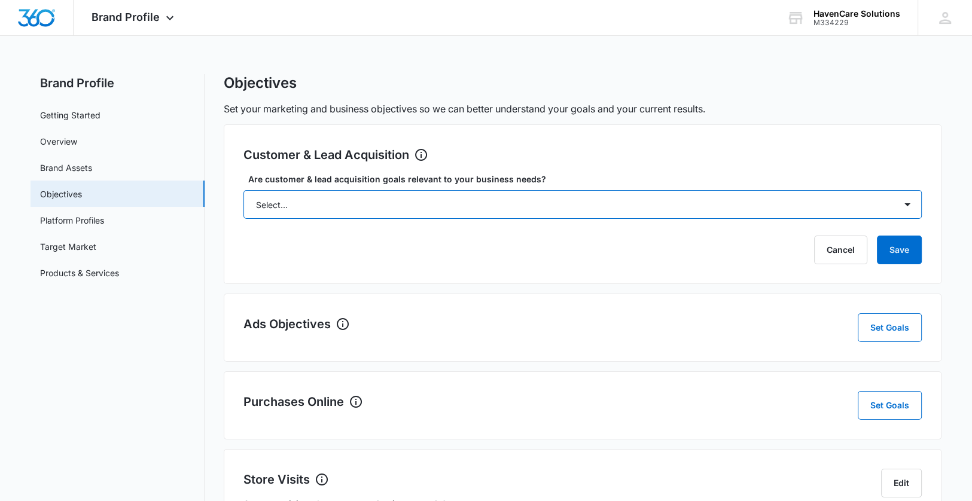
click at [911, 202] on select "Select... Yes No Yes, but don't currently have the data" at bounding box center [583, 204] width 679 height 29
select select "yes"
click at [244, 190] on select "Select... Yes No Yes, but don't currently have the data" at bounding box center [583, 204] width 679 height 29
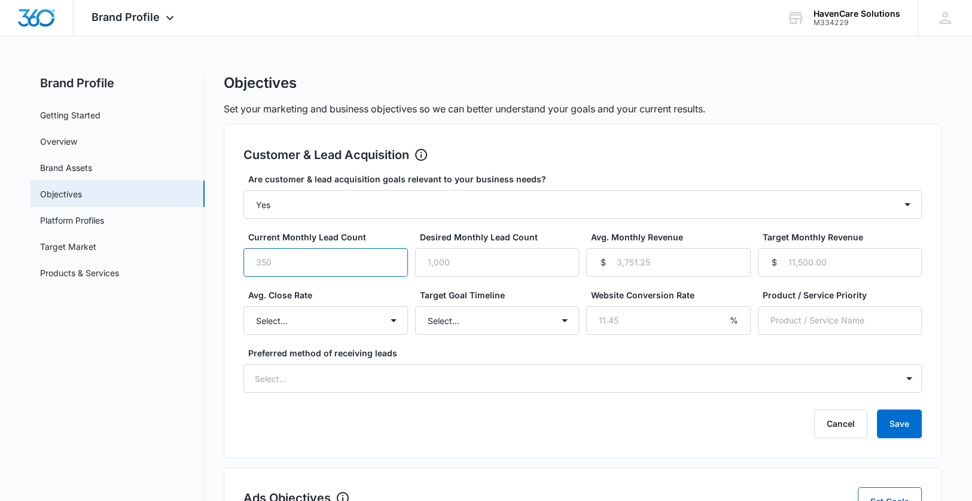
click at [263, 261] on input "Current Monthly Lead Count" at bounding box center [326, 262] width 165 height 29
type input "13"
click at [503, 260] on input "Desired Monthly Lead Count" at bounding box center [497, 262] width 165 height 29
type input "100"
click at [623, 265] on input "Avg. Monthly Revenue" at bounding box center [668, 262] width 165 height 29
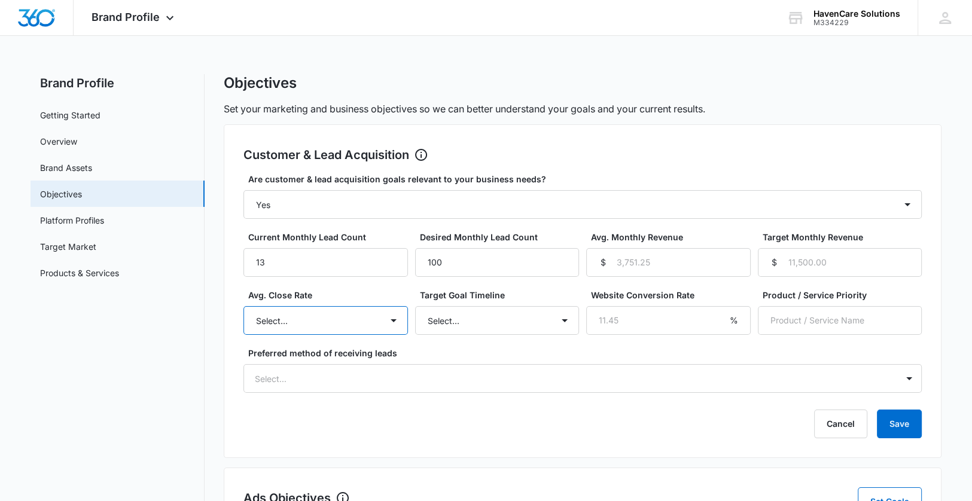
click at [390, 323] on select "Select... Unknown 0-10% 11-20% 21-30% 31-40% 41-50% 51-60% 61-70% 71-80% 81-90%…" at bounding box center [326, 320] width 165 height 29
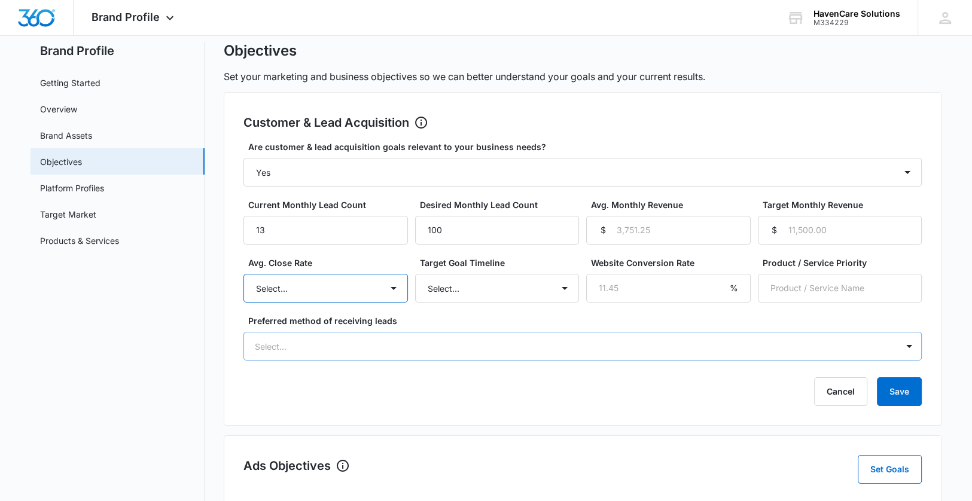
scroll to position [60, 0]
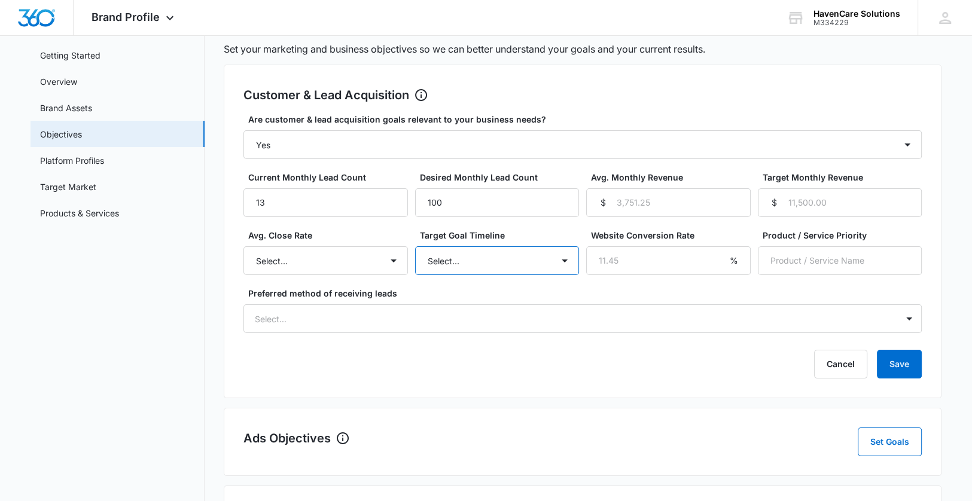
click at [563, 261] on select "Select... 3 months 6 months 1 year 2+ years" at bounding box center [497, 261] width 165 height 29
select select "3 months"
click at [415, 247] on select "Select... 3 months 6 months 1 year 2+ years" at bounding box center [497, 261] width 165 height 29
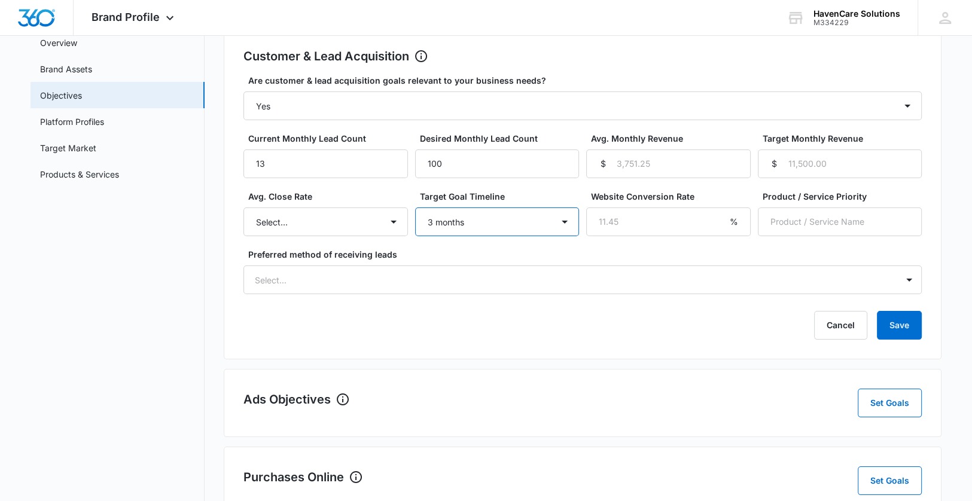
scroll to position [120, 0]
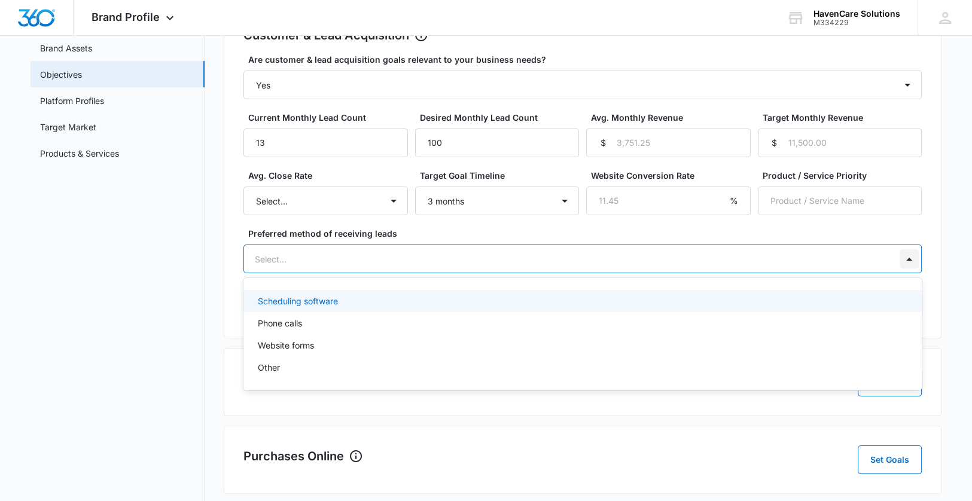
click at [908, 256] on div at bounding box center [909, 259] width 19 height 19
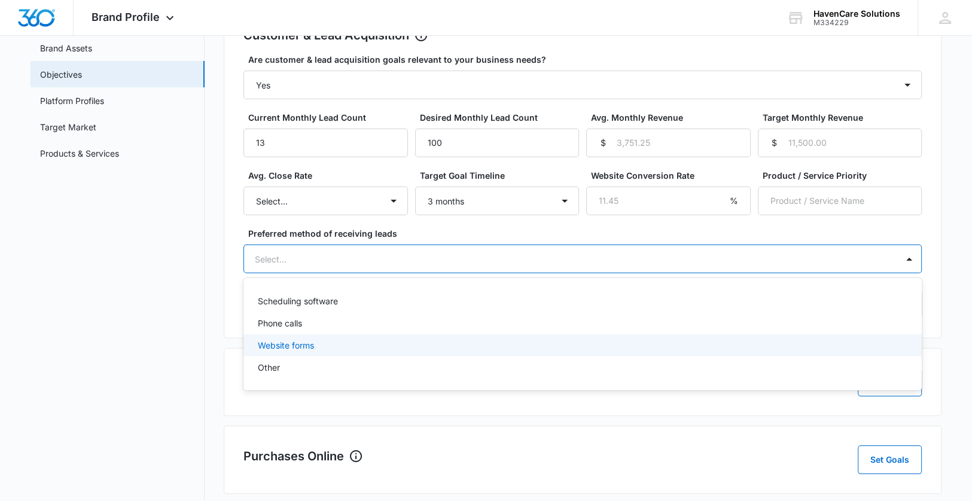
click at [294, 345] on p "Website forms" at bounding box center [286, 345] width 56 height 13
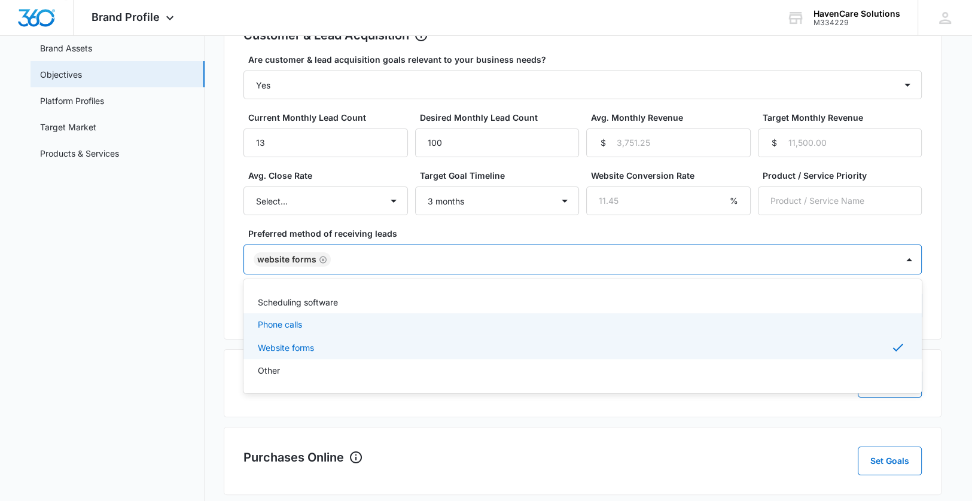
click at [181, 318] on nav "Brand Profile Getting Started Overview Brand Assets Objectives Platform Profile…" at bounding box center [118, 374] width 174 height 838
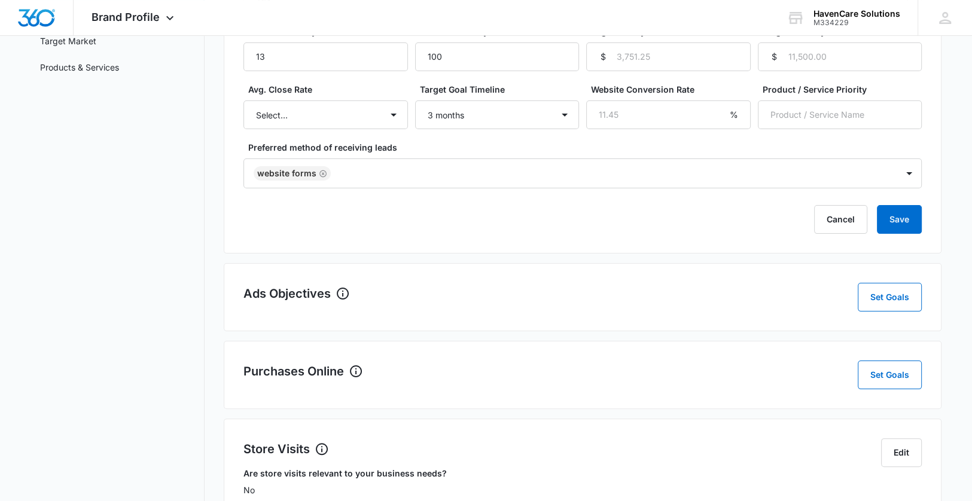
scroll to position [239, 0]
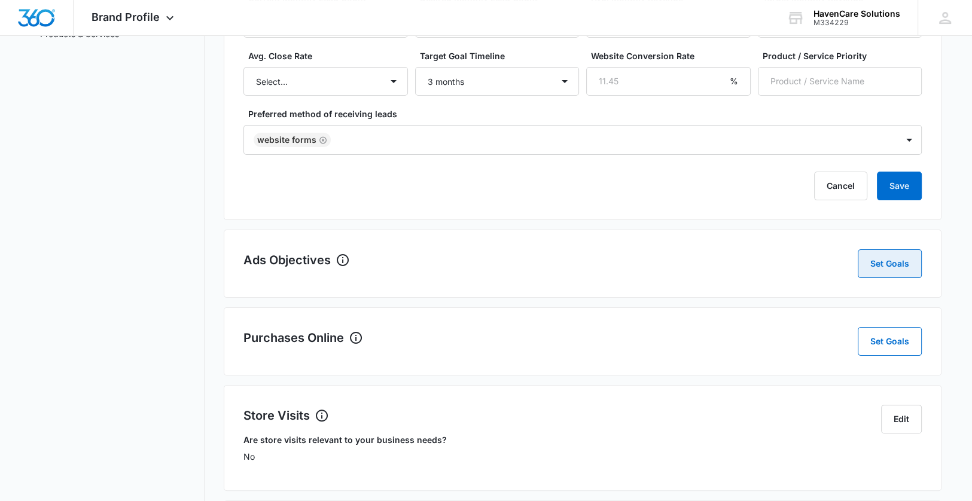
click at [880, 265] on button "Set Goals" at bounding box center [890, 264] width 64 height 29
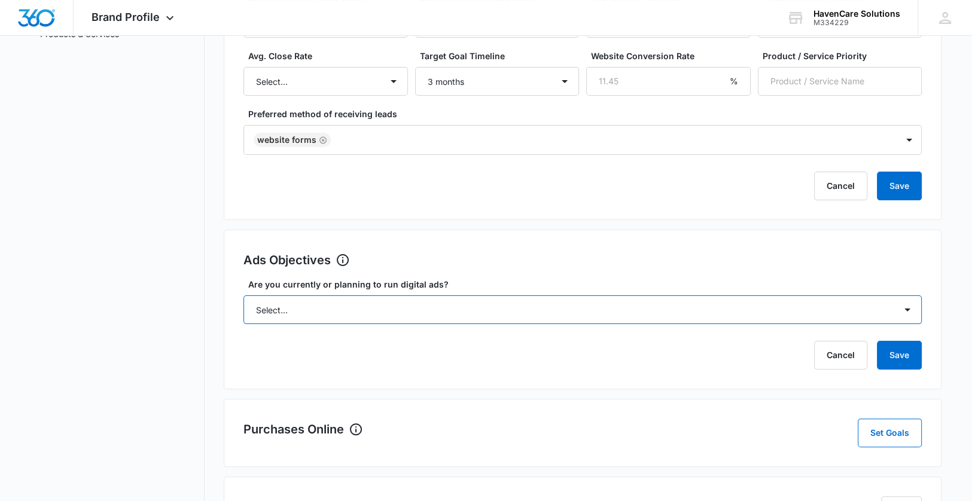
click at [907, 306] on select "Select... Yes No Yes, but don't currently have the data" at bounding box center [583, 310] width 679 height 29
select select "yes"
click at [244, 296] on select "Select... Yes No Yes, but don't currently have the data" at bounding box center [583, 310] width 679 height 29
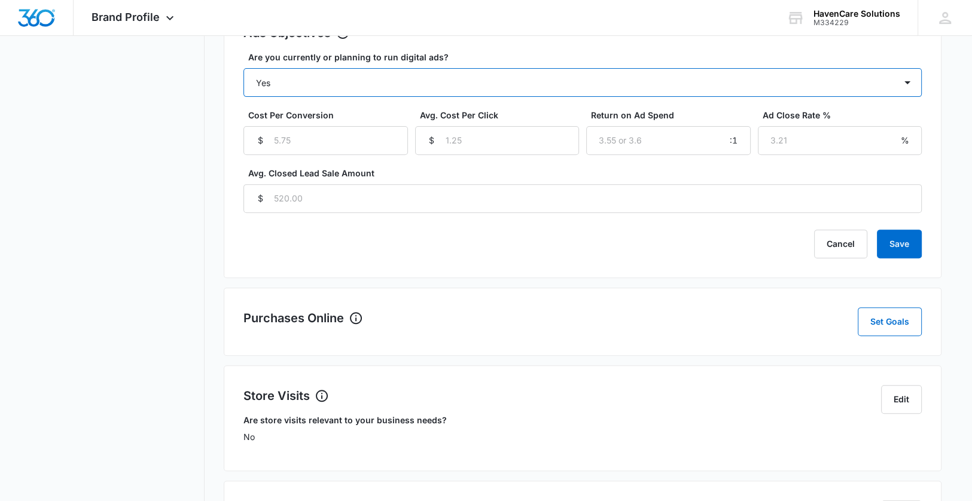
scroll to position [539, 0]
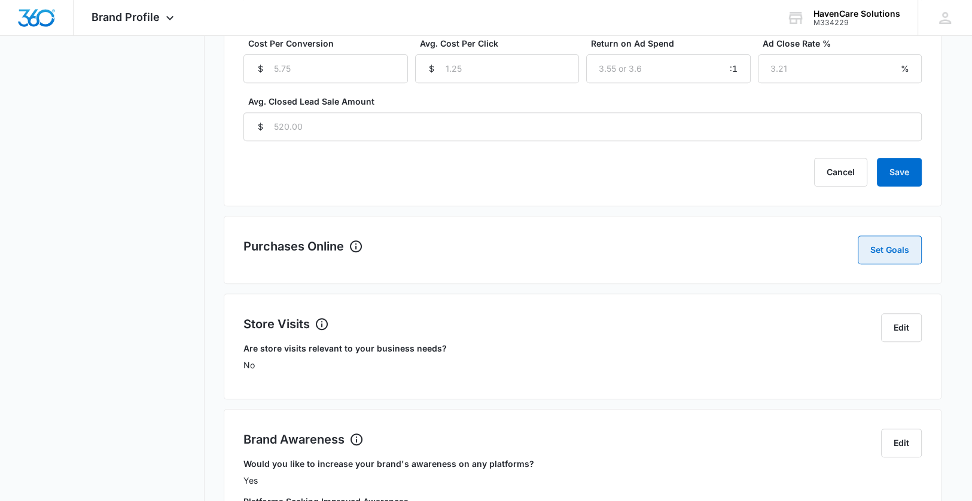
click at [888, 248] on button "Set Goals" at bounding box center [890, 250] width 64 height 29
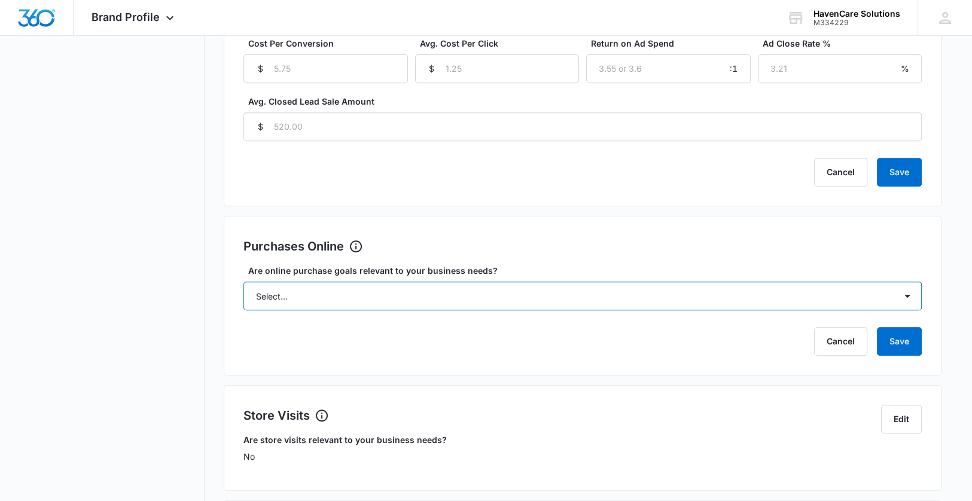
click at [908, 299] on select "Select... Yes No Yes, but don't currently have the data" at bounding box center [583, 296] width 679 height 29
select select "yes"
click at [244, 282] on select "Select... Yes No Yes, but don't currently have the data" at bounding box center [583, 296] width 679 height 29
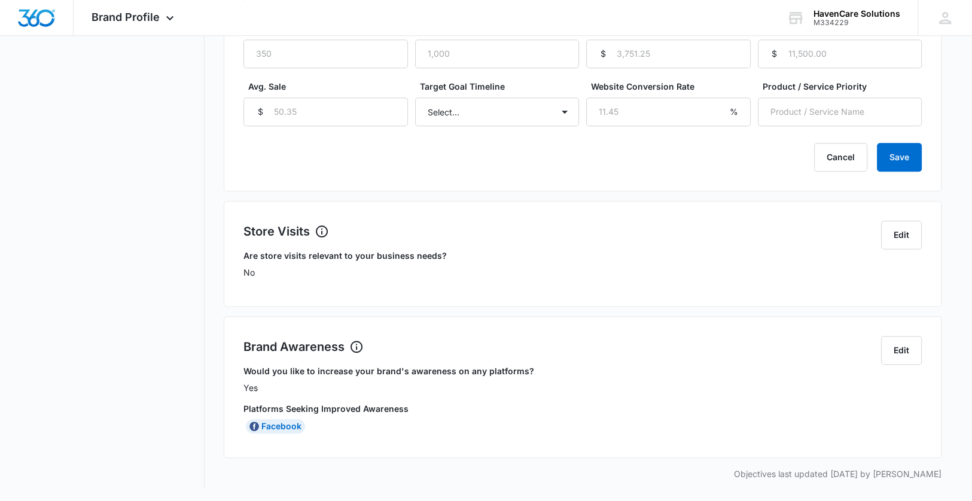
scroll to position [840, 0]
click at [895, 349] on button "Edit" at bounding box center [901, 350] width 41 height 29
select select "yes"
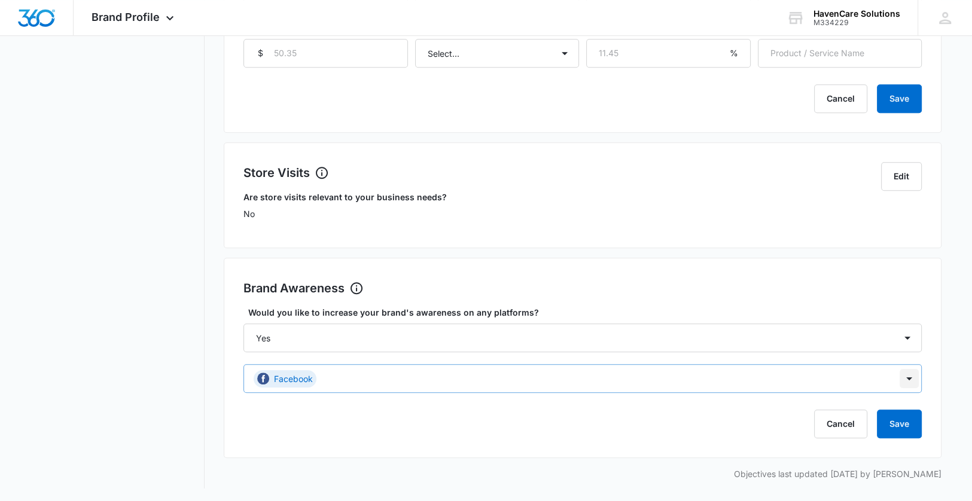
scroll to position [976, 0]
click at [909, 378] on div "Facebook" at bounding box center [583, 377] width 679 height 29
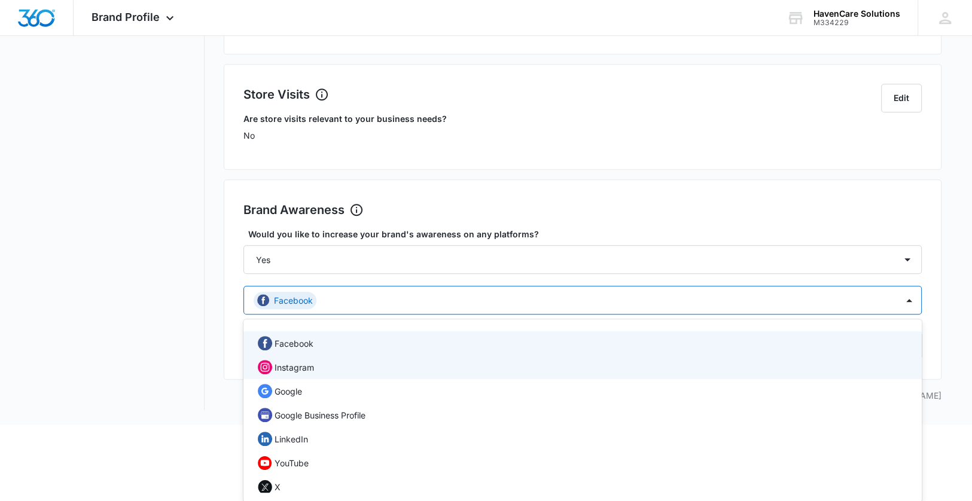
click at [291, 366] on p "Instagram" at bounding box center [294, 367] width 39 height 13
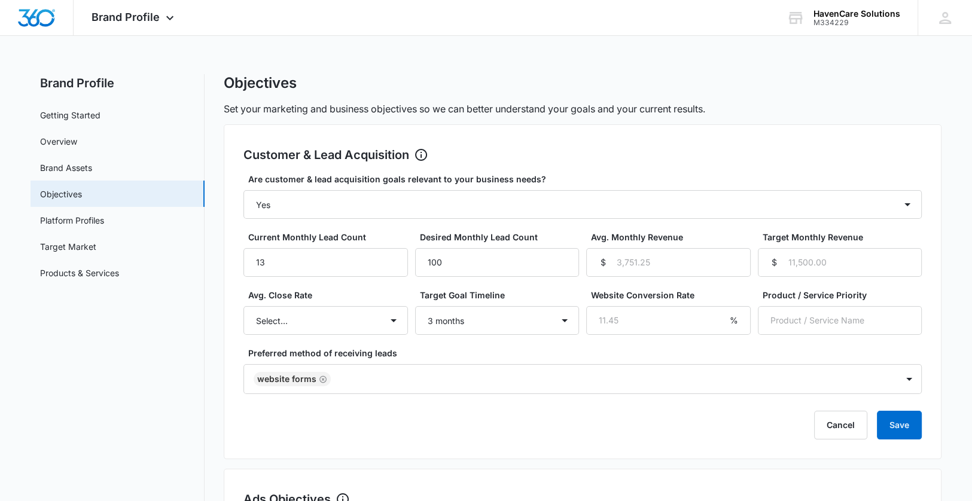
scroll to position [60, 0]
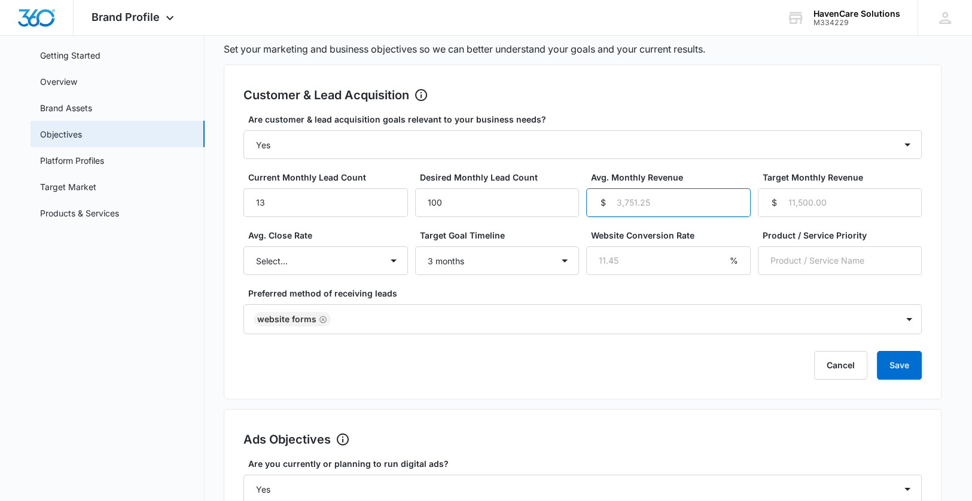
click at [628, 206] on input "Avg. Monthly Revenue" at bounding box center [668, 203] width 165 height 29
click at [814, 210] on input "Target Monthly Revenue" at bounding box center [840, 203] width 165 height 29
click at [737, 197] on input "24001" at bounding box center [668, 203] width 165 height 29
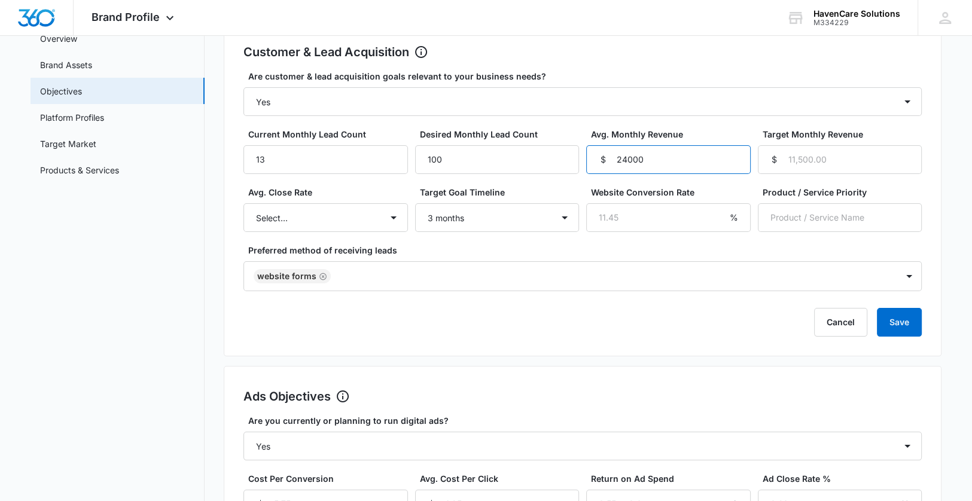
scroll to position [0, 0]
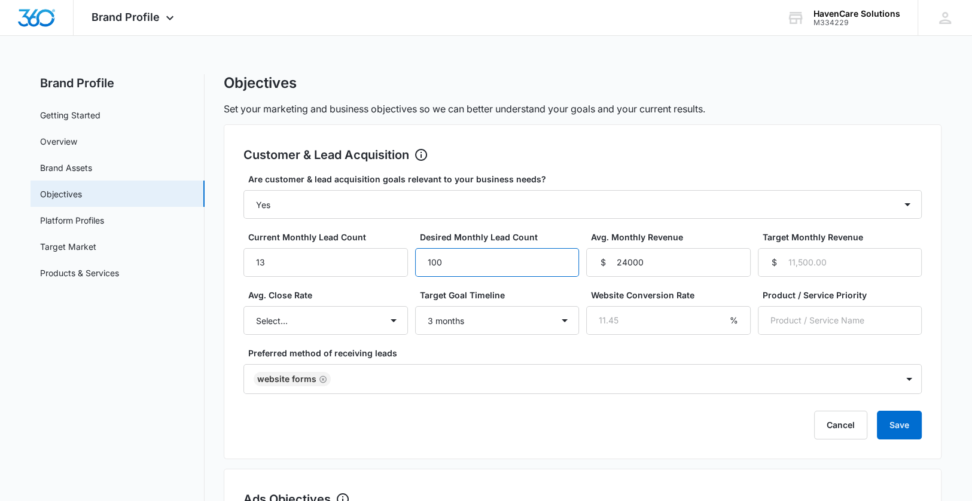
click at [455, 264] on input "100" at bounding box center [497, 262] width 165 height 29
click at [655, 267] on input "24000" at bounding box center [668, 262] width 165 height 29
type input "2"
type input "12000"
click at [488, 269] on input "100" at bounding box center [497, 262] width 165 height 29
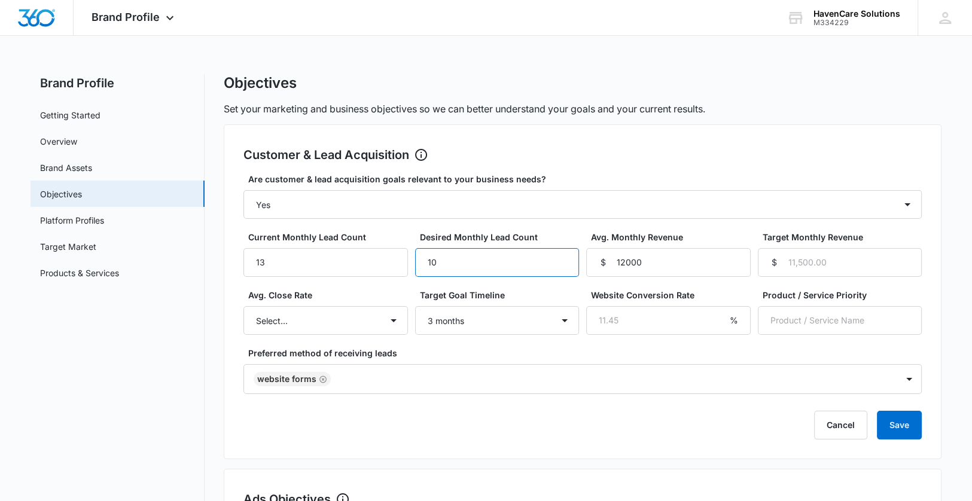
type input "1"
type input "50"
click at [798, 265] on input "Target Monthly Revenue" at bounding box center [840, 262] width 165 height 29
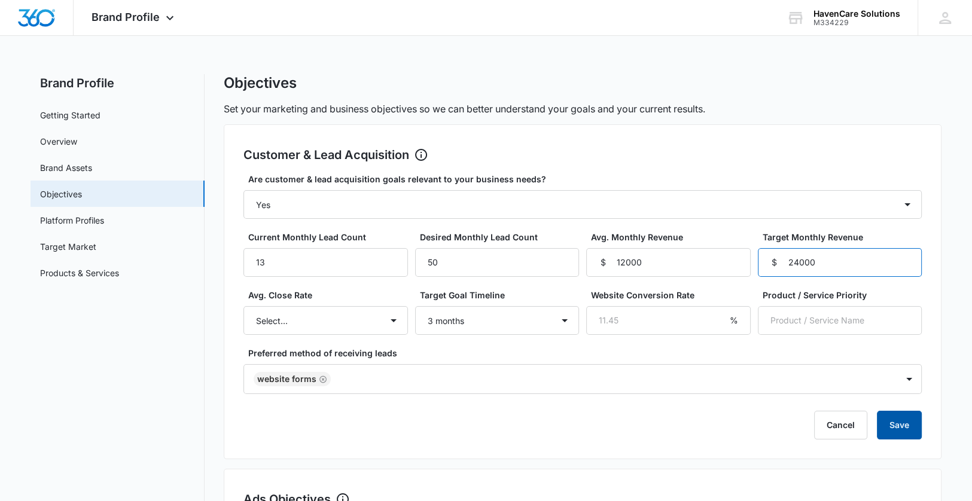
type input "24000"
click at [902, 421] on button "Save" at bounding box center [899, 425] width 45 height 29
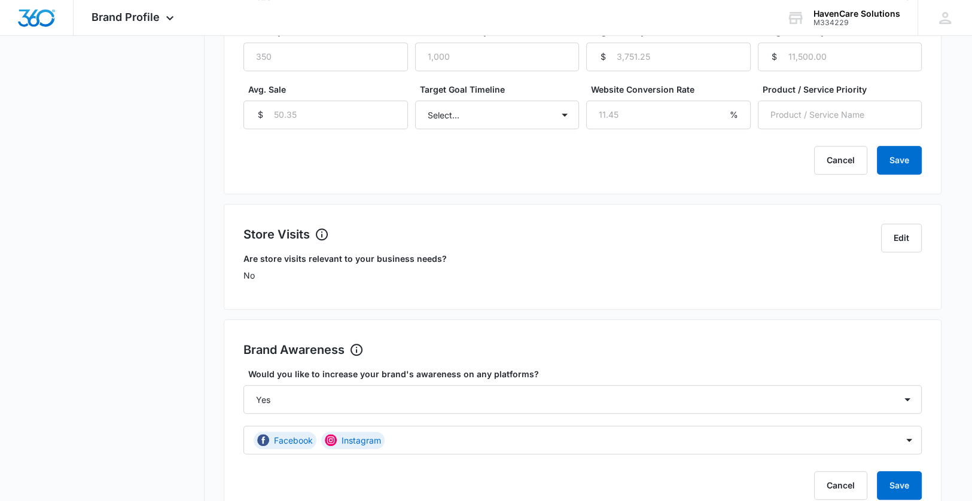
scroll to position [780, 0]
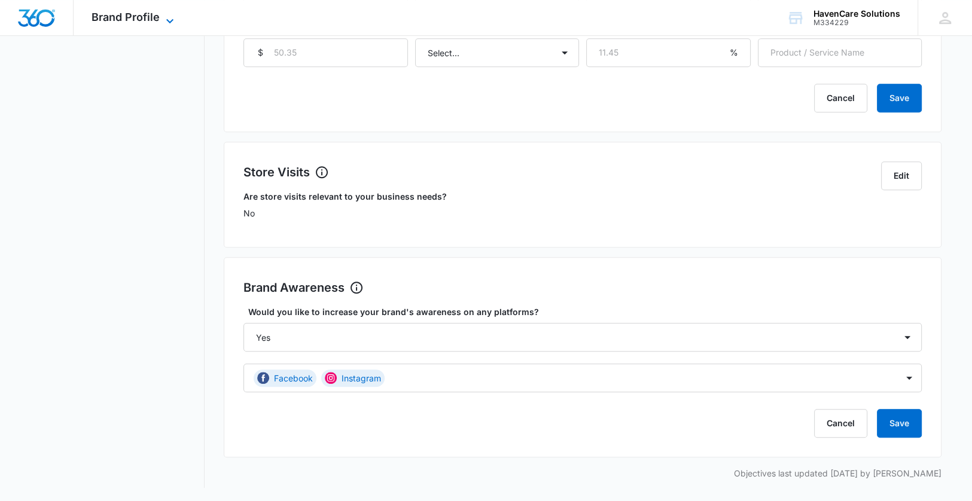
click at [168, 18] on icon at bounding box center [170, 21] width 14 height 14
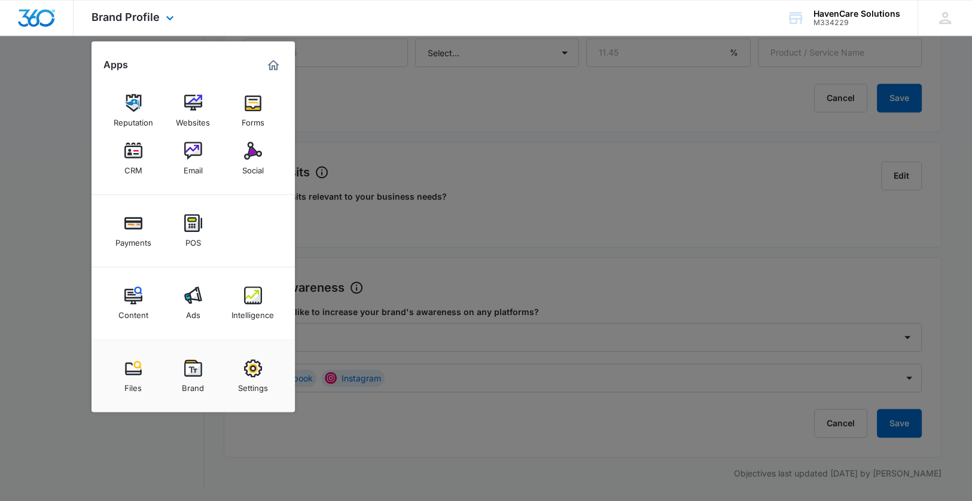
click at [269, 66] on img "Marketing 360® Dashboard" at bounding box center [273, 65] width 14 height 14
